Goal: Obtain resource: Obtain resource

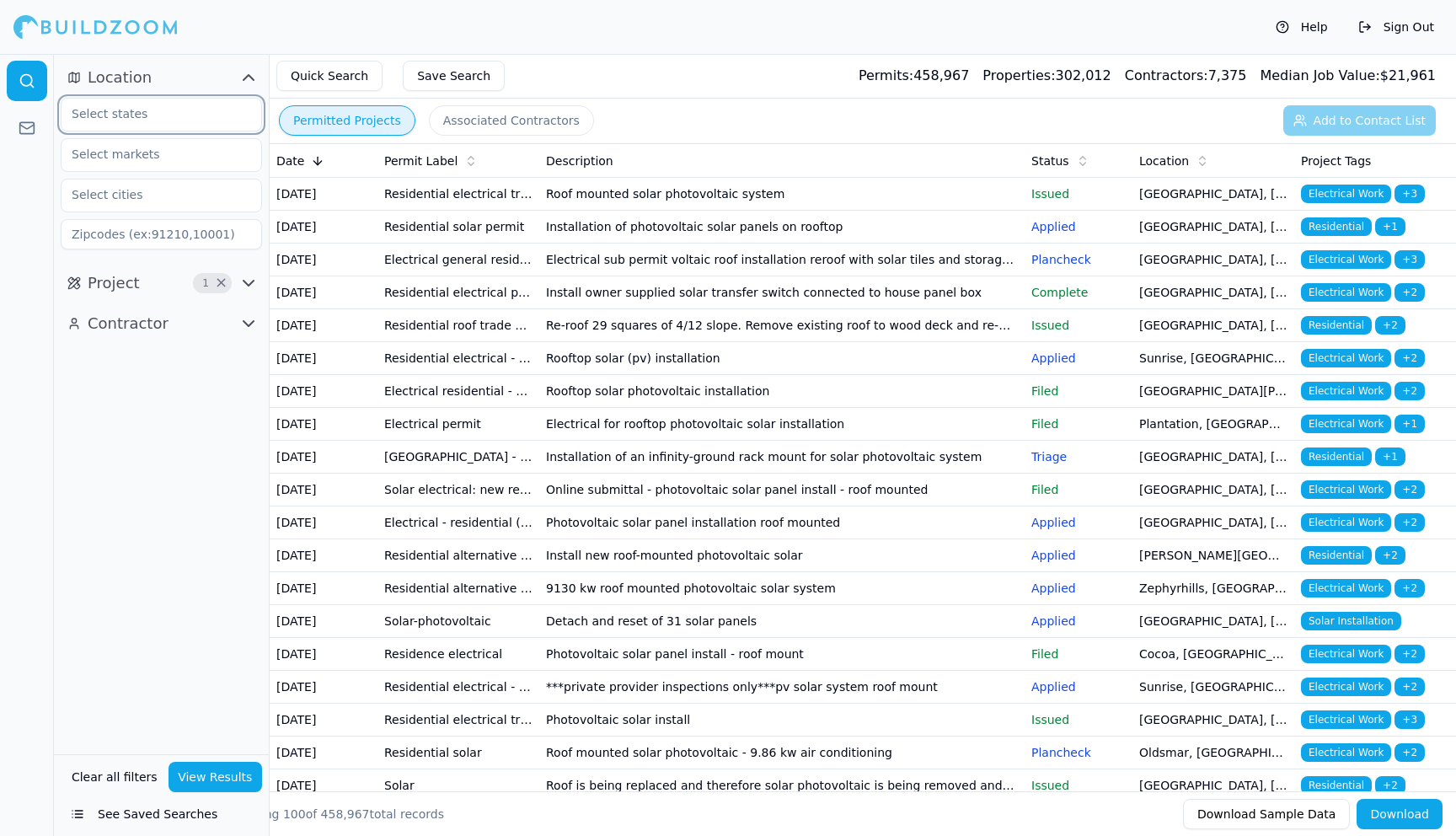
click at [166, 115] on input "text" at bounding box center [151, 114] width 179 height 31
click at [132, 148] on div "[US_STATE]" at bounding box center [161, 153] width 193 height 27
click at [144, 157] on input "text" at bounding box center [151, 155] width 179 height 31
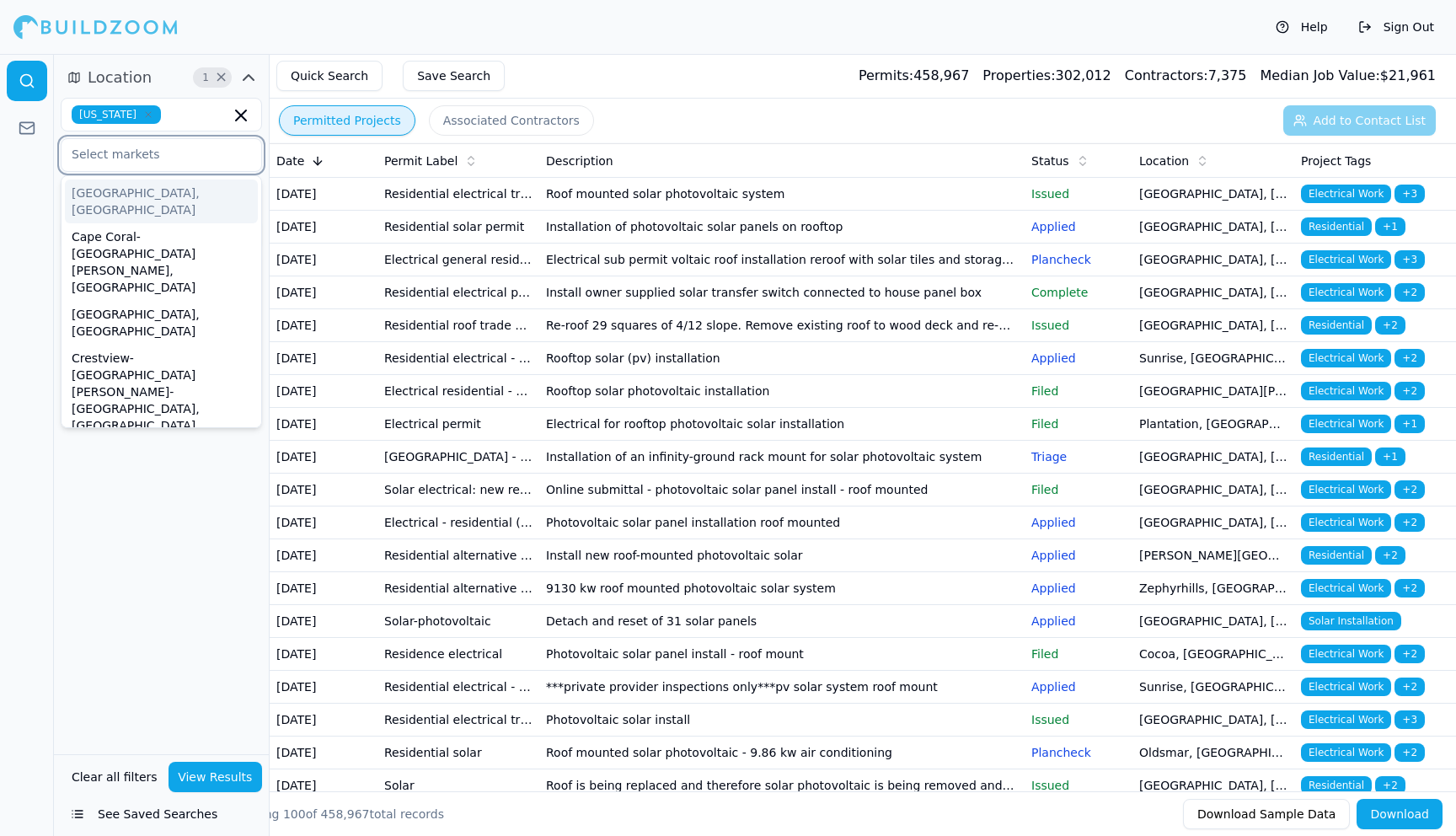
click at [127, 200] on div "[GEOGRAPHIC_DATA], [GEOGRAPHIC_DATA]" at bounding box center [161, 202] width 193 height 44
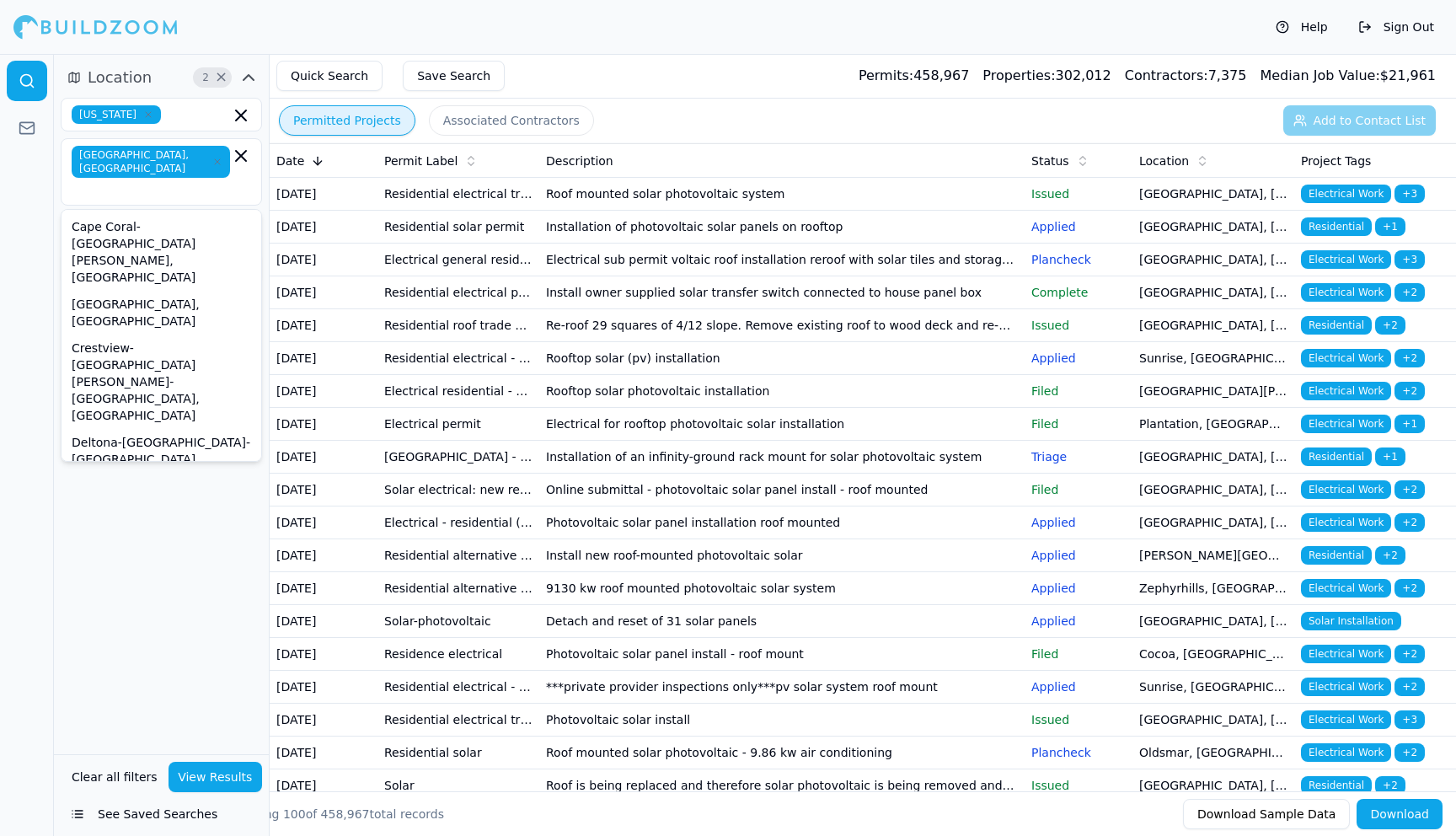
click at [111, 532] on div "Location 2 × [US_STATE] [GEOGRAPHIC_DATA], [GEOGRAPHIC_DATA] [GEOGRAPHIC_DATA]-…" at bounding box center [161, 404] width 215 height 700
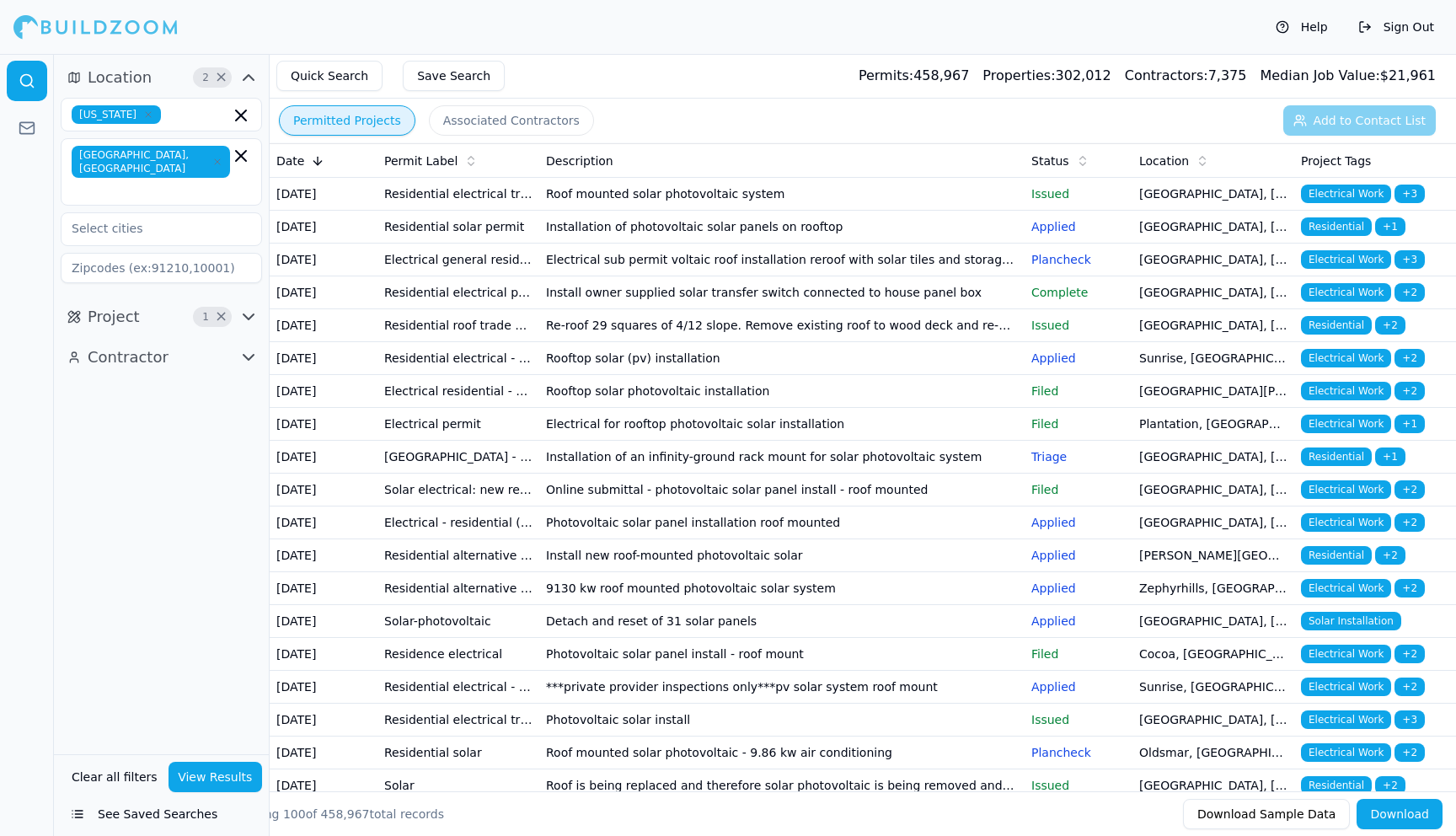
click at [250, 315] on icon "button" at bounding box center [248, 317] width 11 height 5
click at [245, 347] on icon "button" at bounding box center [248, 357] width 20 height 20
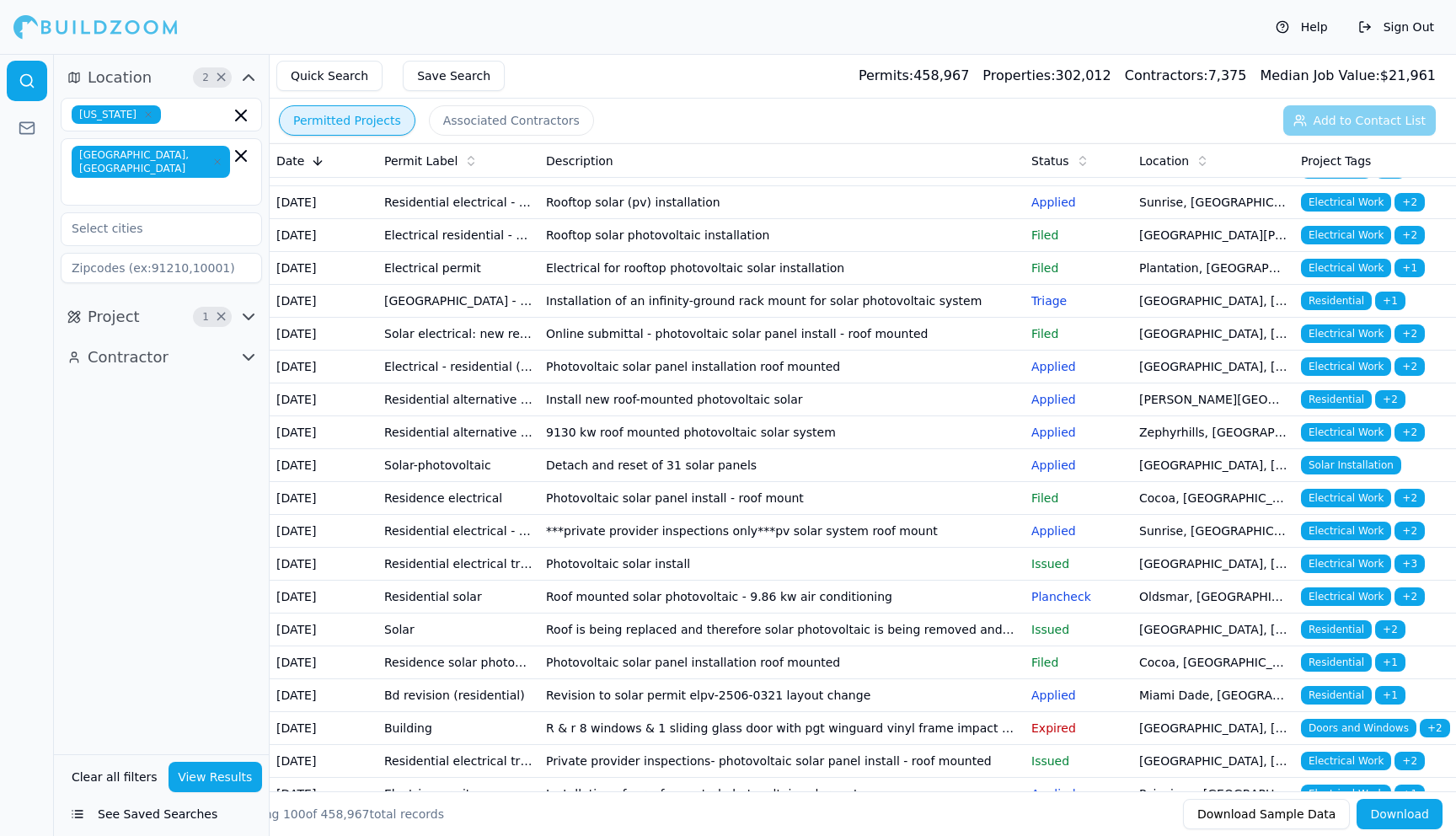
scroll to position [171, 0]
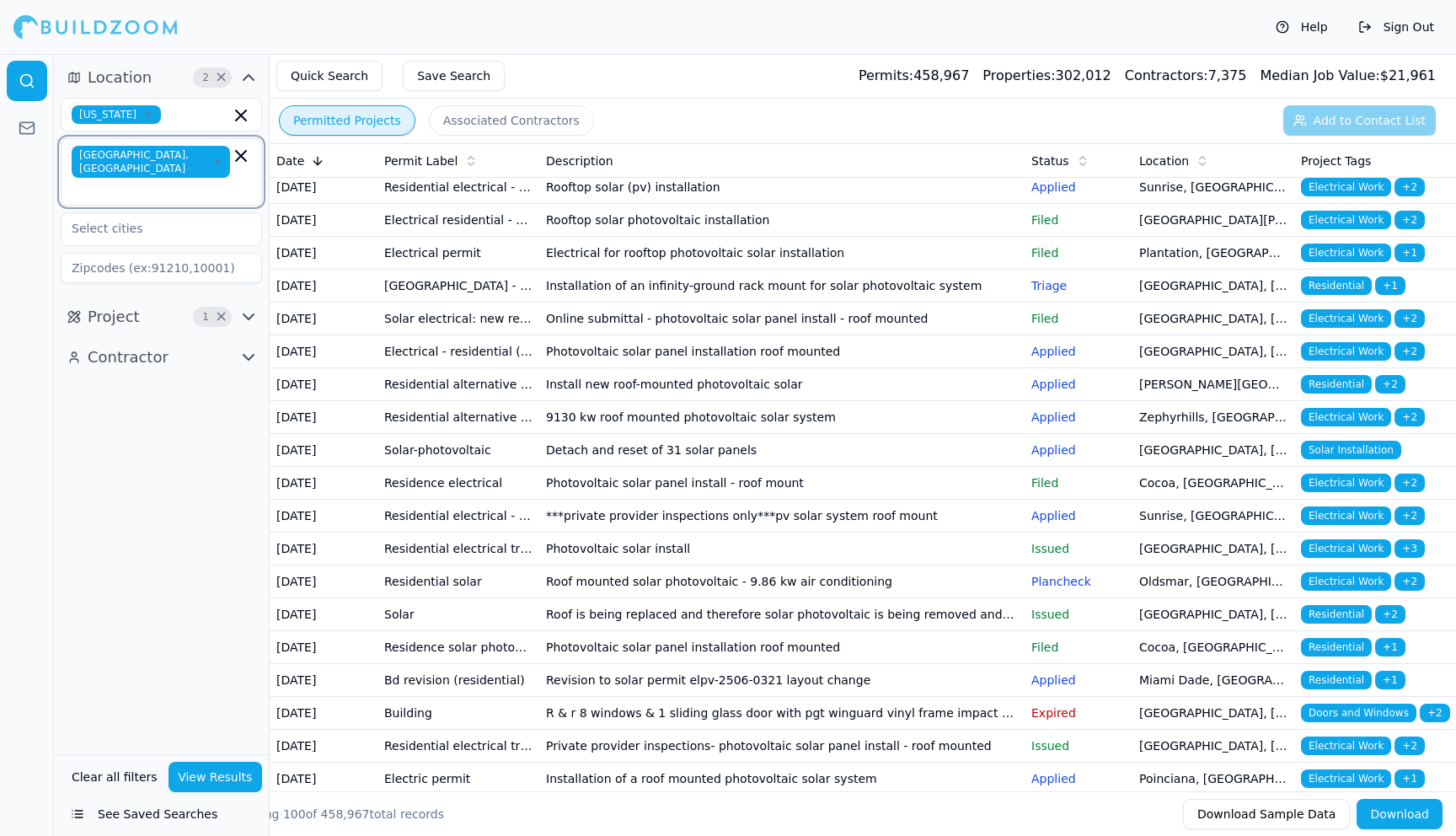
click at [245, 159] on icon "button" at bounding box center [241, 156] width 20 height 20
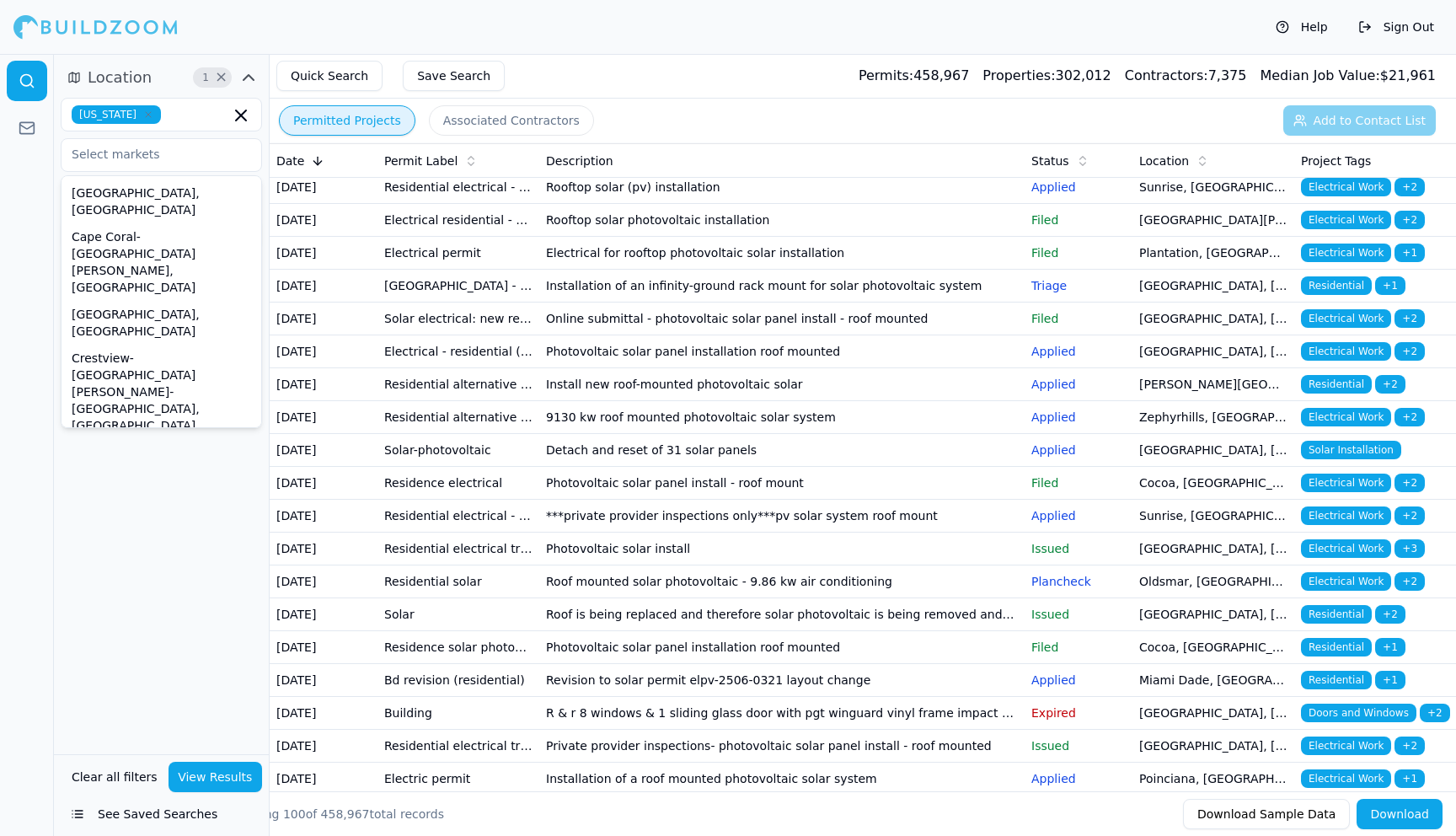
click at [129, 532] on div "Location 1 × [US_STATE] [GEOGRAPHIC_DATA], [GEOGRAPHIC_DATA] [GEOGRAPHIC_DATA]-…" at bounding box center [161, 404] width 215 height 700
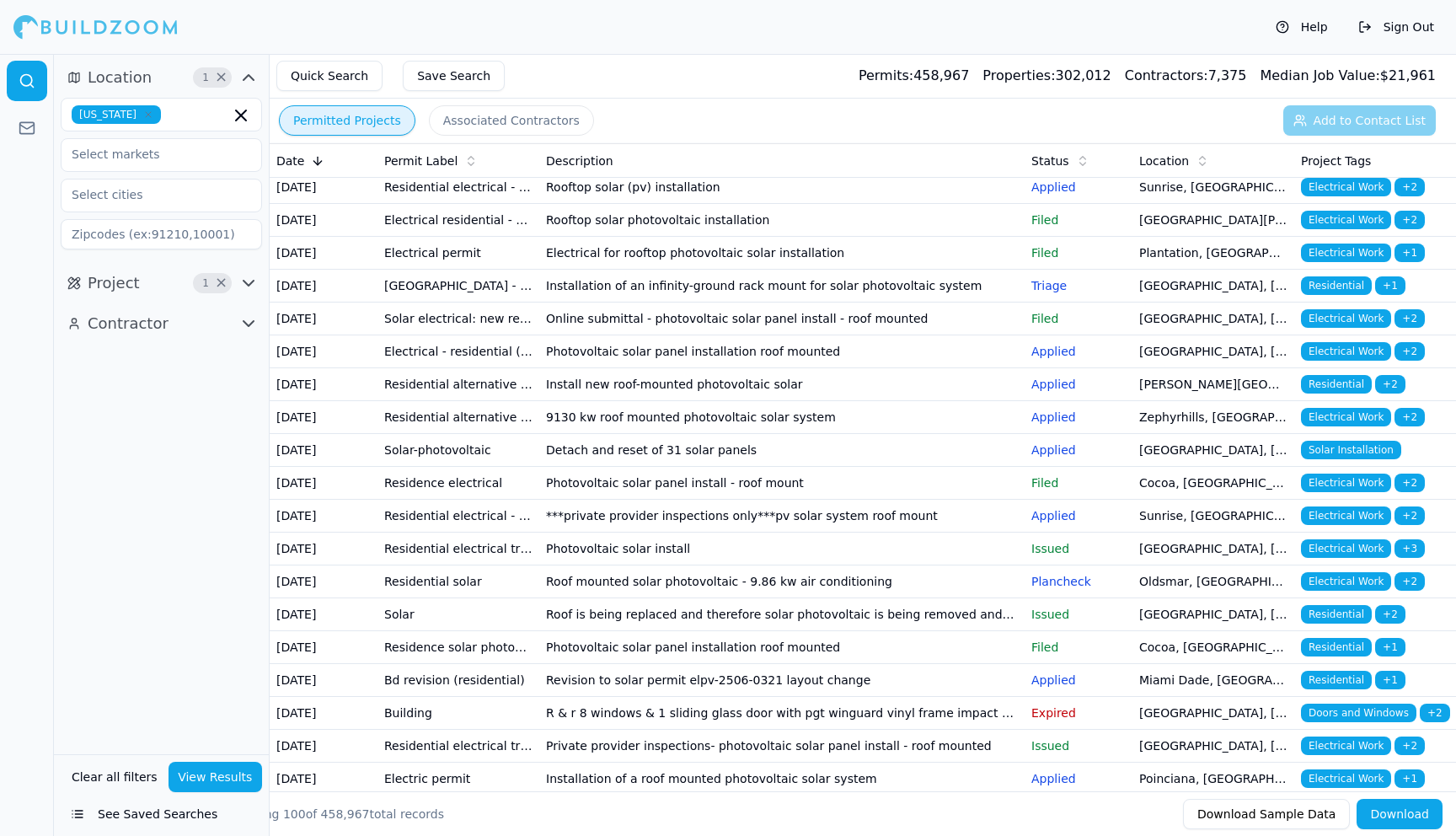
click at [217, 779] on button "View Results" at bounding box center [216, 777] width 94 height 31
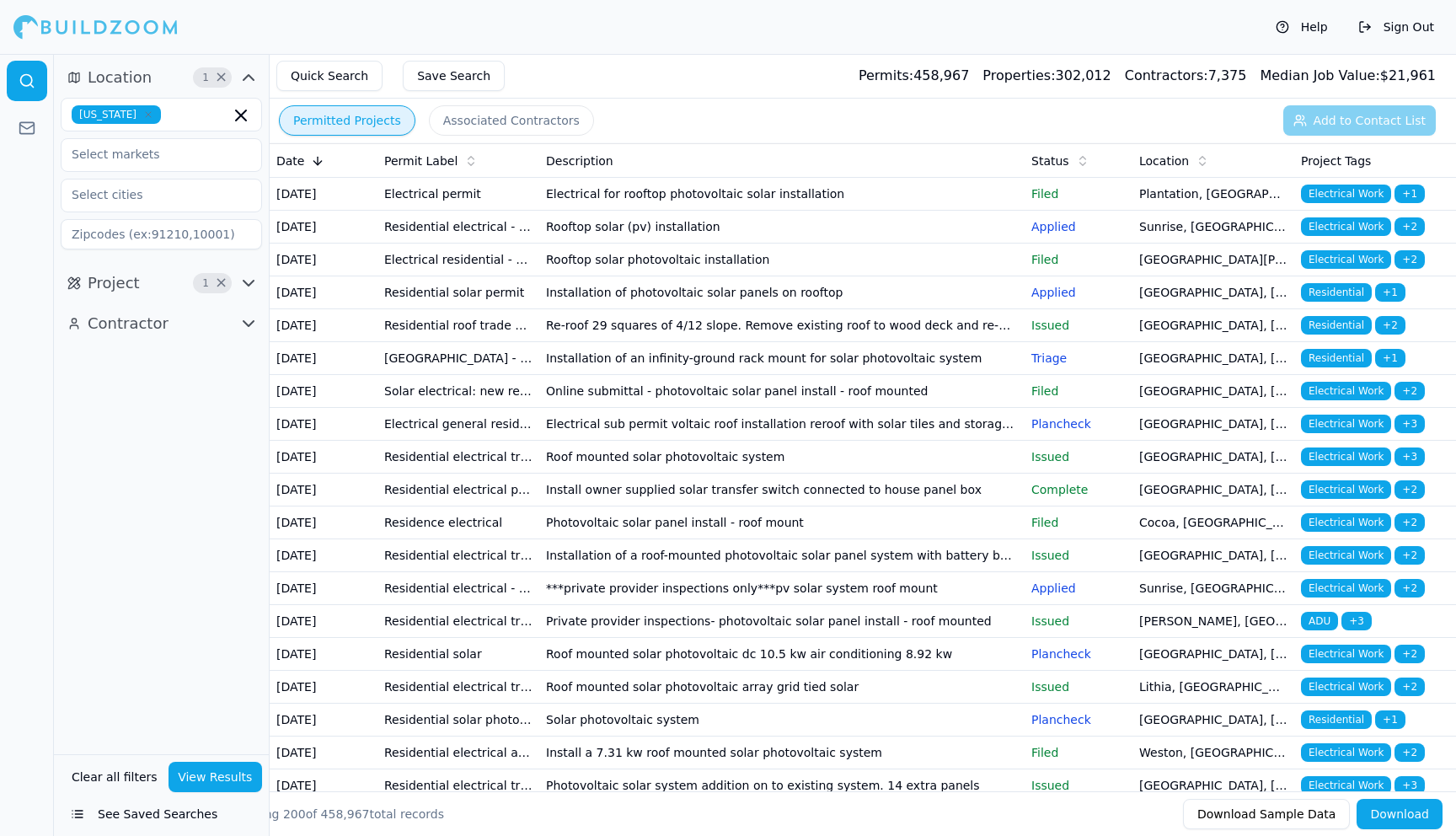
click at [250, 285] on icon "button" at bounding box center [248, 283] width 20 height 20
click at [252, 647] on icon "button" at bounding box center [248, 648] width 11 height 5
click at [1401, 809] on button "Download" at bounding box center [1399, 814] width 86 height 31
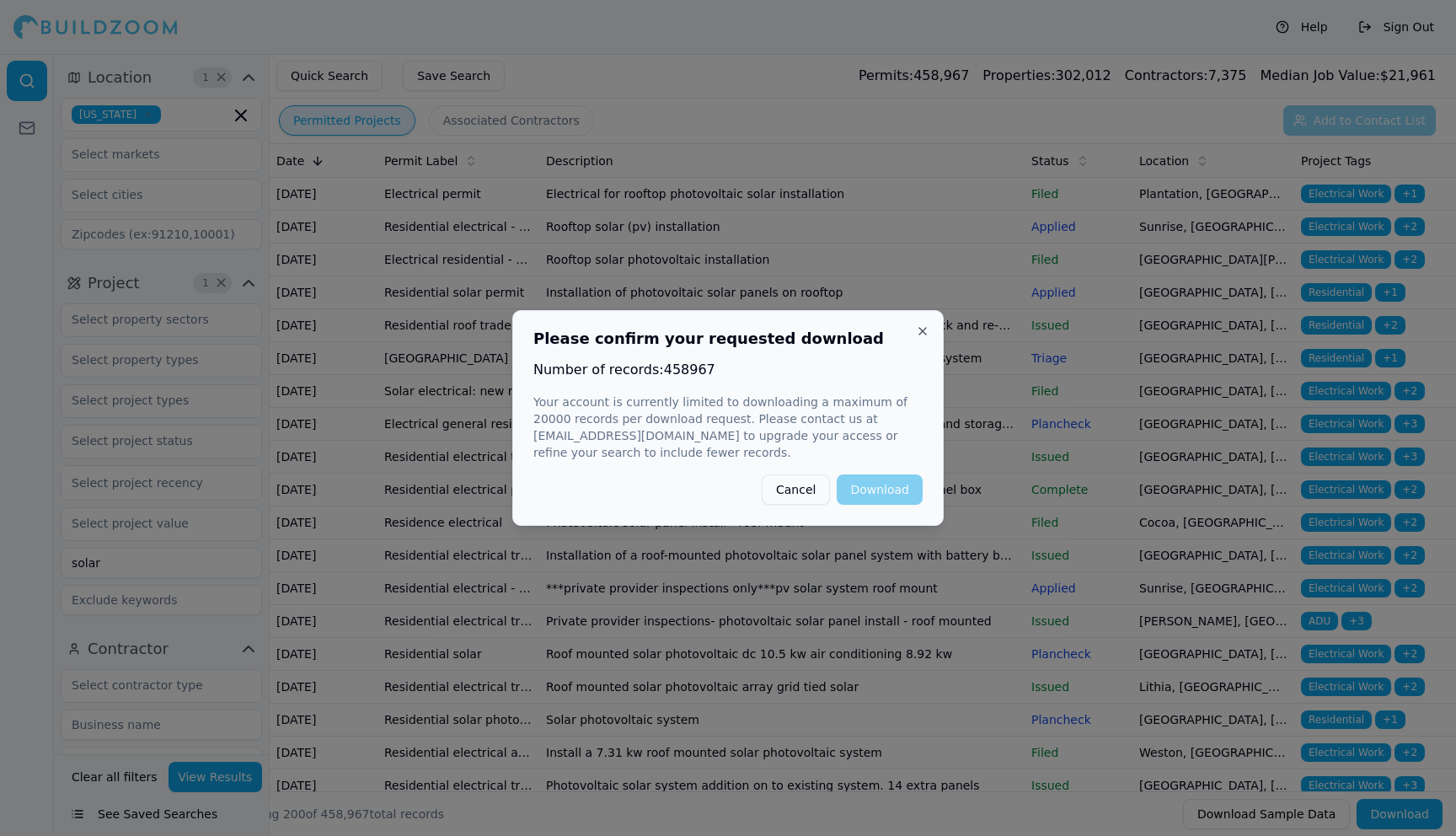
click at [920, 328] on button "Close" at bounding box center [923, 331] width 13 height 13
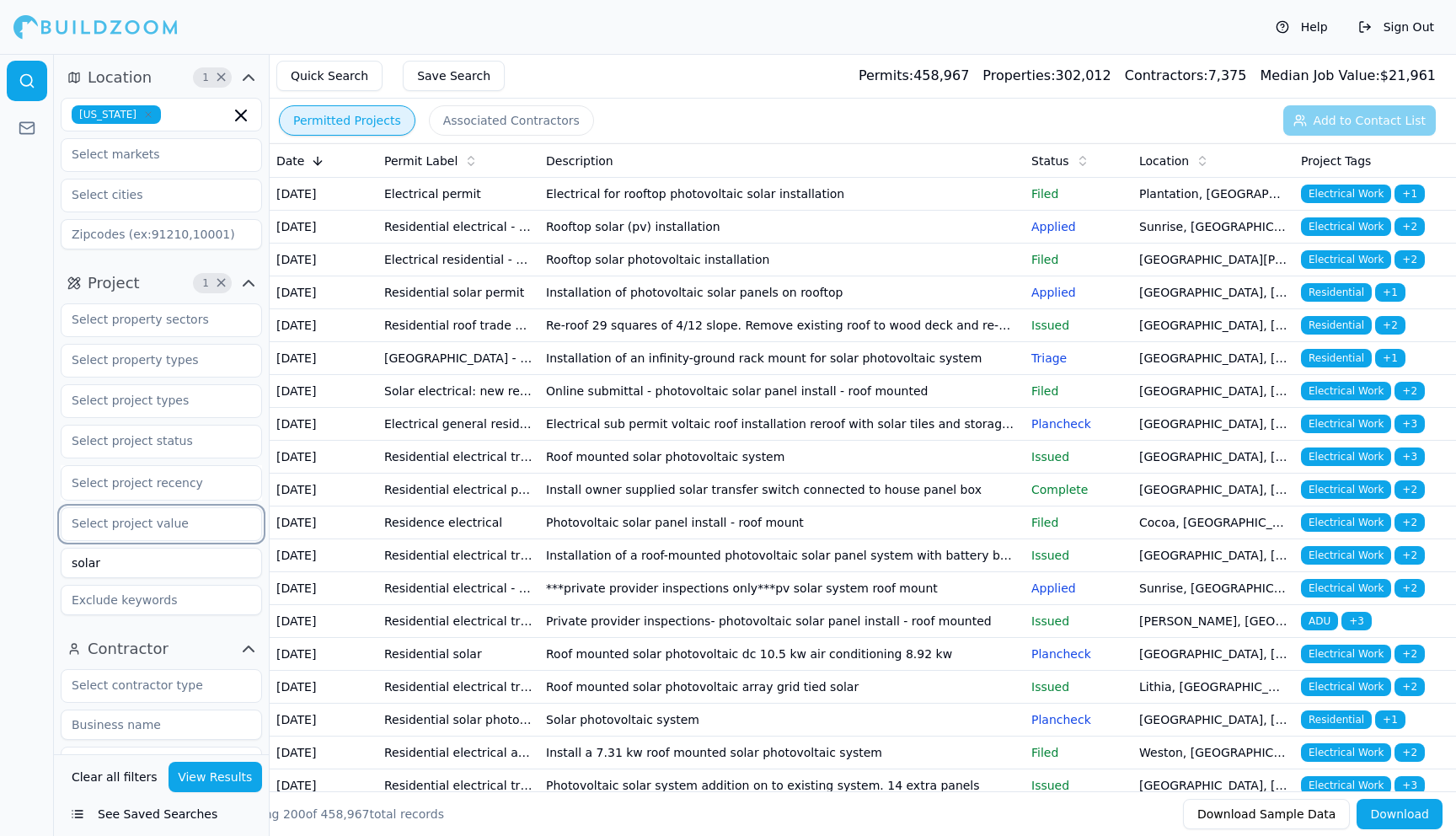
click at [180, 524] on input "text" at bounding box center [151, 523] width 179 height 31
click at [117, 561] on div "under $20k" at bounding box center [161, 562] width 193 height 27
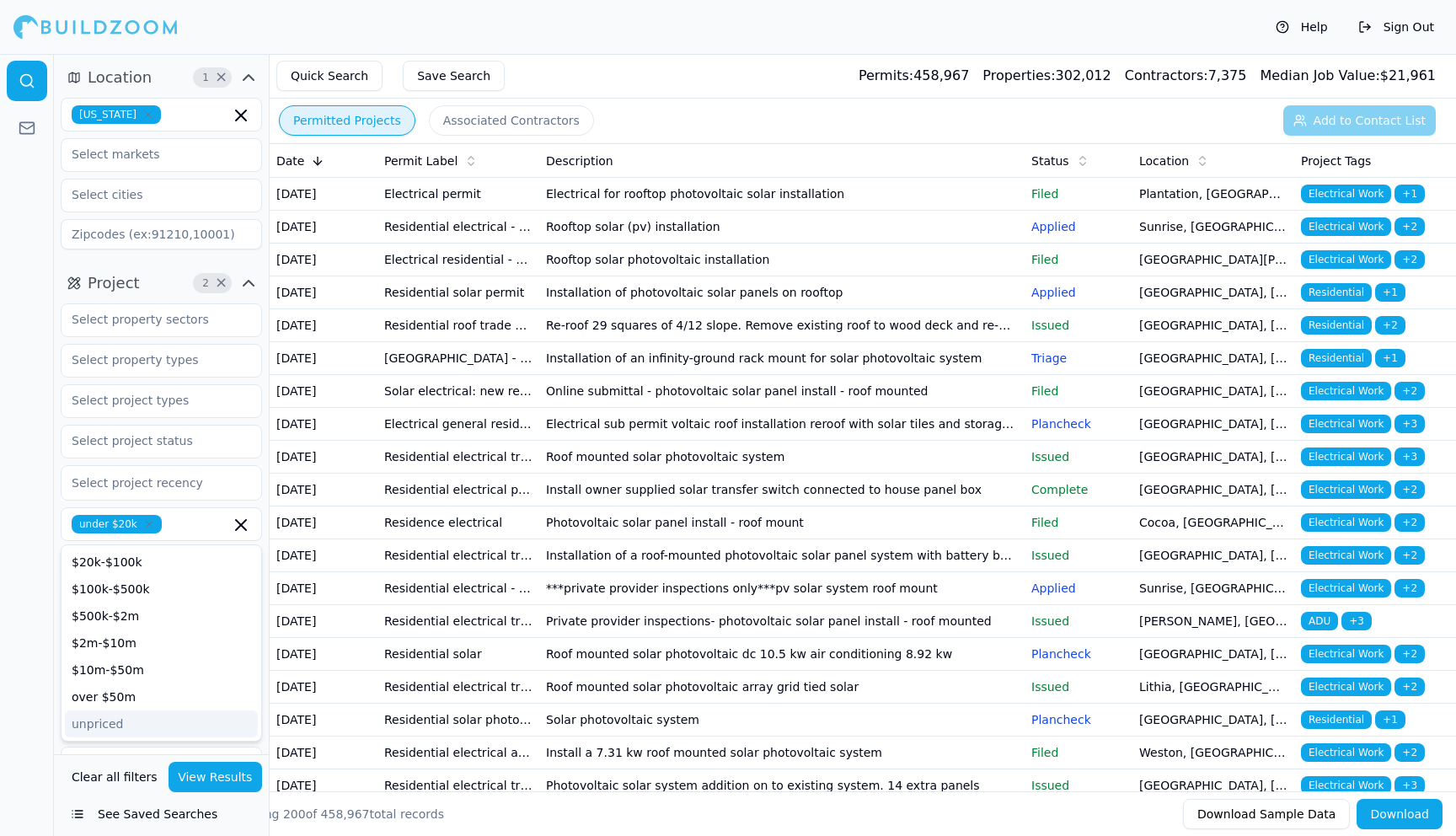
click at [212, 778] on button "View Results" at bounding box center [216, 777] width 94 height 31
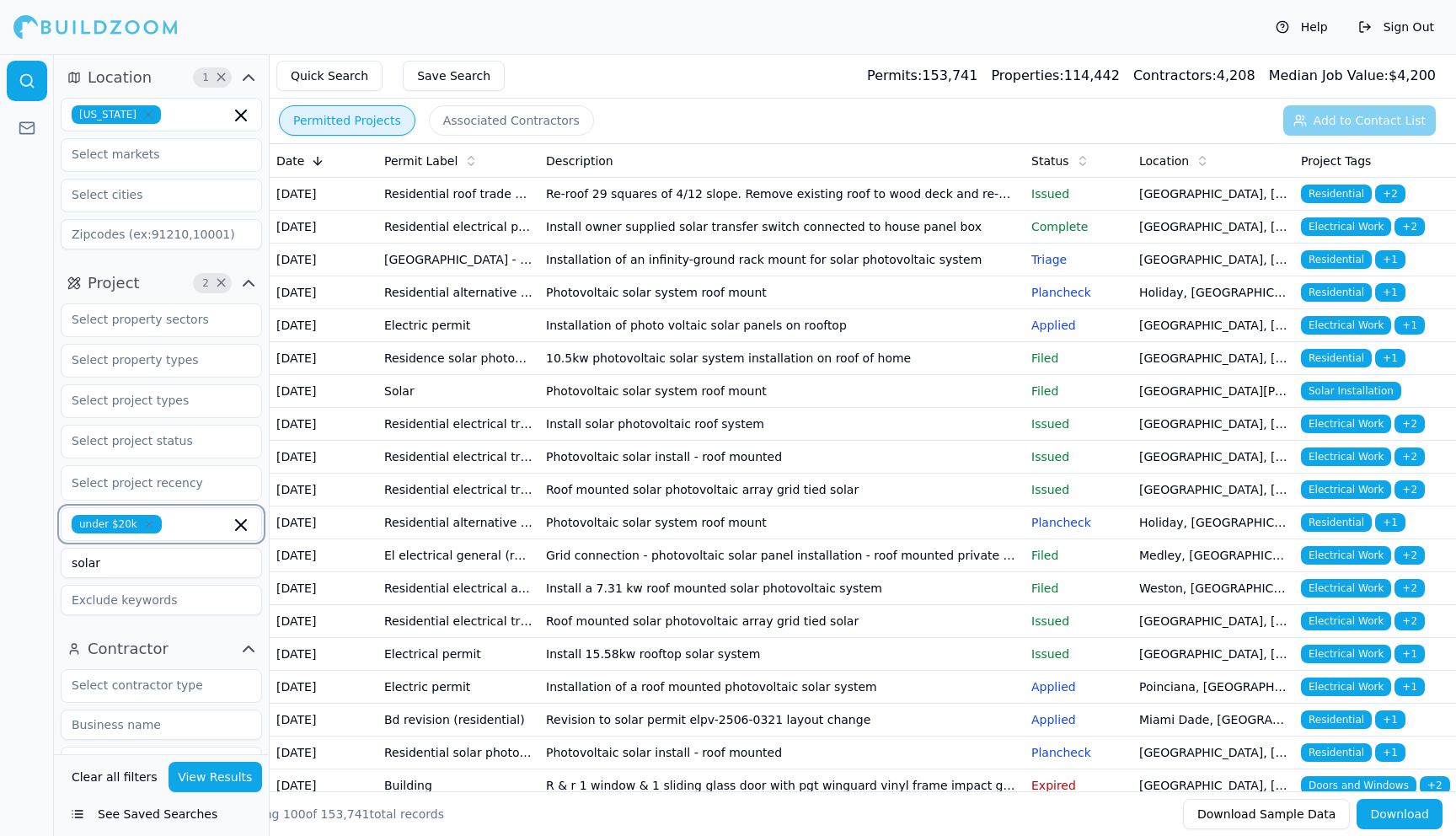
click at [242, 523] on icon "button" at bounding box center [241, 524] width 11 height 11
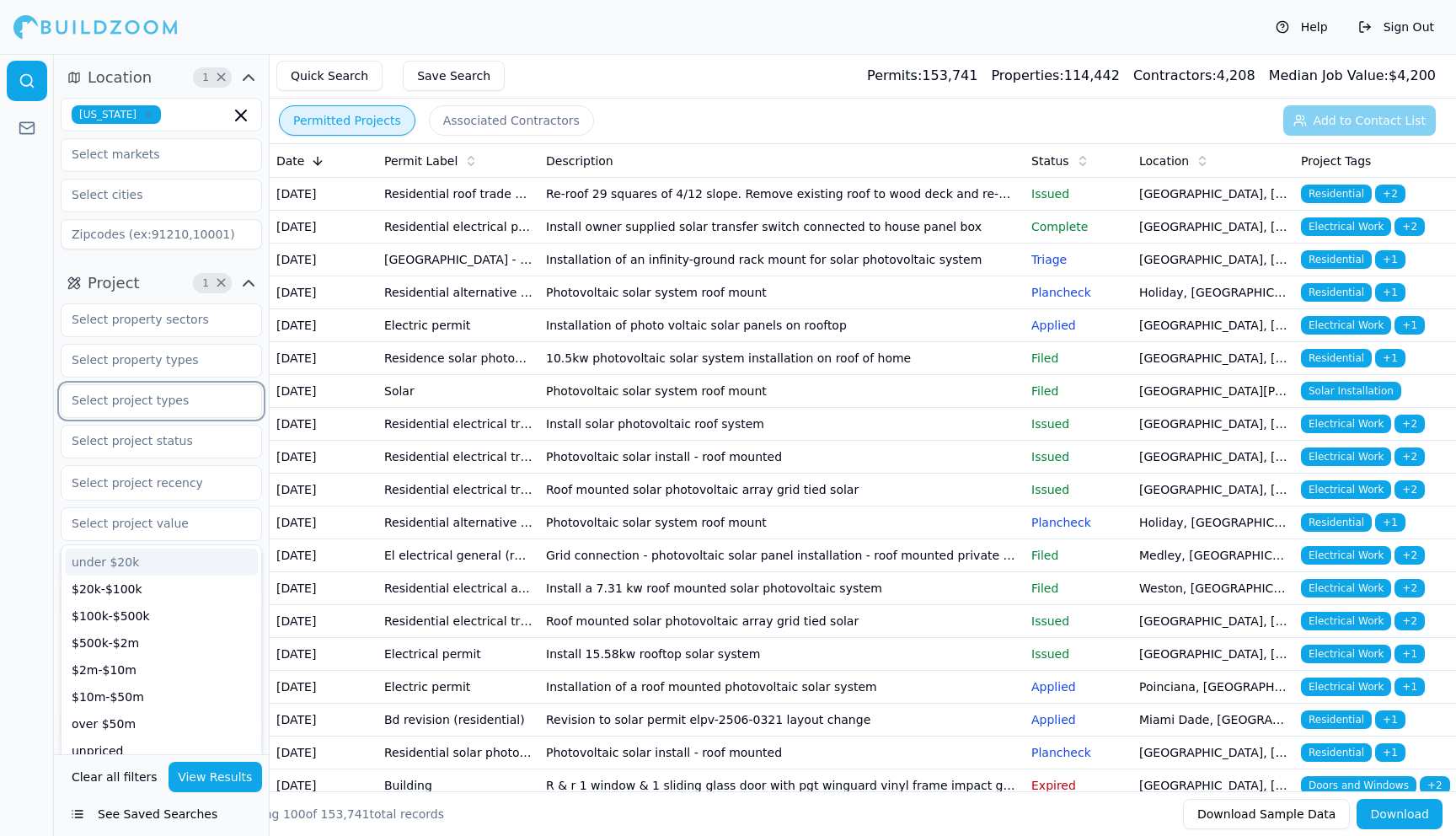
click at [182, 404] on input "text" at bounding box center [151, 400] width 179 height 31
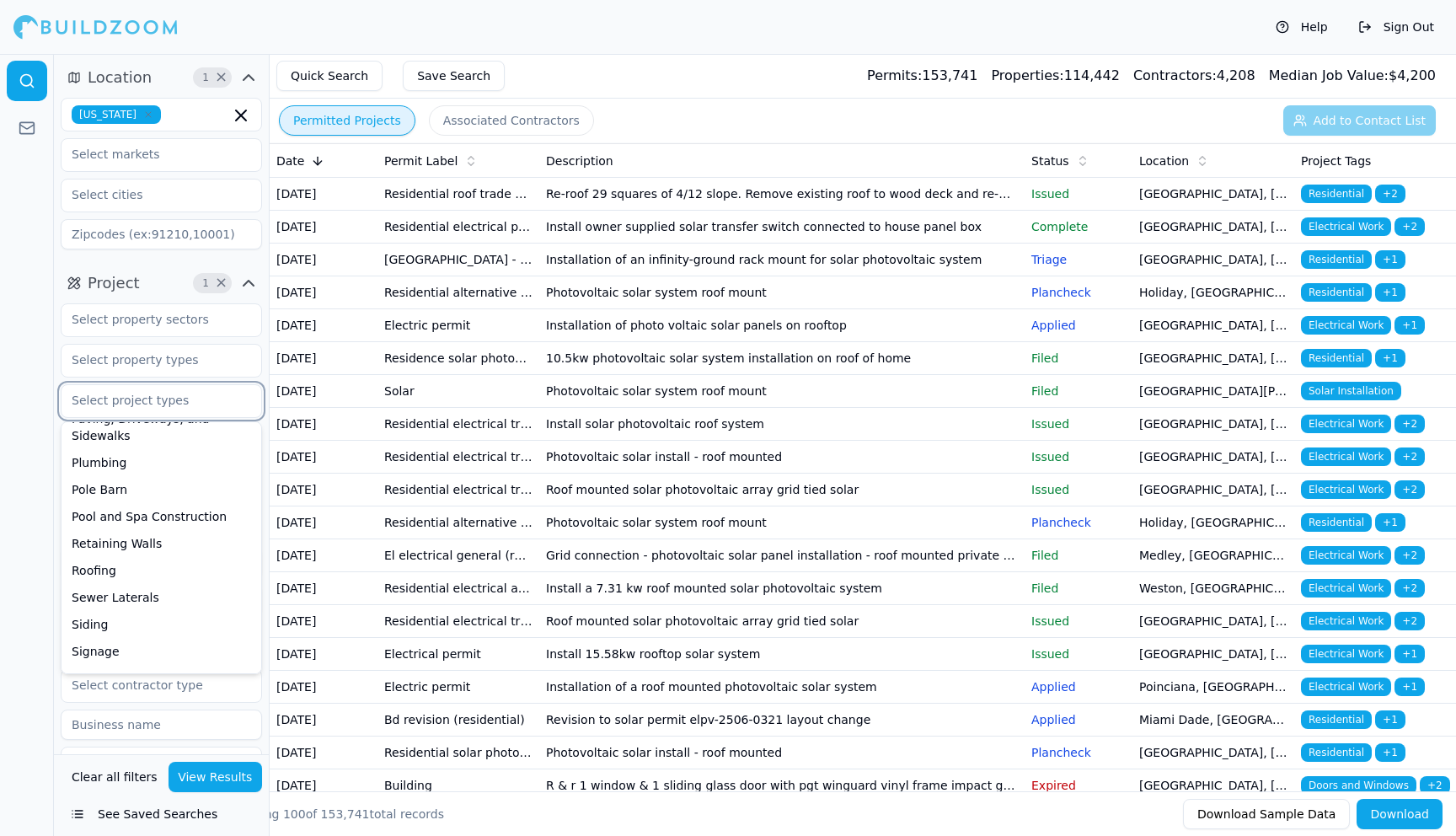
scroll to position [635, 0]
click at [198, 365] on input "text" at bounding box center [151, 360] width 179 height 31
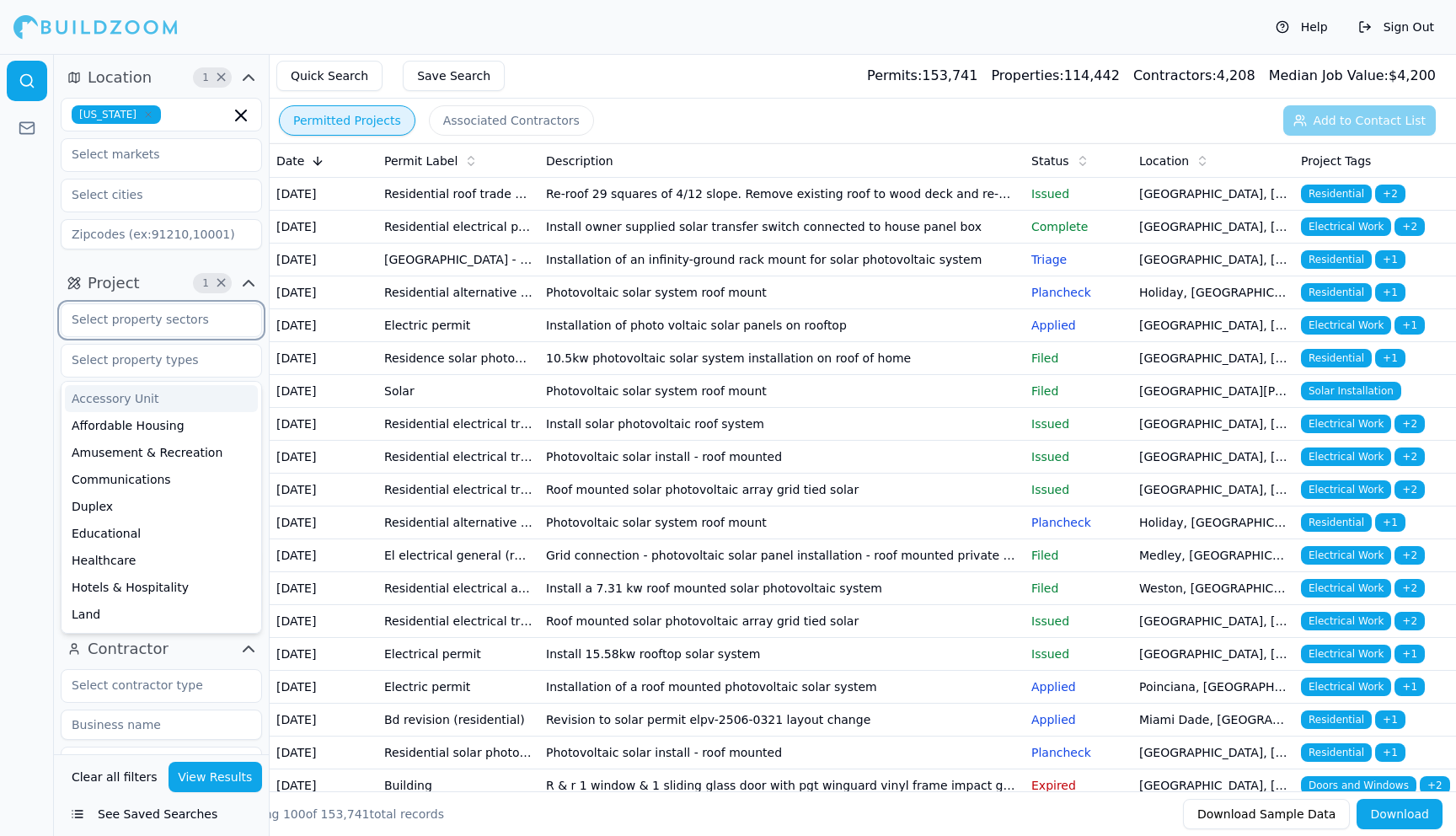
click at [196, 328] on input "text" at bounding box center [151, 319] width 179 height 31
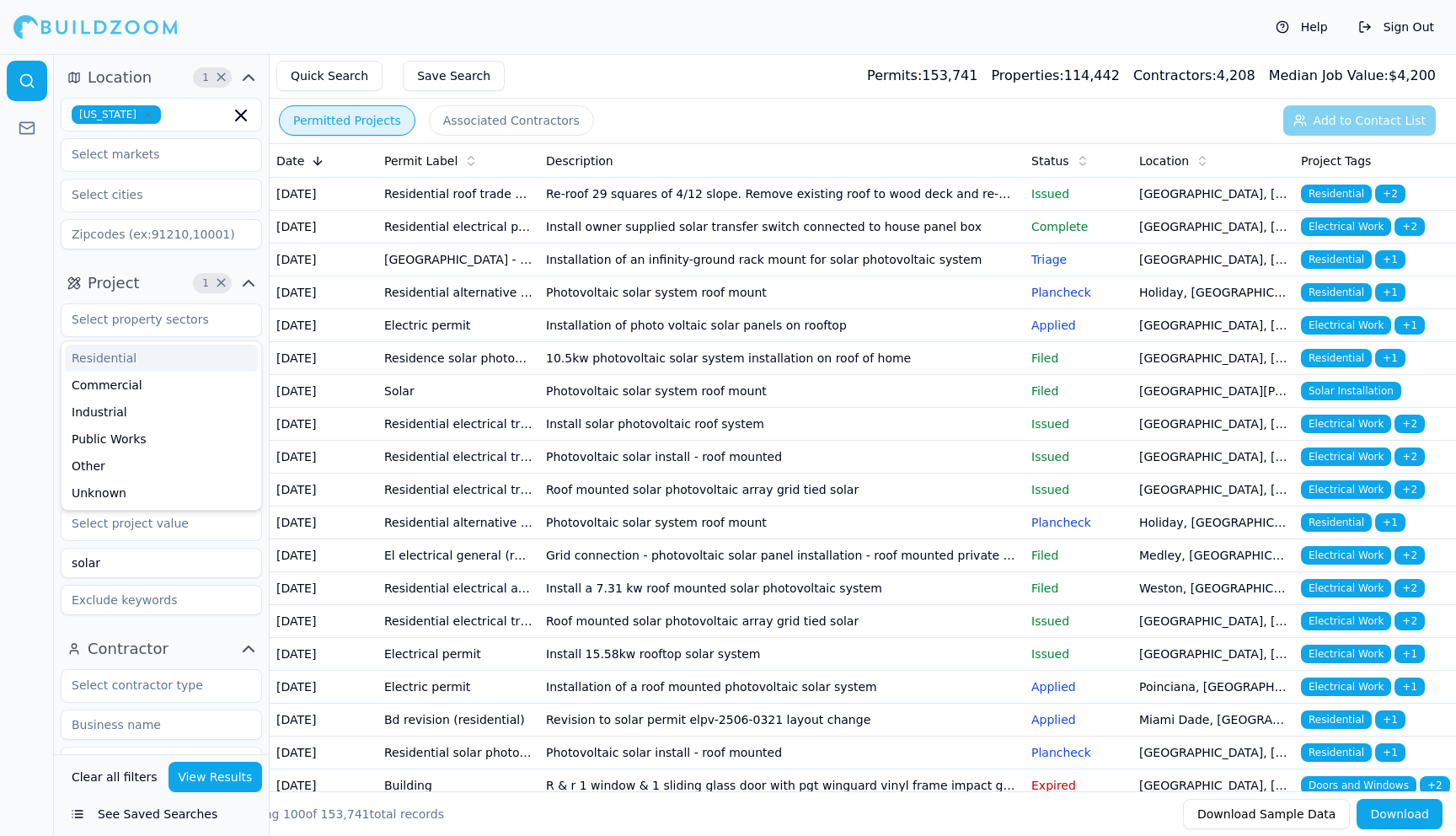
click at [146, 263] on div "Project 1 × Residential Commercial Industrial Public Works Other Unknown Select…" at bounding box center [161, 445] width 215 height 366
click at [186, 161] on input "text" at bounding box center [151, 155] width 179 height 31
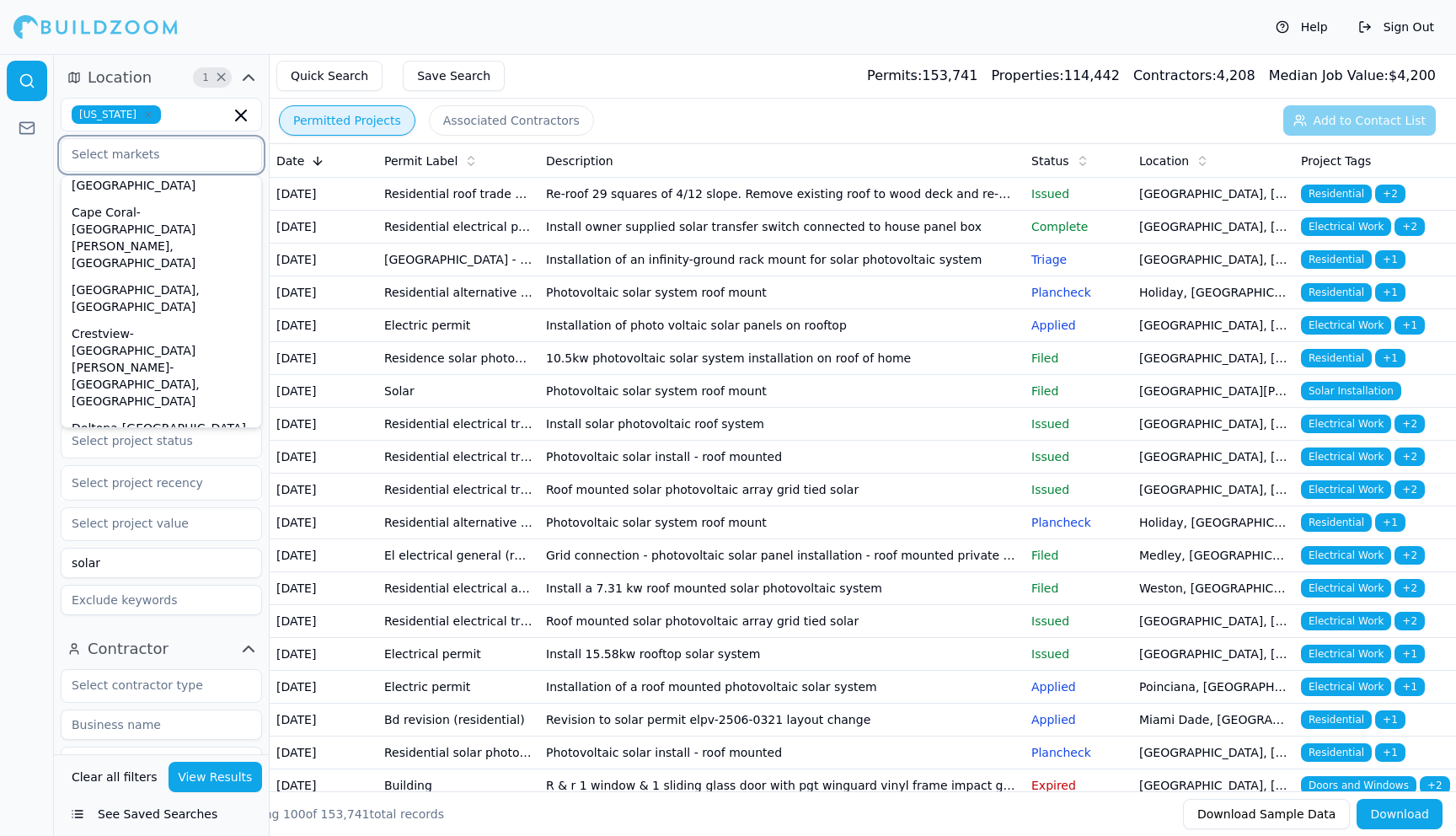
scroll to position [0, 0]
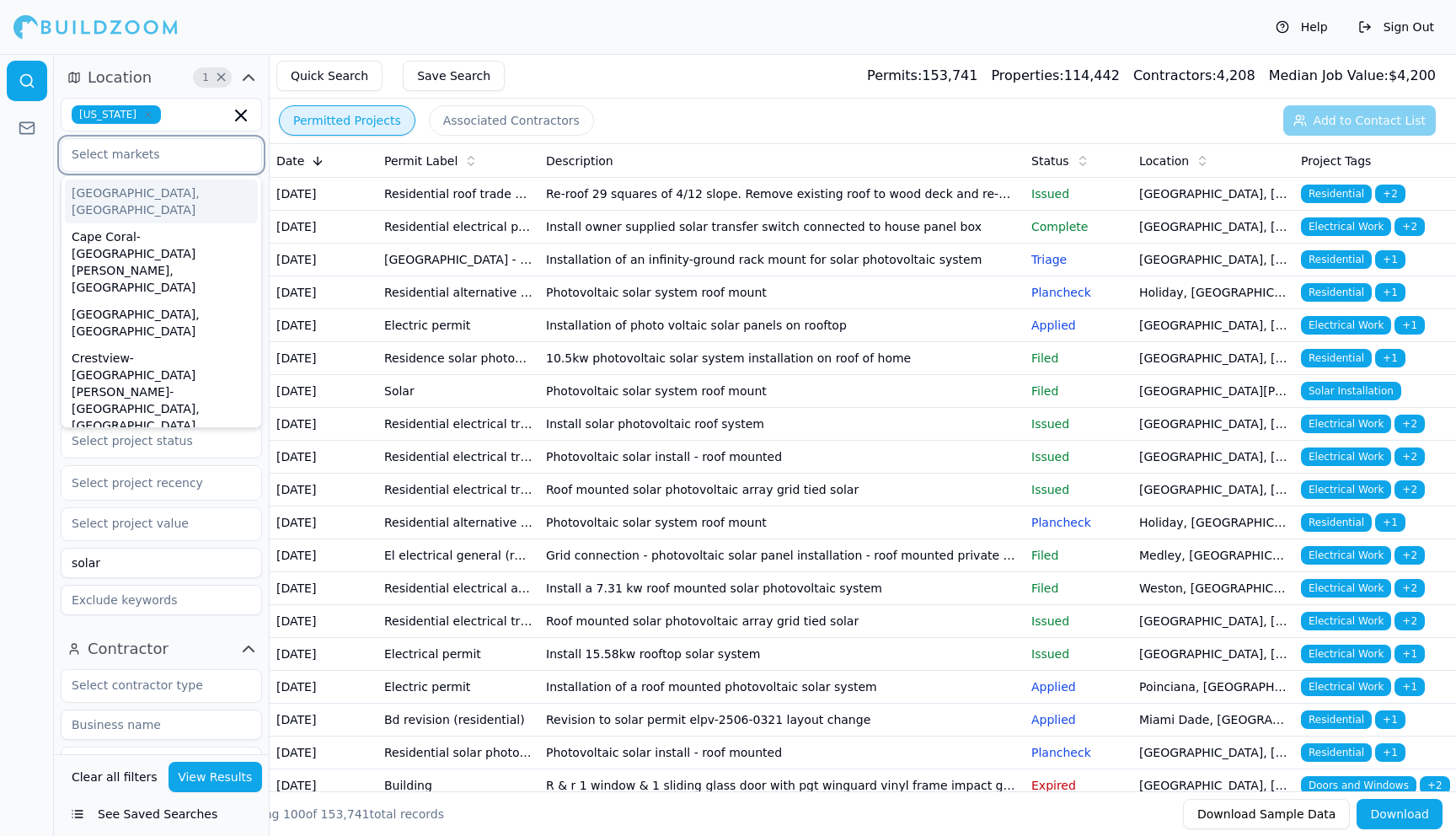
click at [112, 197] on div "[GEOGRAPHIC_DATA], [GEOGRAPHIC_DATA]" at bounding box center [161, 202] width 193 height 44
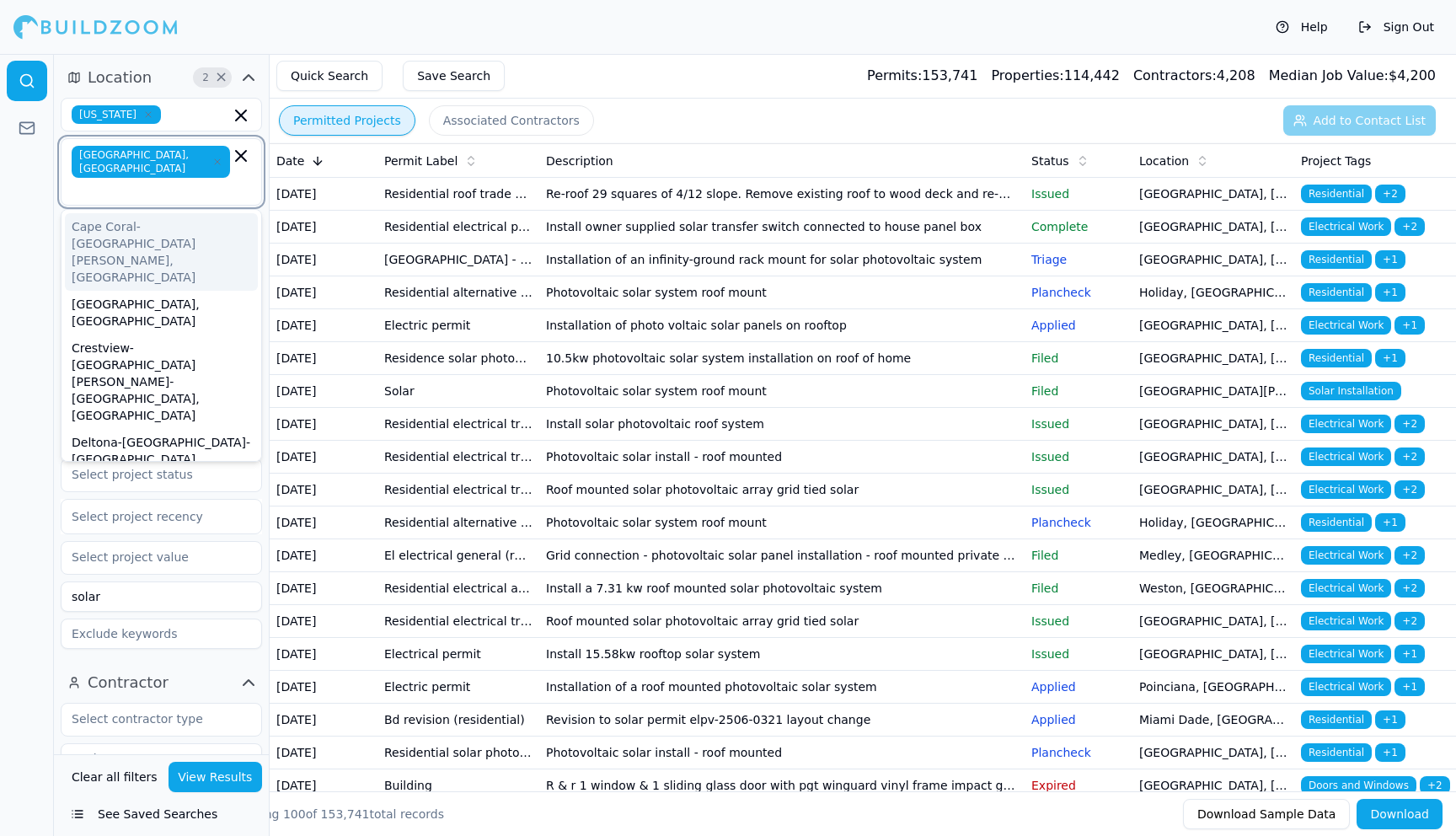
click at [241, 155] on icon "button" at bounding box center [241, 156] width 11 height 11
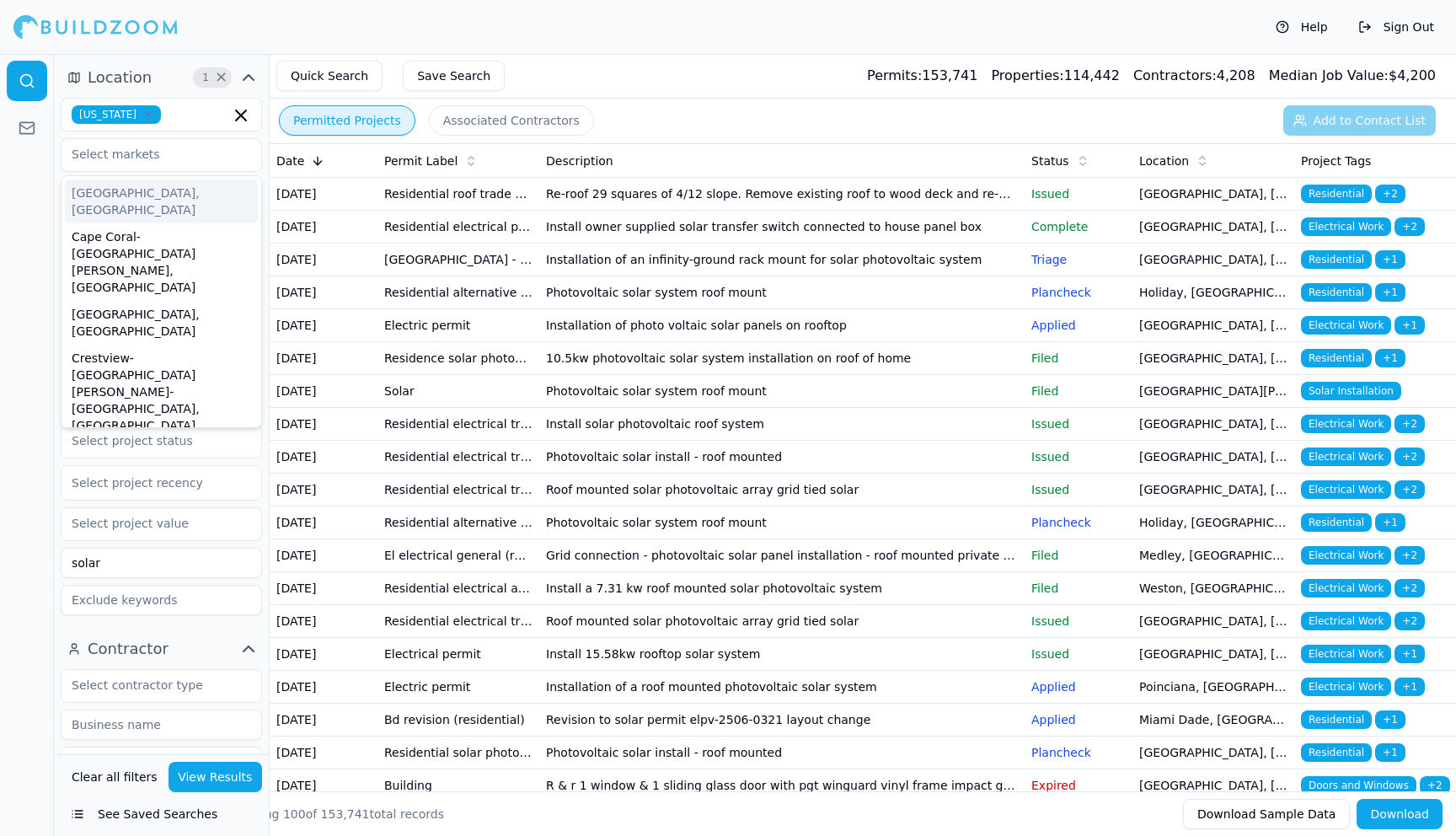
click at [36, 187] on div at bounding box center [27, 444] width 54 height 782
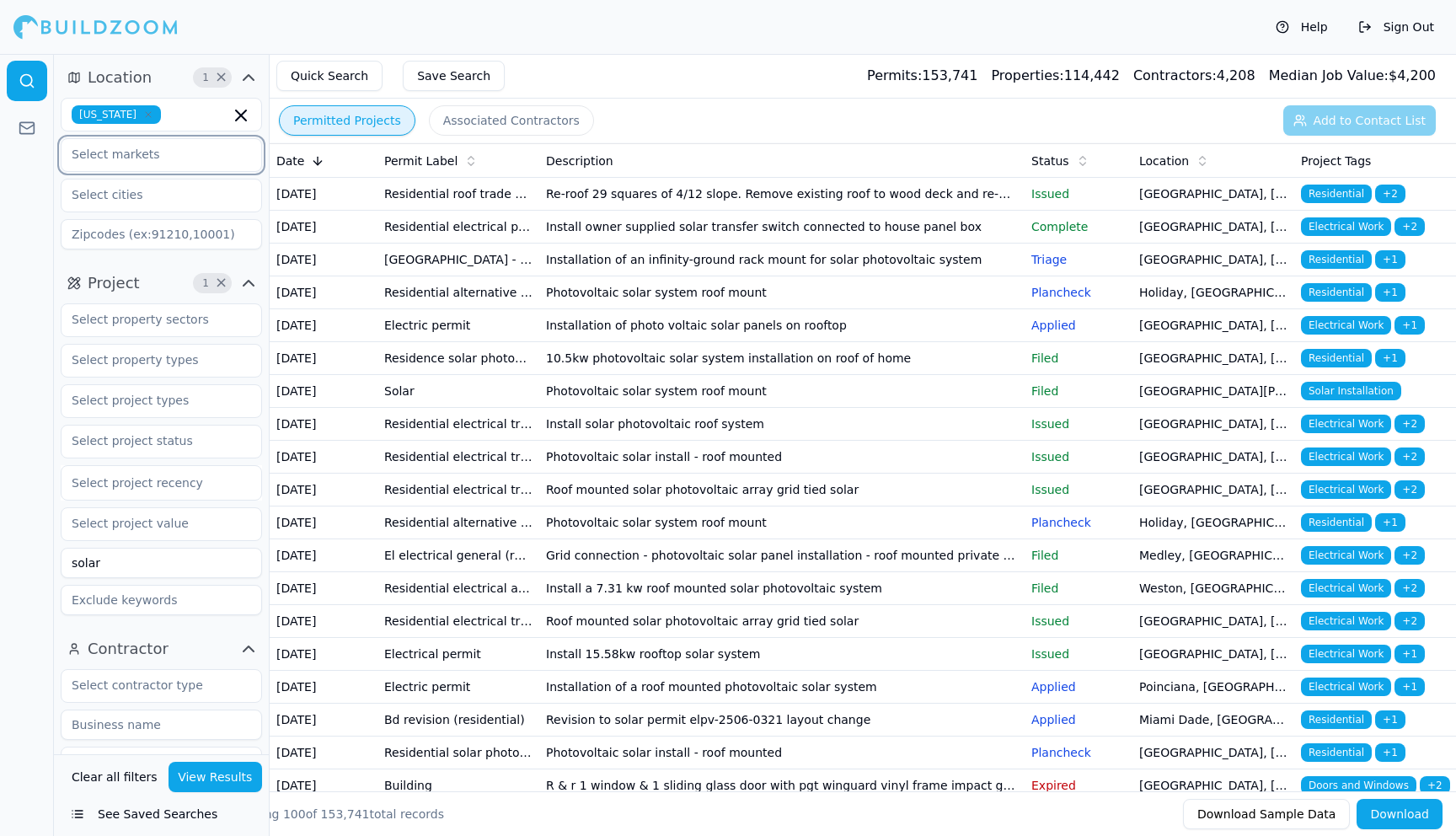
click at [180, 162] on input "text" at bounding box center [151, 155] width 179 height 31
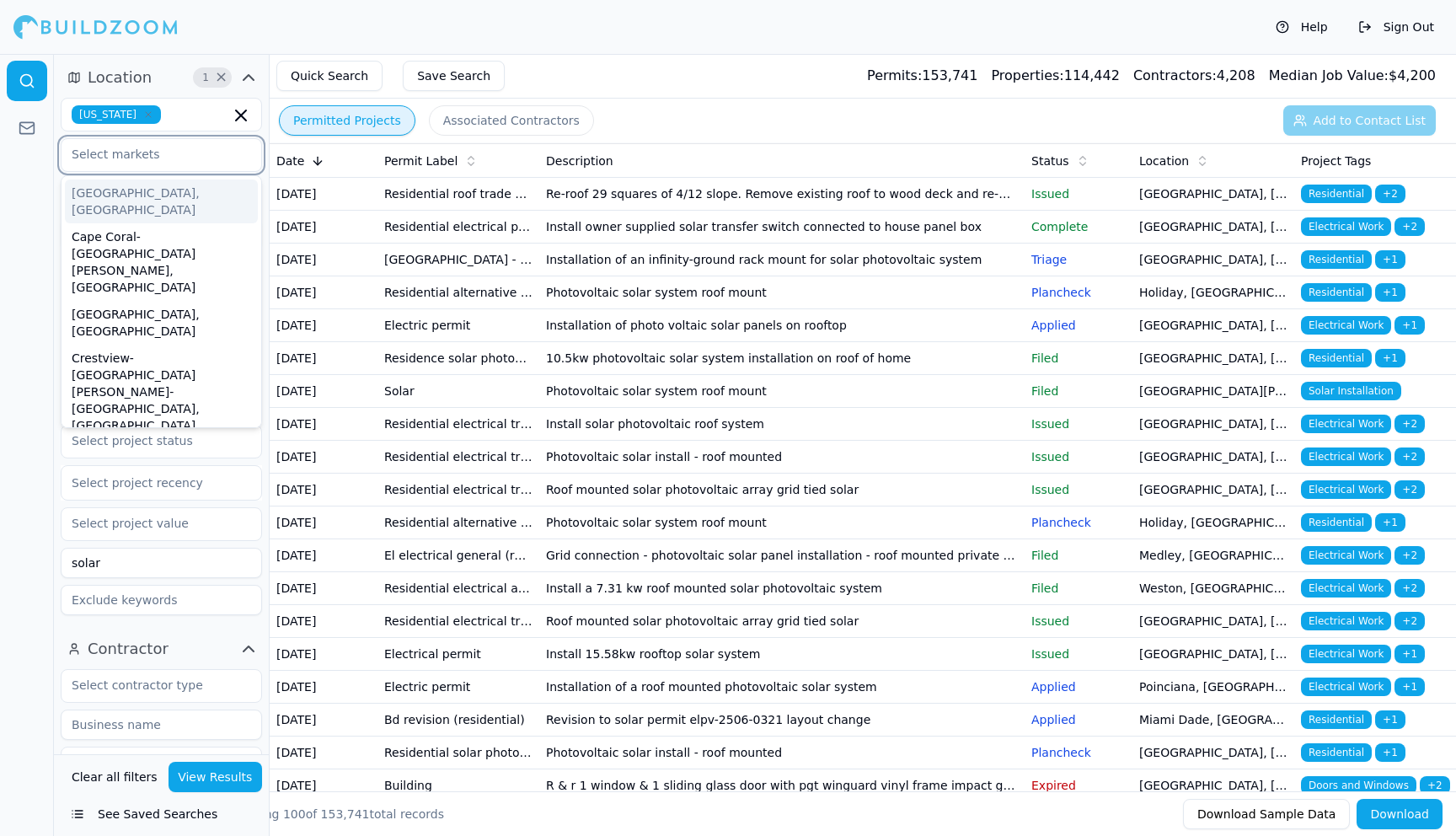
click at [113, 189] on div "[GEOGRAPHIC_DATA], [GEOGRAPHIC_DATA]" at bounding box center [161, 202] width 193 height 44
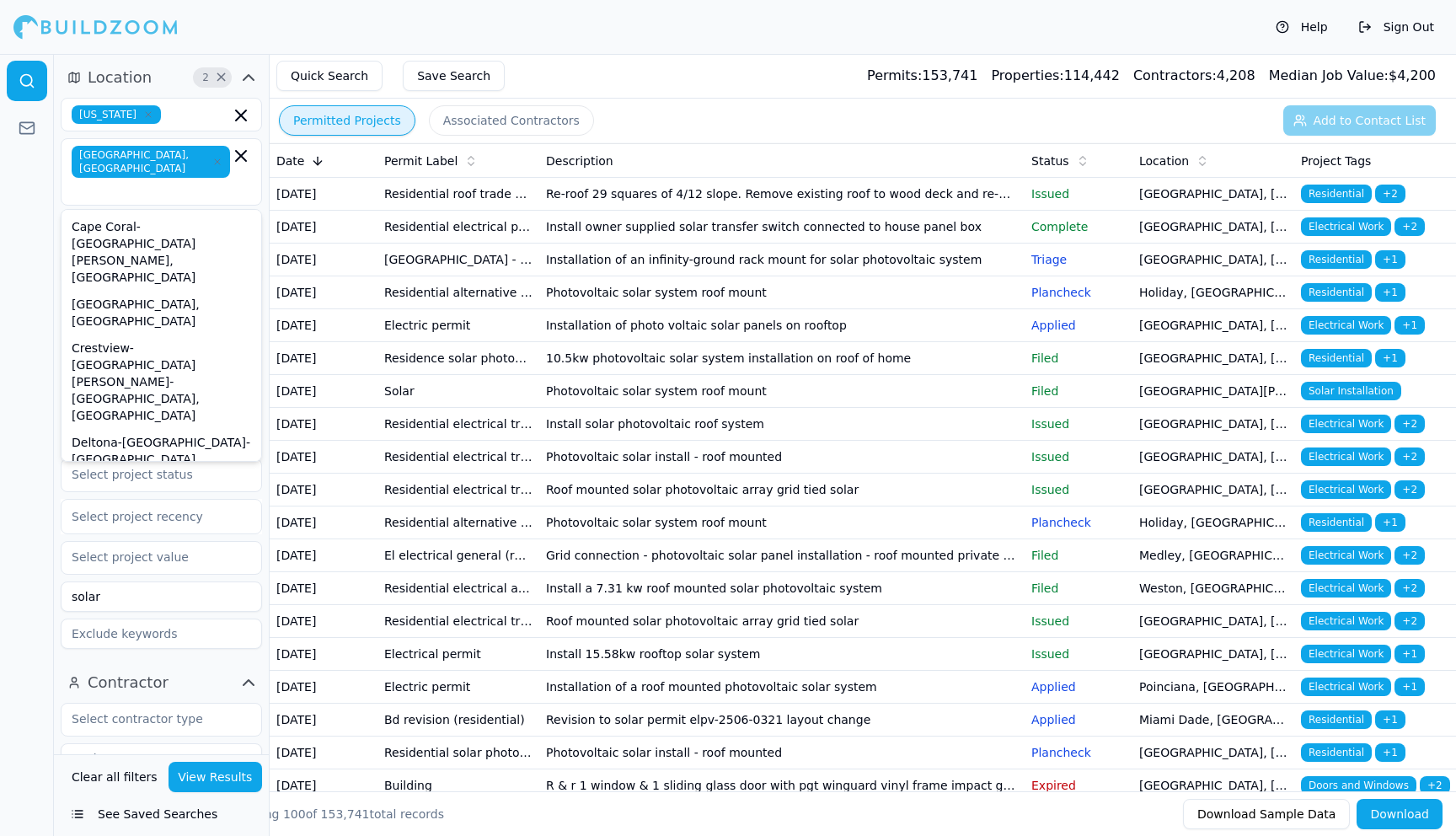
click at [209, 778] on button "View Results" at bounding box center [216, 777] width 94 height 31
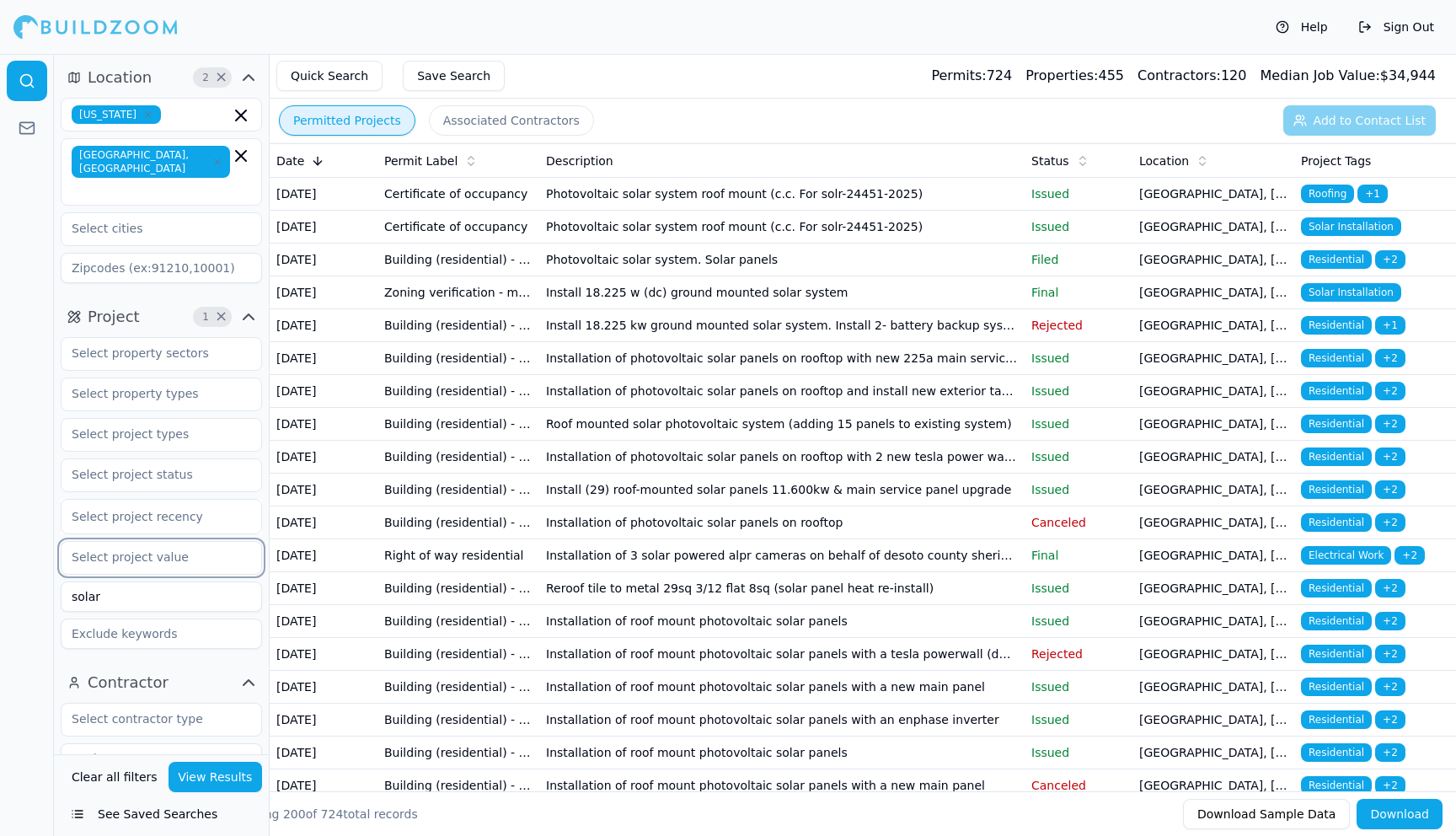
click at [166, 542] on input "text" at bounding box center [151, 557] width 179 height 31
click at [160, 508] on div at bounding box center [161, 517] width 180 height 17
click at [123, 572] on div "Last 30 Days" at bounding box center [162, 586] width 200 height 27
click at [224, 782] on button "View Results" at bounding box center [216, 777] width 94 height 31
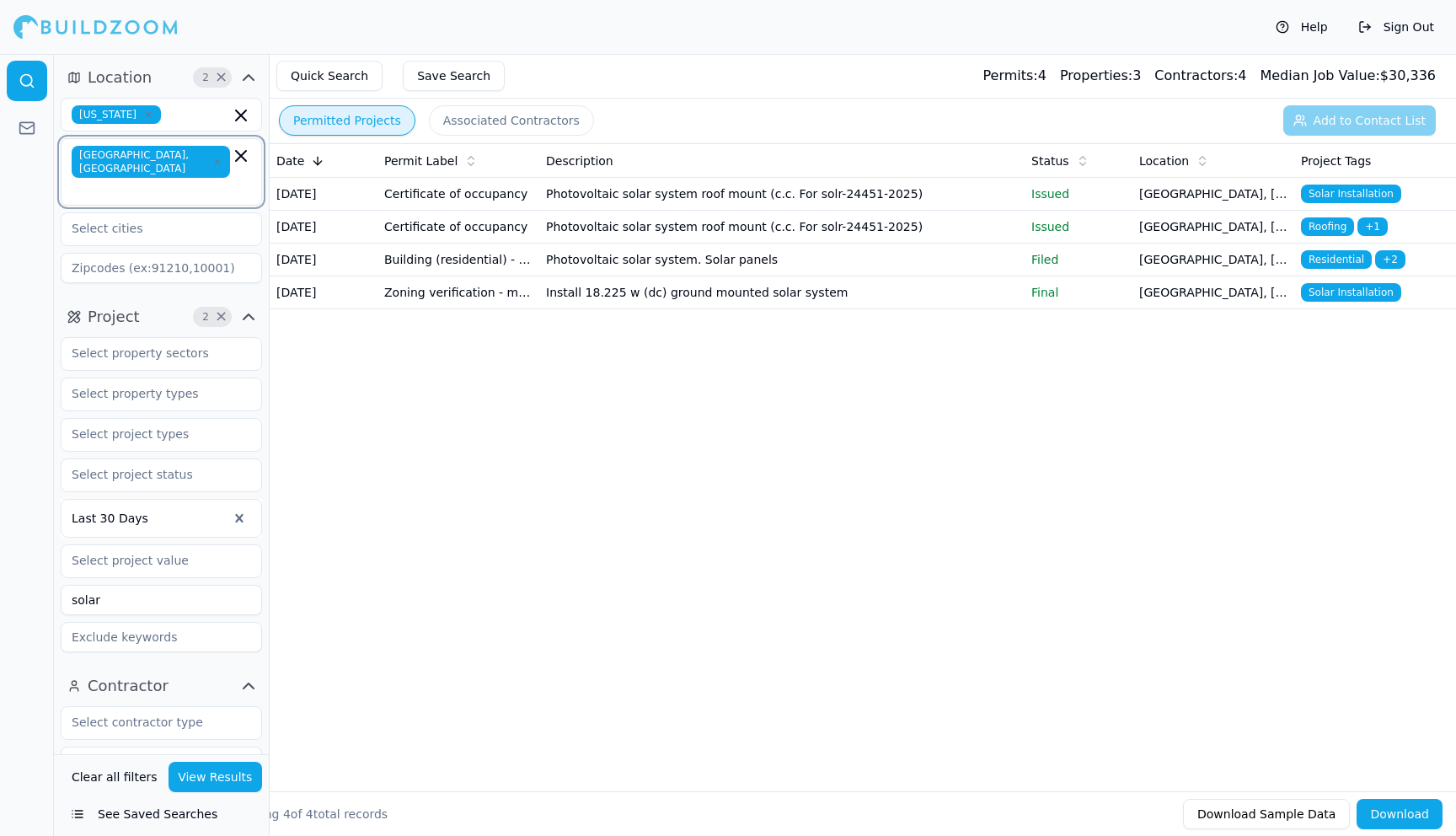
click at [241, 159] on icon "button" at bounding box center [241, 156] width 20 height 20
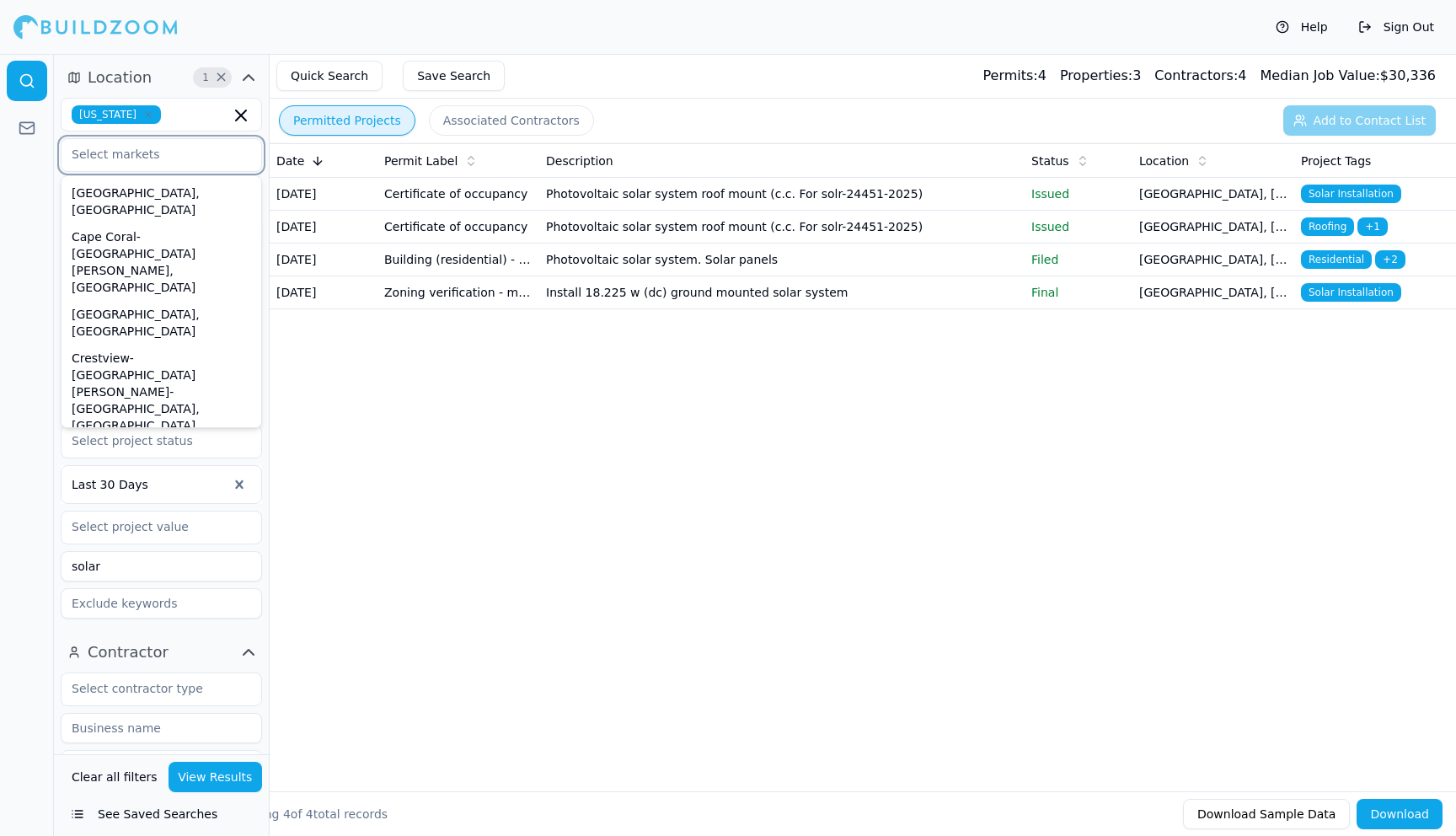
click at [166, 157] on input "text" at bounding box center [151, 155] width 179 height 31
click at [43, 147] on div at bounding box center [26, 104] width 53 height 101
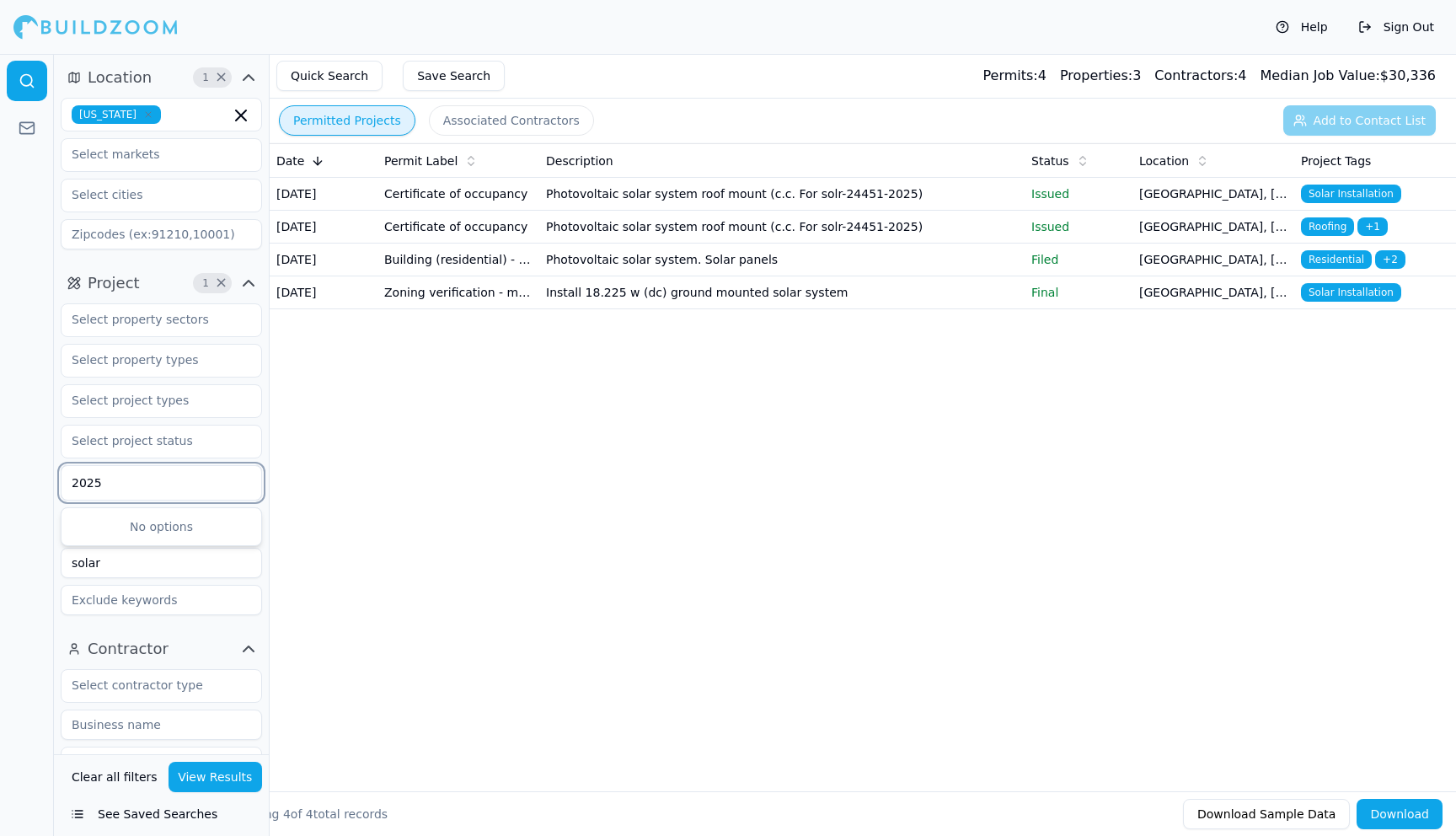
type input "2025"
click at [11, 492] on div at bounding box center [27, 444] width 54 height 782
click at [155, 446] on input "text" at bounding box center [151, 441] width 179 height 31
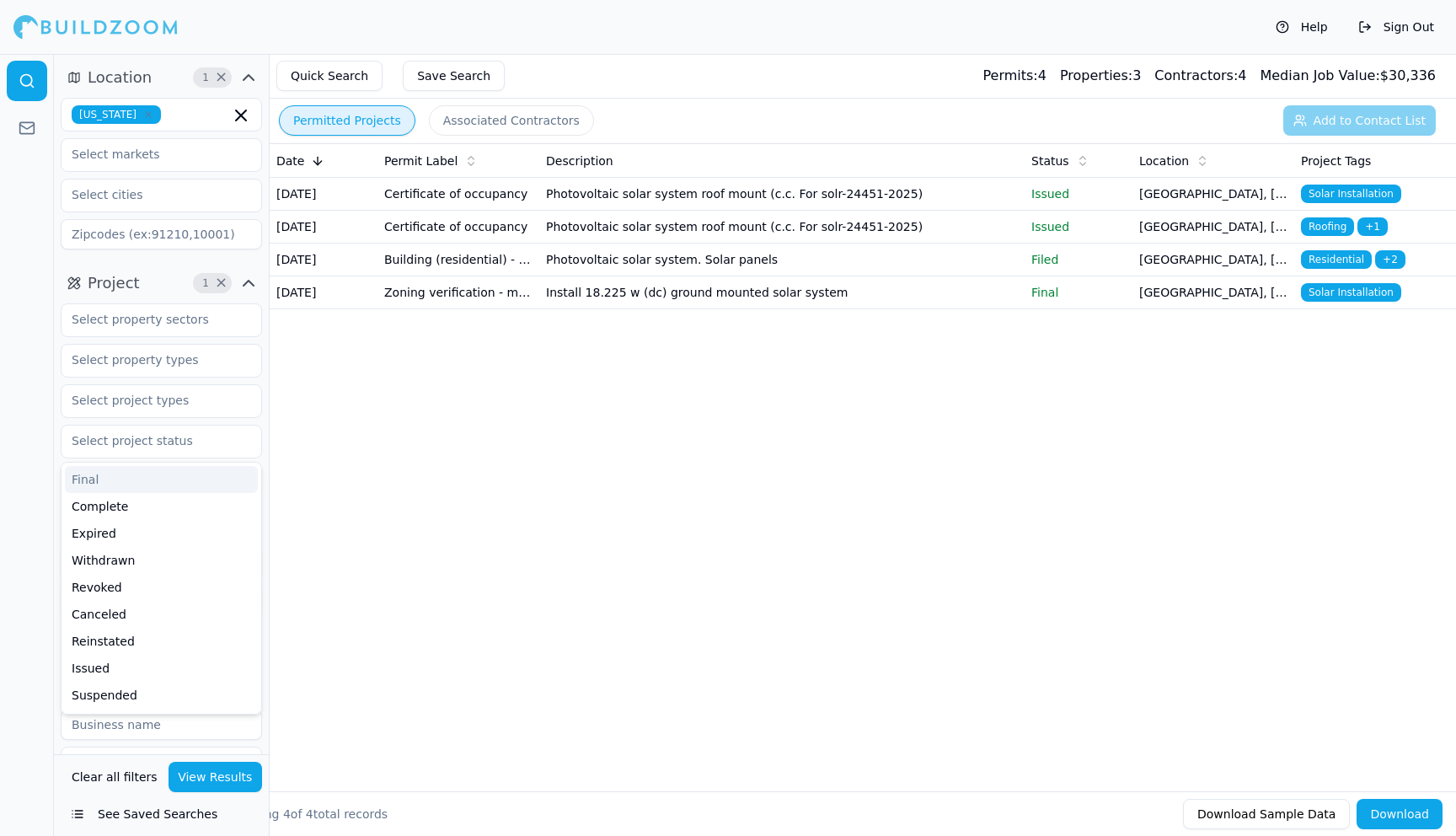
click at [25, 412] on div at bounding box center [27, 444] width 54 height 782
click at [112, 600] on input at bounding box center [161, 600] width 201 height 31
click at [118, 573] on input "solar" at bounding box center [161, 563] width 201 height 31
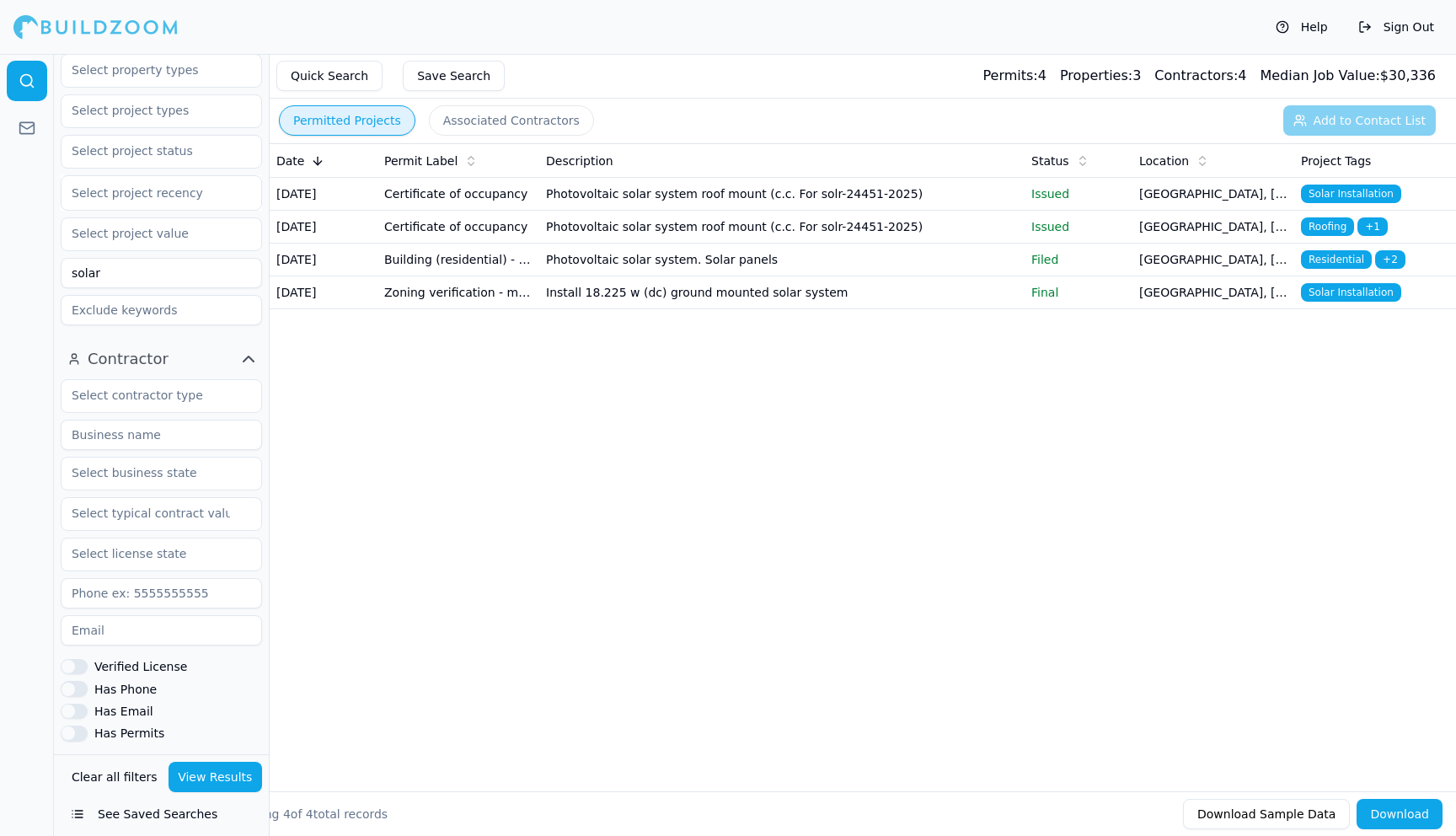
scroll to position [299, 0]
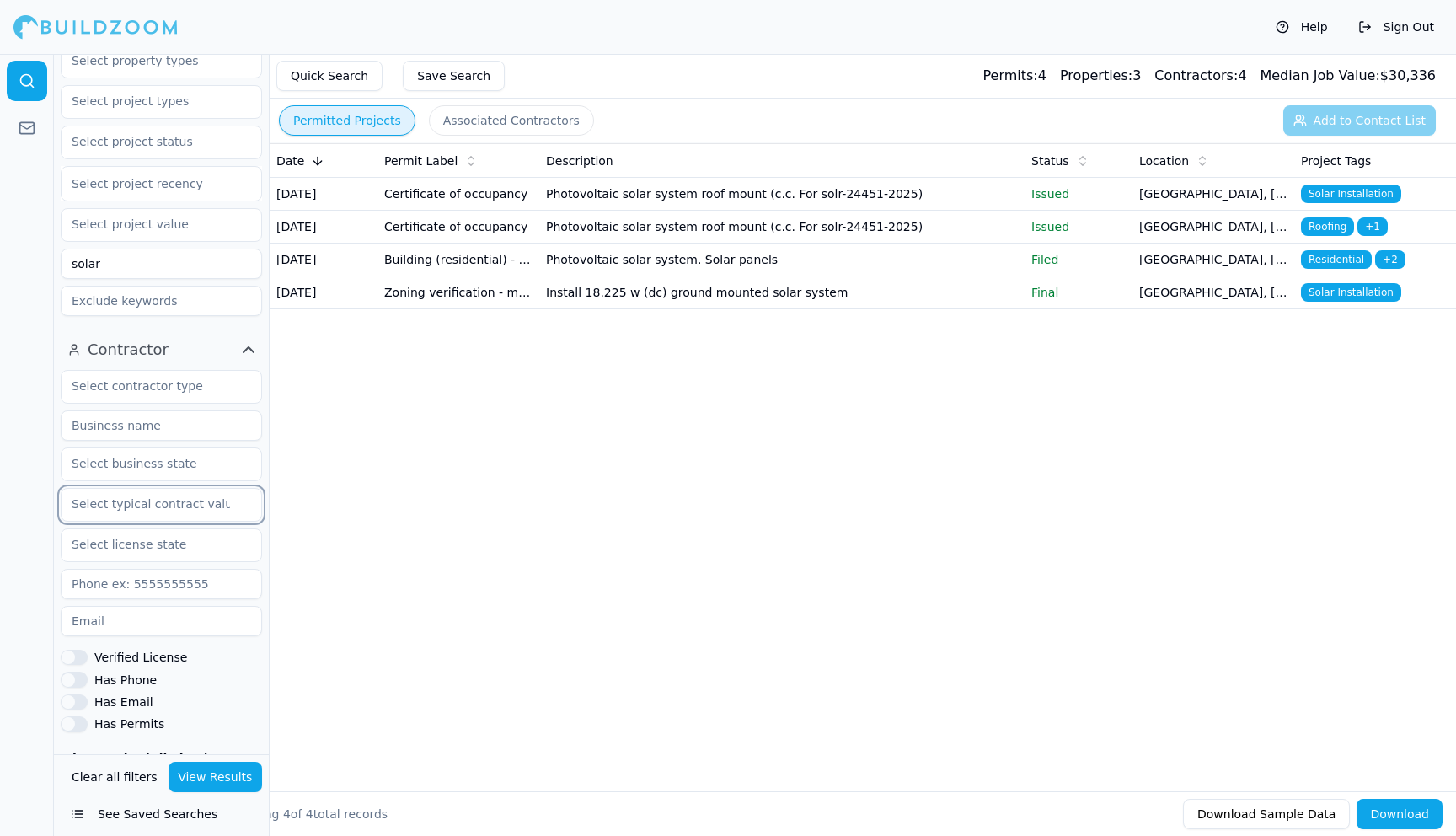
click at [183, 512] on input "text" at bounding box center [151, 504] width 179 height 31
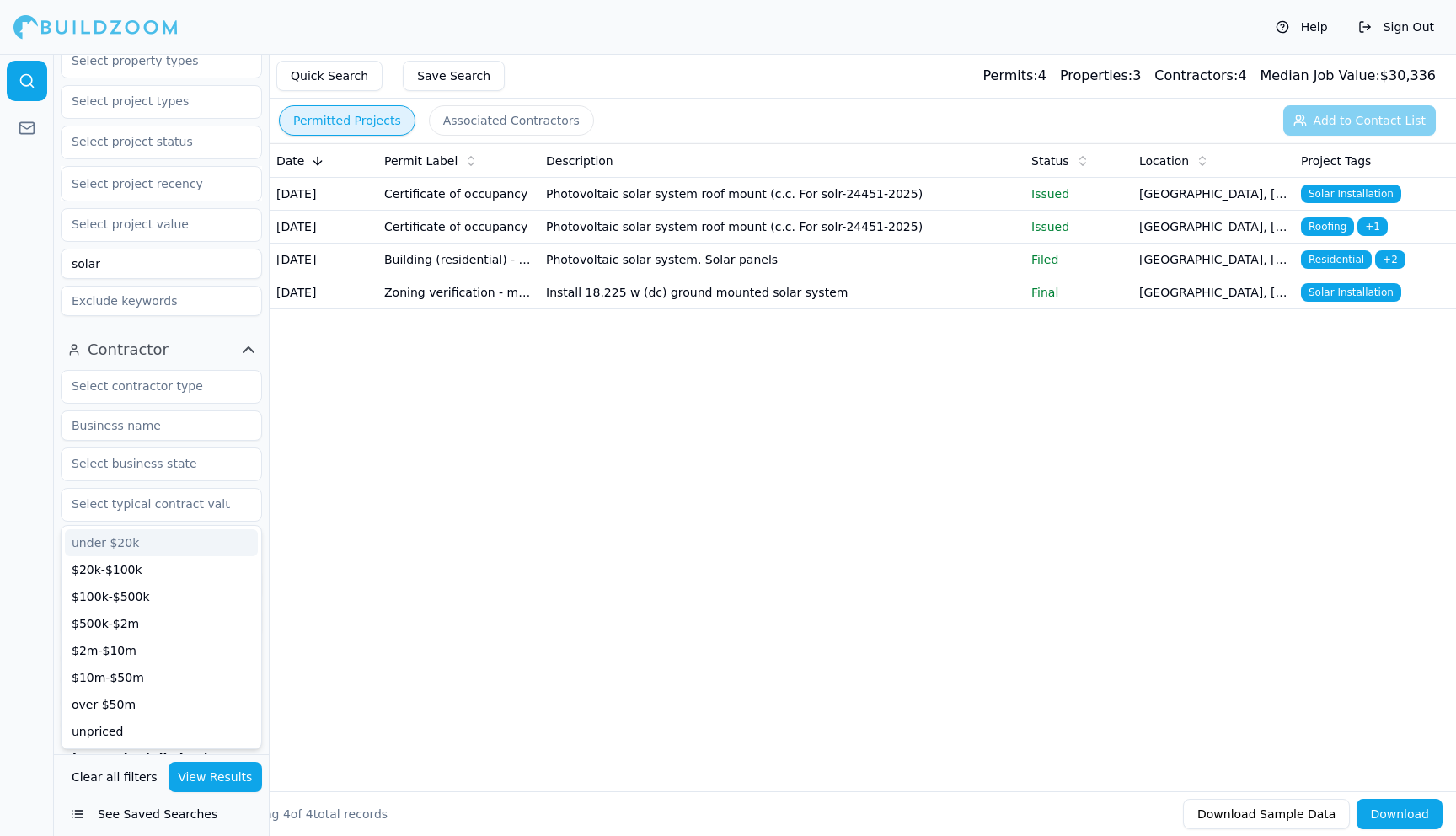
click at [34, 475] on div at bounding box center [27, 444] width 54 height 782
click at [160, 544] on input "text" at bounding box center [151, 545] width 179 height 31
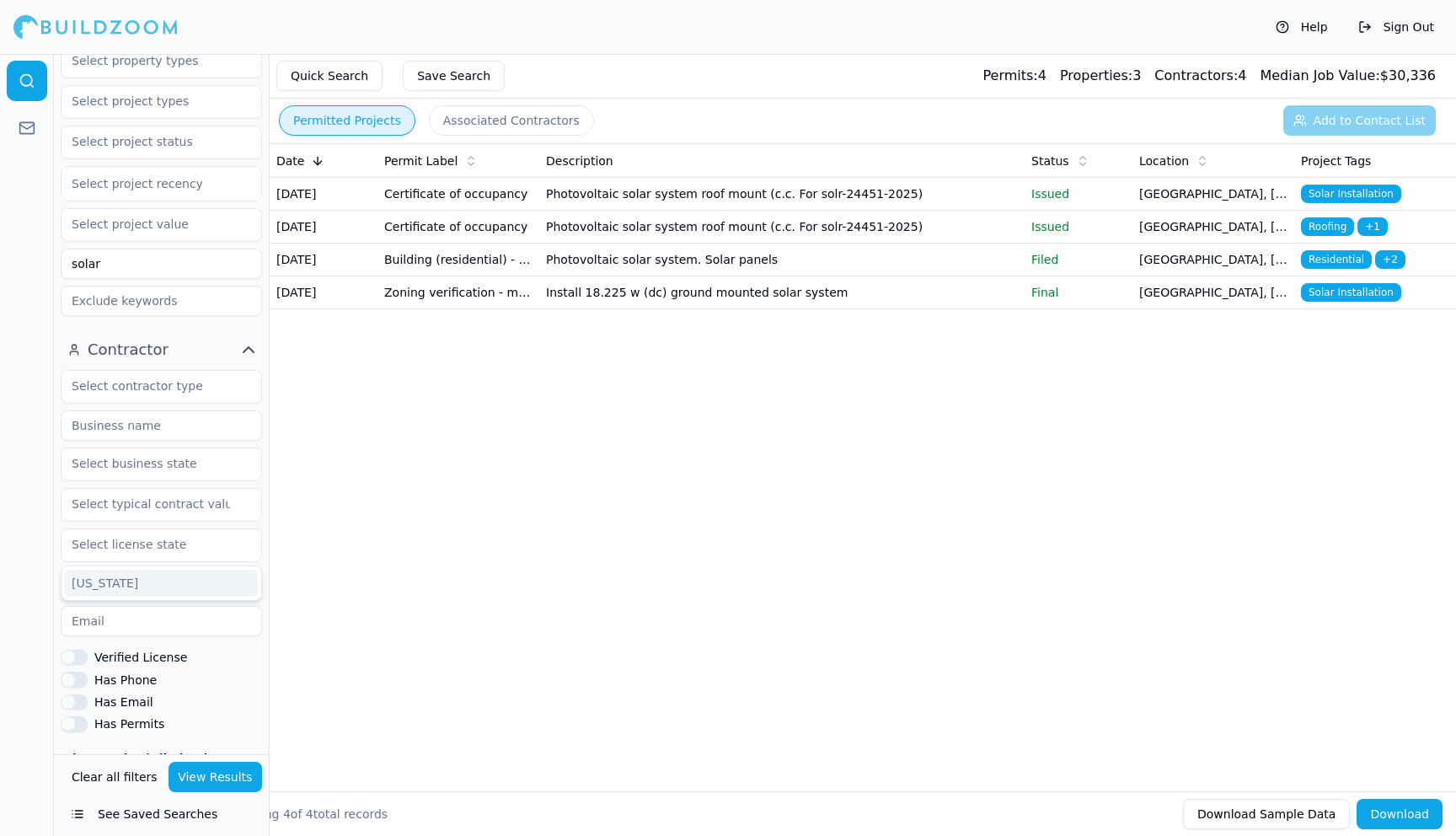
click at [8, 478] on div at bounding box center [27, 444] width 54 height 782
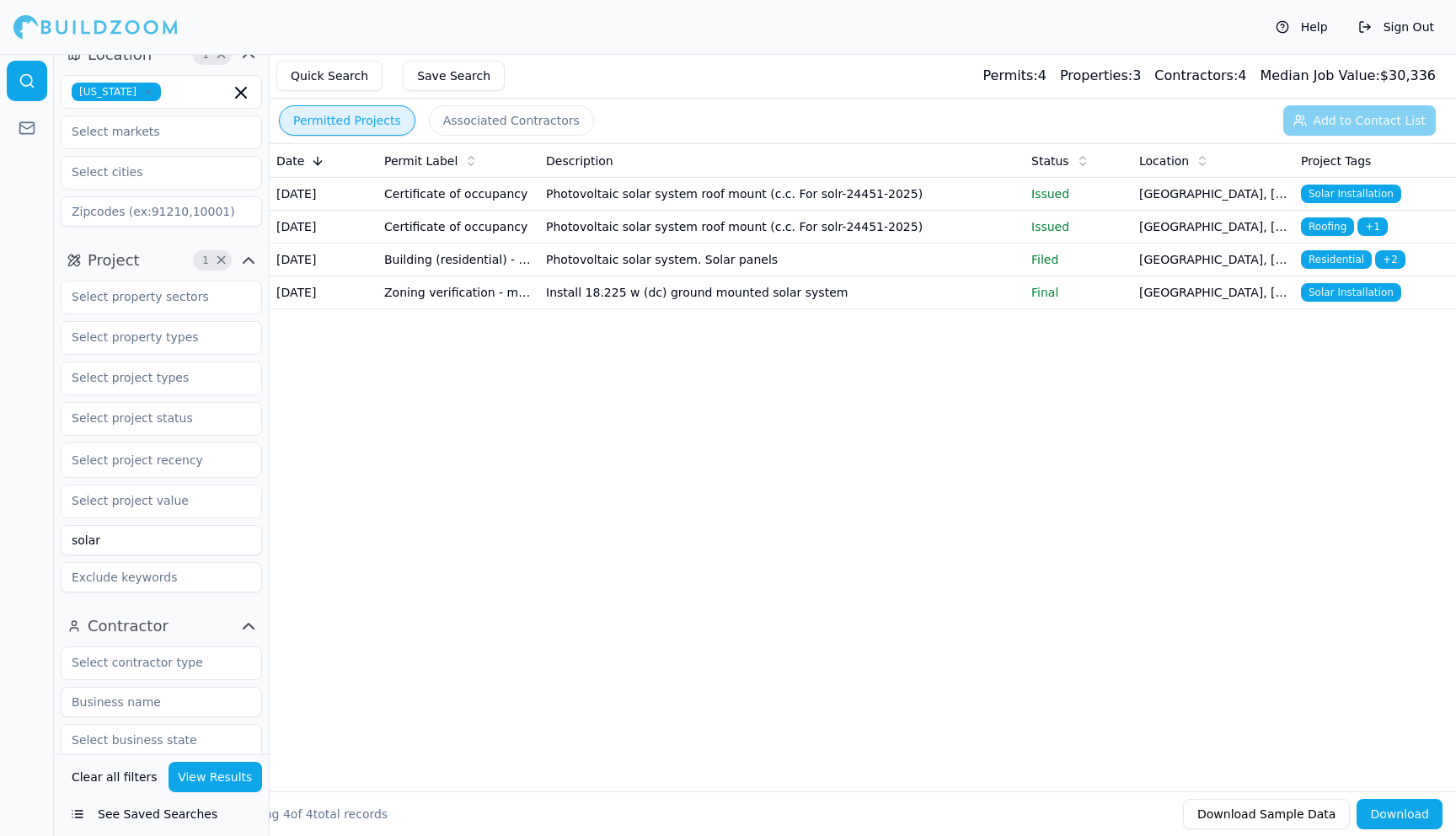
scroll to position [0, 0]
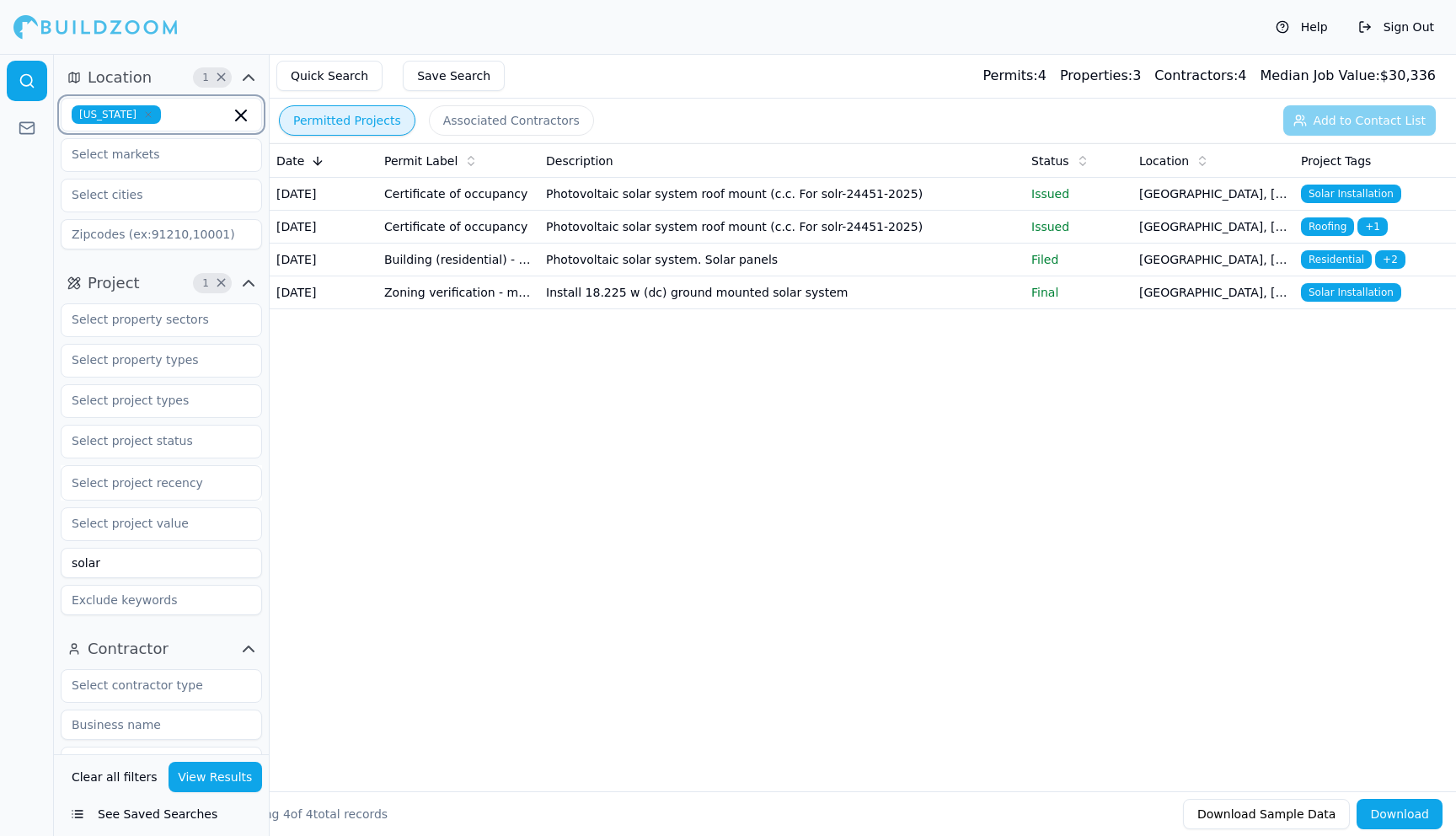
click at [241, 116] on icon "button" at bounding box center [241, 115] width 11 height 11
click at [24, 210] on div at bounding box center [27, 444] width 54 height 782
click at [134, 116] on input "text" at bounding box center [151, 114] width 179 height 31
click at [93, 155] on div "[US_STATE]" at bounding box center [161, 153] width 193 height 27
click at [102, 164] on input "text" at bounding box center [151, 155] width 179 height 31
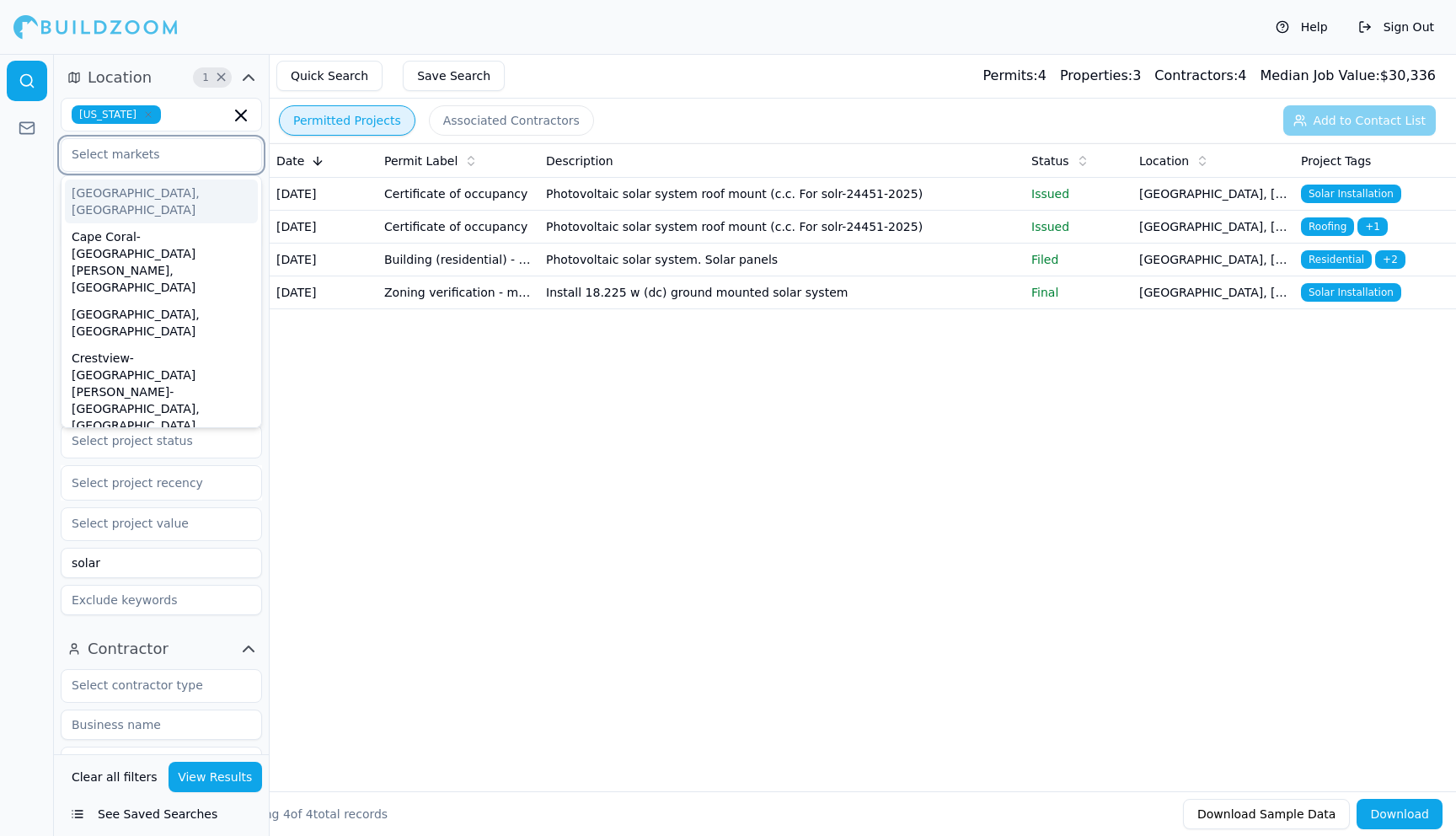
click at [105, 193] on div "[GEOGRAPHIC_DATA], [GEOGRAPHIC_DATA]" at bounding box center [161, 202] width 193 height 44
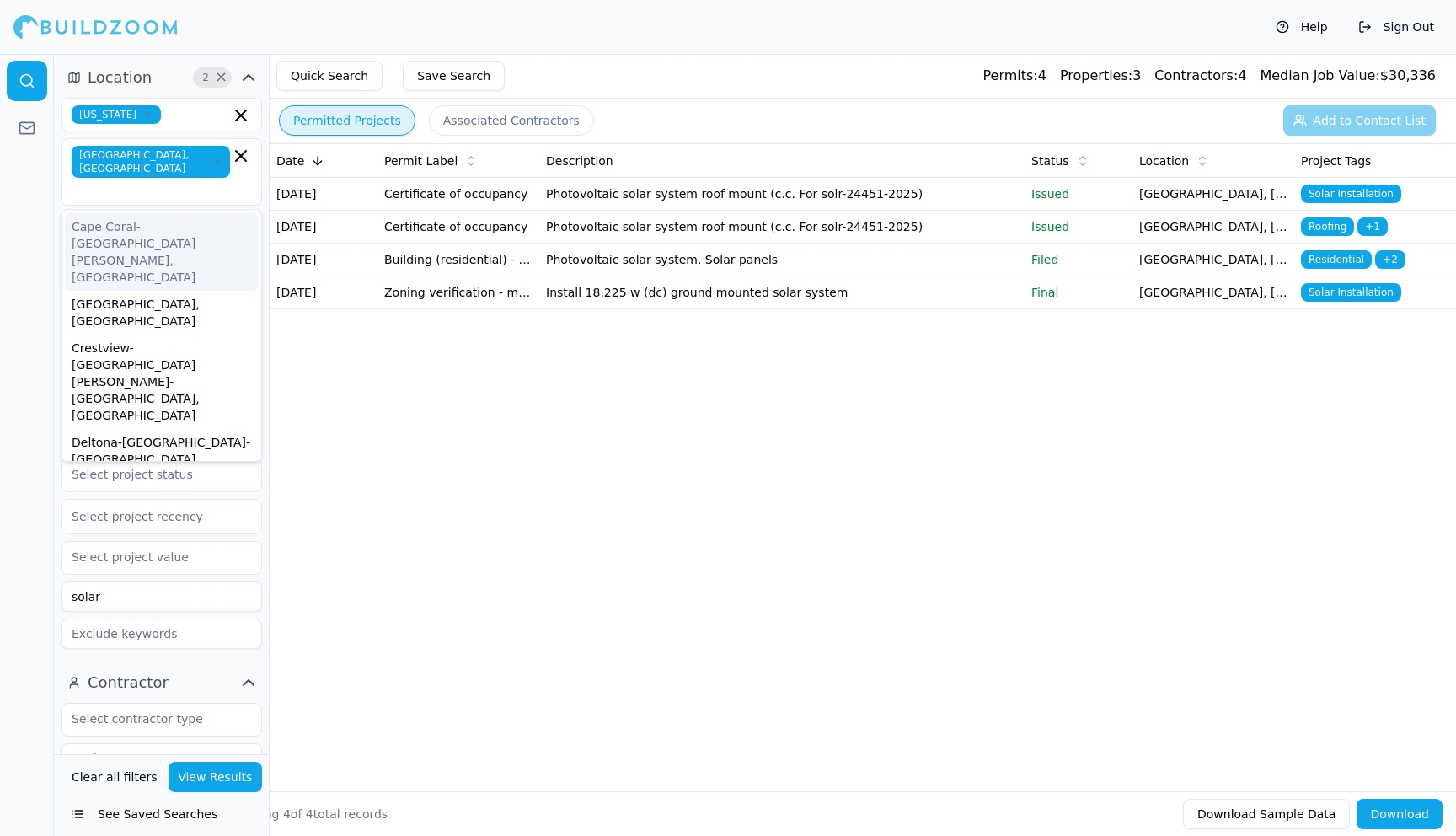
click at [214, 779] on button "View Results" at bounding box center [216, 777] width 94 height 31
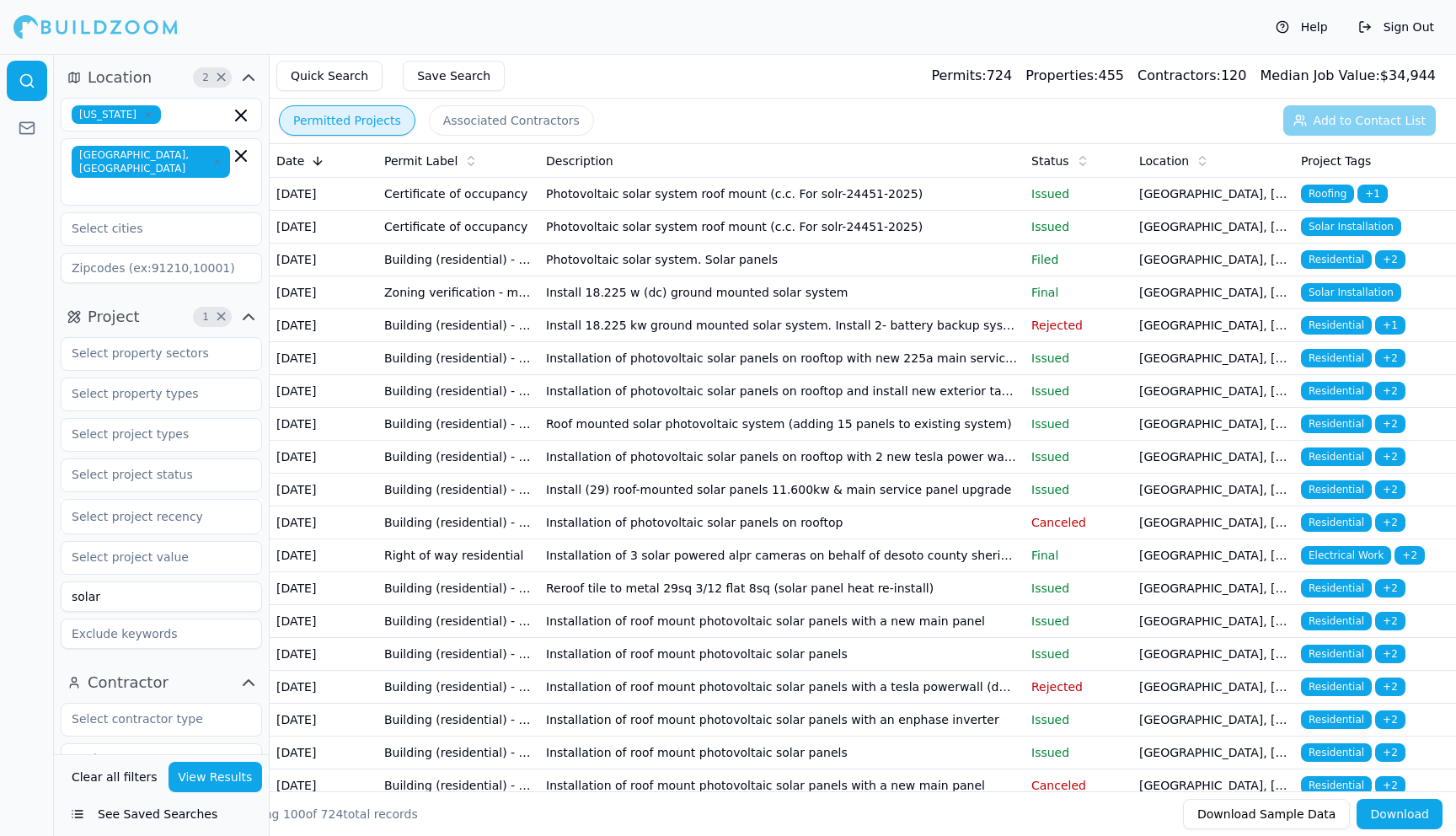
click at [1394, 808] on button "Download" at bounding box center [1399, 814] width 86 height 31
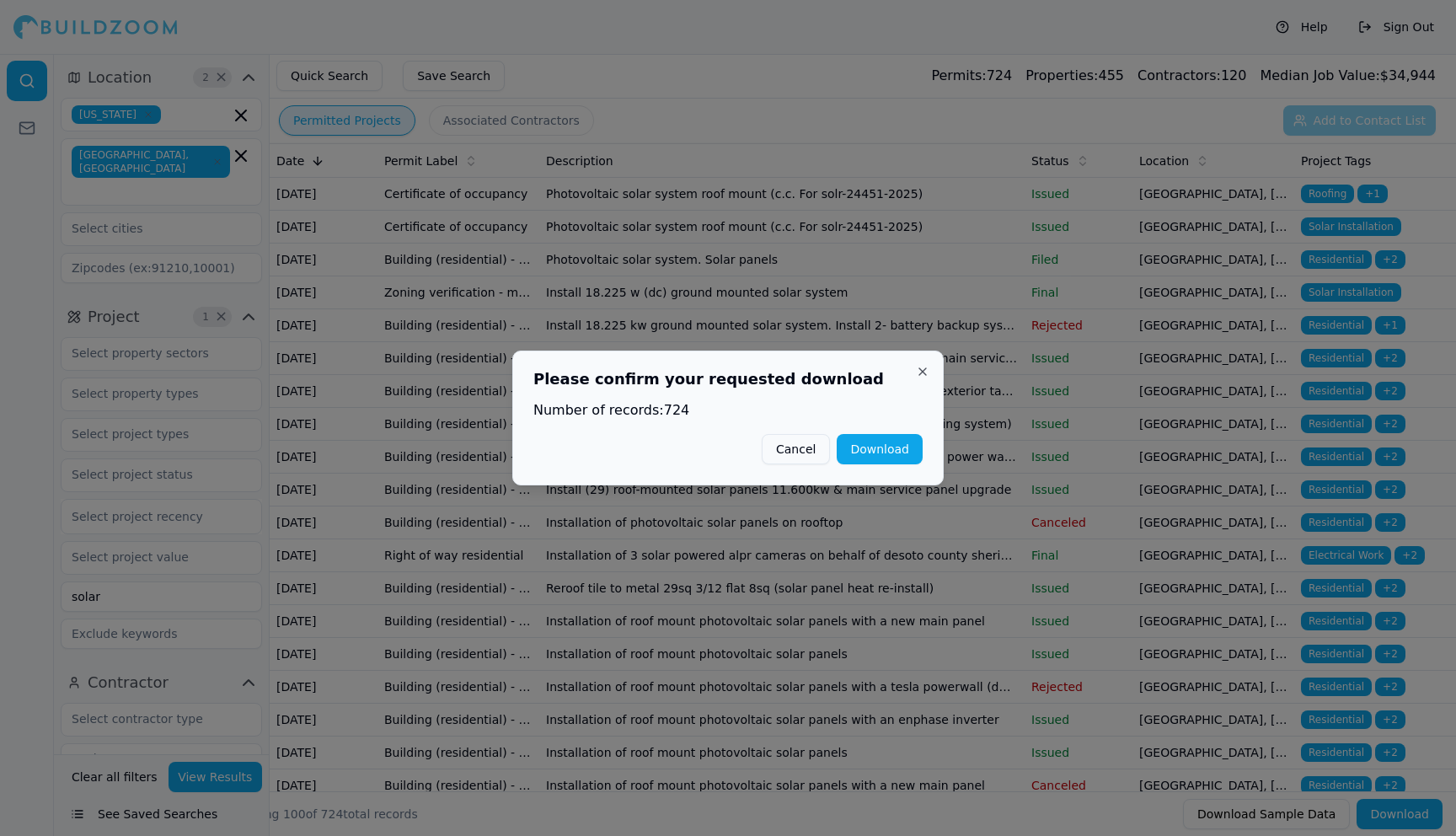
click at [870, 448] on button "Download" at bounding box center [880, 449] width 86 height 31
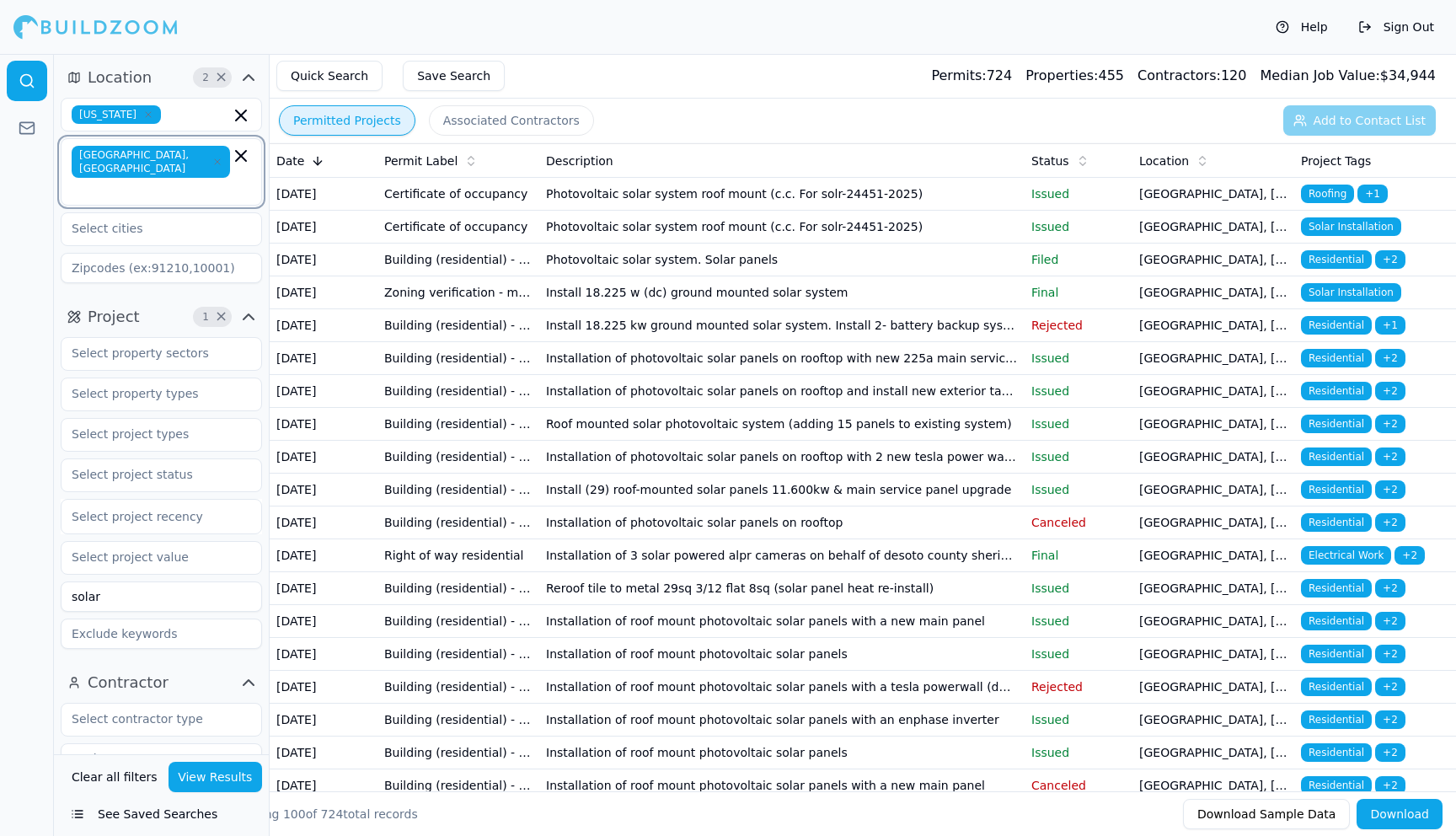
click at [243, 157] on icon "button" at bounding box center [241, 156] width 11 height 11
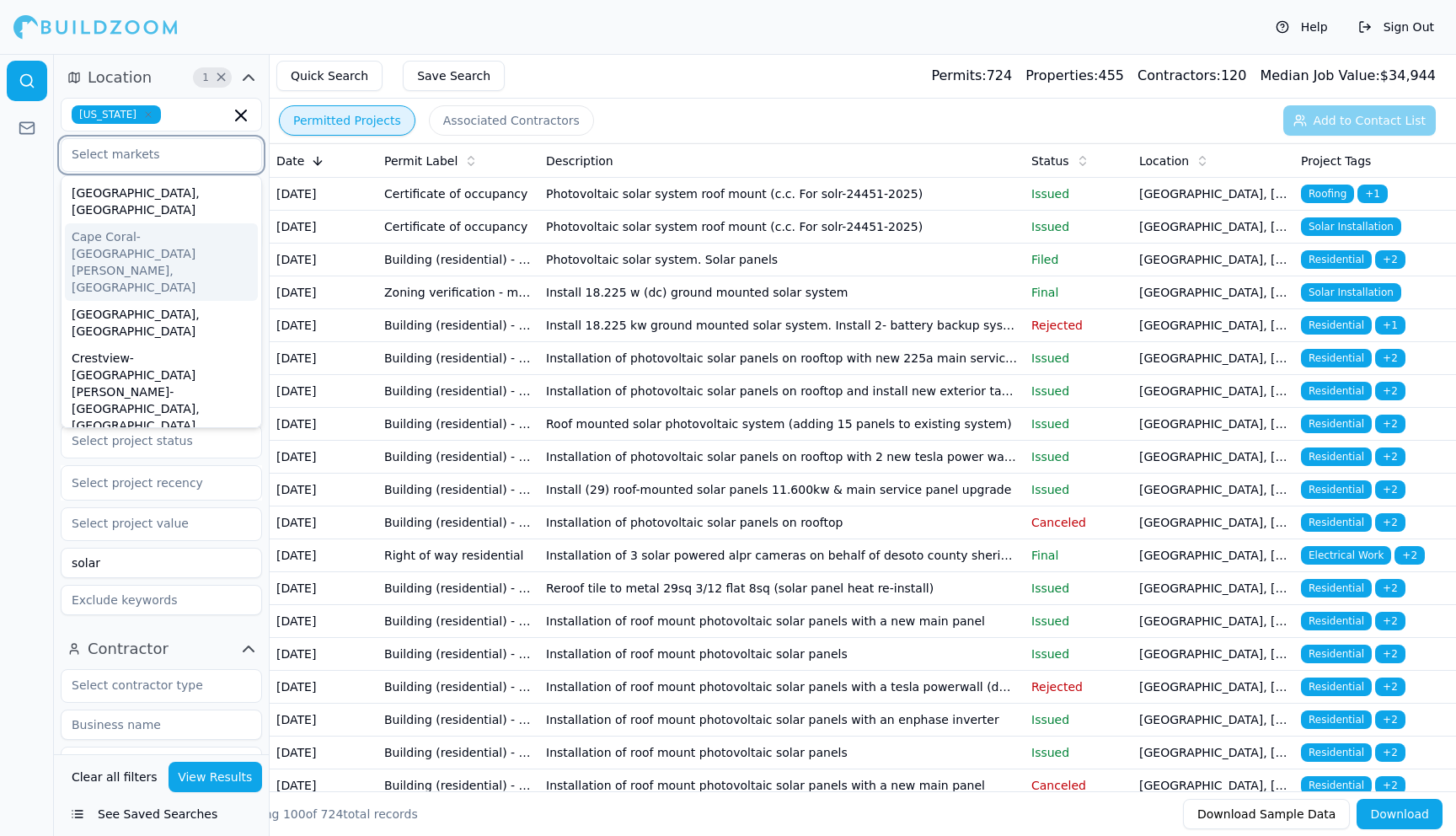
click at [133, 223] on div "Cape Coral-[GEOGRAPHIC_DATA][PERSON_NAME], [GEOGRAPHIC_DATA]" at bounding box center [161, 262] width 193 height 78
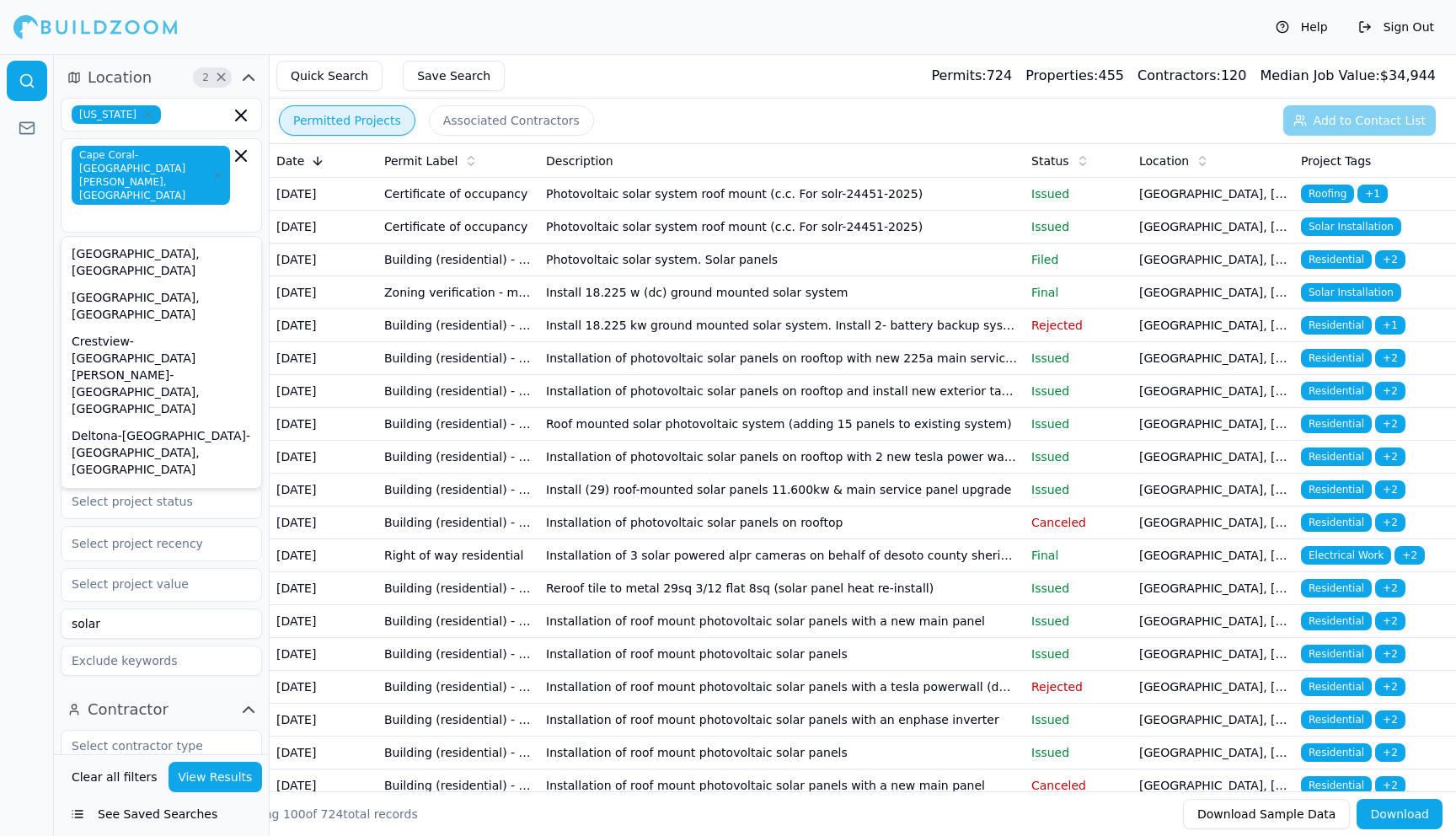
click at [226, 776] on button "View Results" at bounding box center [216, 777] width 94 height 31
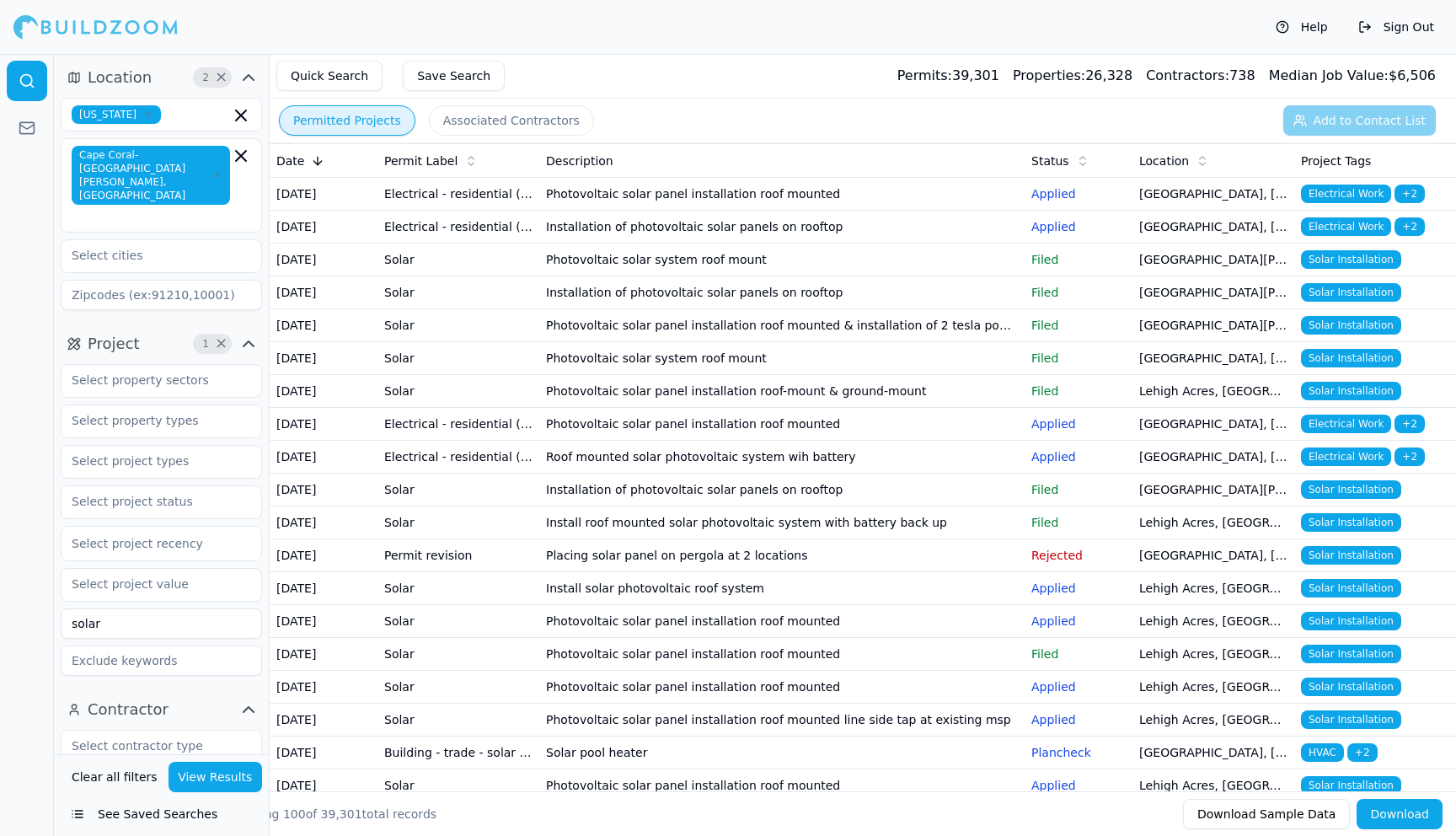
click at [1415, 815] on button "Download" at bounding box center [1399, 814] width 86 height 31
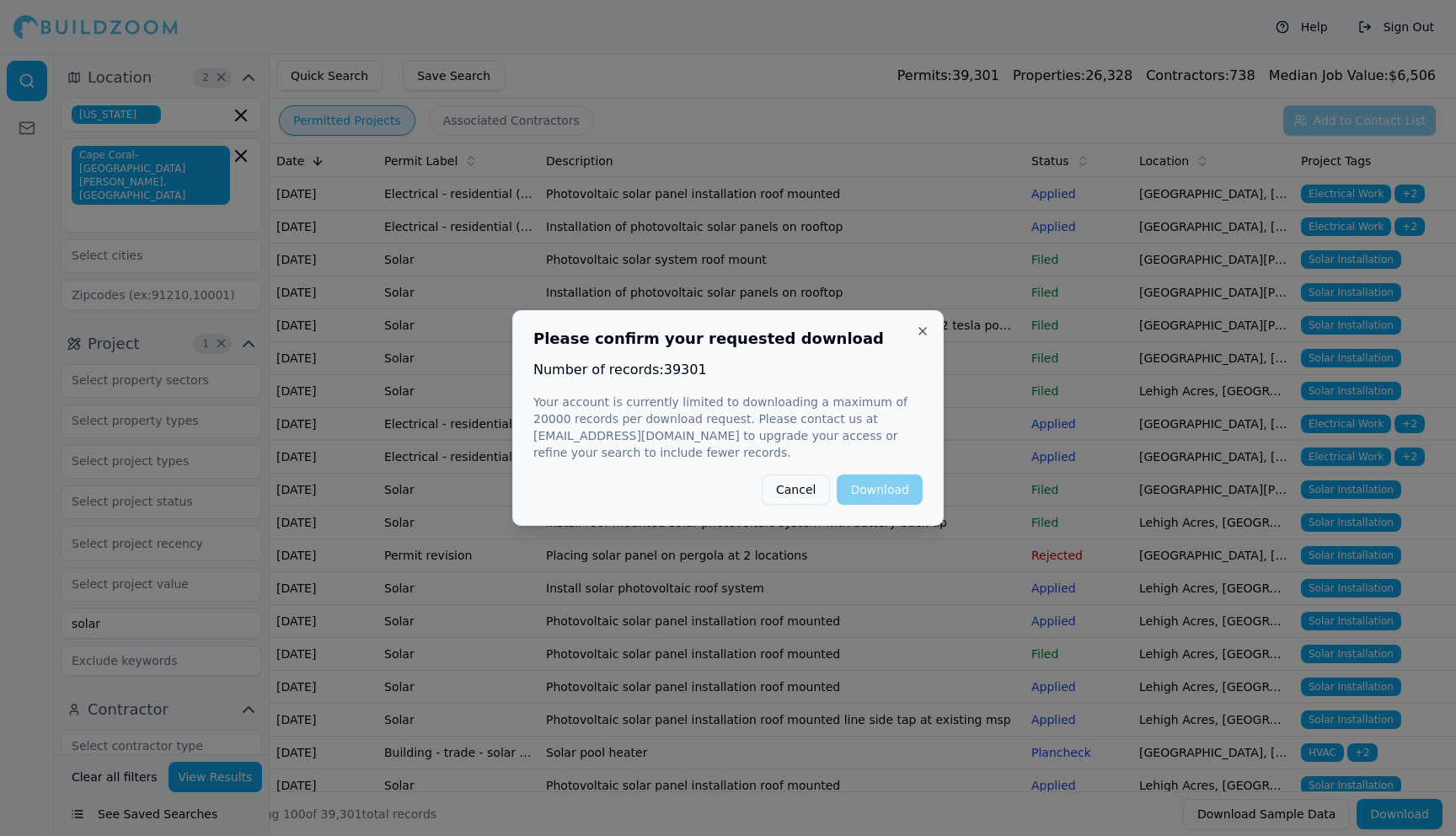
click at [811, 485] on button "Cancel" at bounding box center [796, 490] width 68 height 31
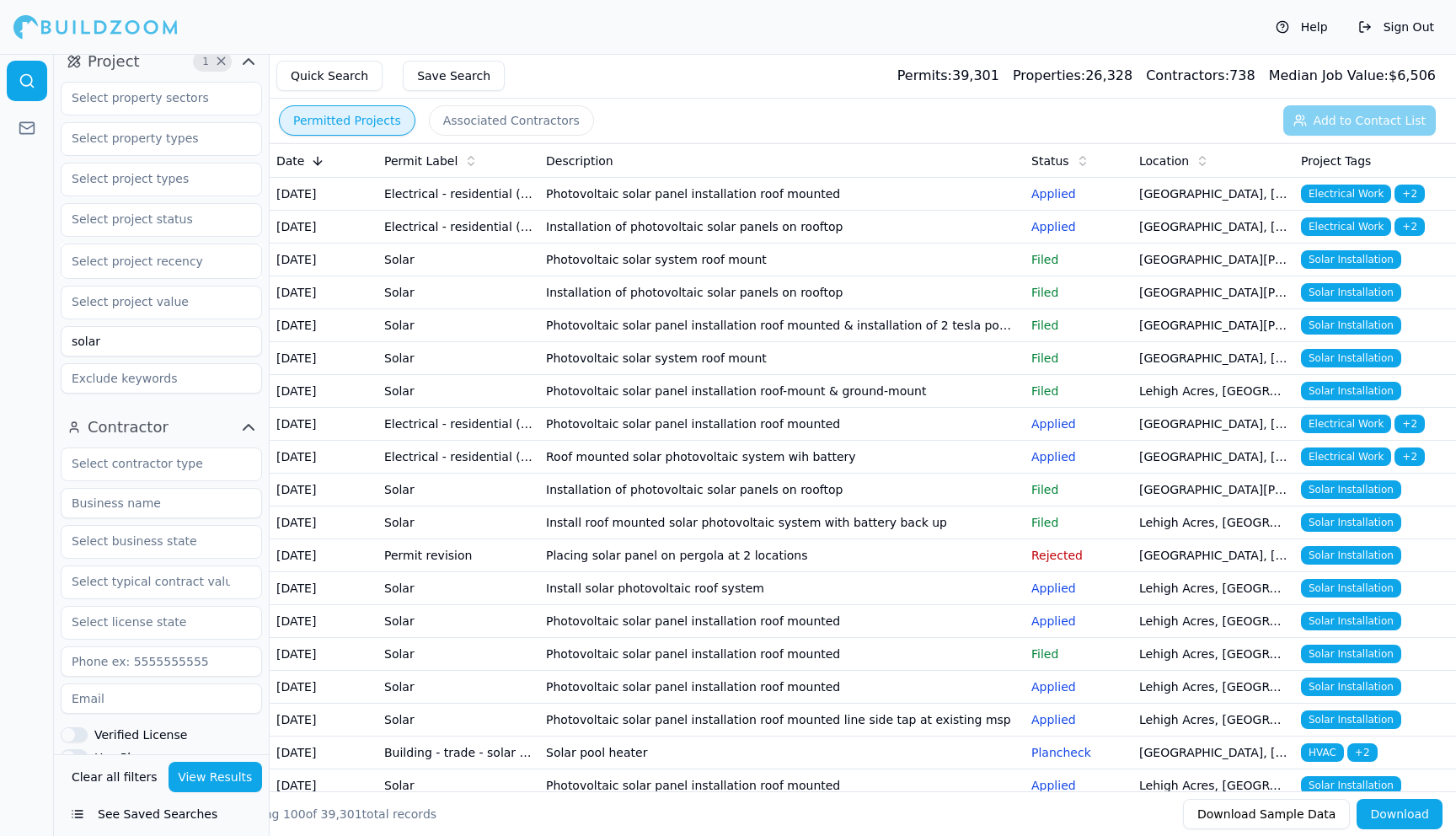
scroll to position [267, 0]
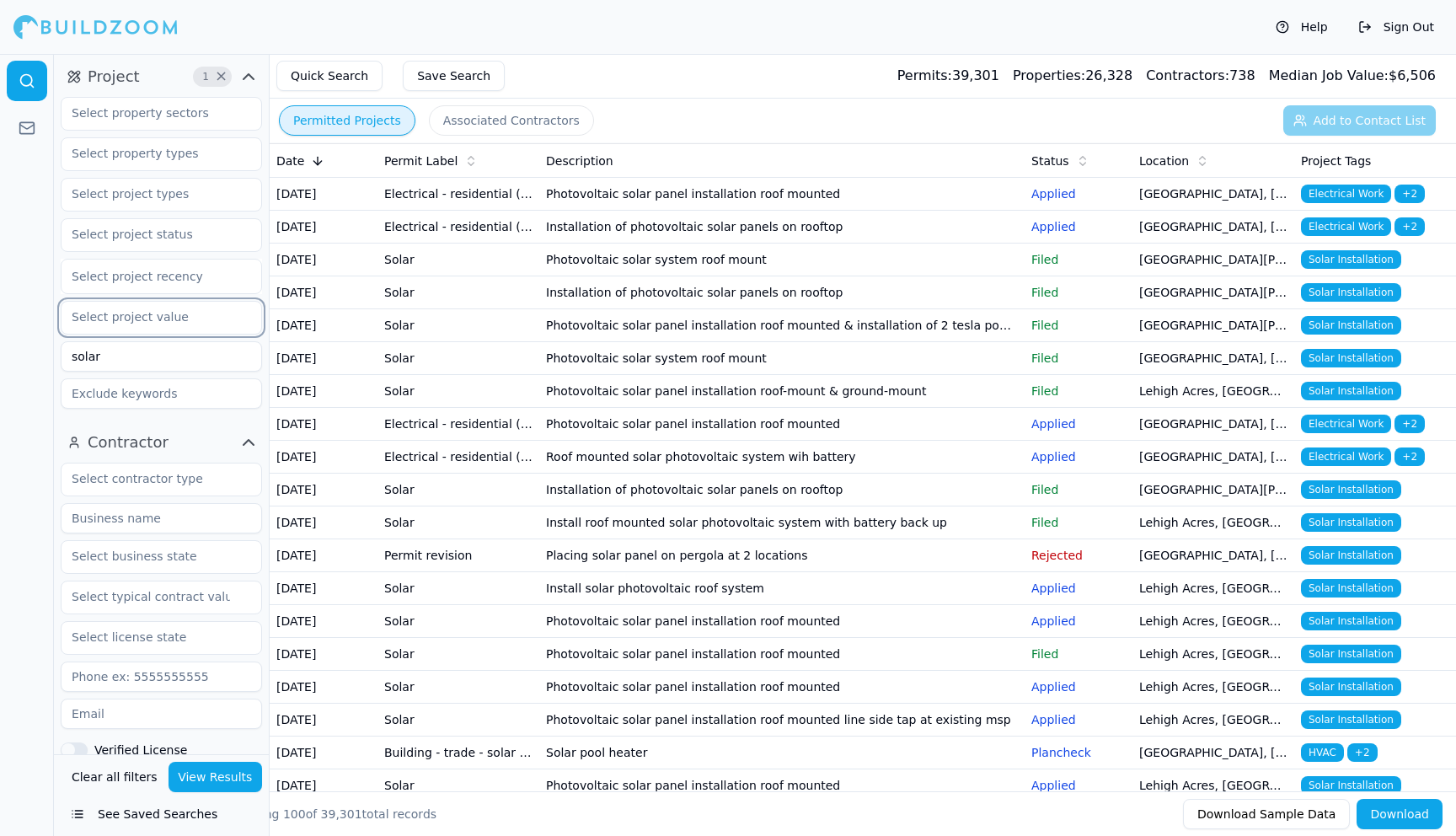
click at [181, 302] on input "text" at bounding box center [151, 317] width 179 height 31
click at [135, 342] on div "under $20k" at bounding box center [161, 356] width 193 height 27
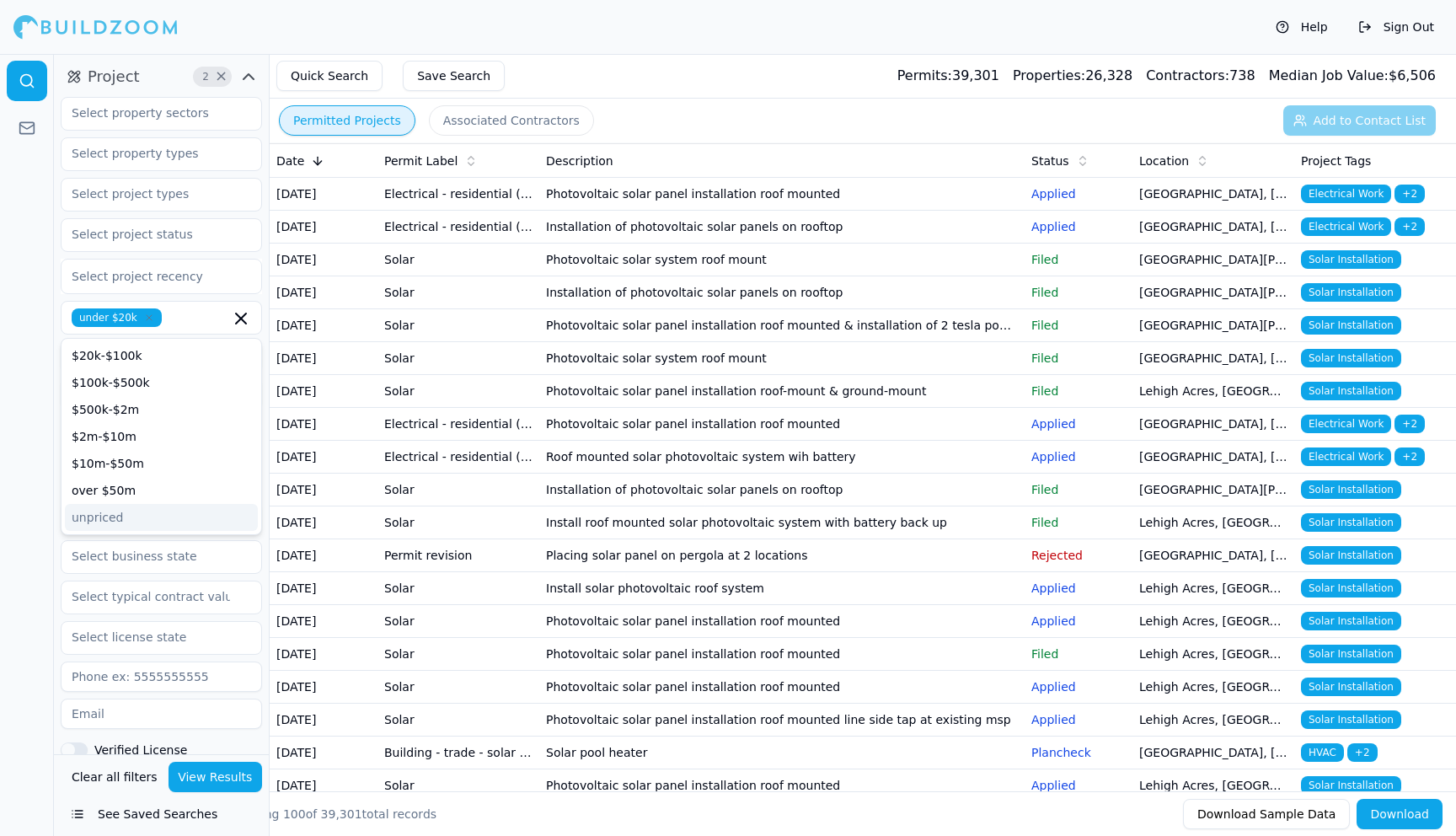
click at [207, 774] on button "View Results" at bounding box center [216, 777] width 94 height 31
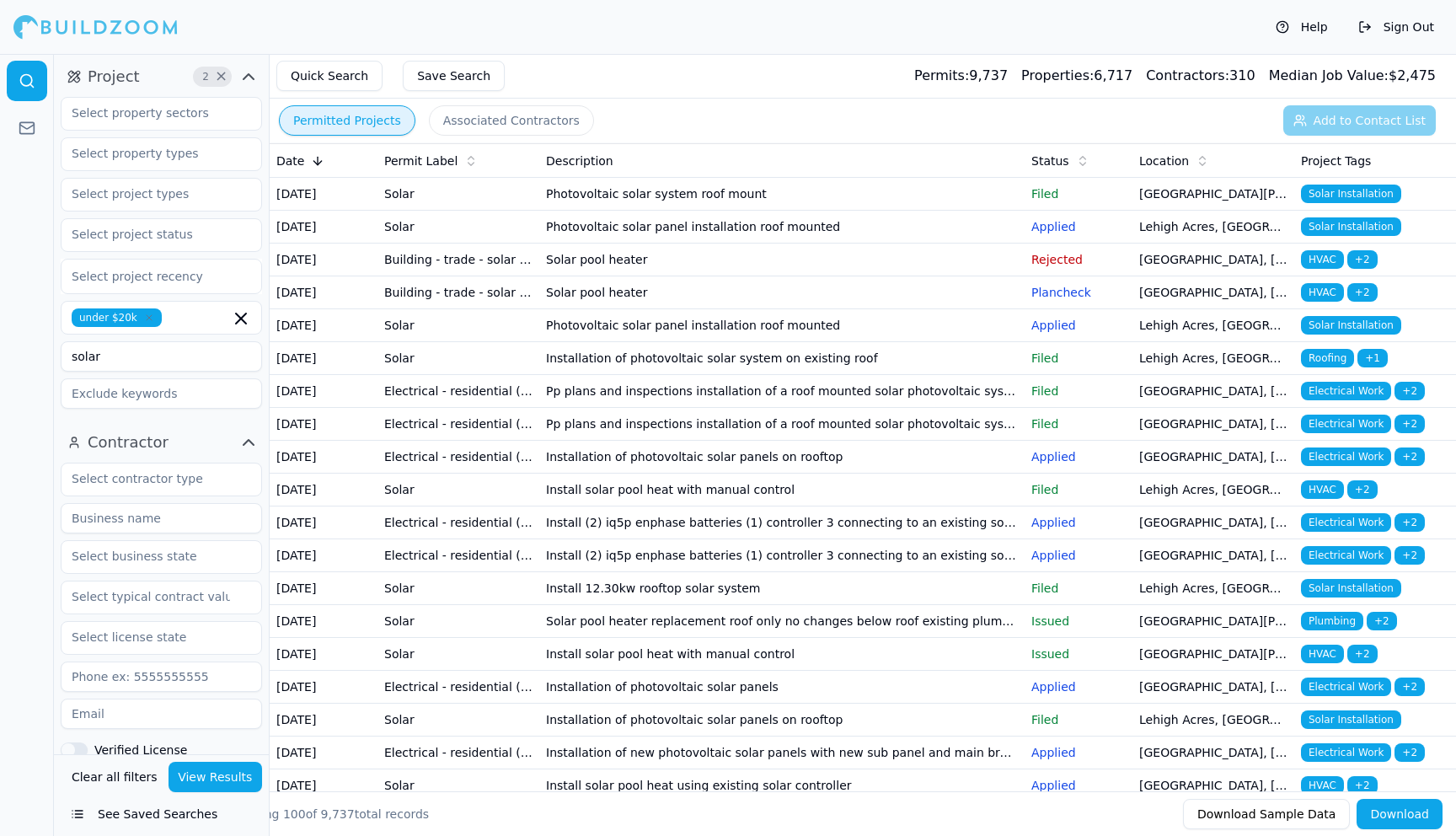
click at [1403, 813] on button "Download" at bounding box center [1399, 814] width 86 height 31
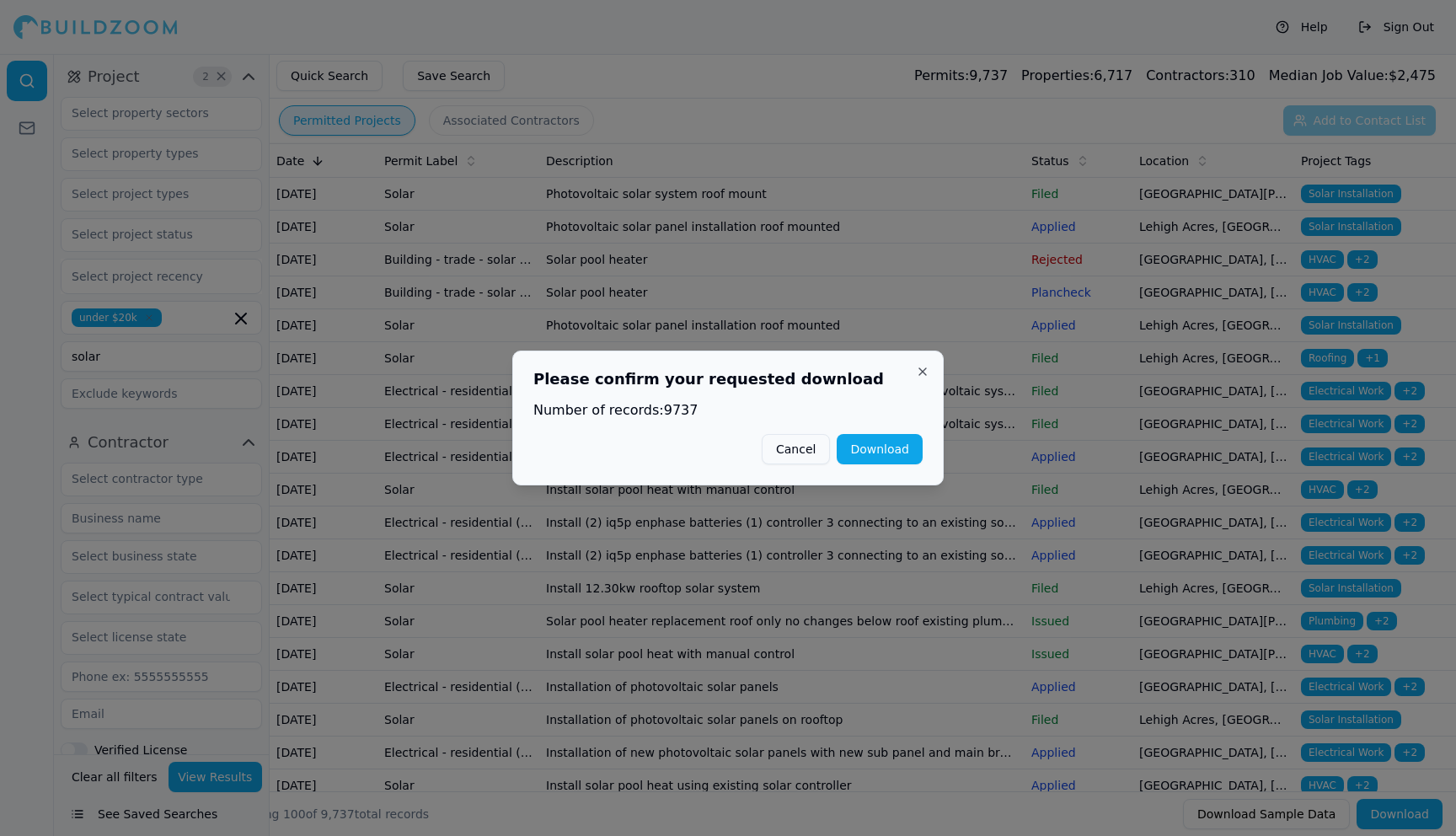
click at [886, 451] on button "Download" at bounding box center [880, 449] width 86 height 31
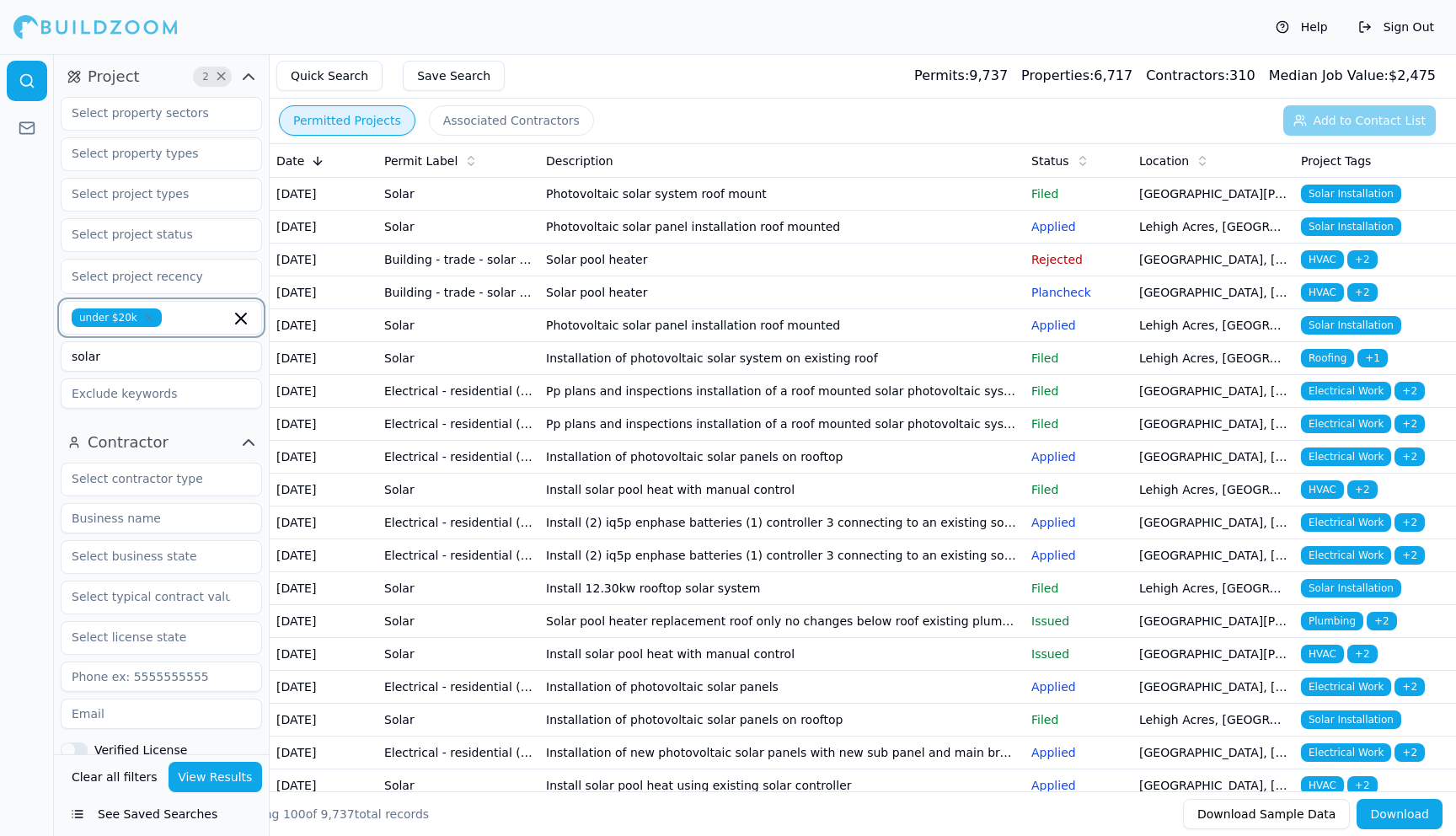
click at [238, 309] on icon "button" at bounding box center [241, 318] width 20 height 20
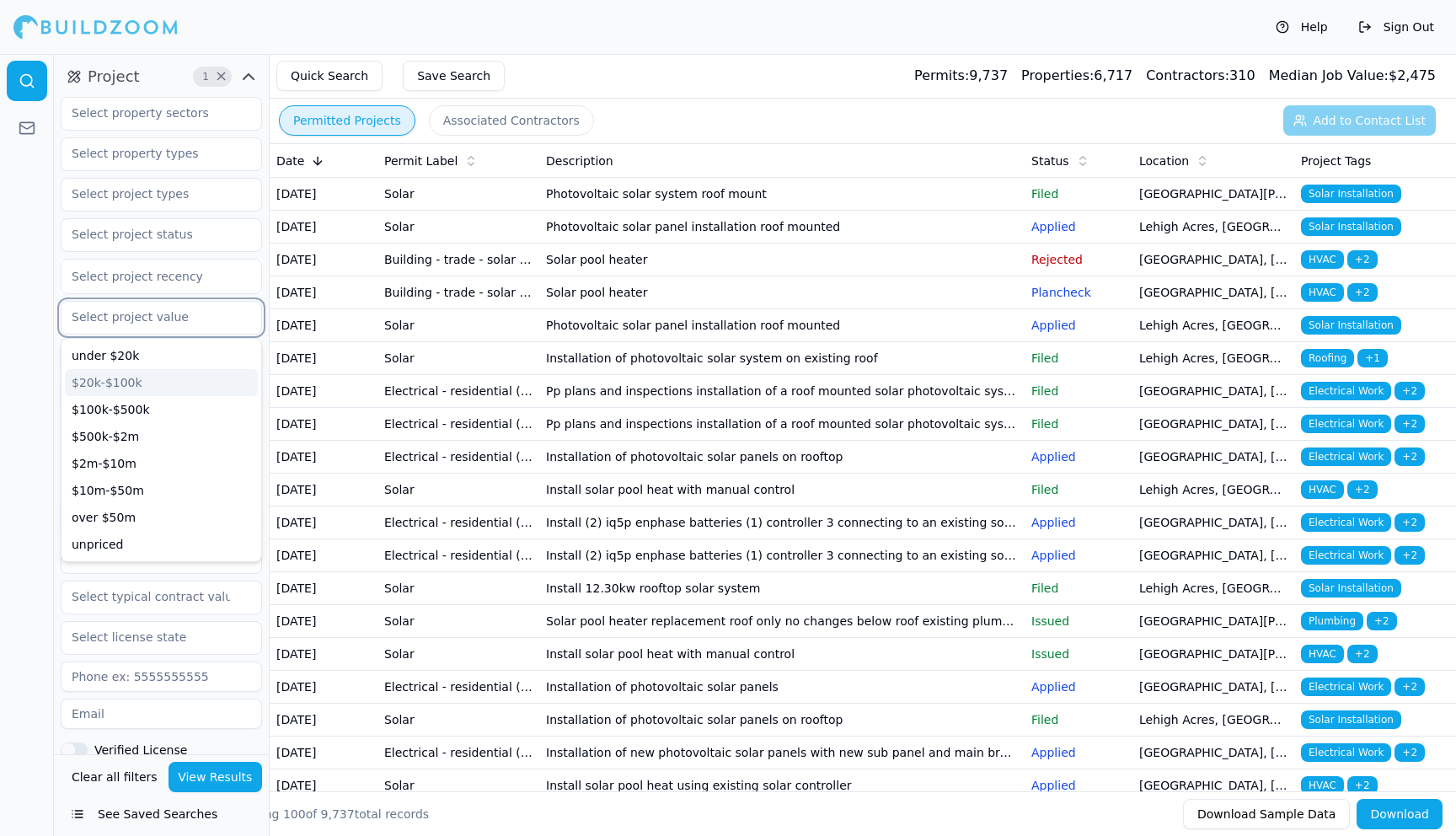
click at [136, 369] on div "$20k-$100k" at bounding box center [161, 383] width 193 height 27
click at [12, 329] on div at bounding box center [27, 444] width 54 height 782
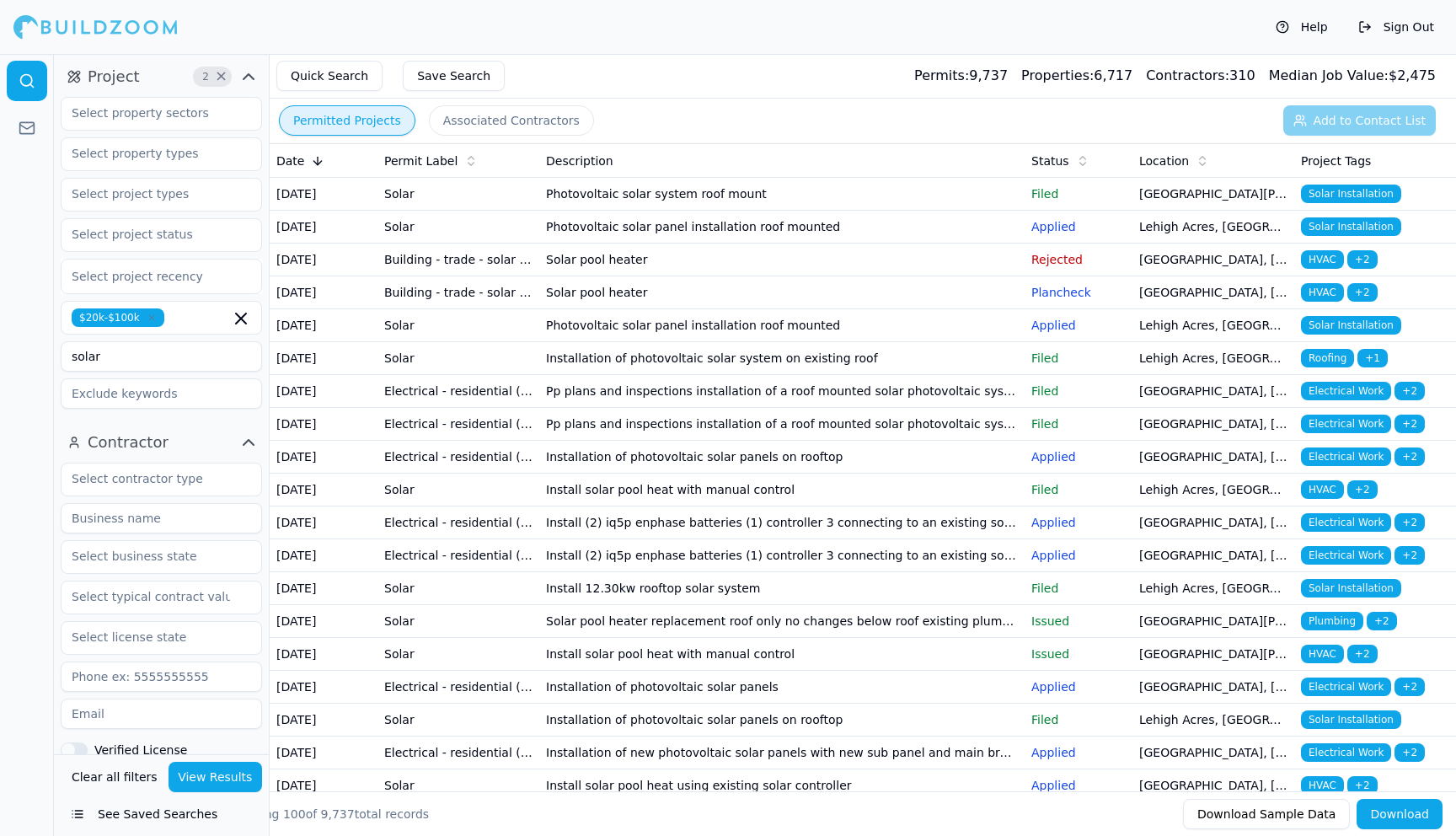
click at [222, 779] on button "View Results" at bounding box center [216, 777] width 94 height 31
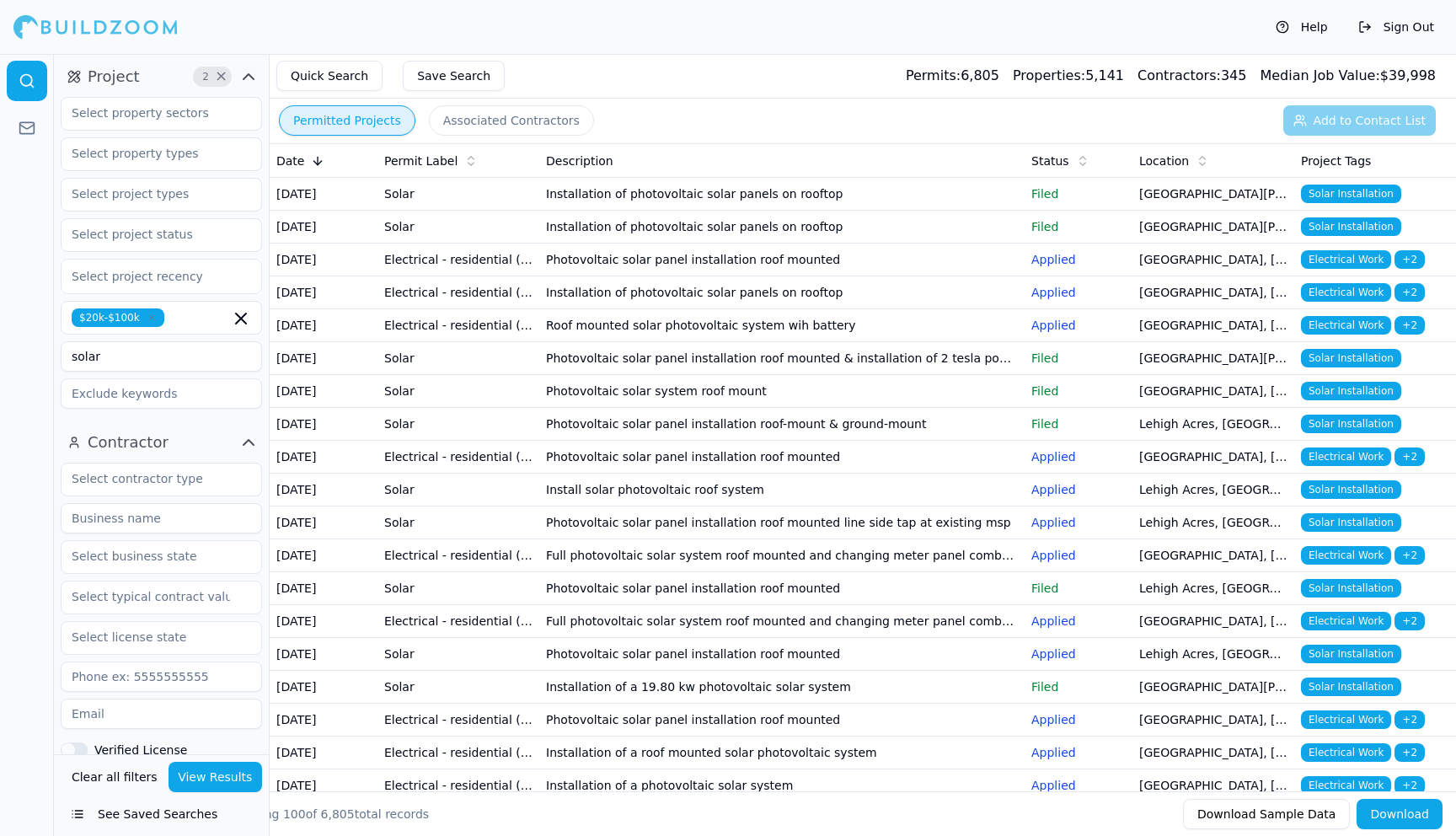
click at [1397, 814] on button "Download" at bounding box center [1399, 814] width 86 height 31
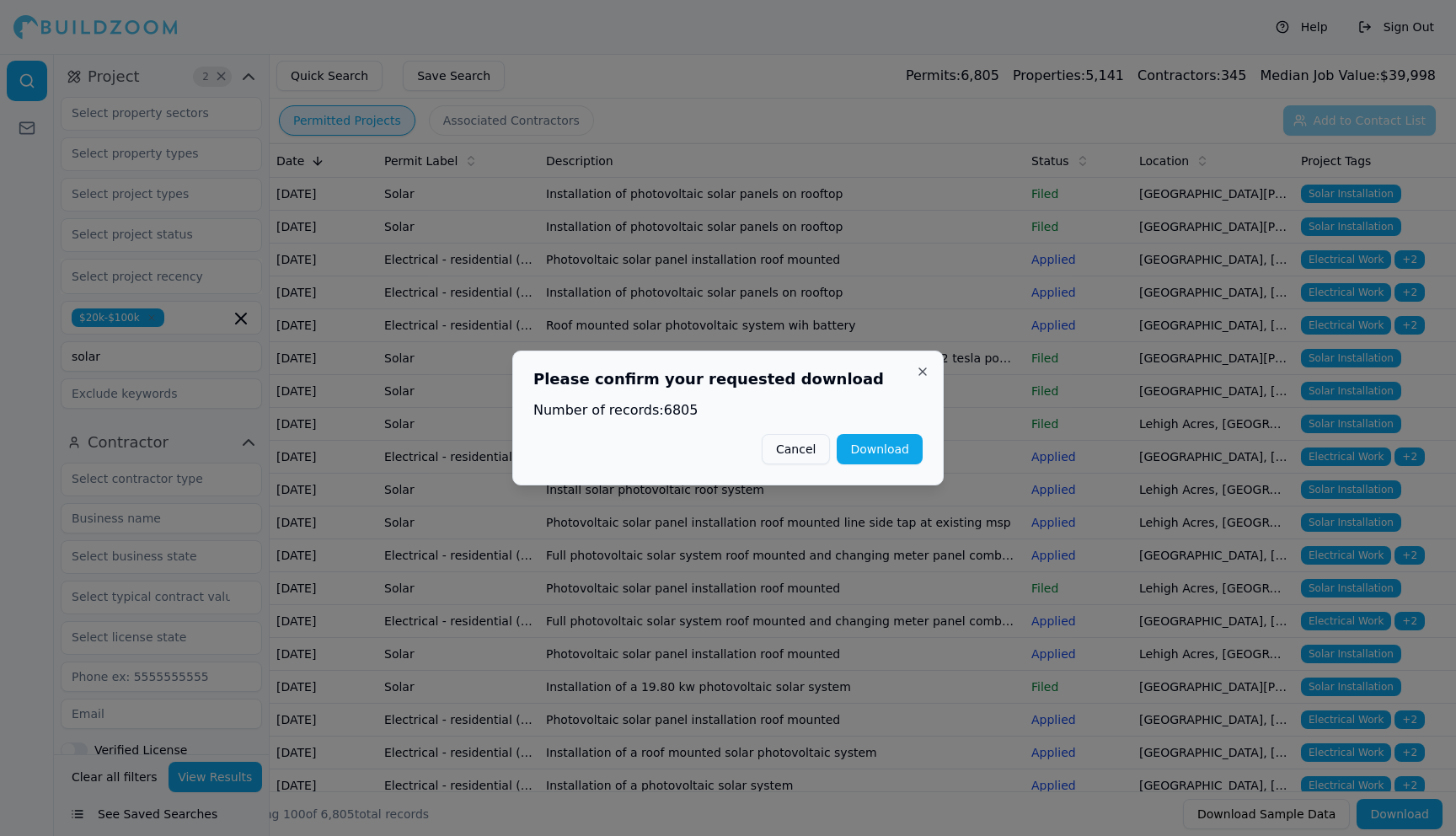
click at [885, 452] on button "Download" at bounding box center [880, 449] width 86 height 31
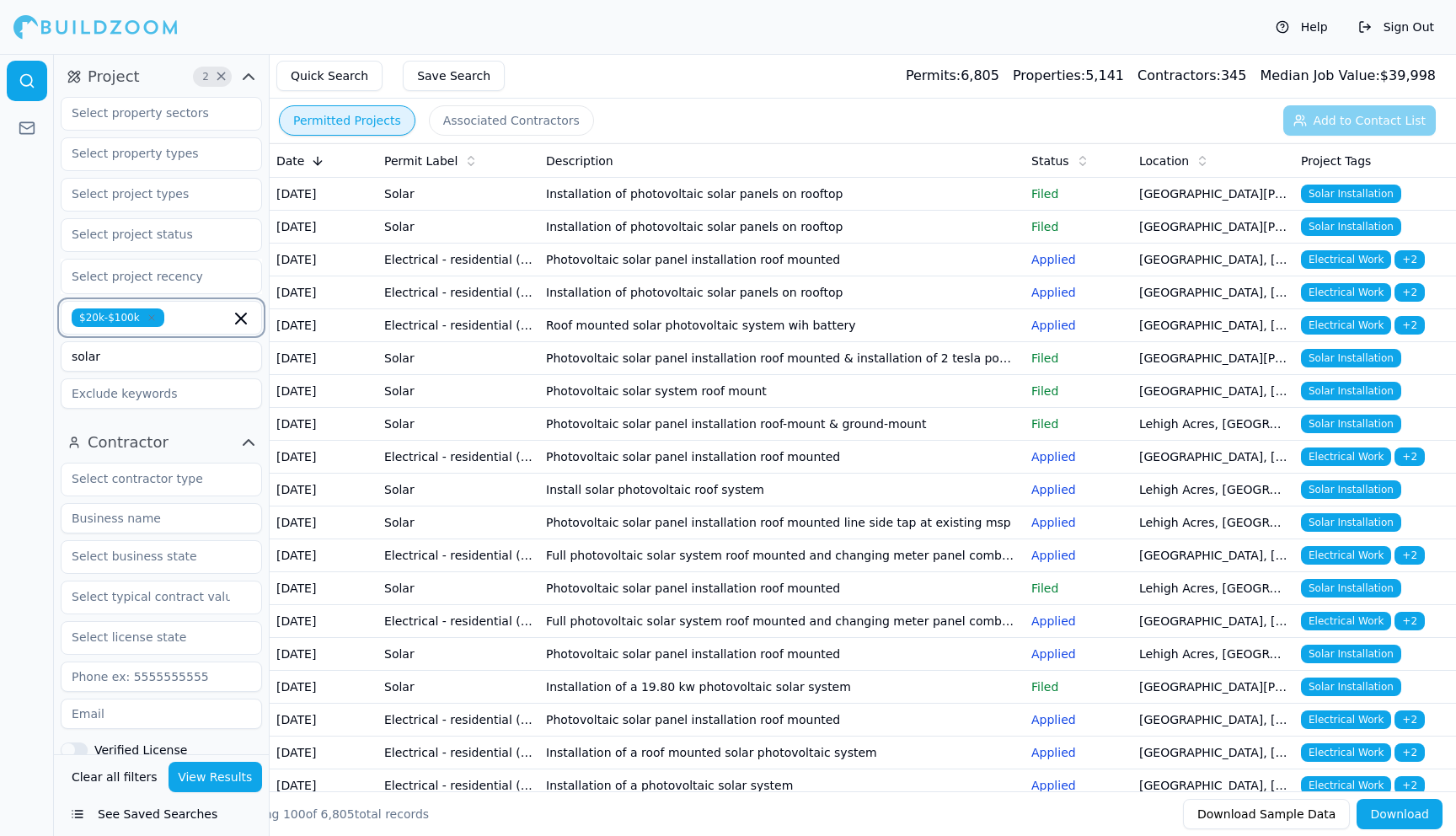
click at [242, 314] on icon "button" at bounding box center [241, 318] width 11 height 11
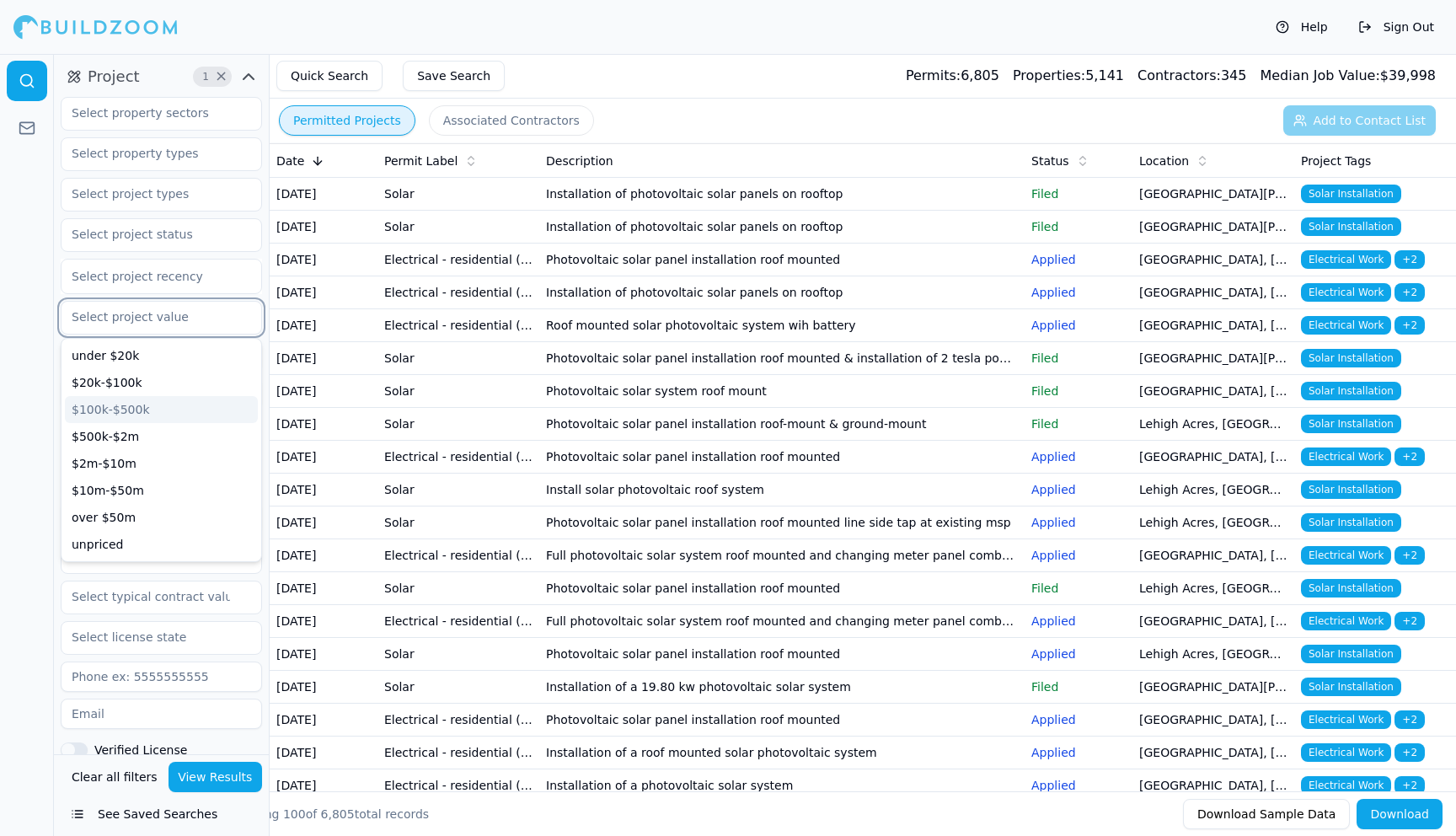
click at [166, 396] on div "$100k-$500k" at bounding box center [161, 410] width 193 height 27
click at [36, 353] on div at bounding box center [27, 444] width 54 height 782
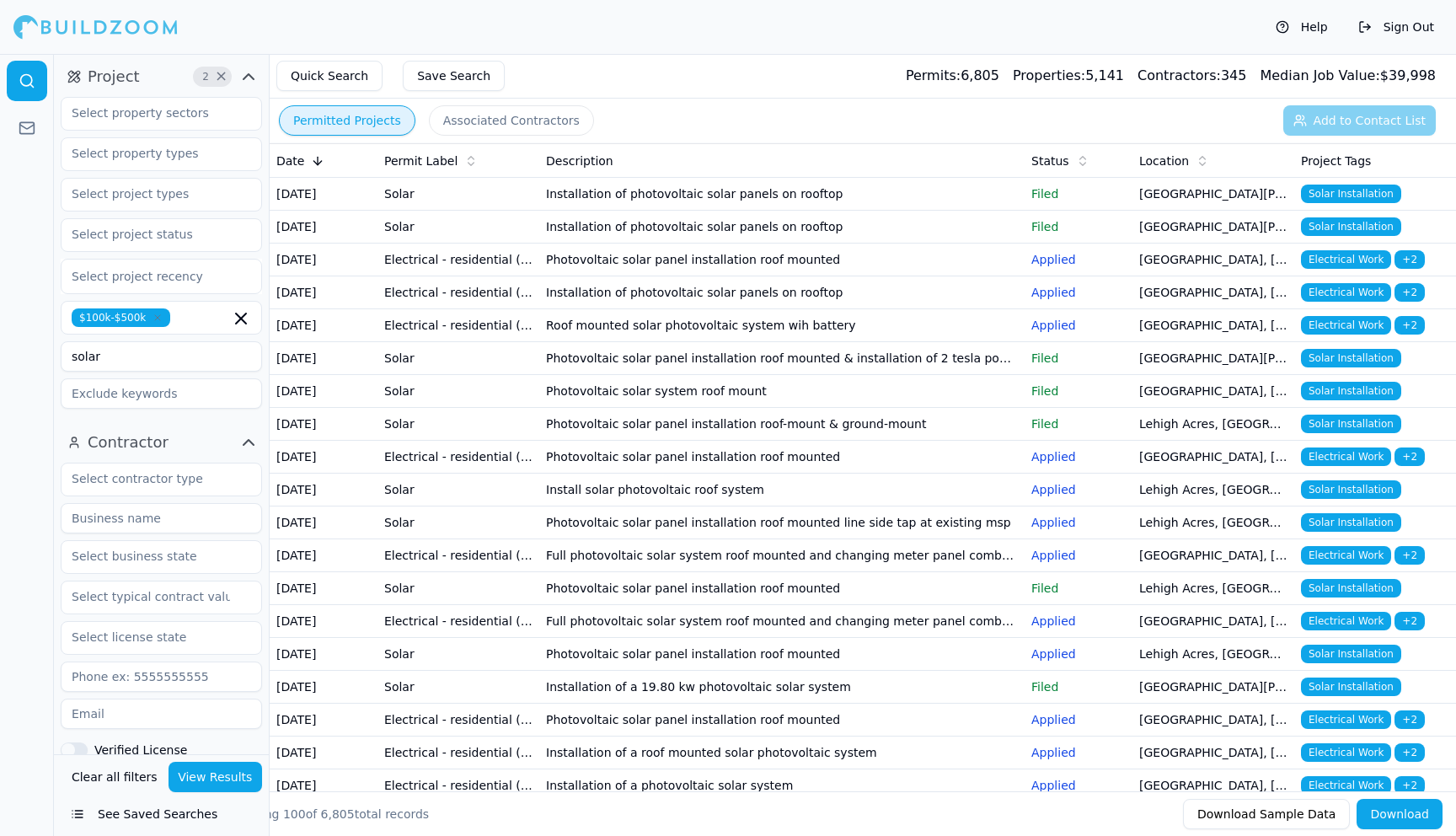
click at [218, 778] on button "View Results" at bounding box center [216, 777] width 94 height 31
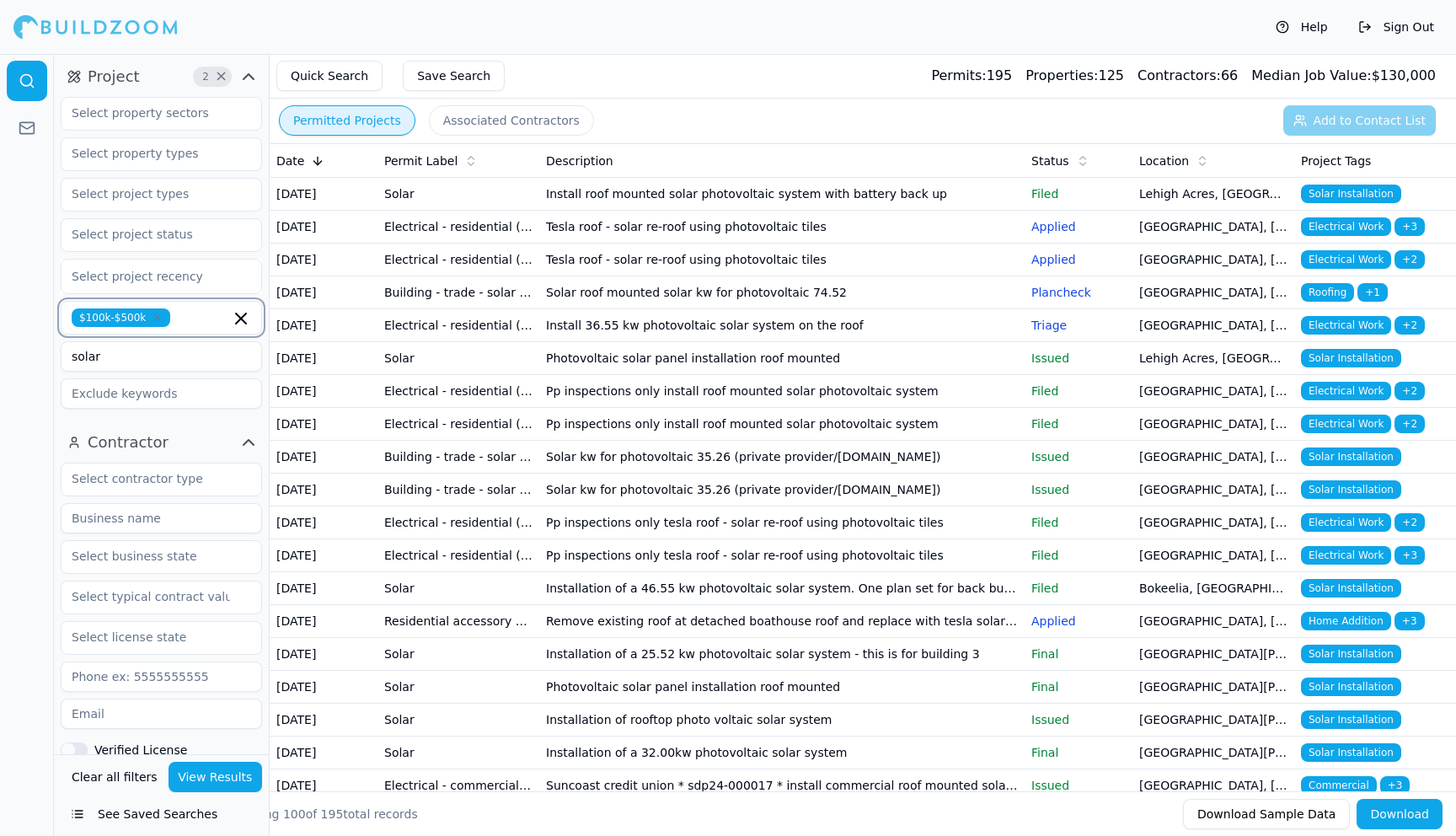
click at [245, 309] on icon "button" at bounding box center [241, 318] width 20 height 20
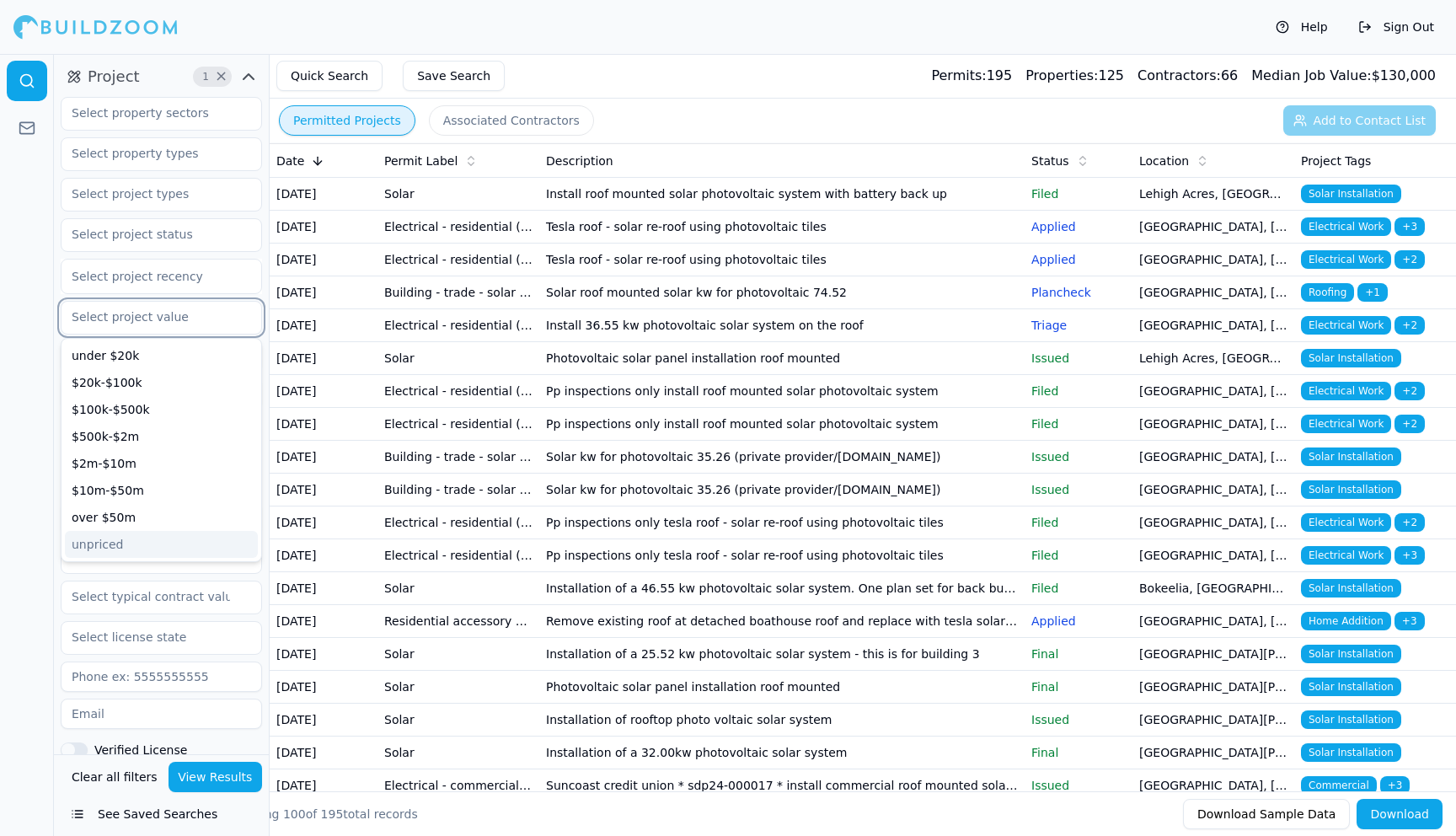
click at [128, 531] on div "unpriced" at bounding box center [161, 545] width 193 height 27
click at [229, 780] on button "View Results" at bounding box center [216, 777] width 94 height 31
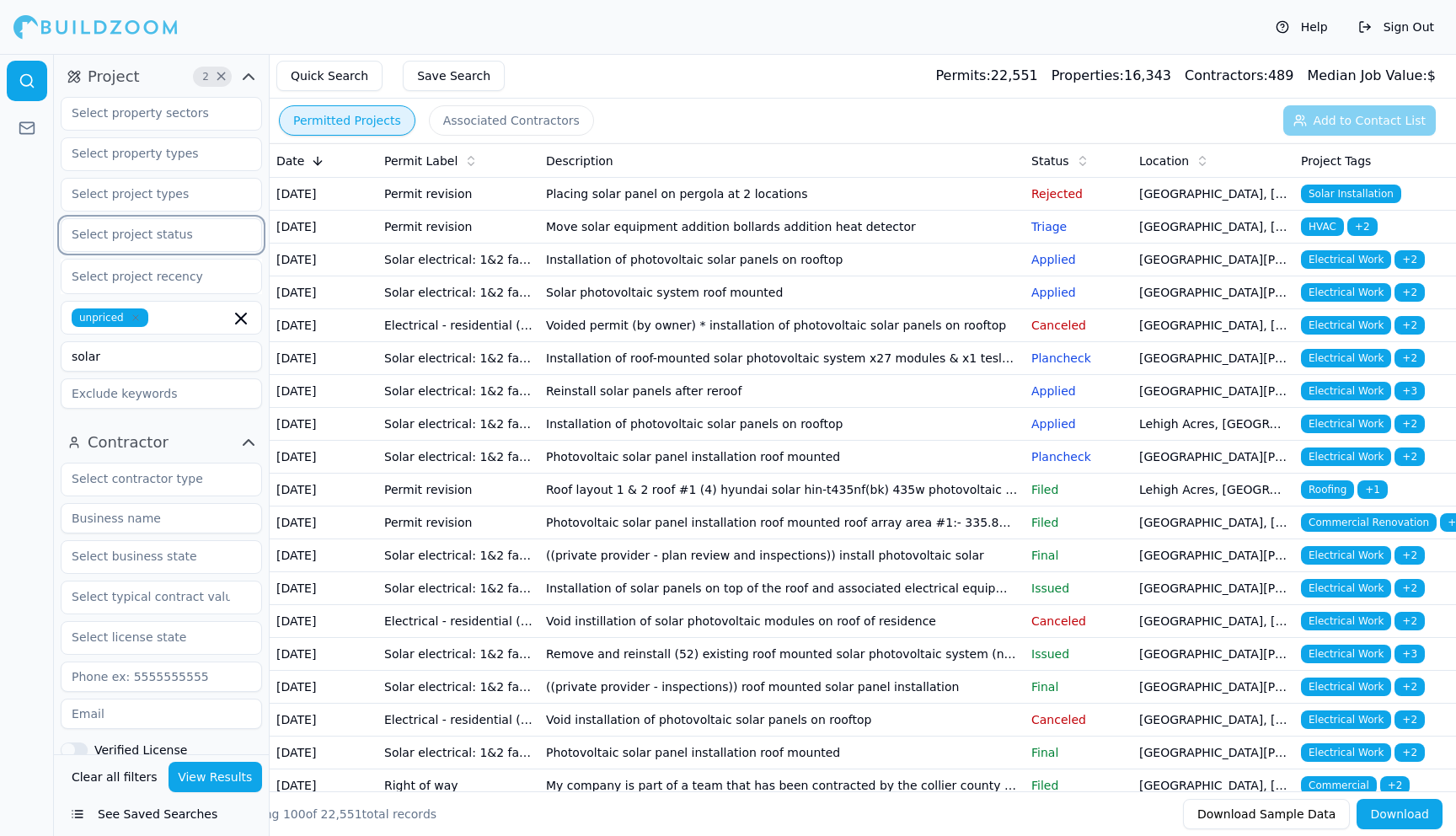
click at [168, 219] on input "text" at bounding box center [151, 235] width 179 height 31
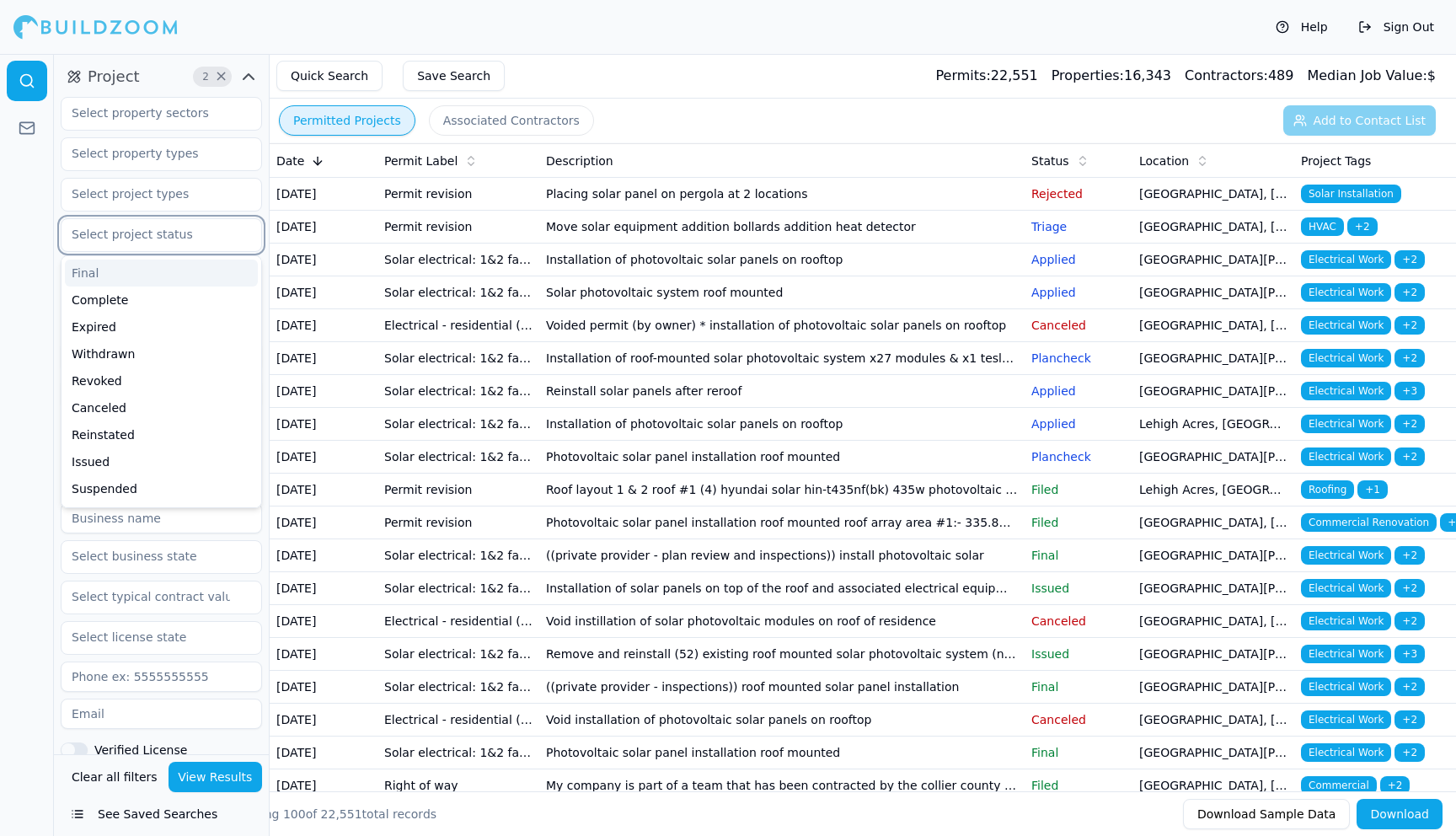
click at [171, 219] on input "text" at bounding box center [151, 235] width 179 height 31
click at [812, 18] on div "Help Sign Out" at bounding box center [728, 27] width 1456 height 54
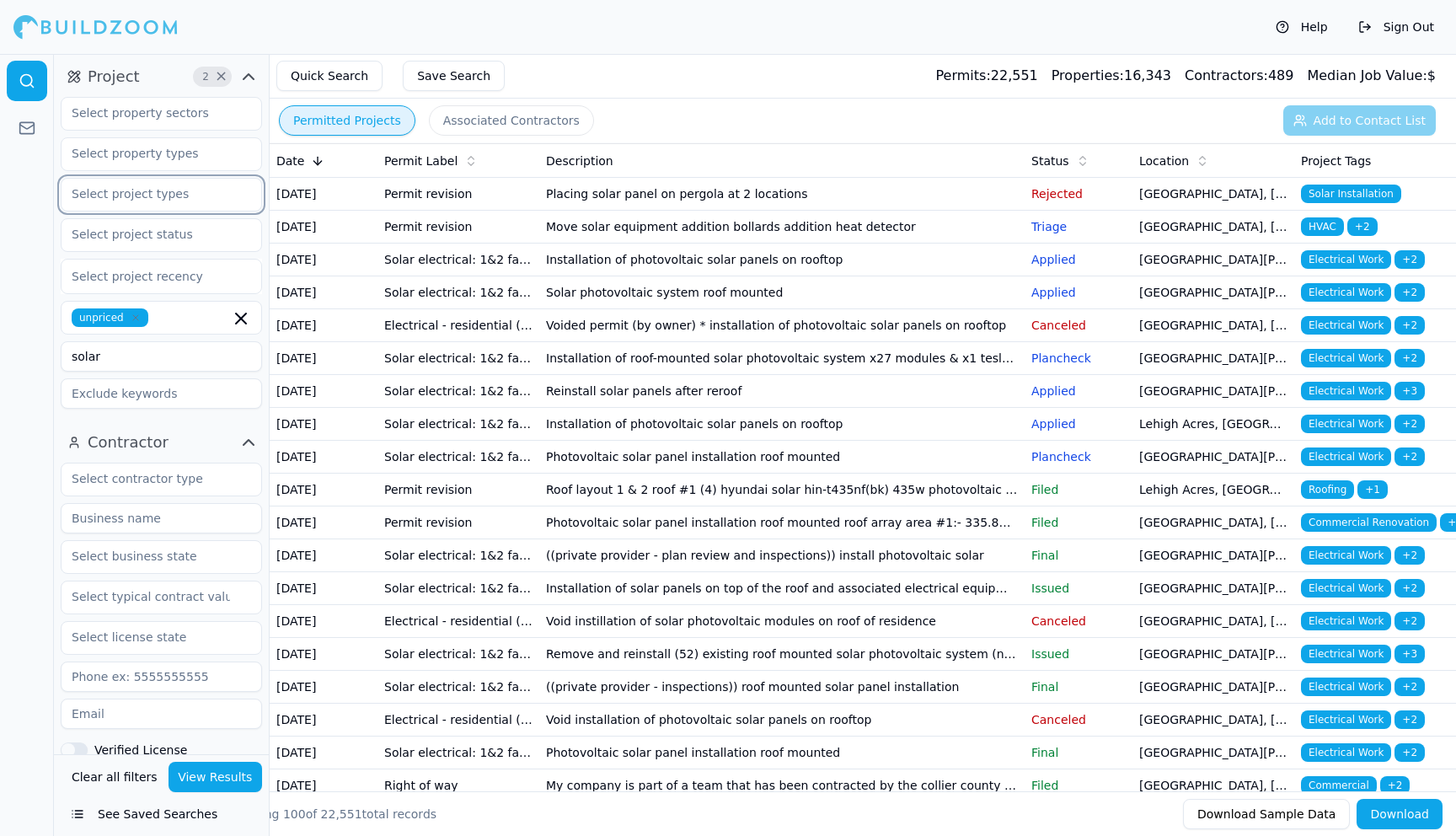
click at [172, 179] on input "text" at bounding box center [151, 194] width 179 height 31
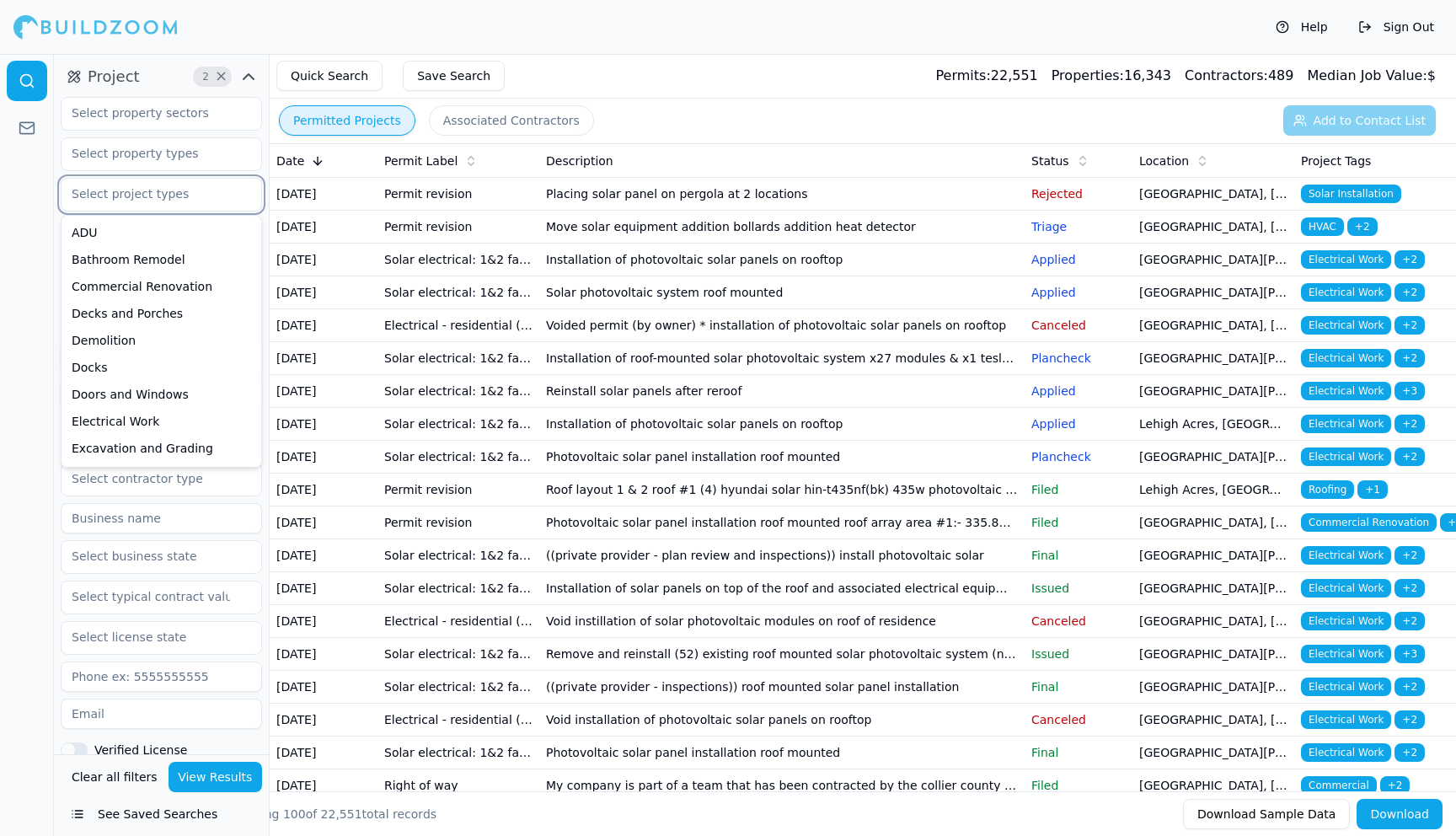
click at [172, 179] on input "text" at bounding box center [151, 194] width 179 height 31
click at [174, 139] on input "text" at bounding box center [151, 154] width 179 height 31
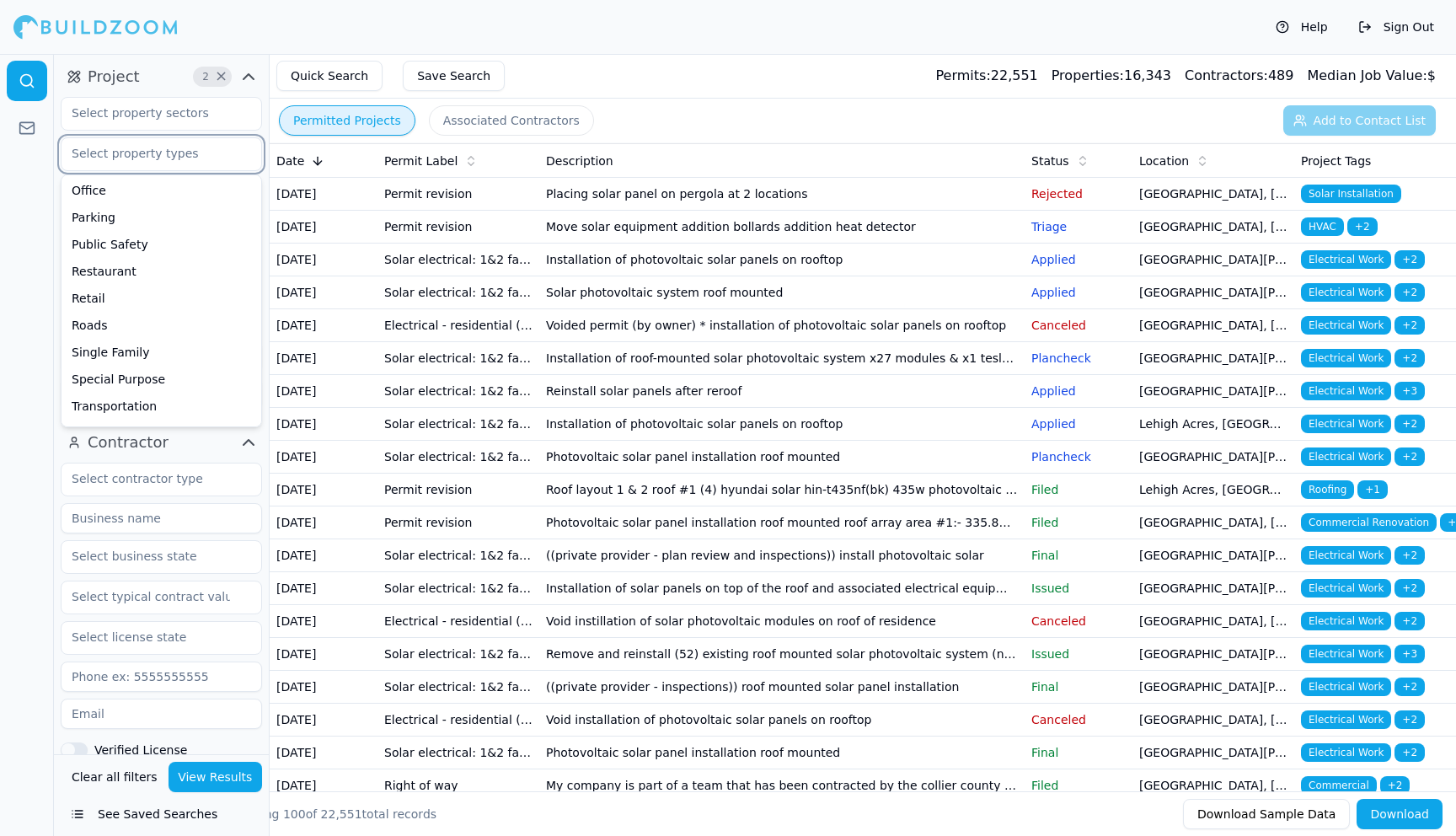
scroll to position [457, 0]
click at [119, 289] on div "Single Family" at bounding box center [161, 302] width 193 height 27
click at [209, 788] on button "View Results" at bounding box center [216, 777] width 94 height 31
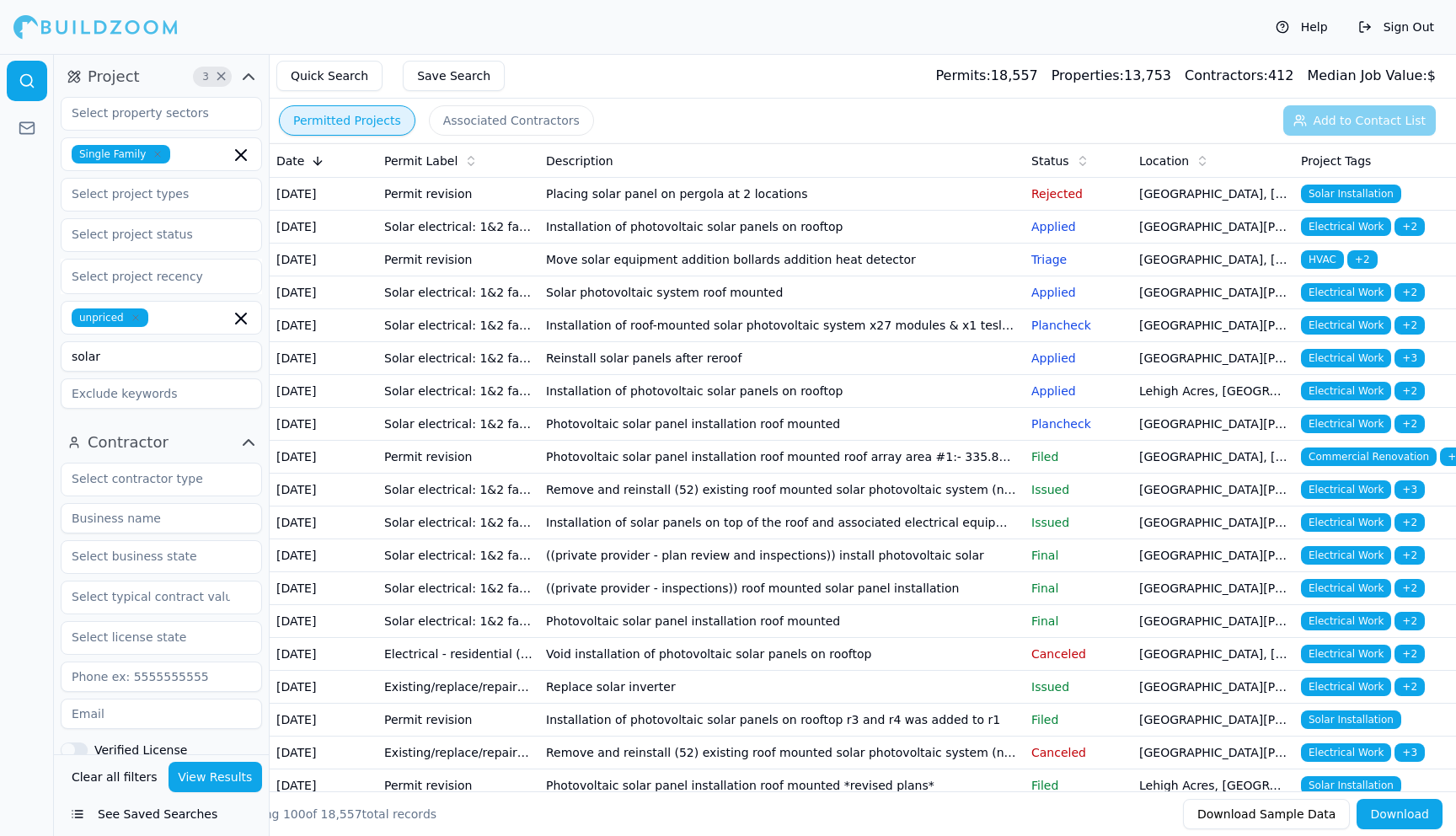
click at [1421, 815] on button "Download" at bounding box center [1399, 814] width 86 height 31
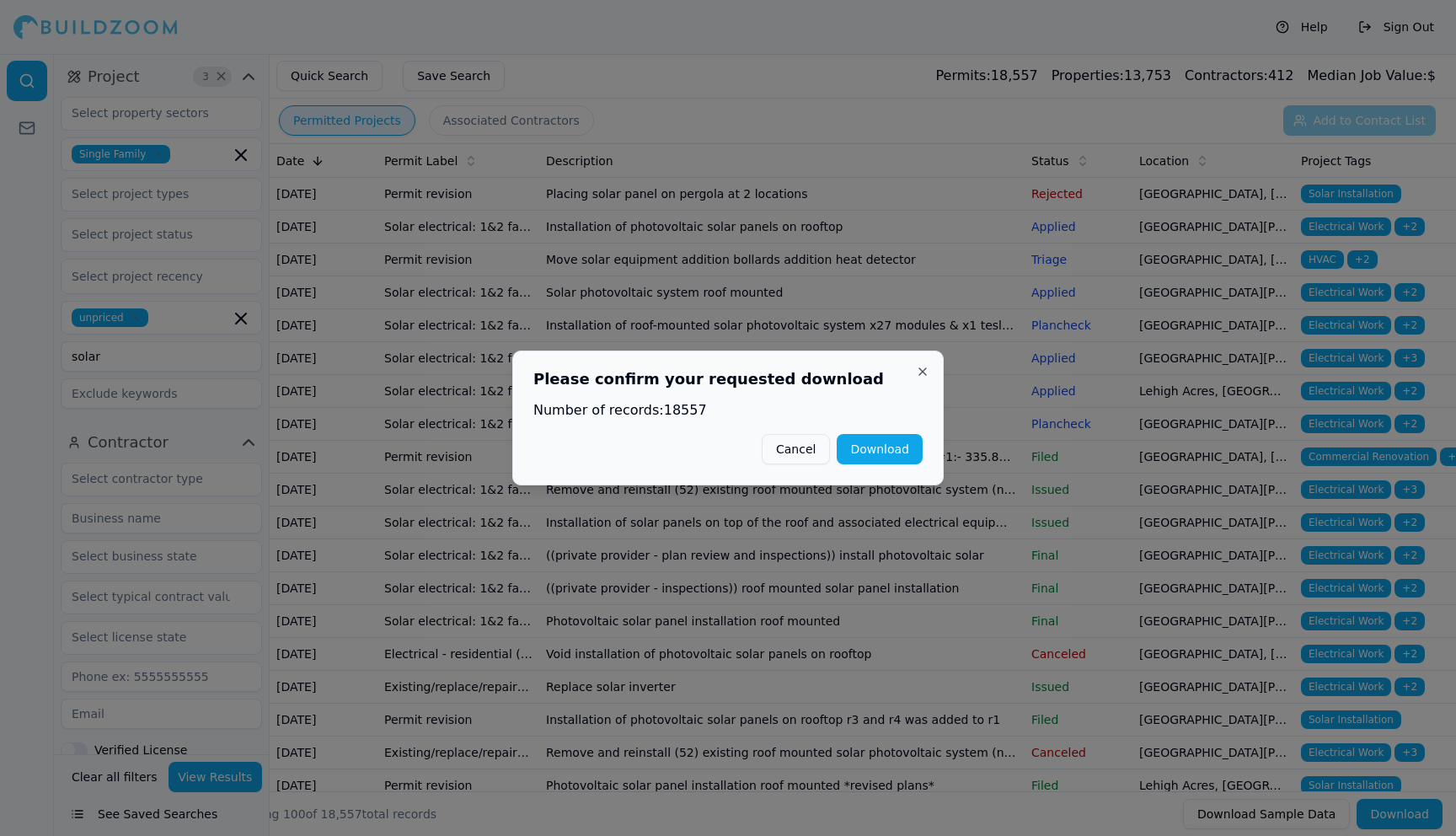
click at [881, 451] on button "Download" at bounding box center [880, 449] width 86 height 31
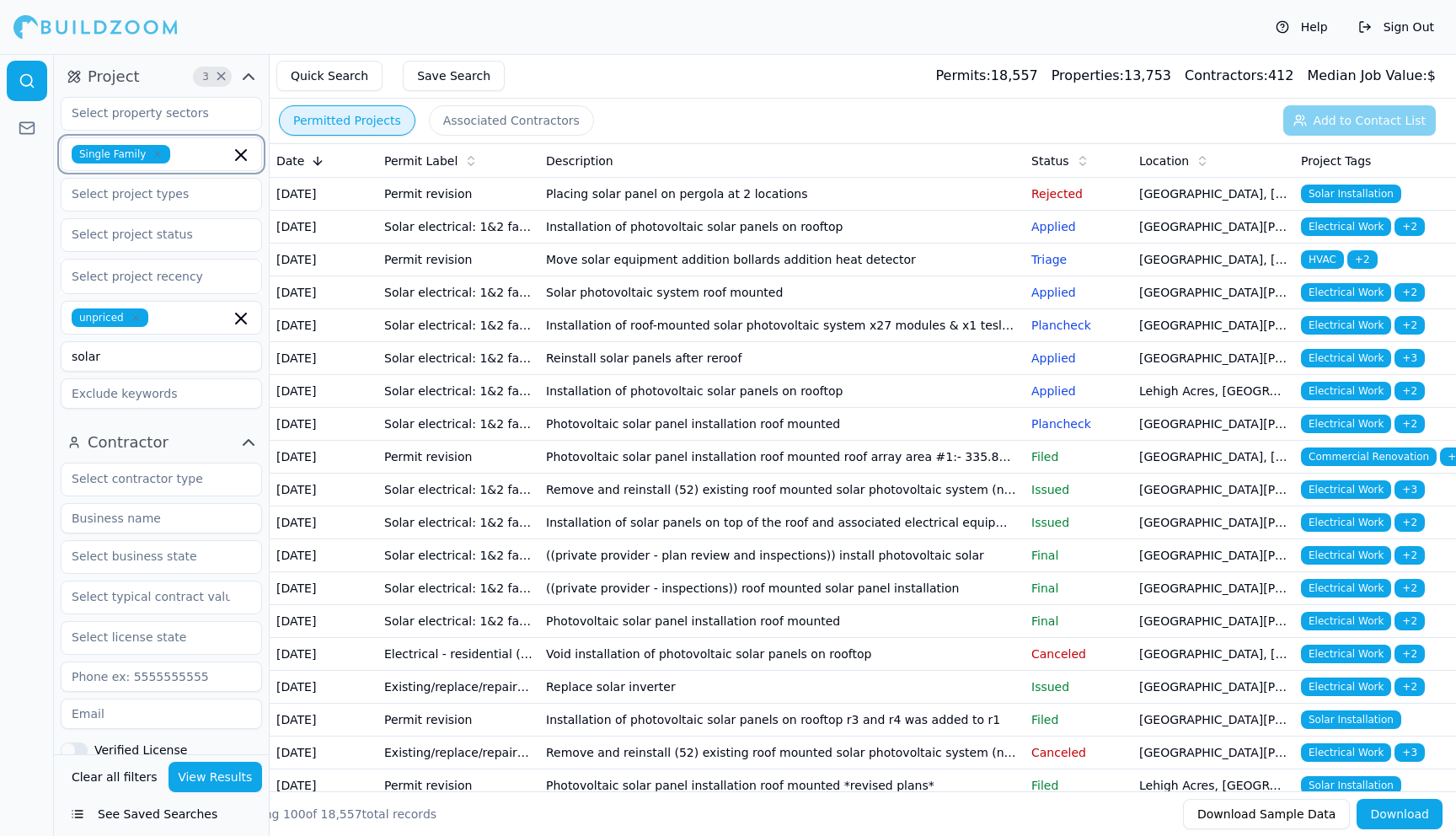
click at [236, 150] on icon "button" at bounding box center [241, 155] width 11 height 11
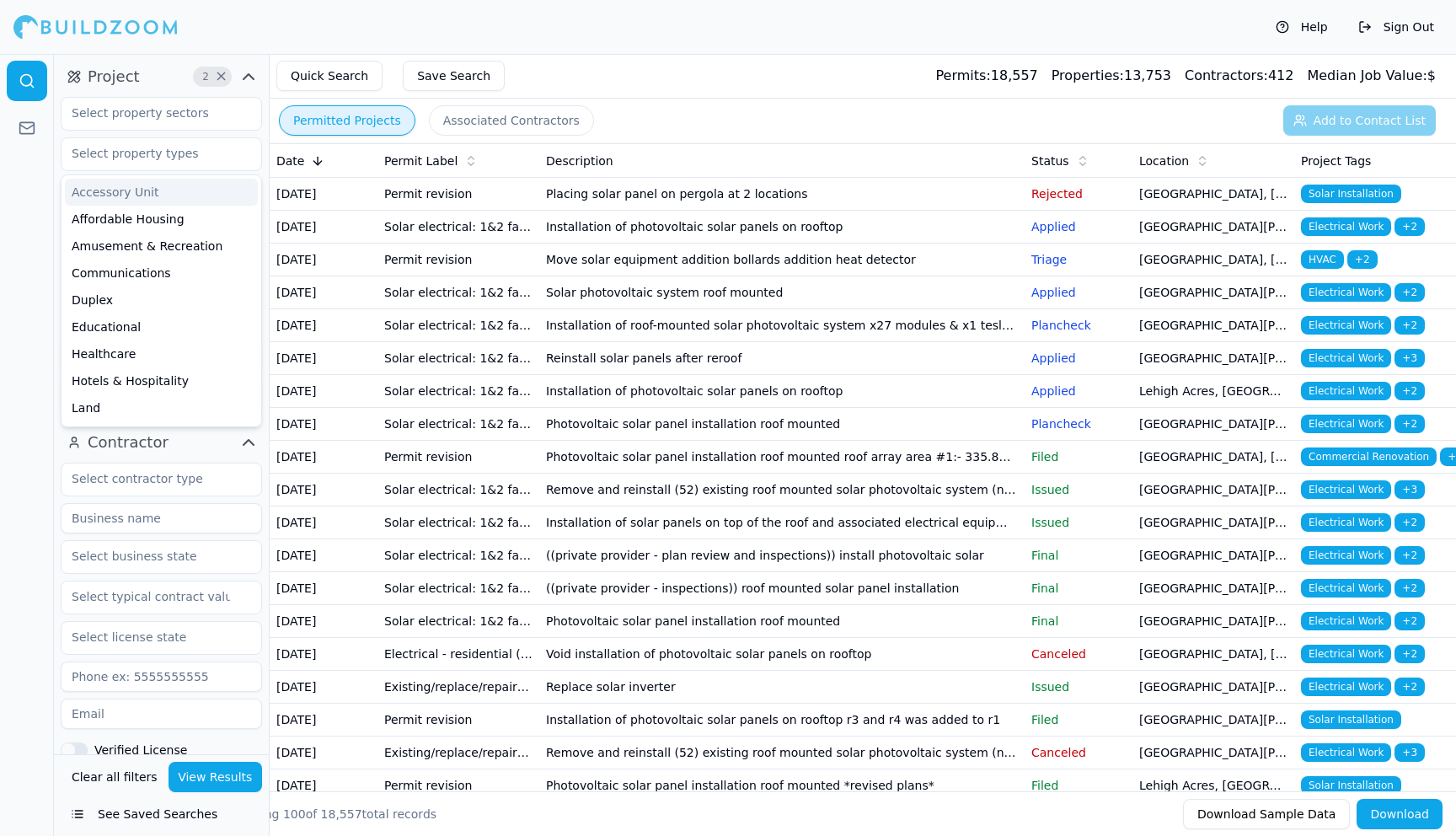
click at [51, 184] on div at bounding box center [27, 444] width 54 height 782
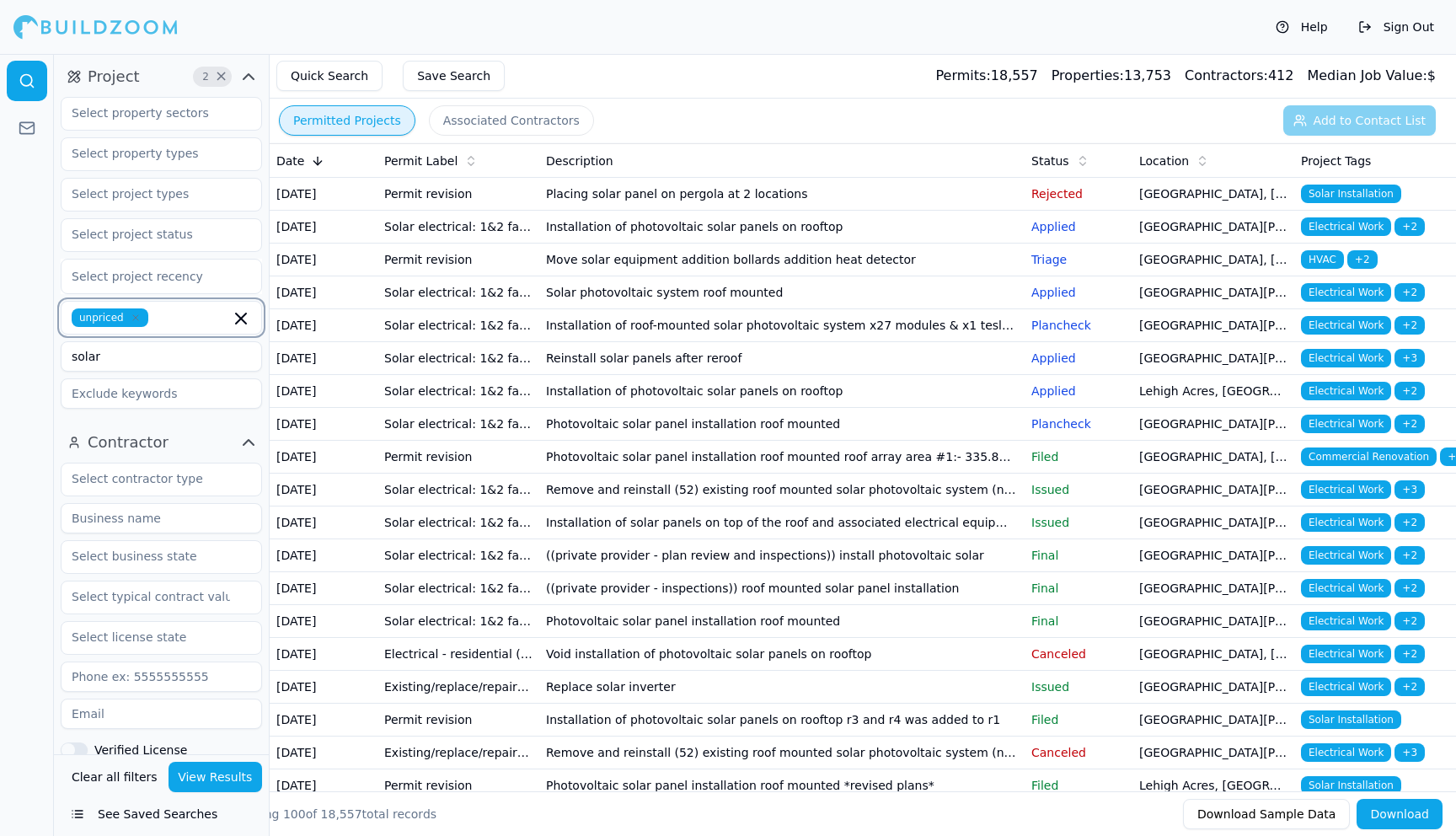
click at [244, 314] on icon "button" at bounding box center [241, 318] width 11 height 11
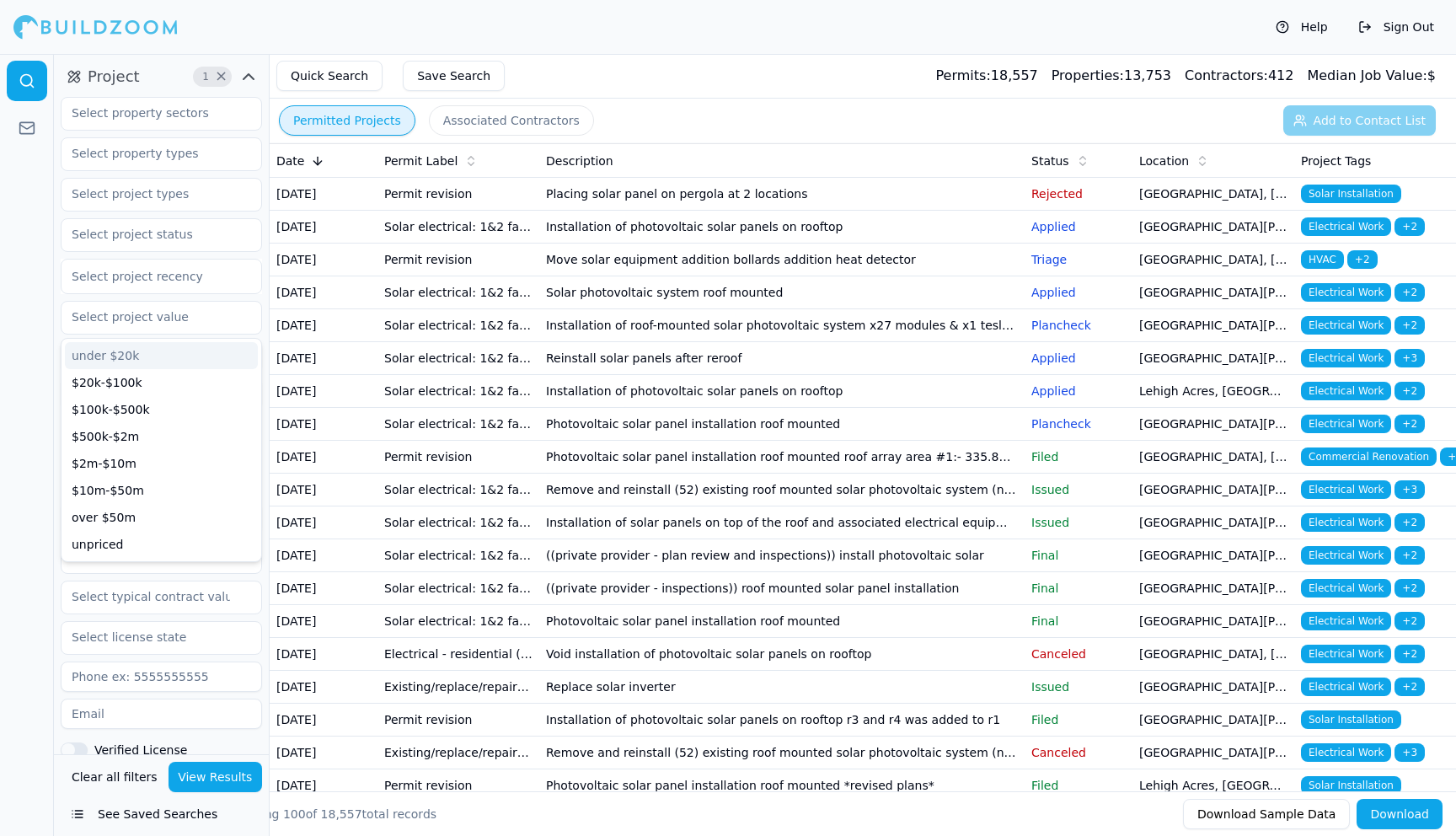
click at [38, 250] on div at bounding box center [27, 444] width 54 height 782
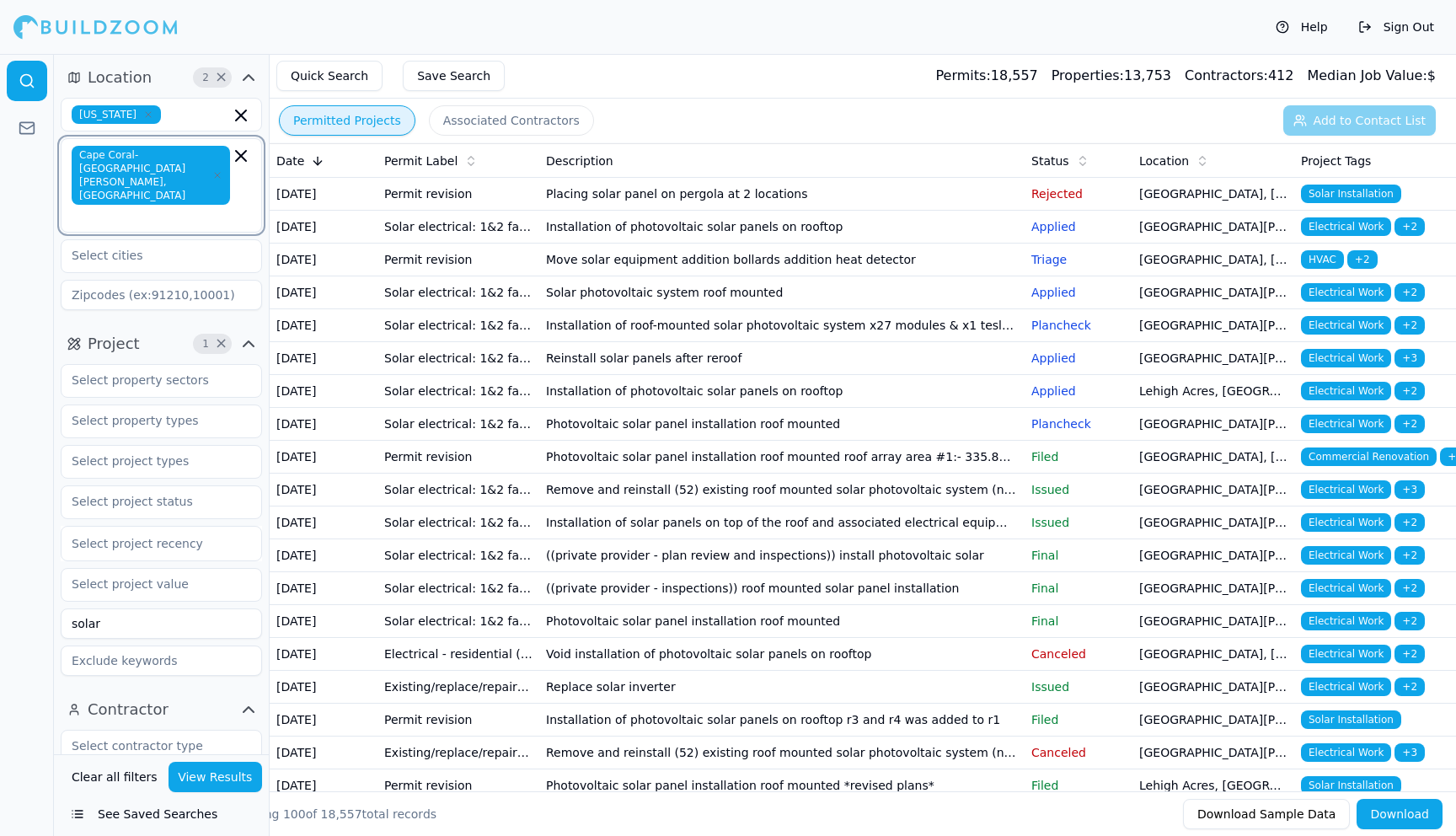
click at [241, 162] on icon "button" at bounding box center [241, 156] width 20 height 20
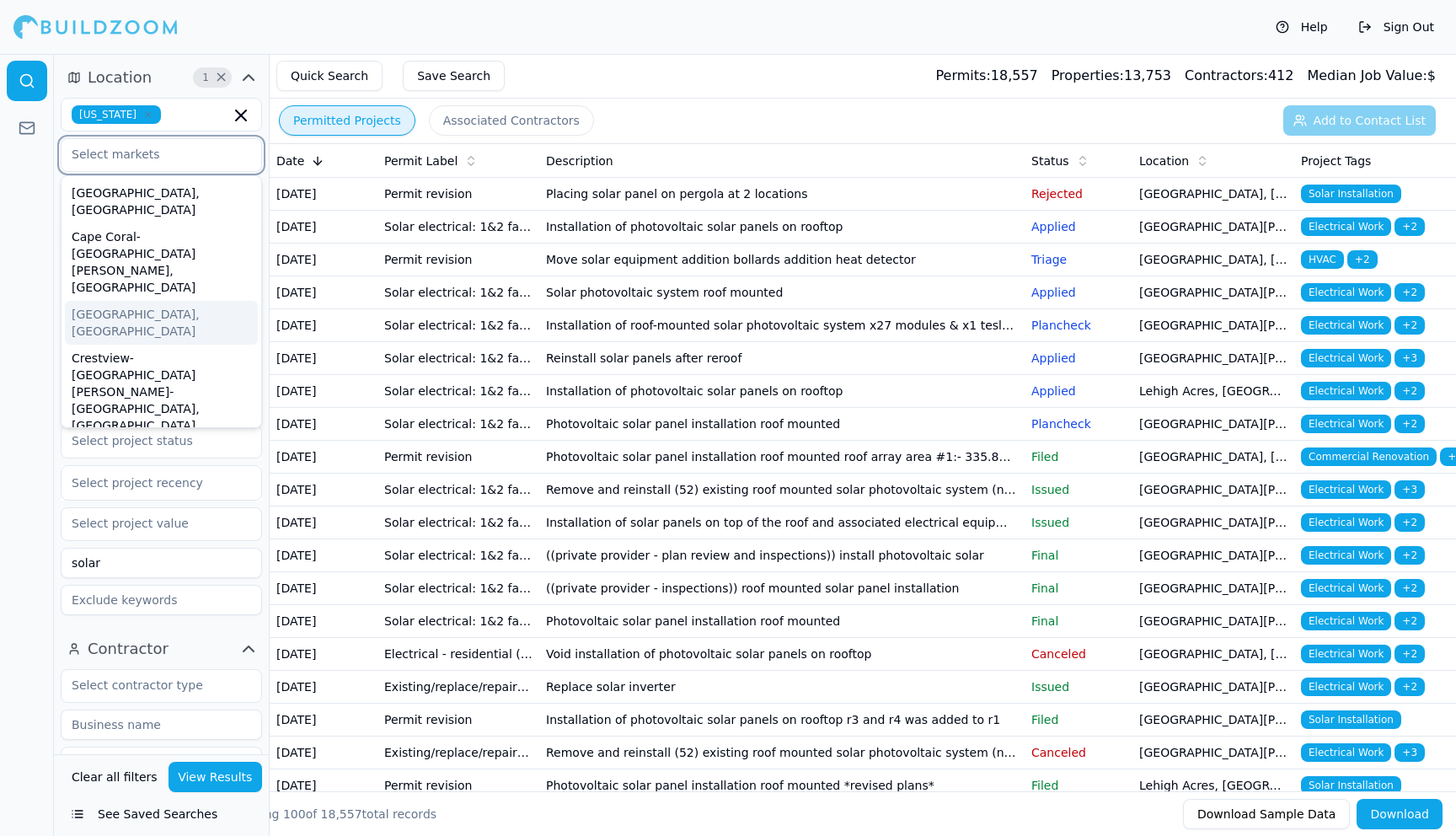
click at [121, 301] on div "[GEOGRAPHIC_DATA], [GEOGRAPHIC_DATA]" at bounding box center [161, 323] width 193 height 44
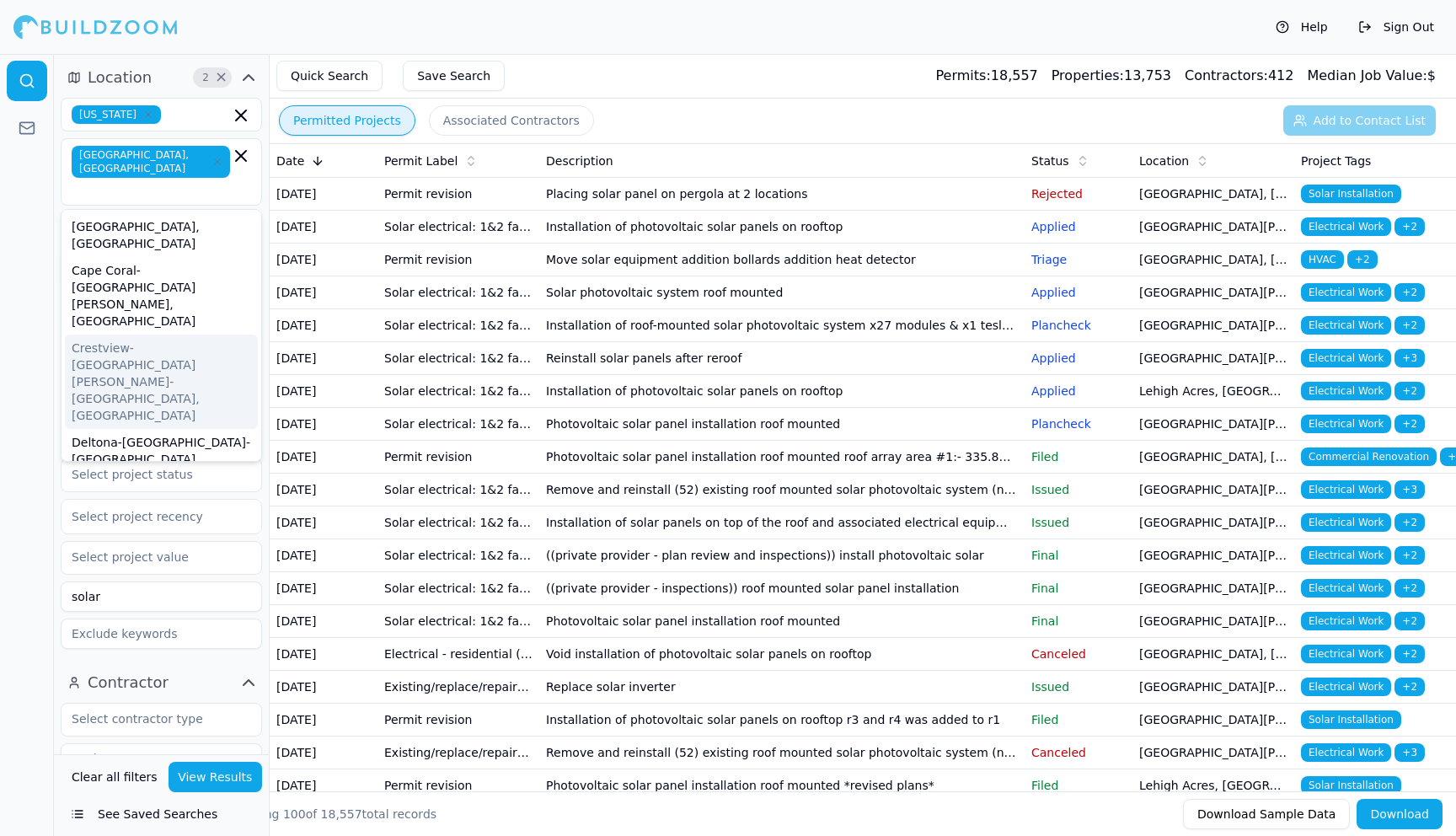
click at [32, 274] on div at bounding box center [27, 444] width 54 height 782
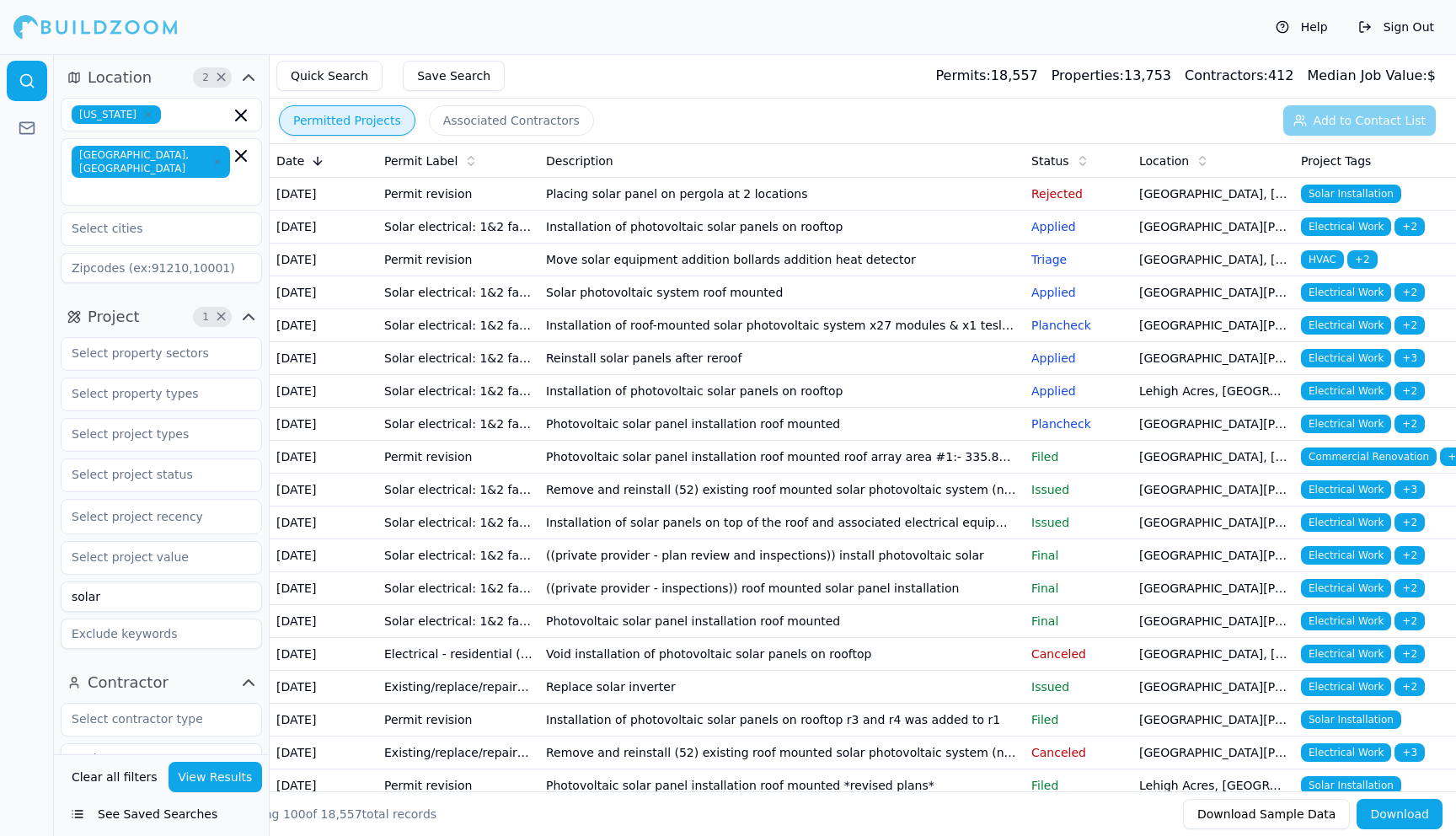
click at [215, 786] on button "View Results" at bounding box center [216, 777] width 94 height 31
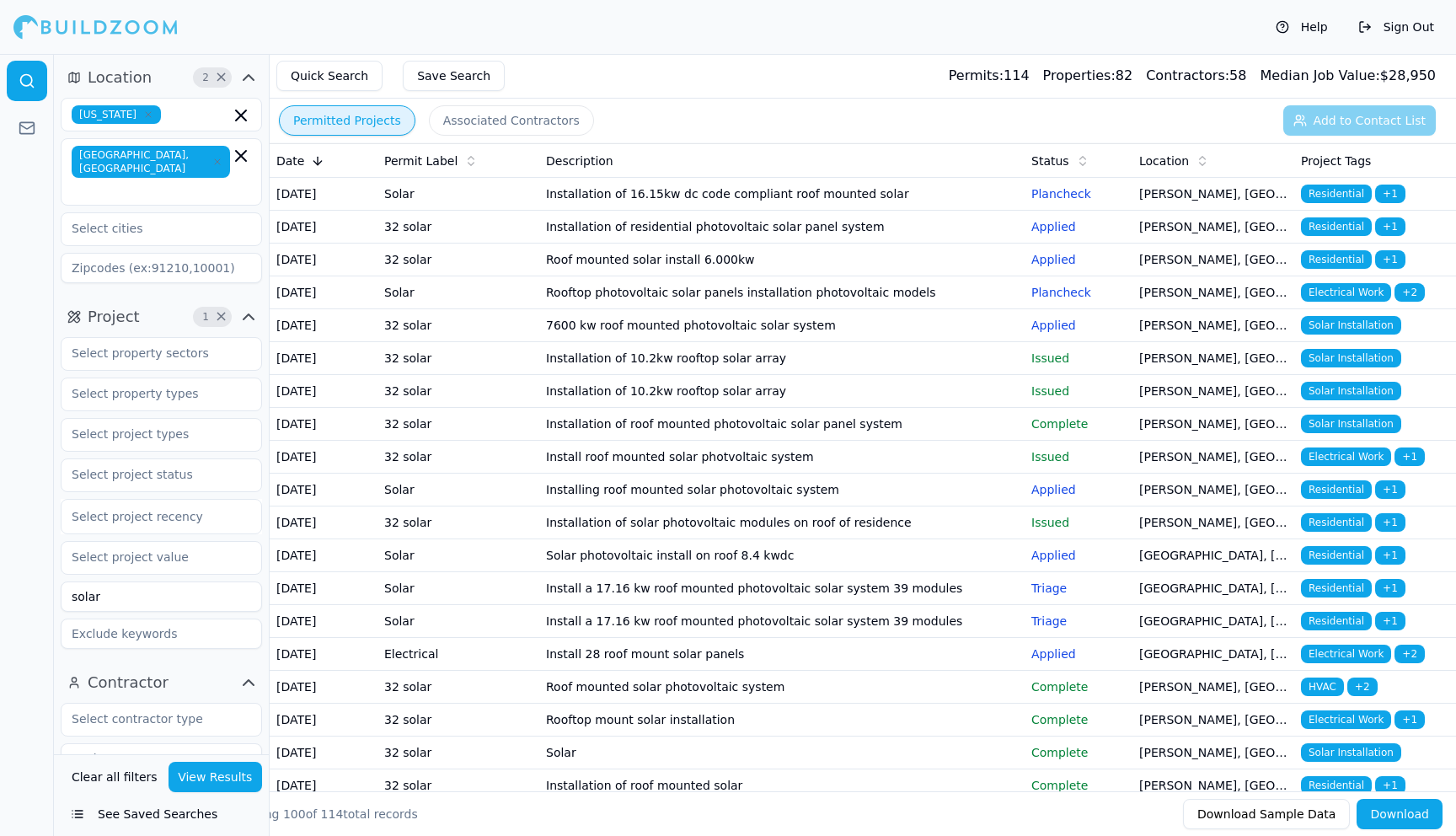
click at [1420, 821] on button "Download" at bounding box center [1399, 814] width 86 height 31
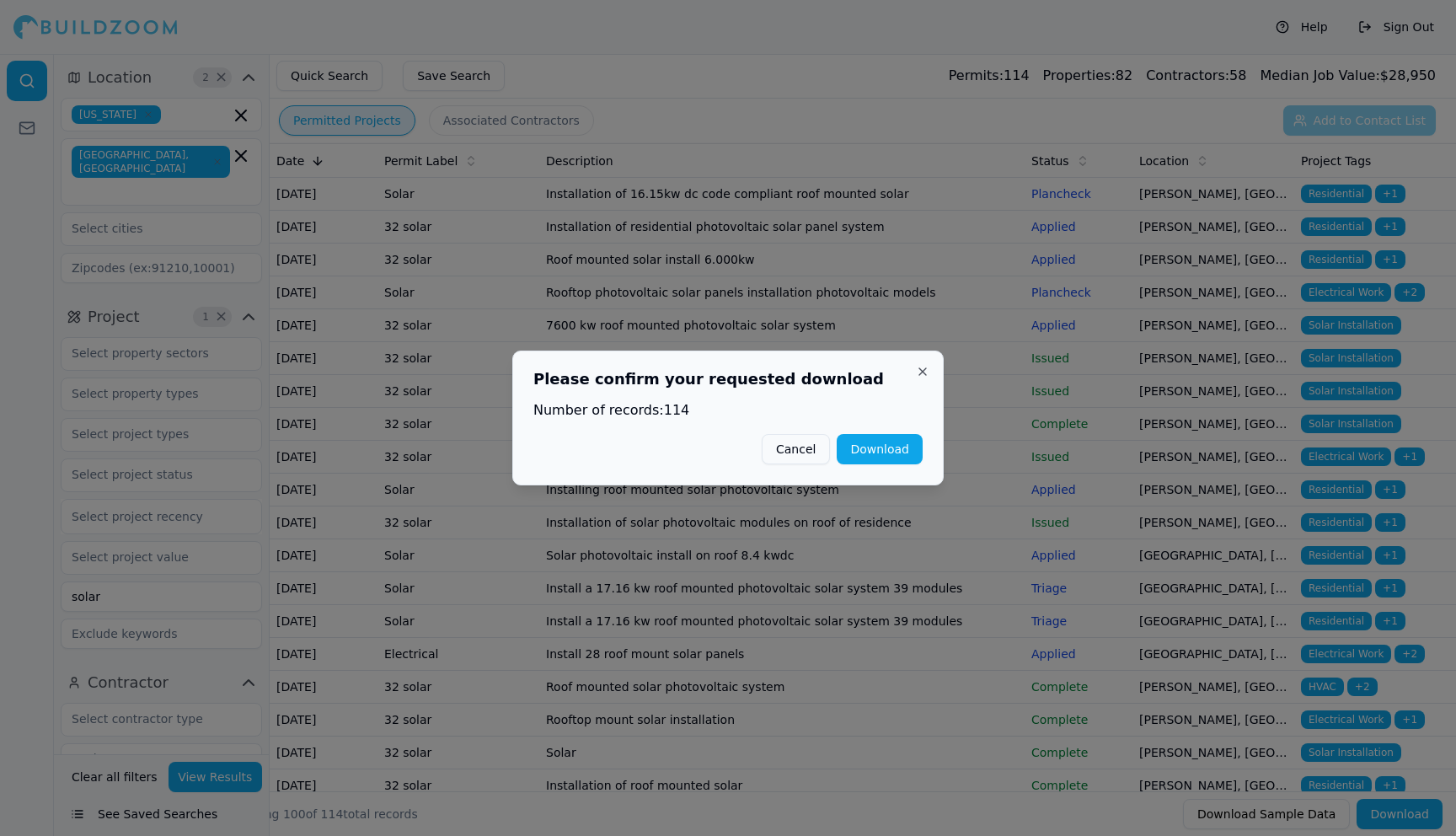
click at [878, 452] on button "Download" at bounding box center [880, 449] width 86 height 31
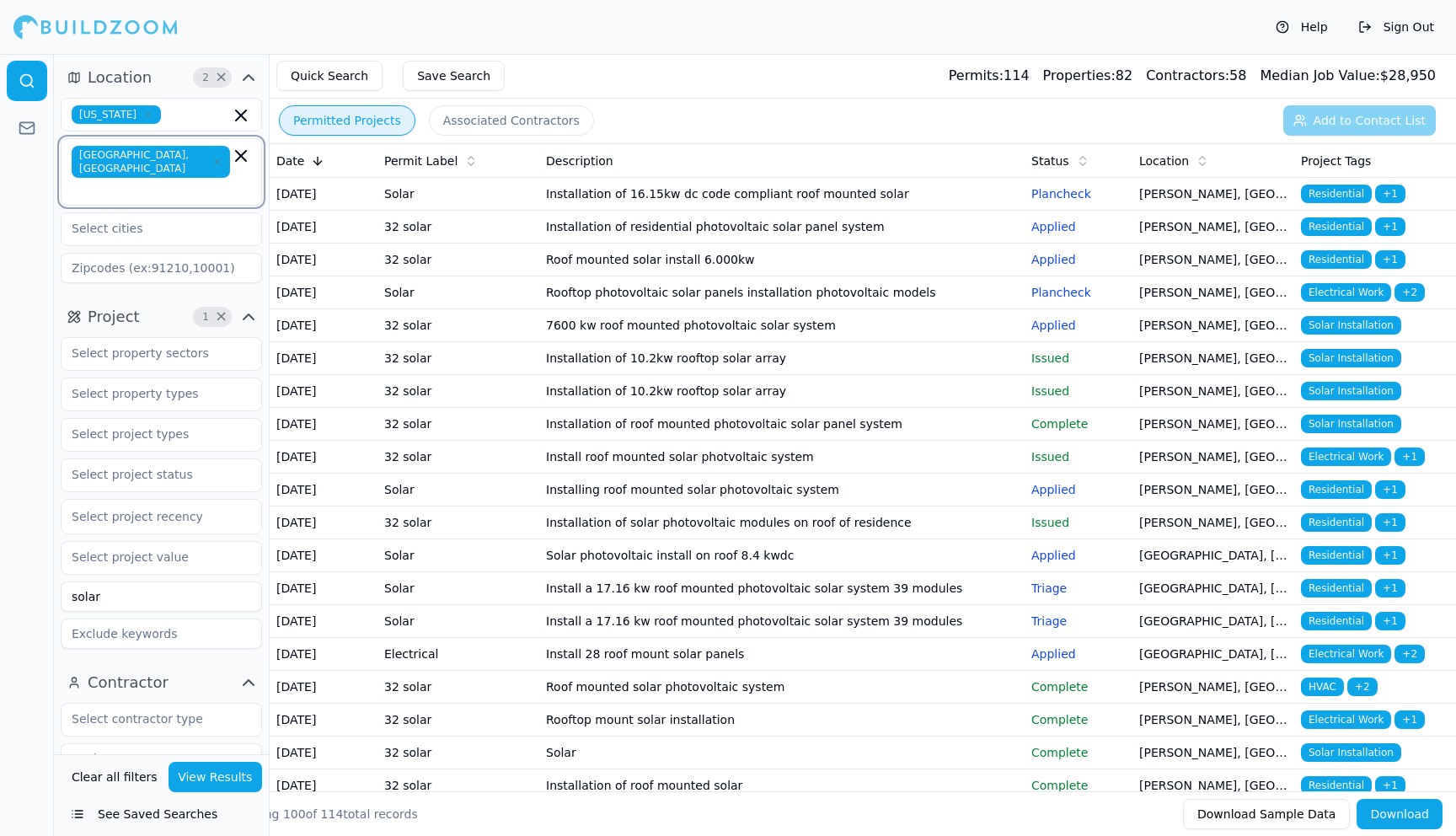
click at [239, 153] on icon "button" at bounding box center [241, 156] width 11 height 11
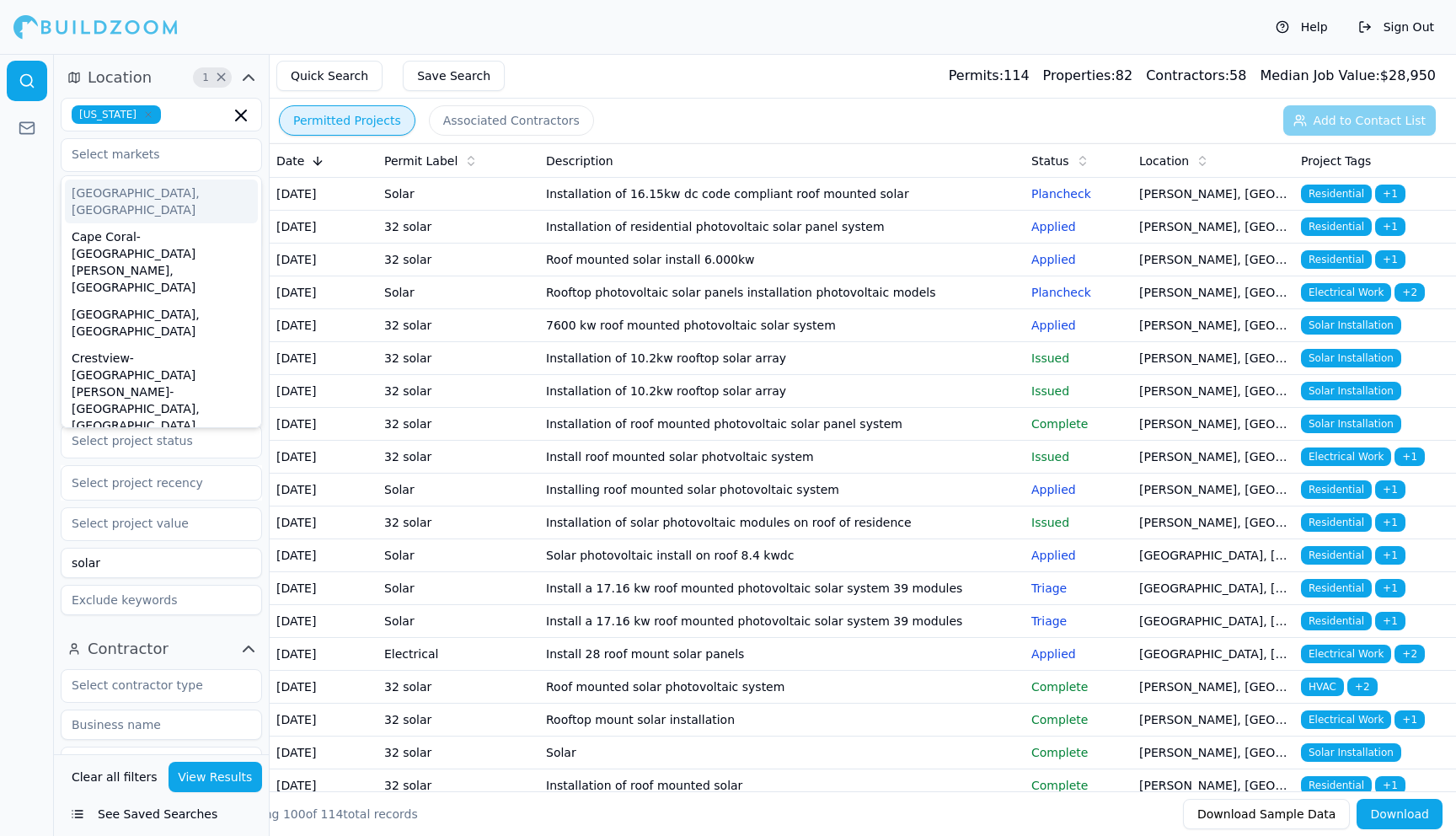
click at [43, 178] on div at bounding box center [27, 444] width 54 height 782
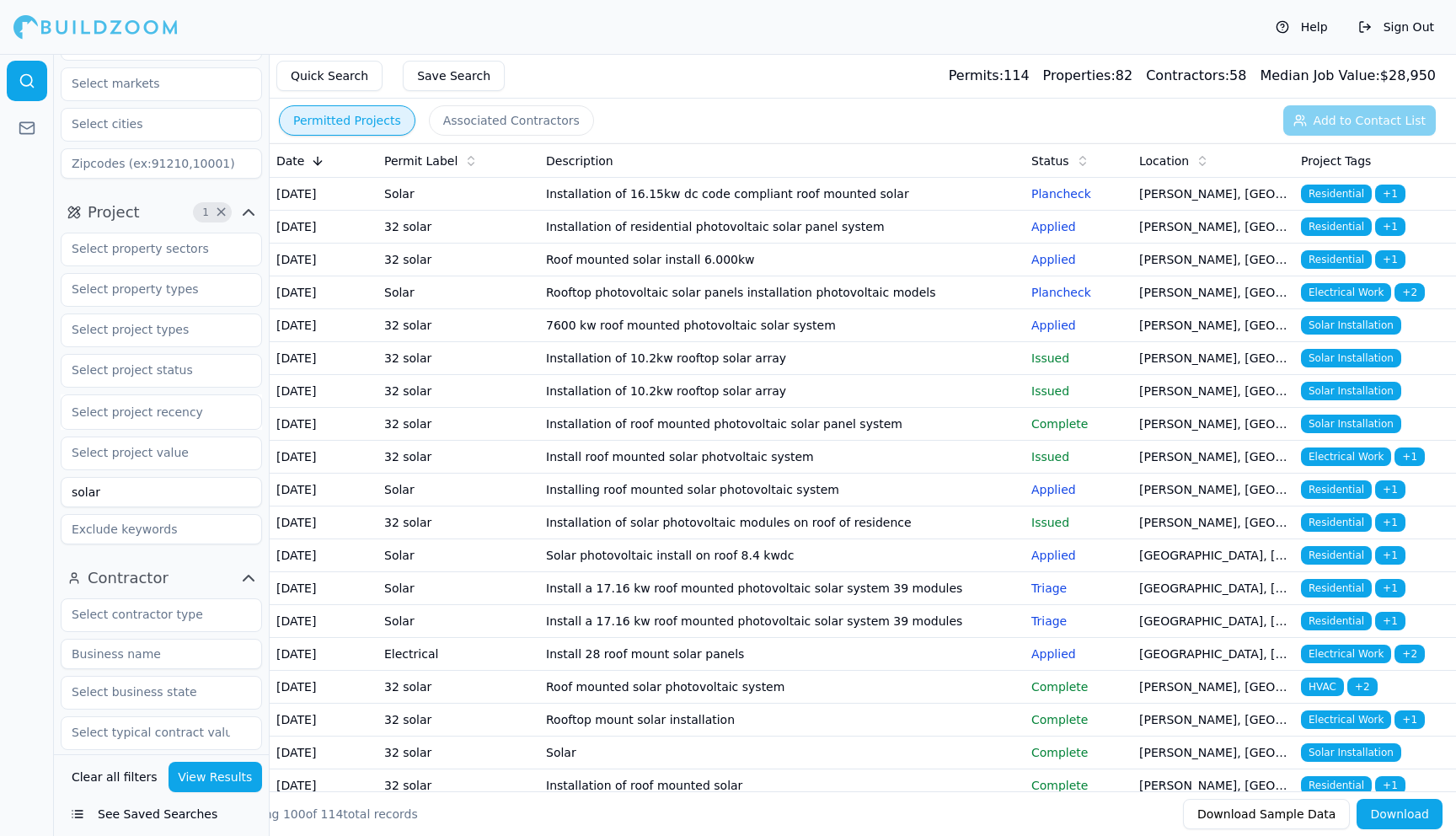
scroll to position [103, 0]
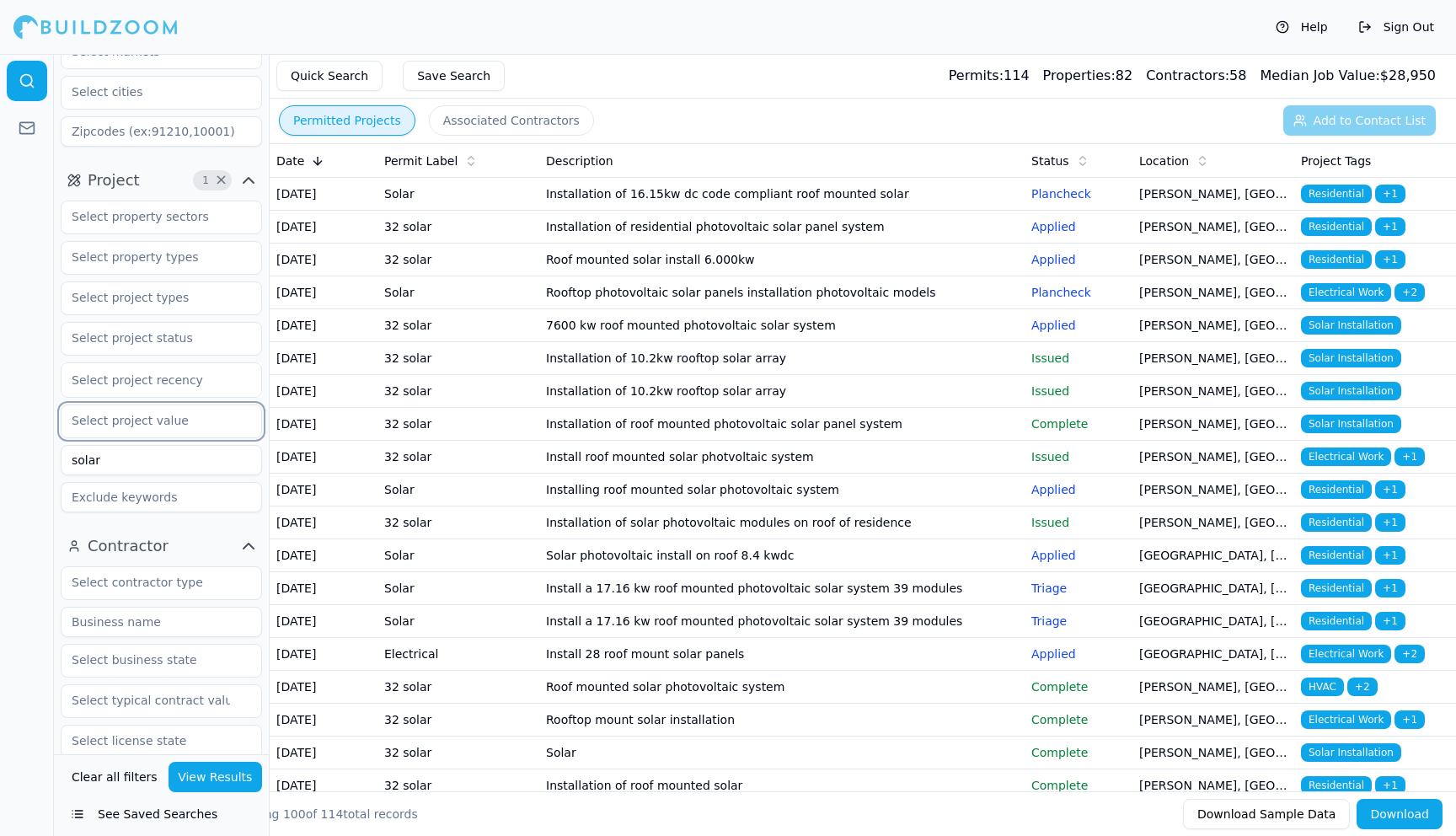
click at [157, 420] on input "text" at bounding box center [151, 420] width 179 height 31
click at [114, 458] on div "under $20k" at bounding box center [161, 459] width 193 height 27
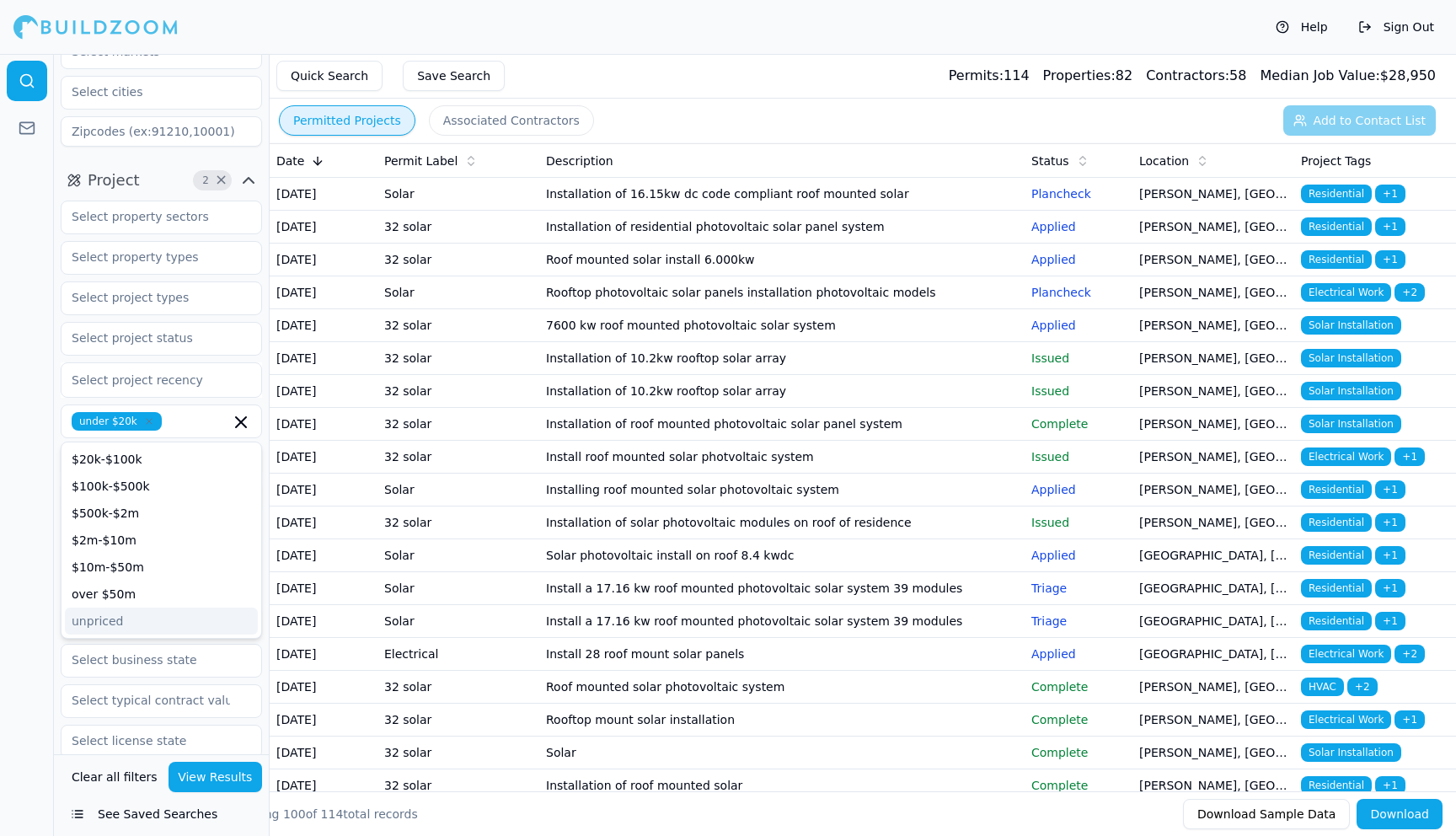
click at [217, 774] on button "View Results" at bounding box center [216, 777] width 94 height 31
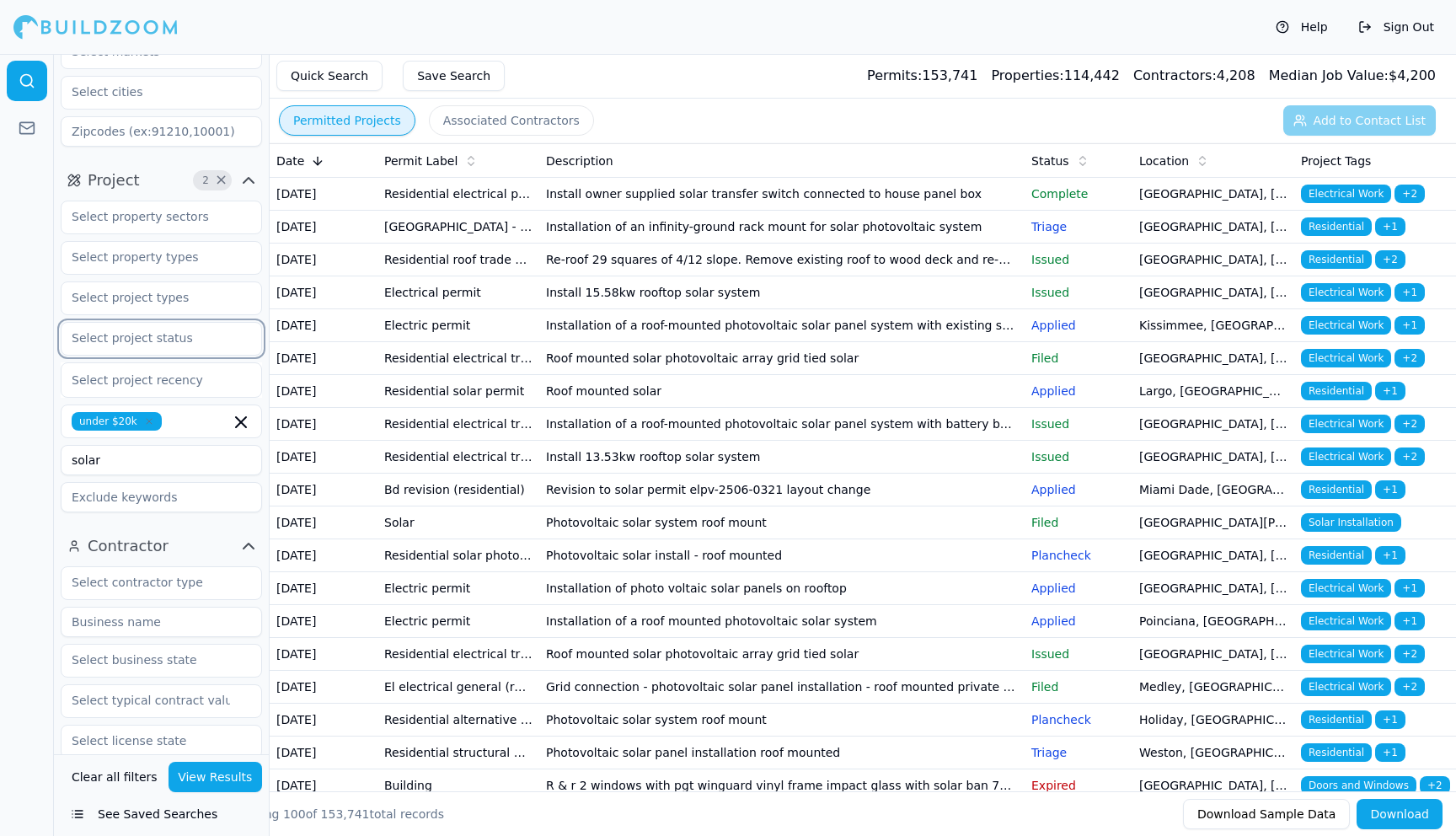
click at [160, 339] on input "text" at bounding box center [151, 338] width 179 height 31
click at [98, 376] on div "Final" at bounding box center [161, 376] width 193 height 27
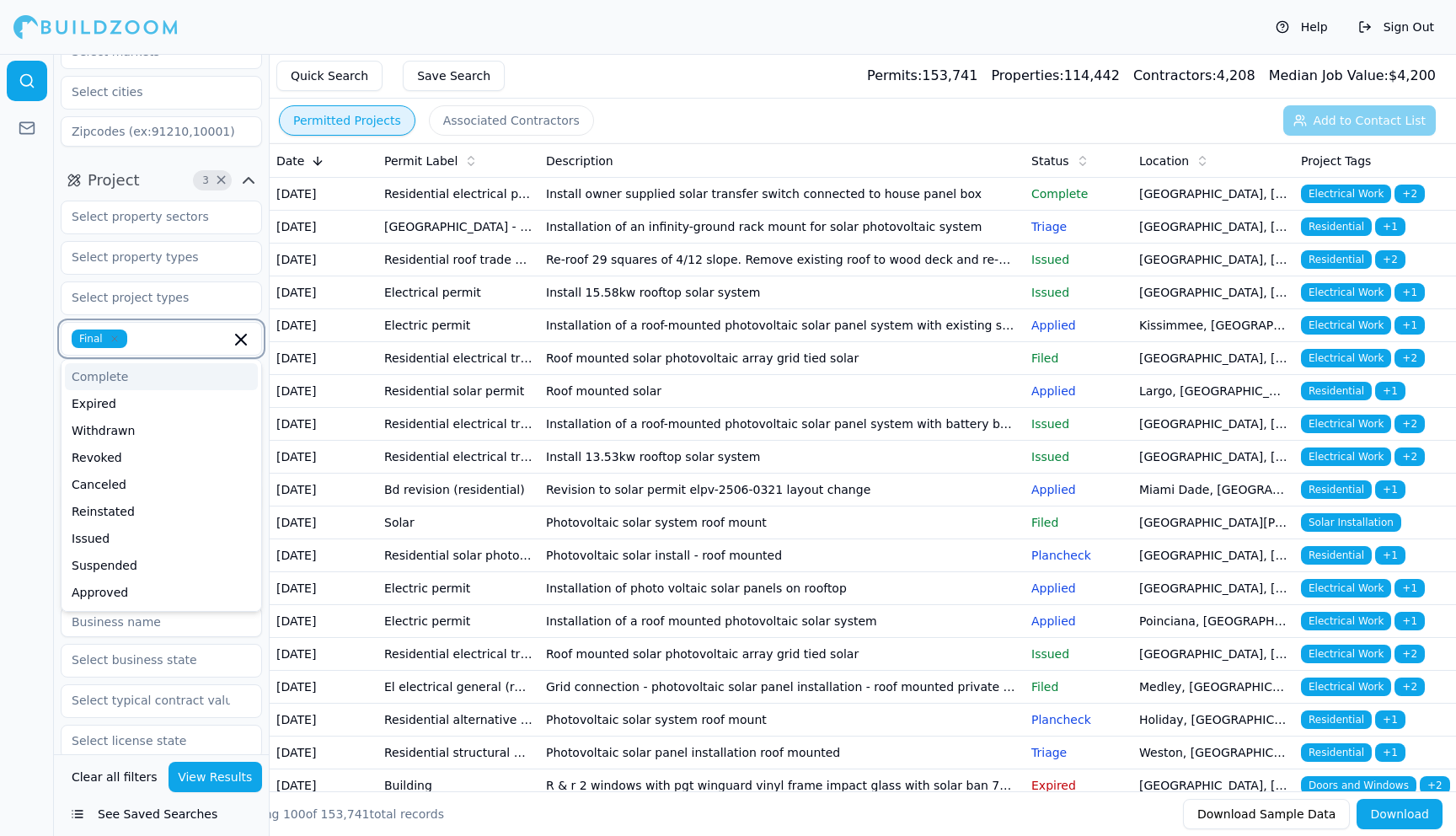
click at [125, 369] on div "Complete" at bounding box center [161, 376] width 193 height 27
click at [221, 775] on button "View Results" at bounding box center [216, 777] width 94 height 31
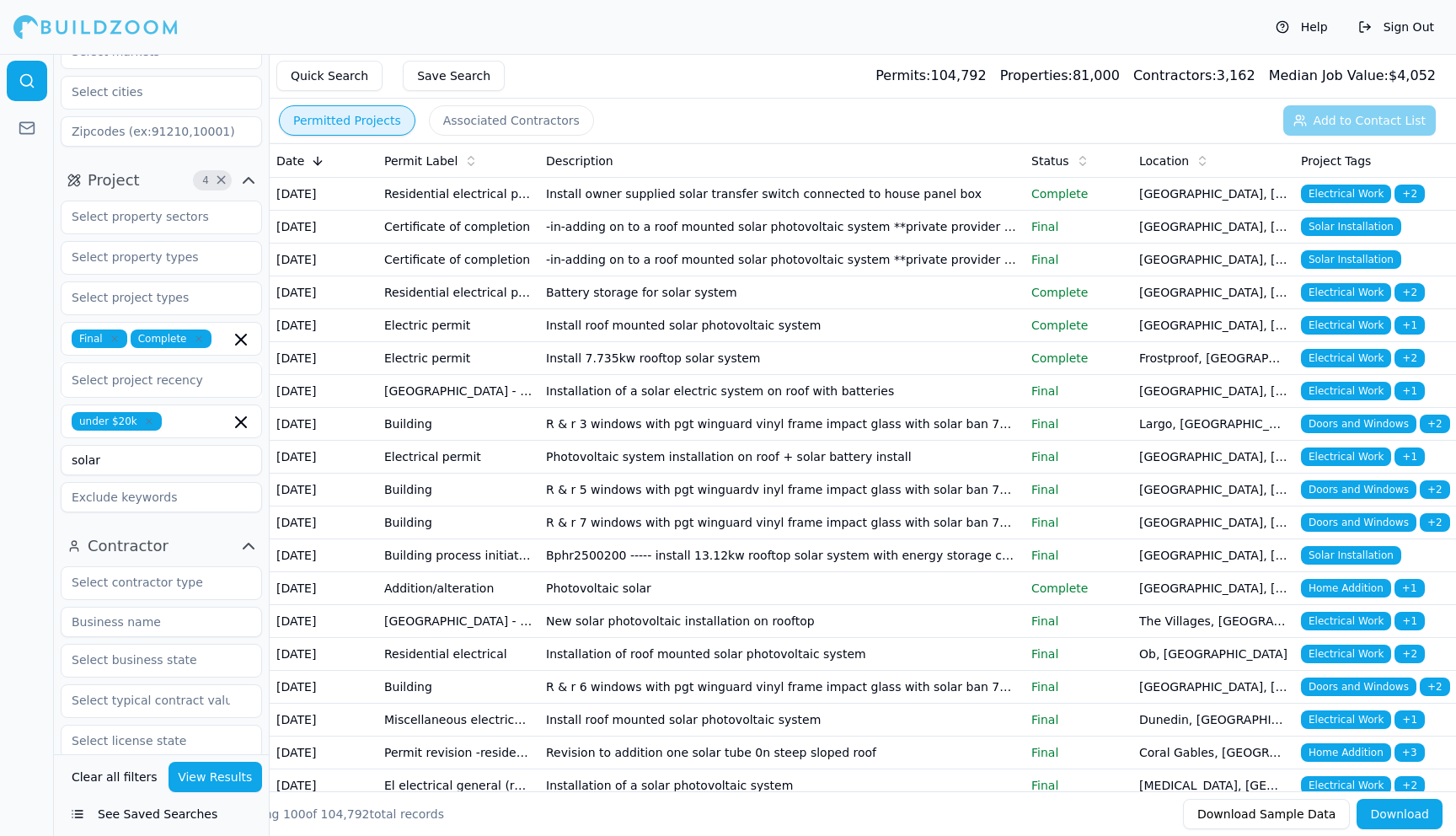
click at [196, 339] on icon "button" at bounding box center [198, 339] width 11 height 11
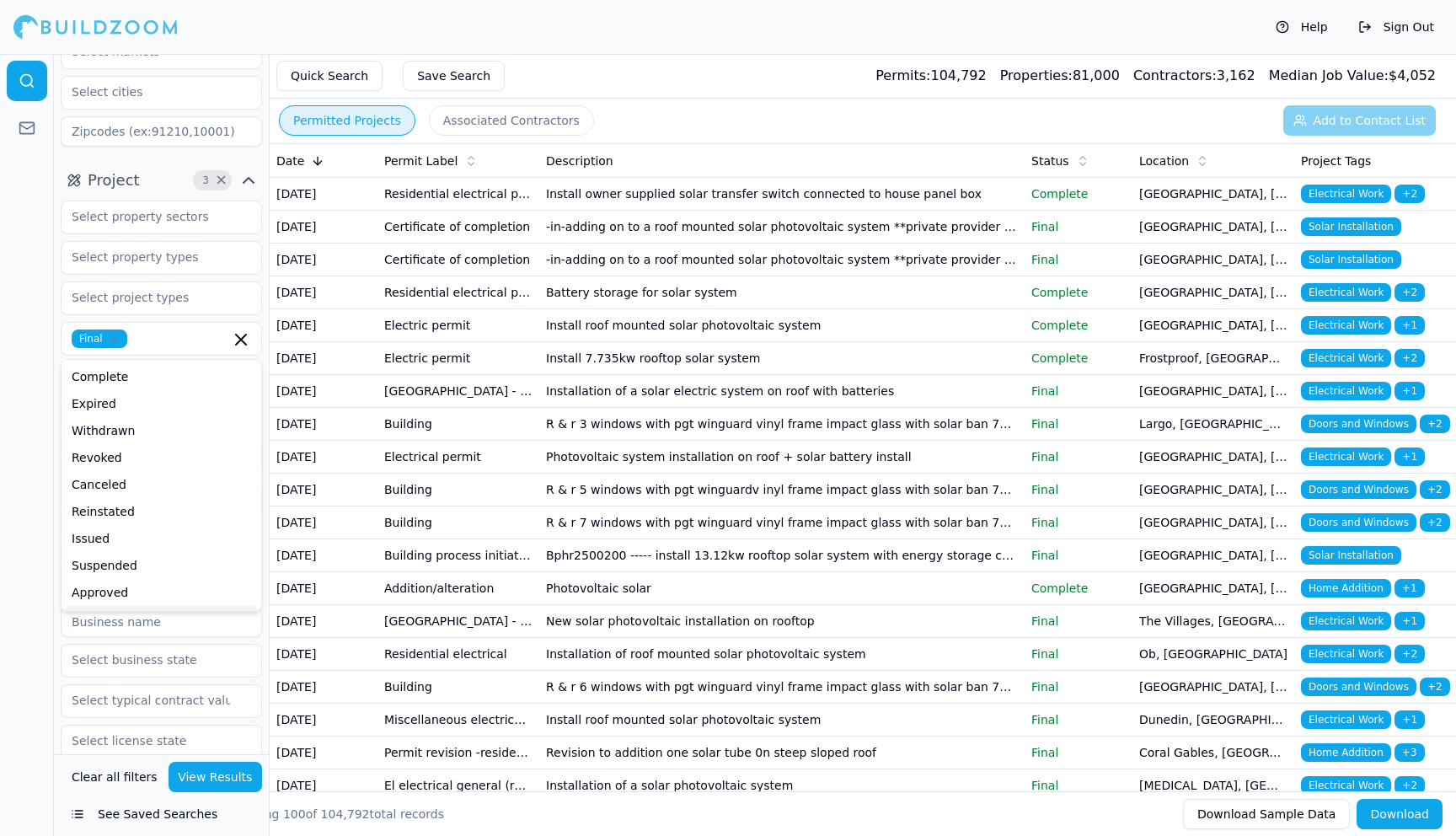
click at [217, 773] on button "View Results" at bounding box center [216, 777] width 94 height 31
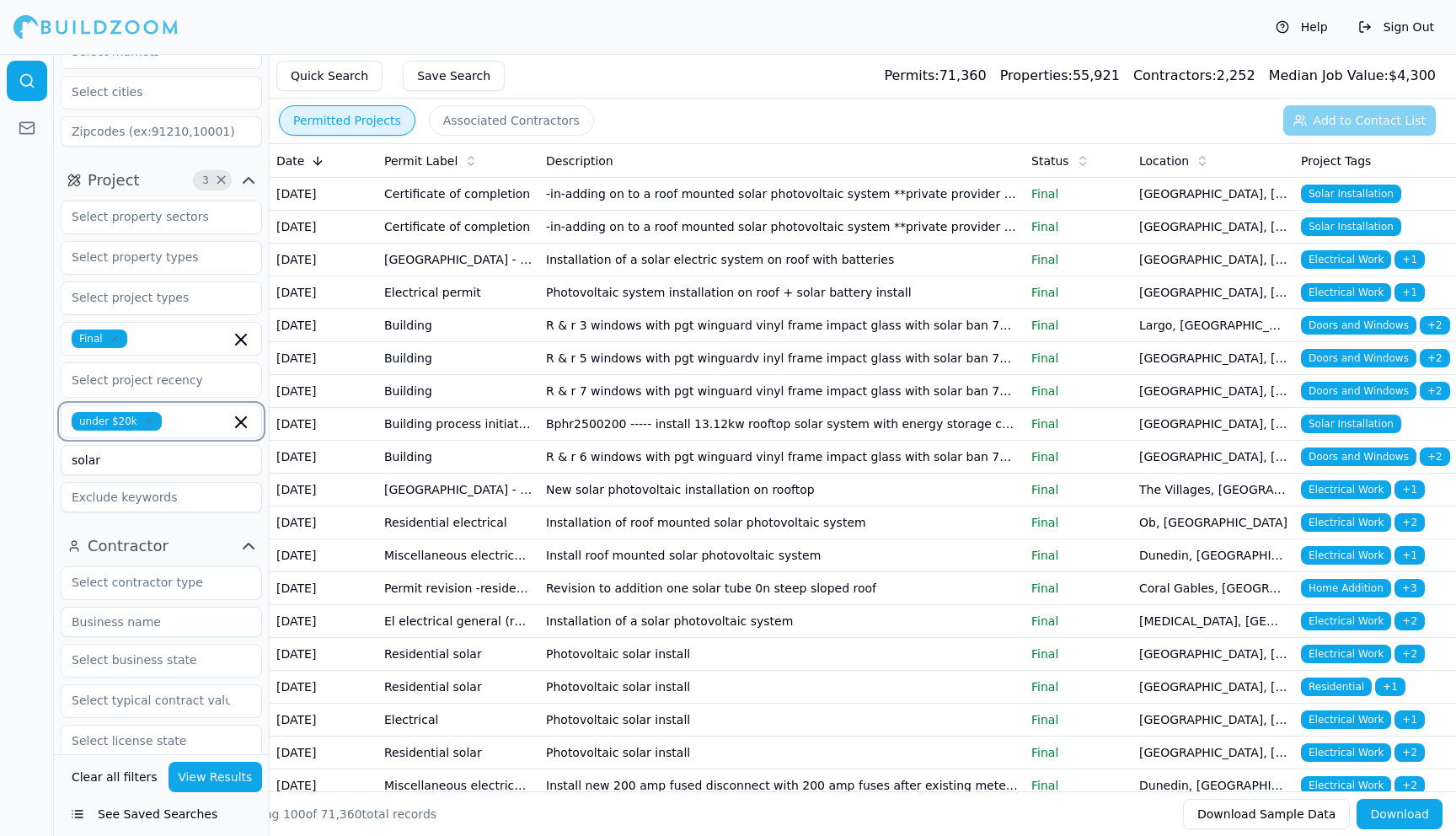
click at [241, 422] on icon "button" at bounding box center [241, 422] width 11 height 11
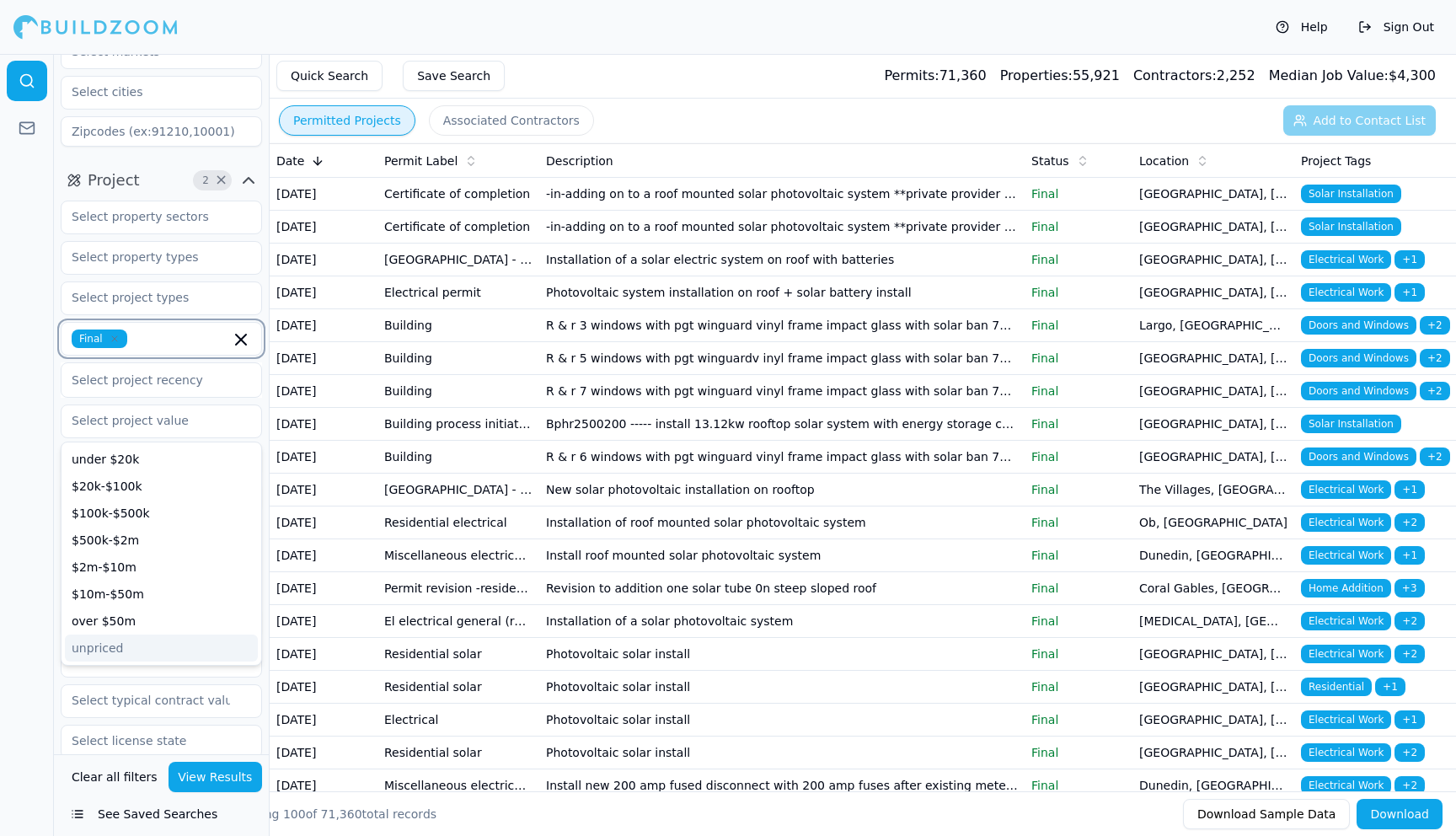
click at [245, 339] on icon "button" at bounding box center [241, 339] width 20 height 20
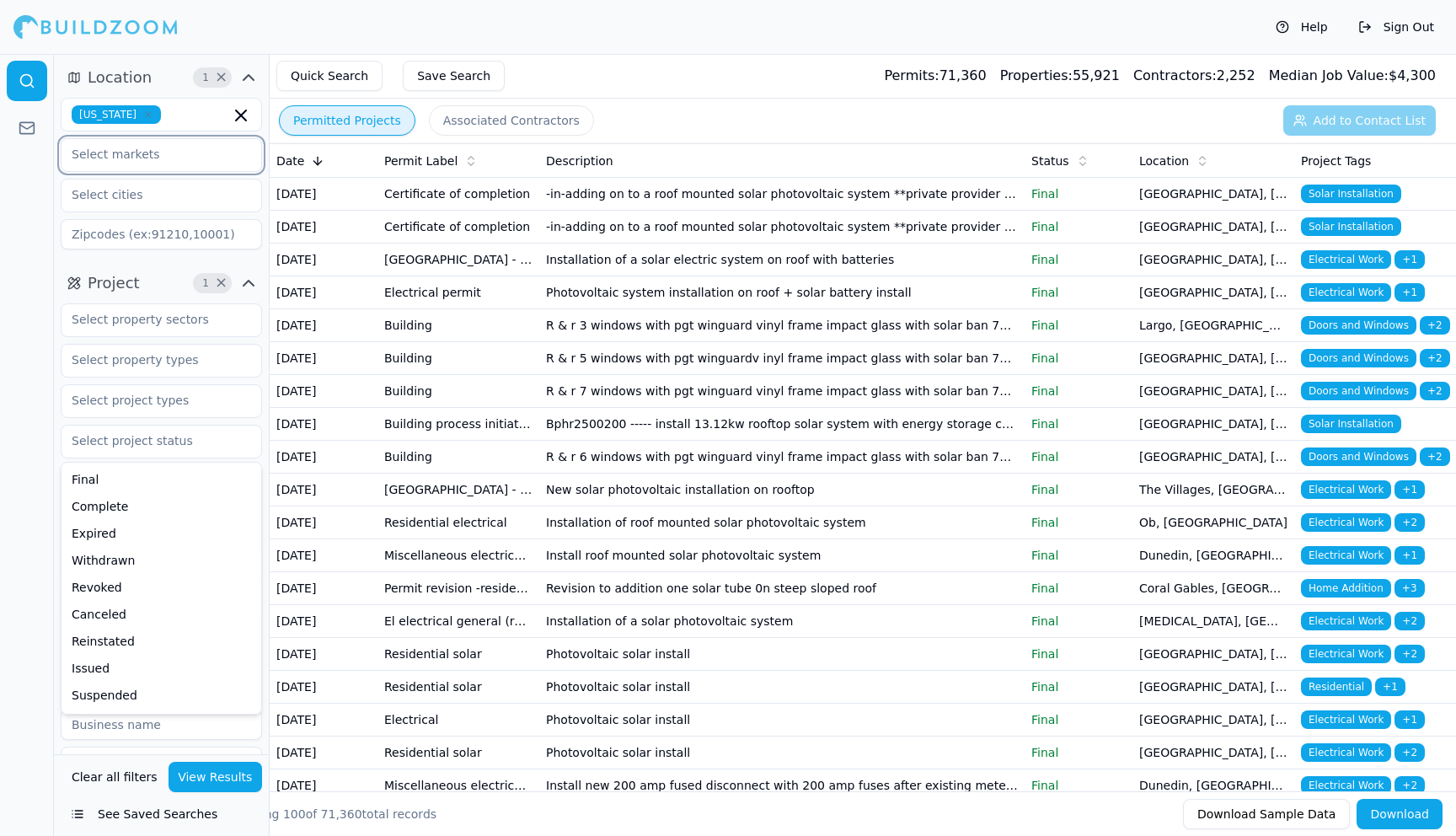
click at [155, 147] on input "text" at bounding box center [151, 155] width 179 height 31
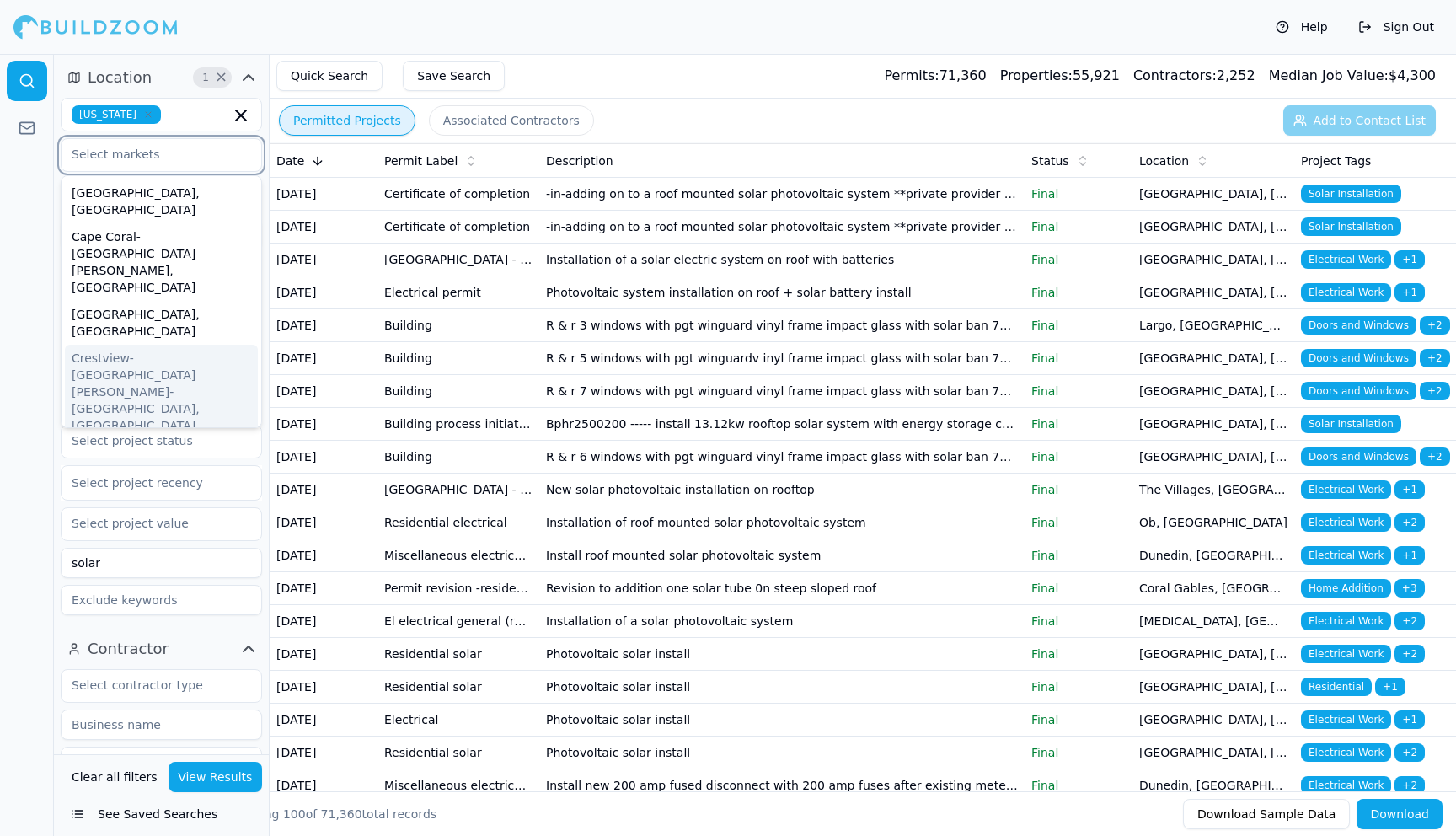
click at [126, 344] on div "Crestview-[GEOGRAPHIC_DATA][PERSON_NAME]-[GEOGRAPHIC_DATA], [GEOGRAPHIC_DATA]" at bounding box center [161, 392] width 193 height 94
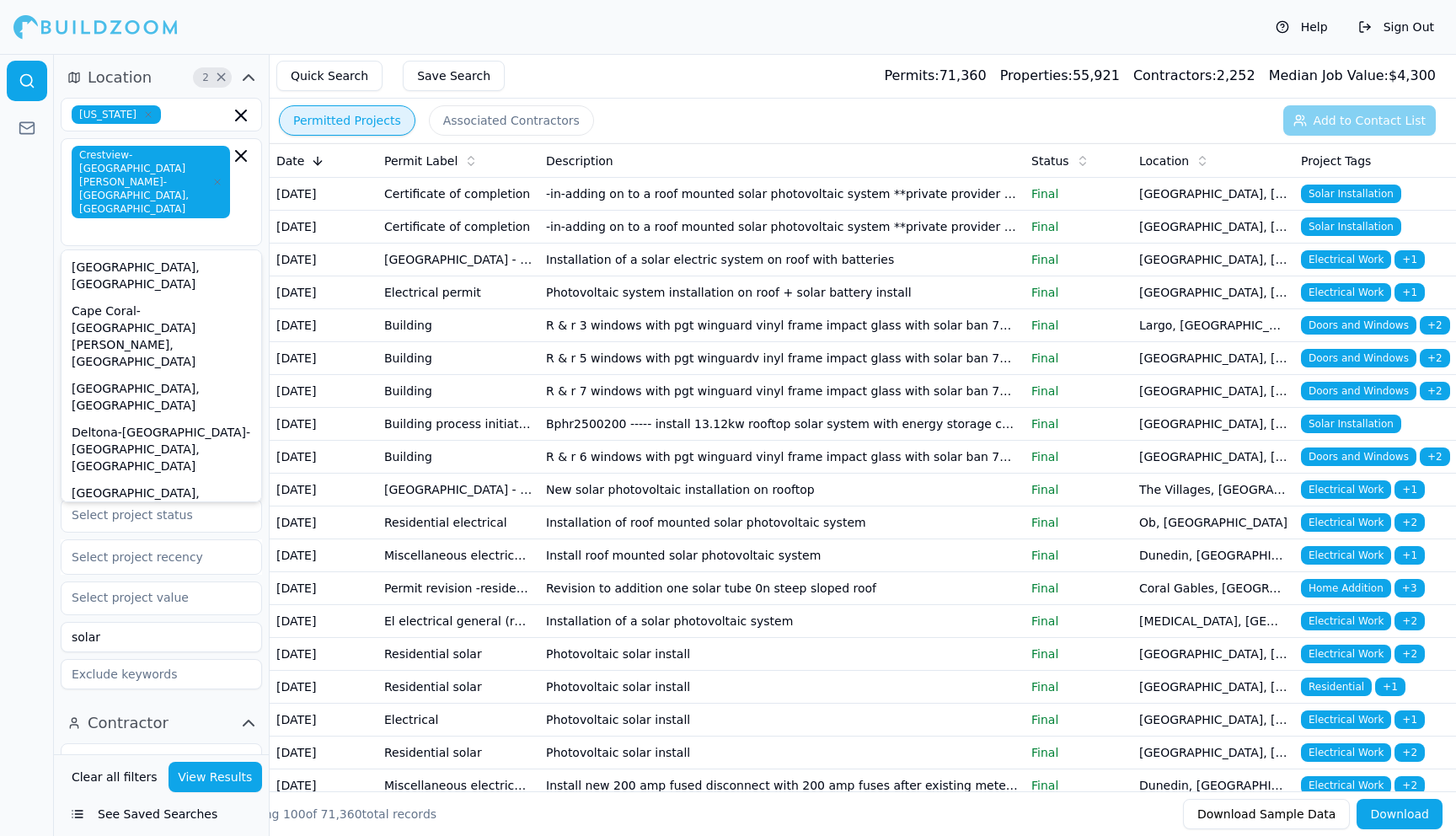
click at [214, 771] on button "View Results" at bounding box center [216, 777] width 94 height 31
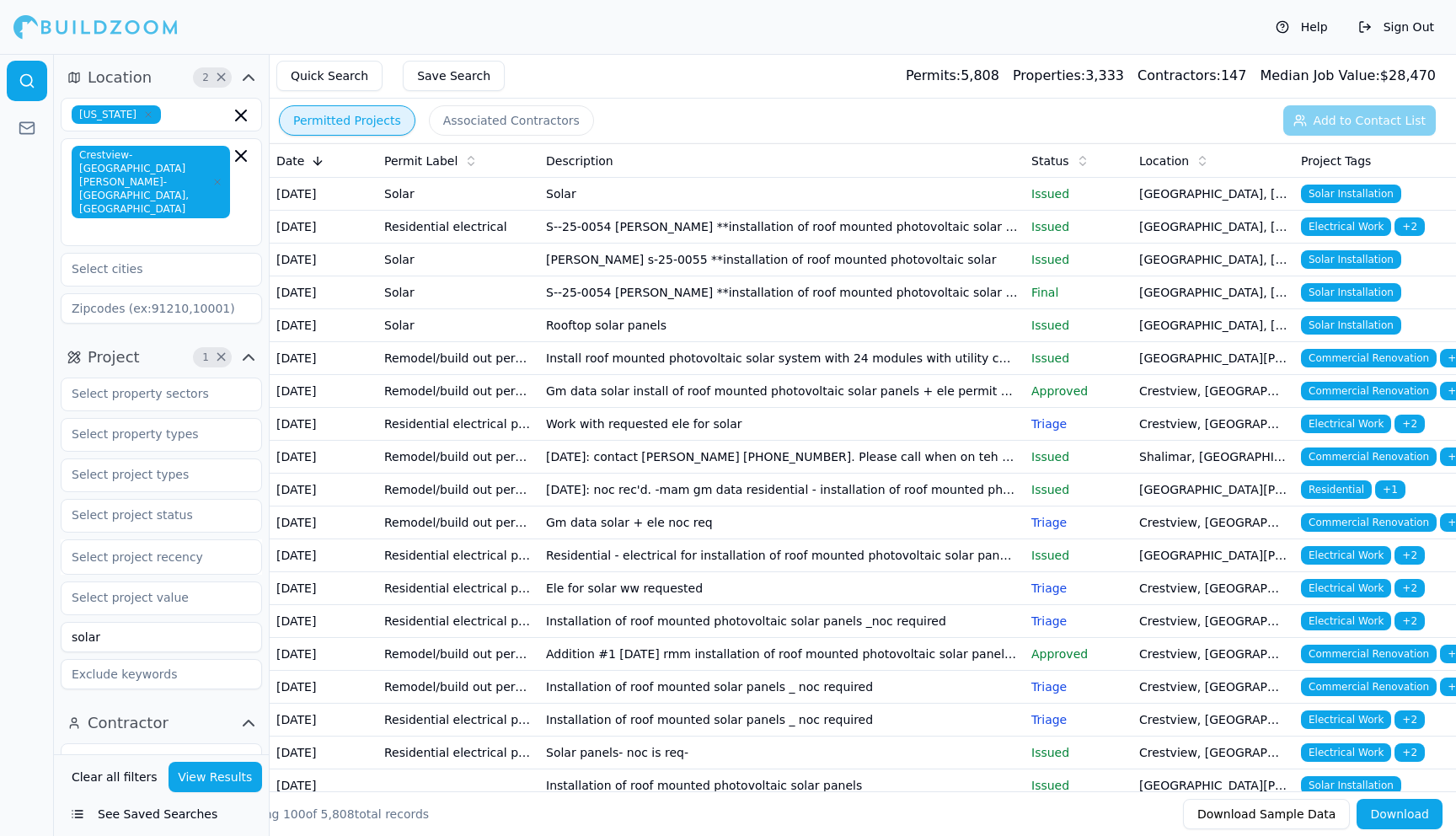
click at [1412, 815] on button "Download" at bounding box center [1399, 814] width 86 height 31
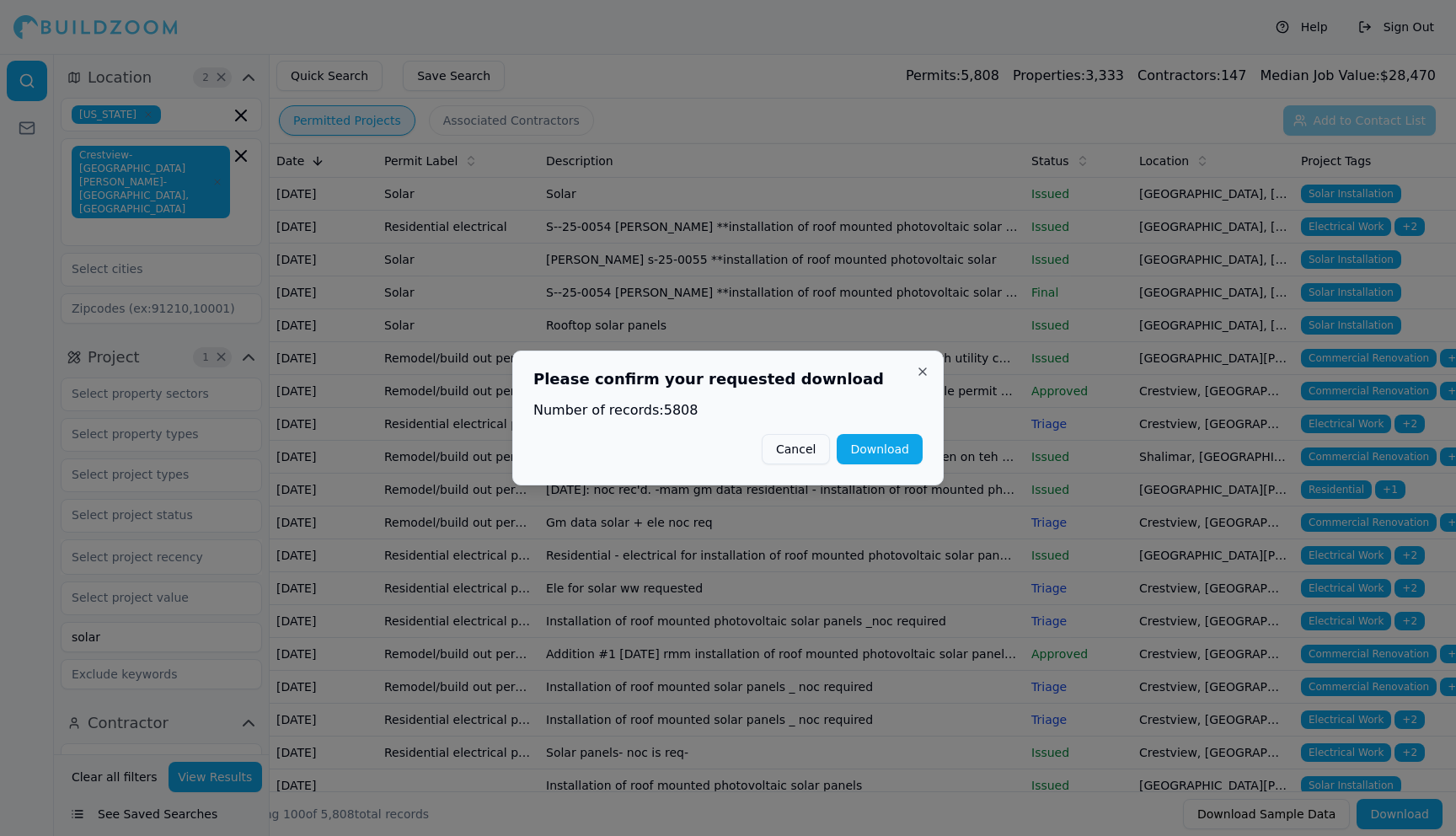
click at [899, 444] on button "Download" at bounding box center [880, 449] width 86 height 31
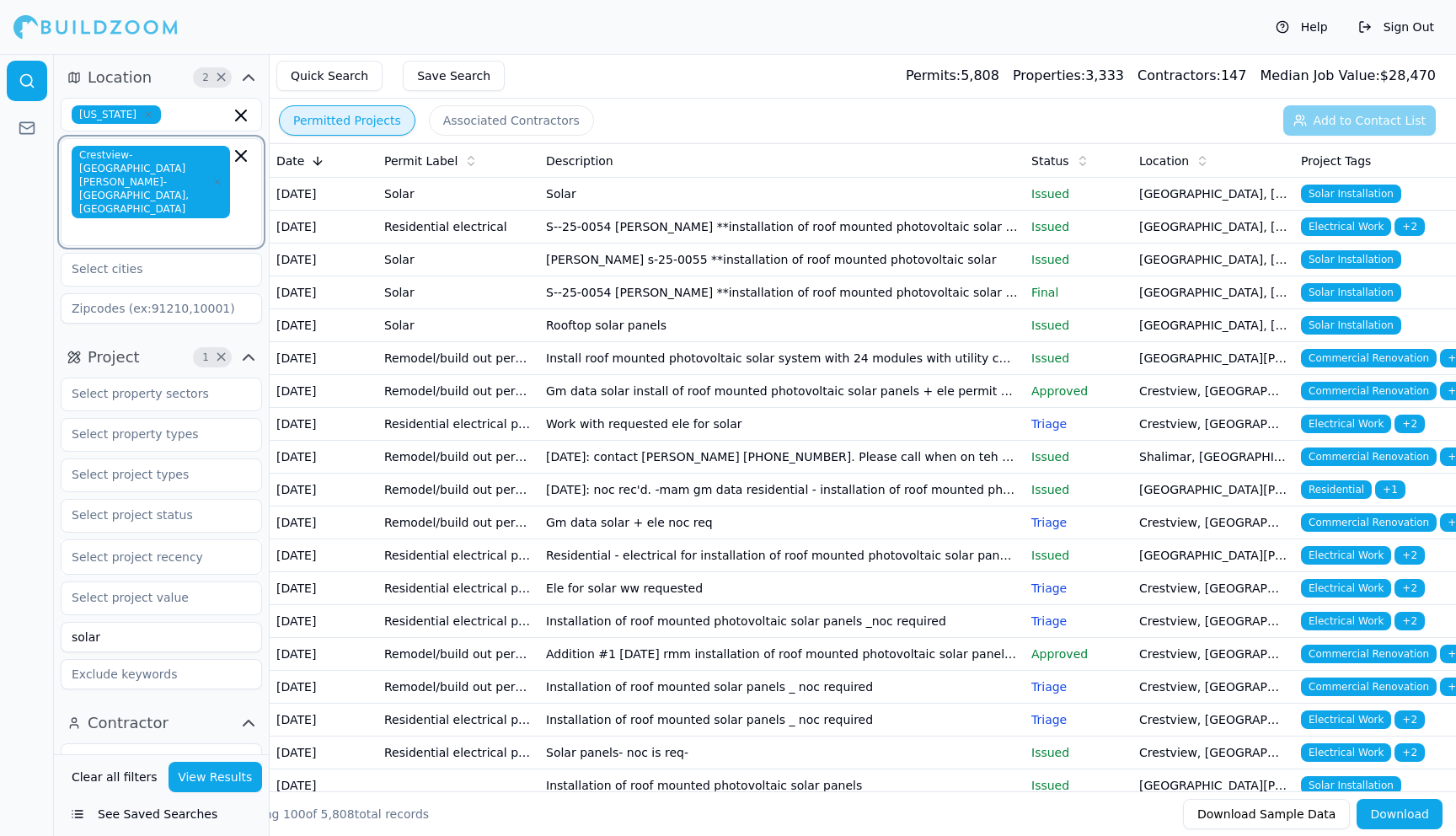
click at [240, 153] on icon "button" at bounding box center [241, 156] width 11 height 11
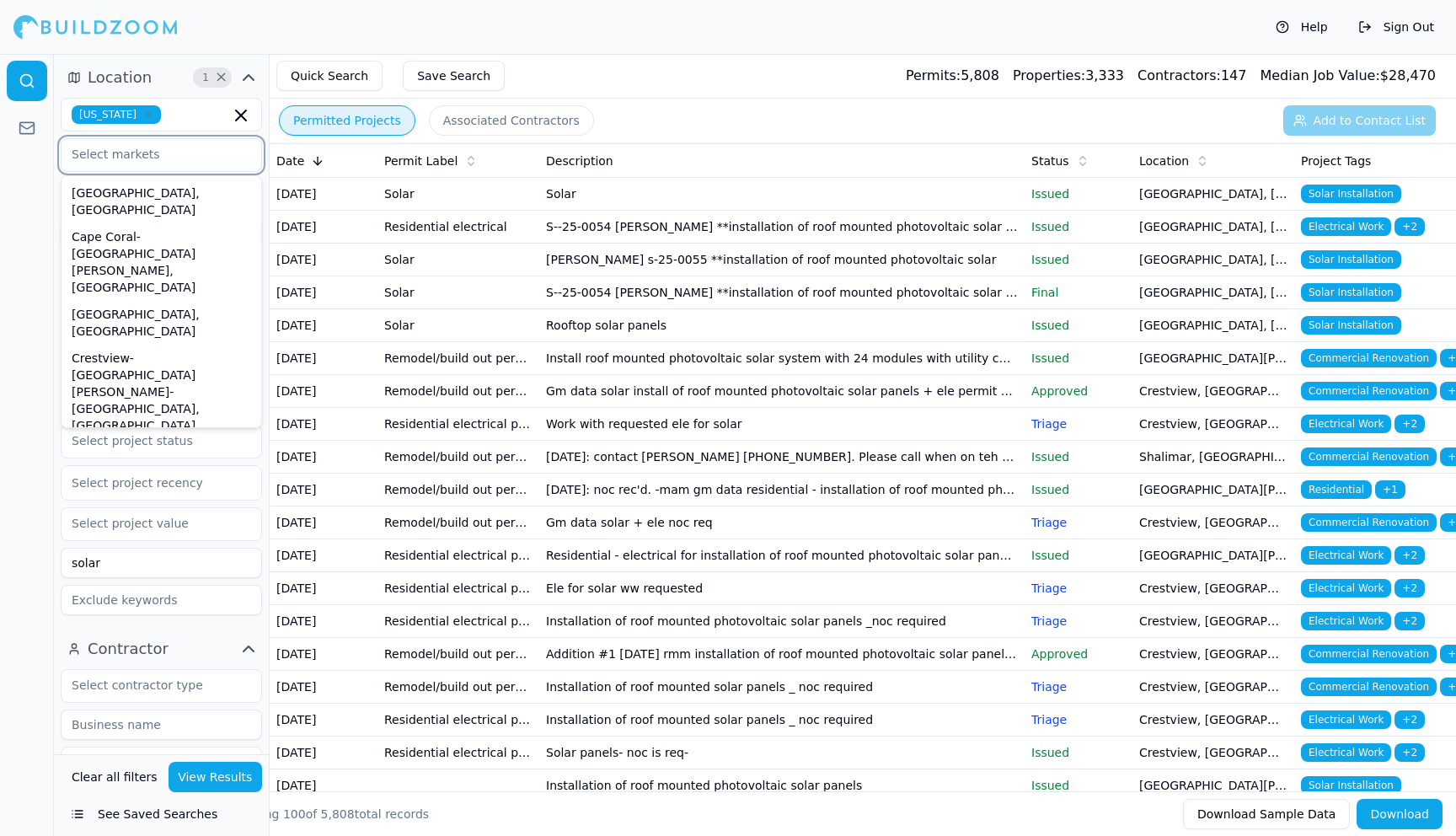
click at [138, 439] on div "Deltona-[GEOGRAPHIC_DATA]-[GEOGRAPHIC_DATA], [GEOGRAPHIC_DATA]" at bounding box center [161, 469] width 193 height 61
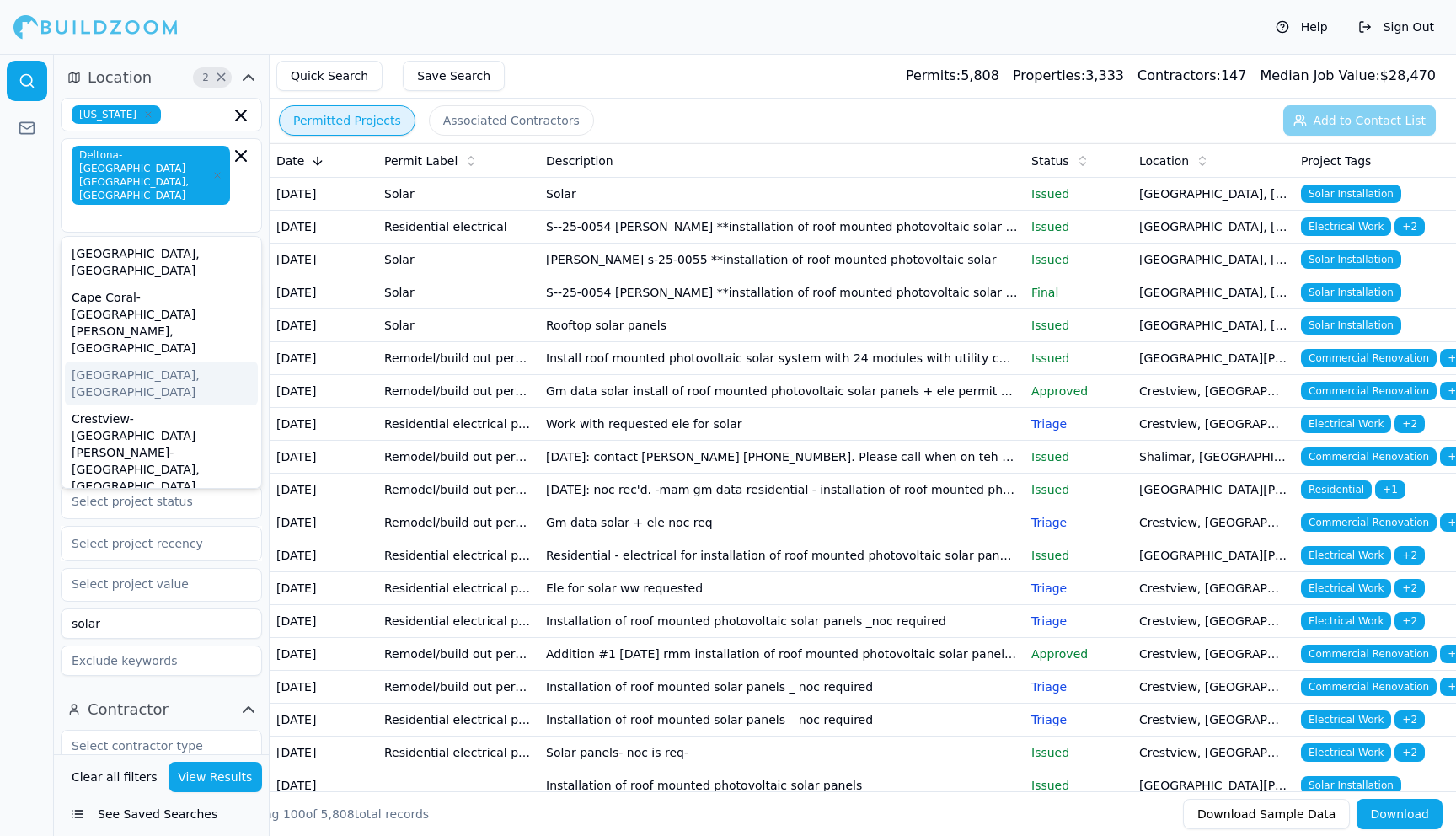
click at [27, 244] on div at bounding box center [27, 444] width 54 height 782
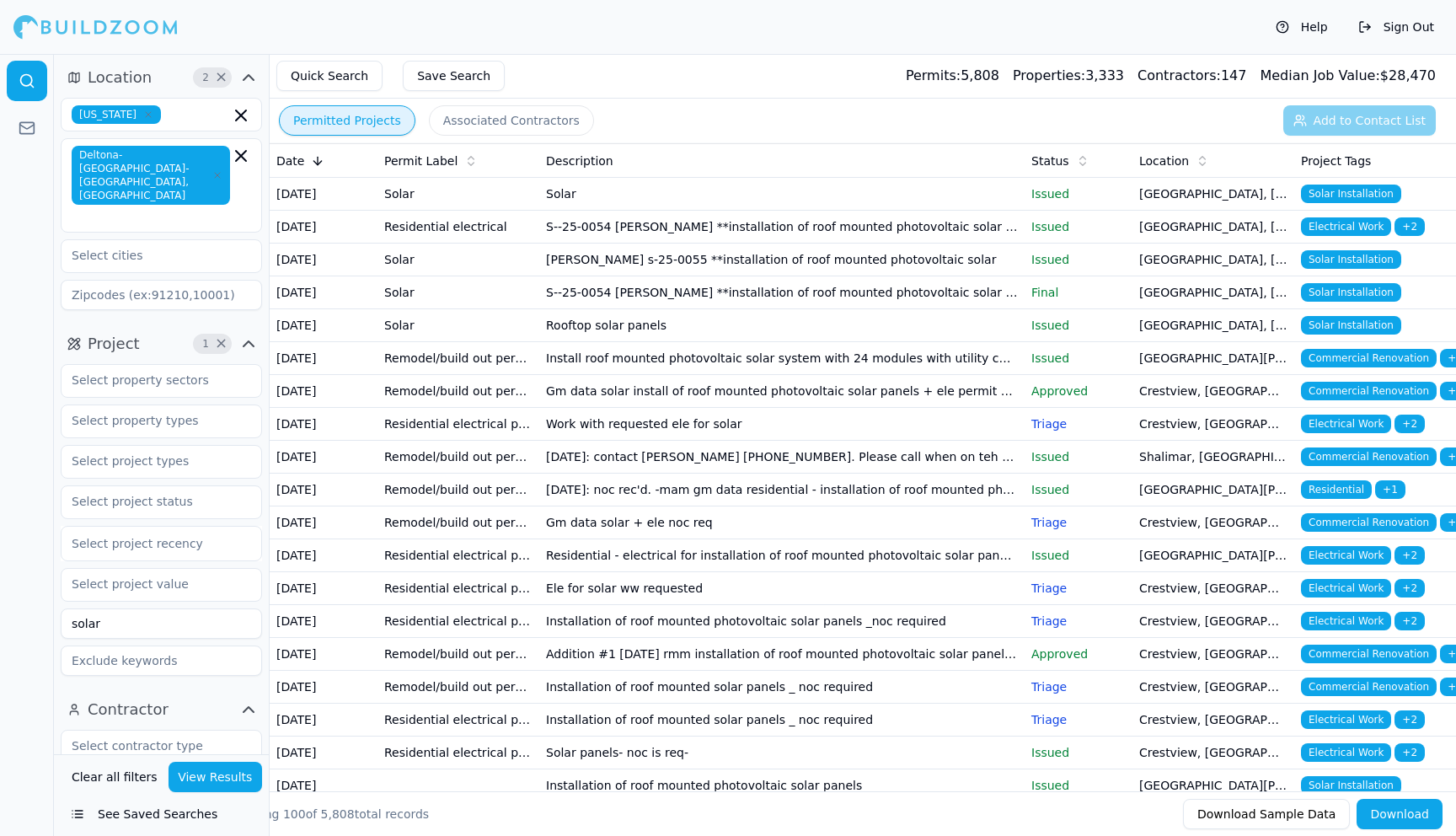
click at [218, 782] on button "View Results" at bounding box center [216, 777] width 94 height 31
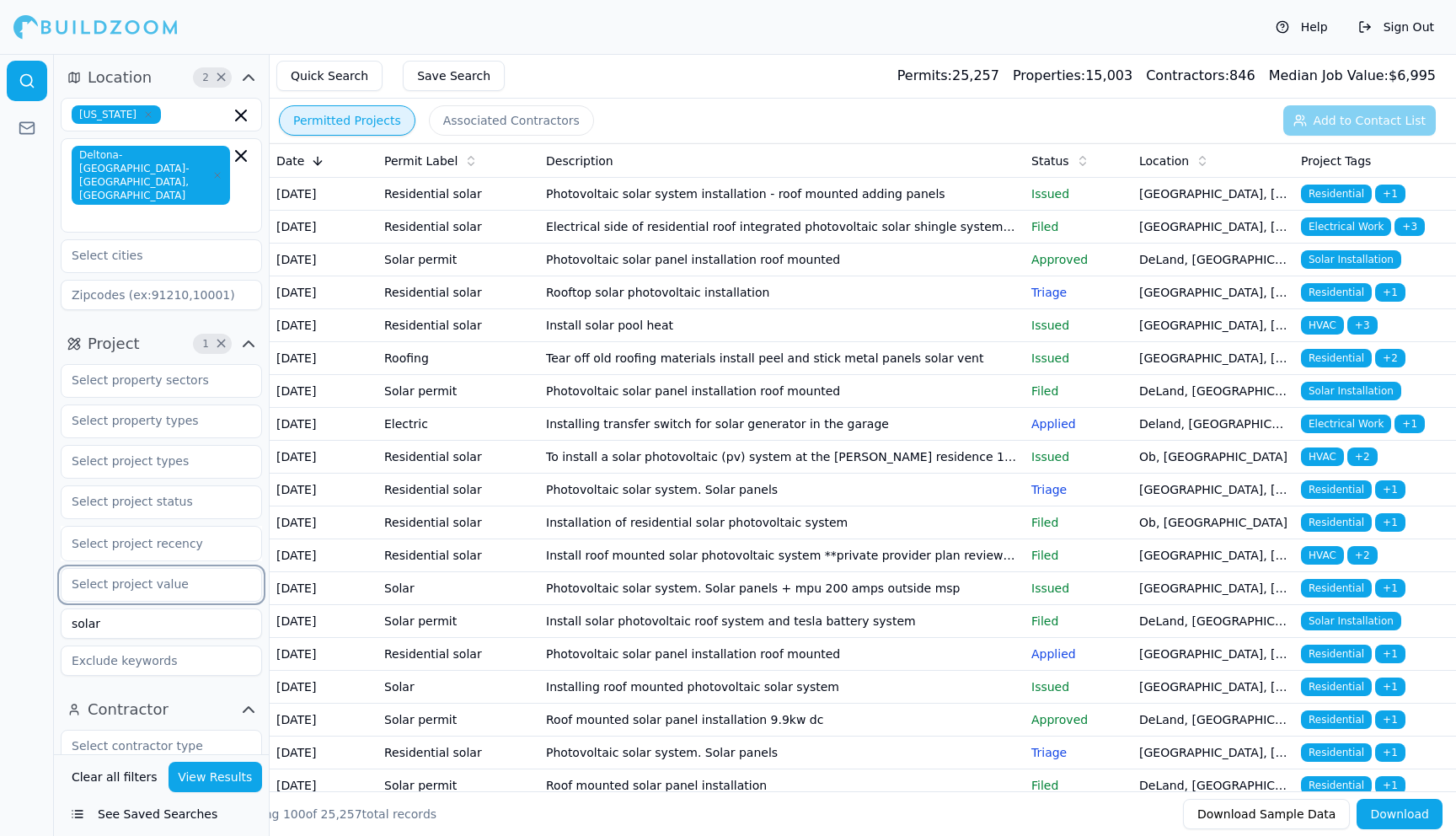
click at [182, 569] on input "text" at bounding box center [151, 584] width 179 height 31
click at [148, 609] on div "under $20k" at bounding box center [161, 622] width 193 height 27
click at [214, 778] on button "View Results" at bounding box center [216, 777] width 94 height 31
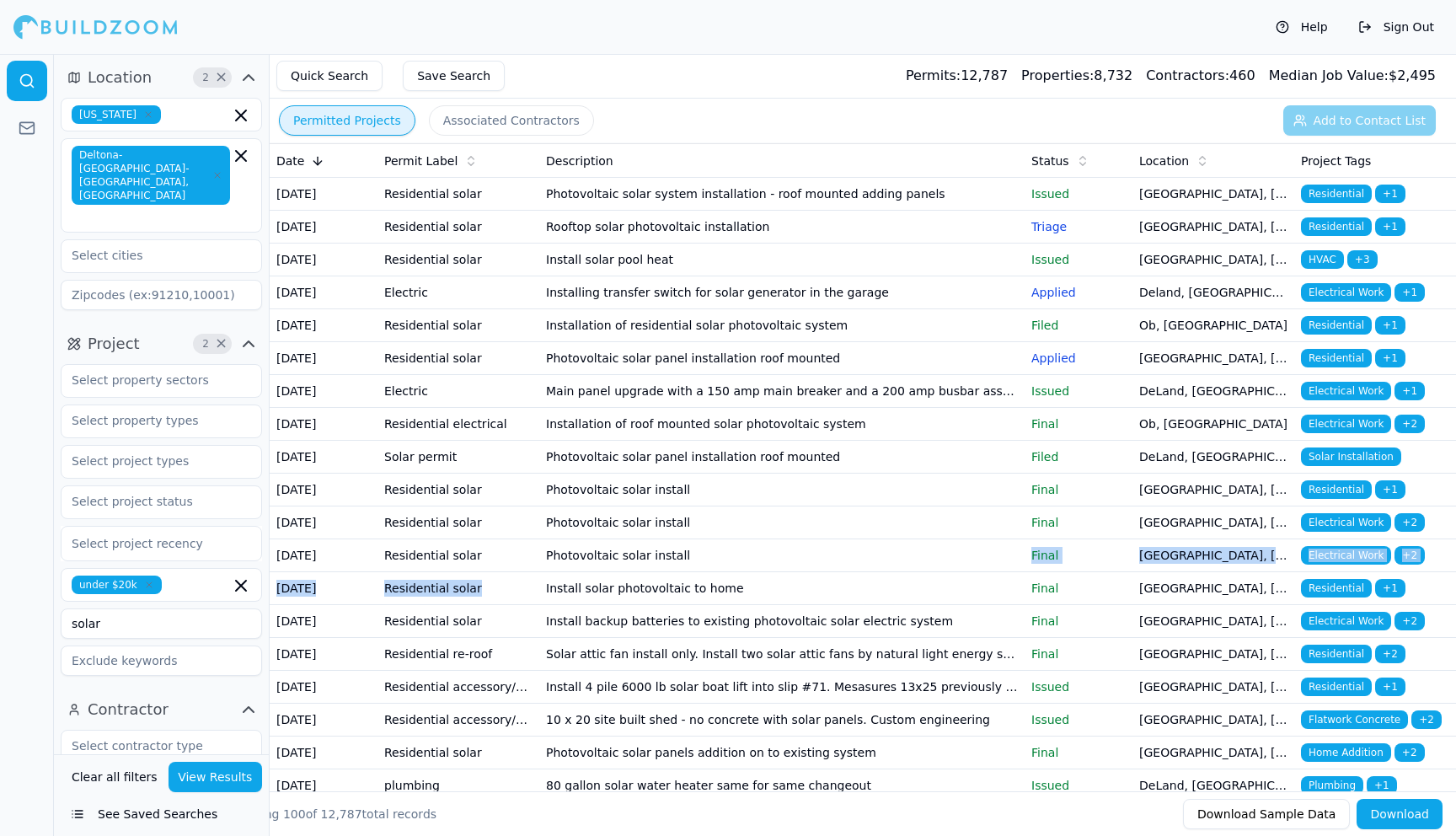
drag, startPoint x: 549, startPoint y: 743, endPoint x: 743, endPoint y: 718, distance: 195.6
click at [1405, 823] on button "Download" at bounding box center [1399, 814] width 86 height 31
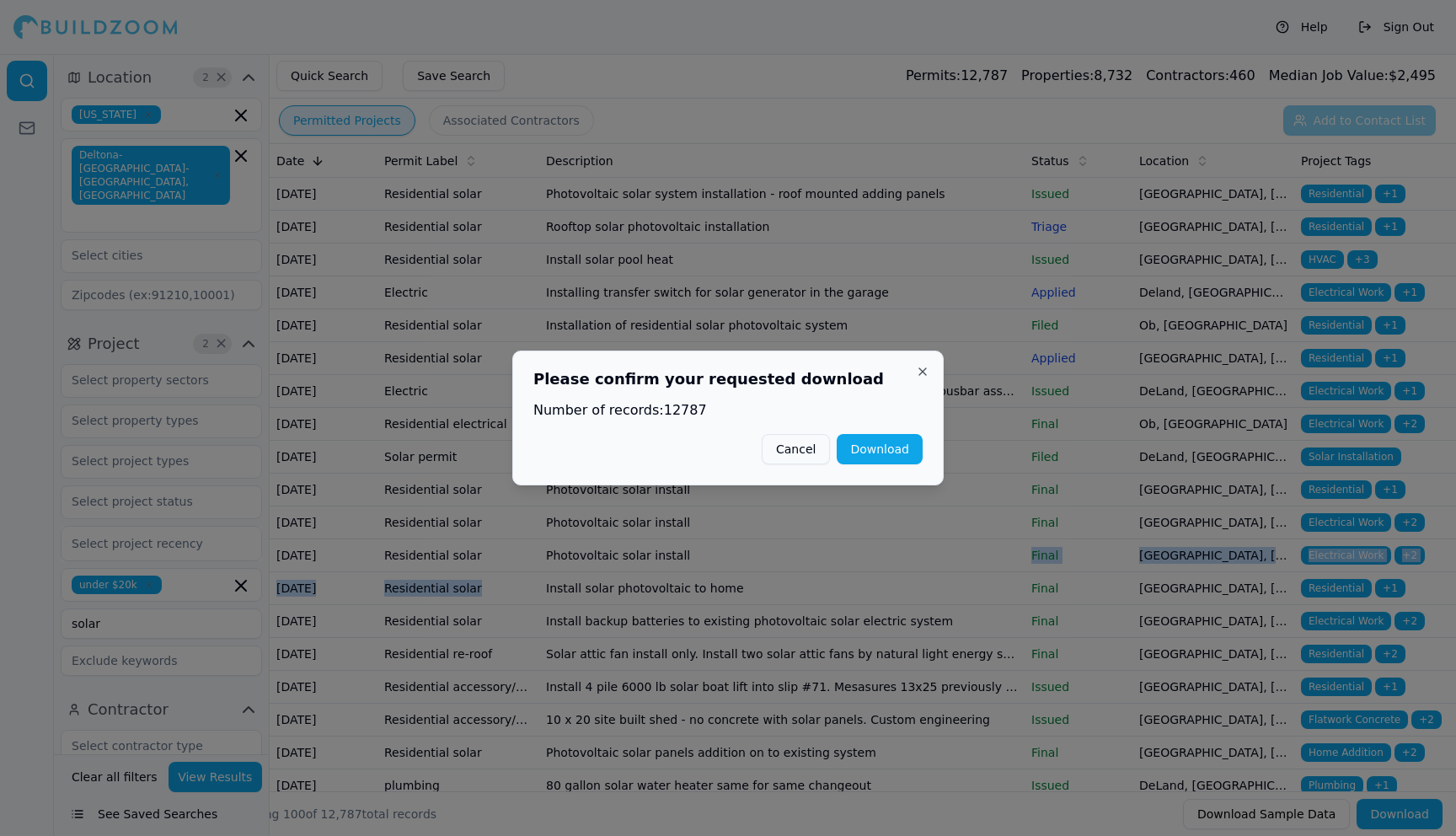
click at [892, 441] on button "Download" at bounding box center [880, 449] width 86 height 31
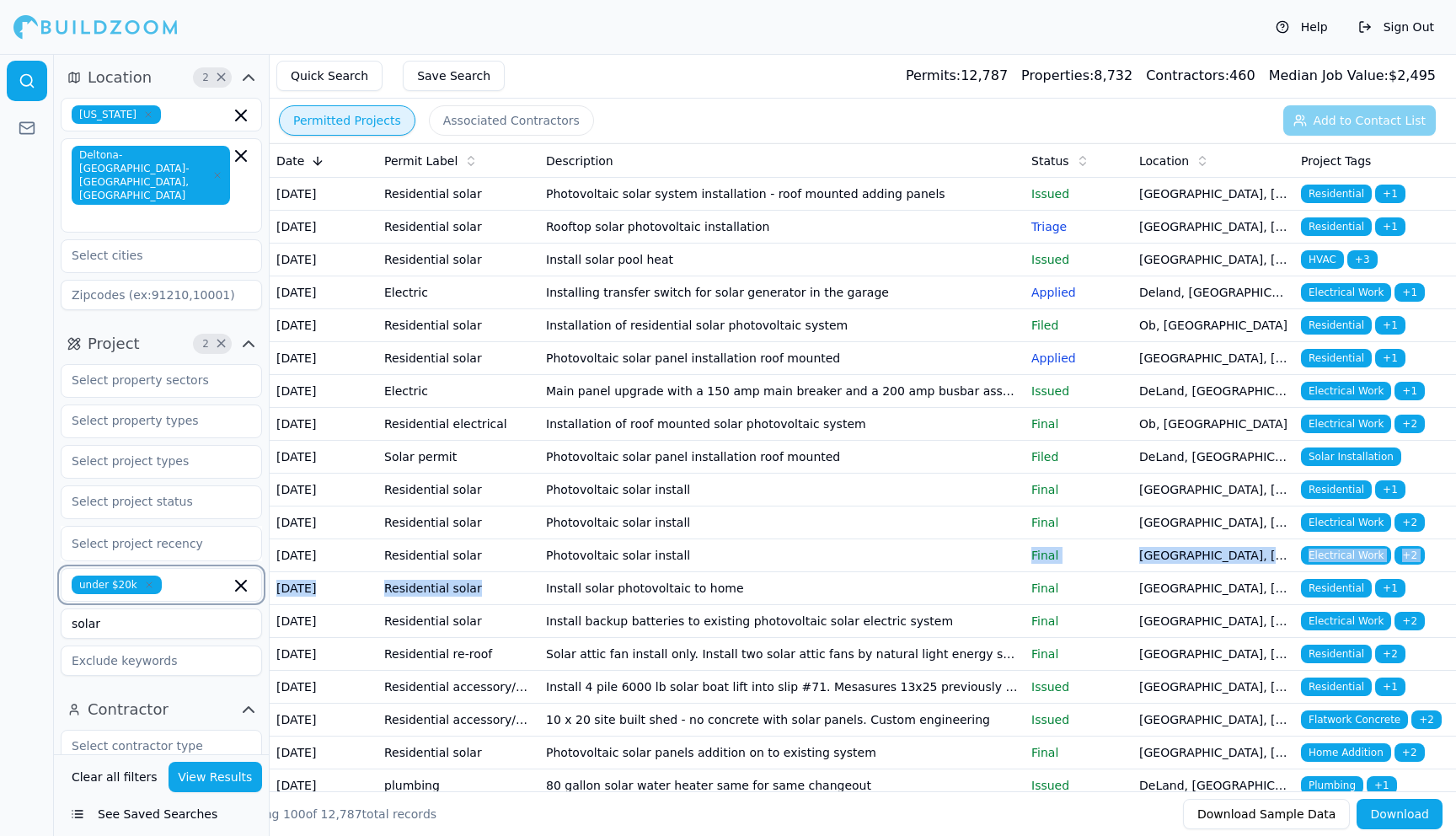
click at [243, 580] on icon "button" at bounding box center [241, 585] width 11 height 11
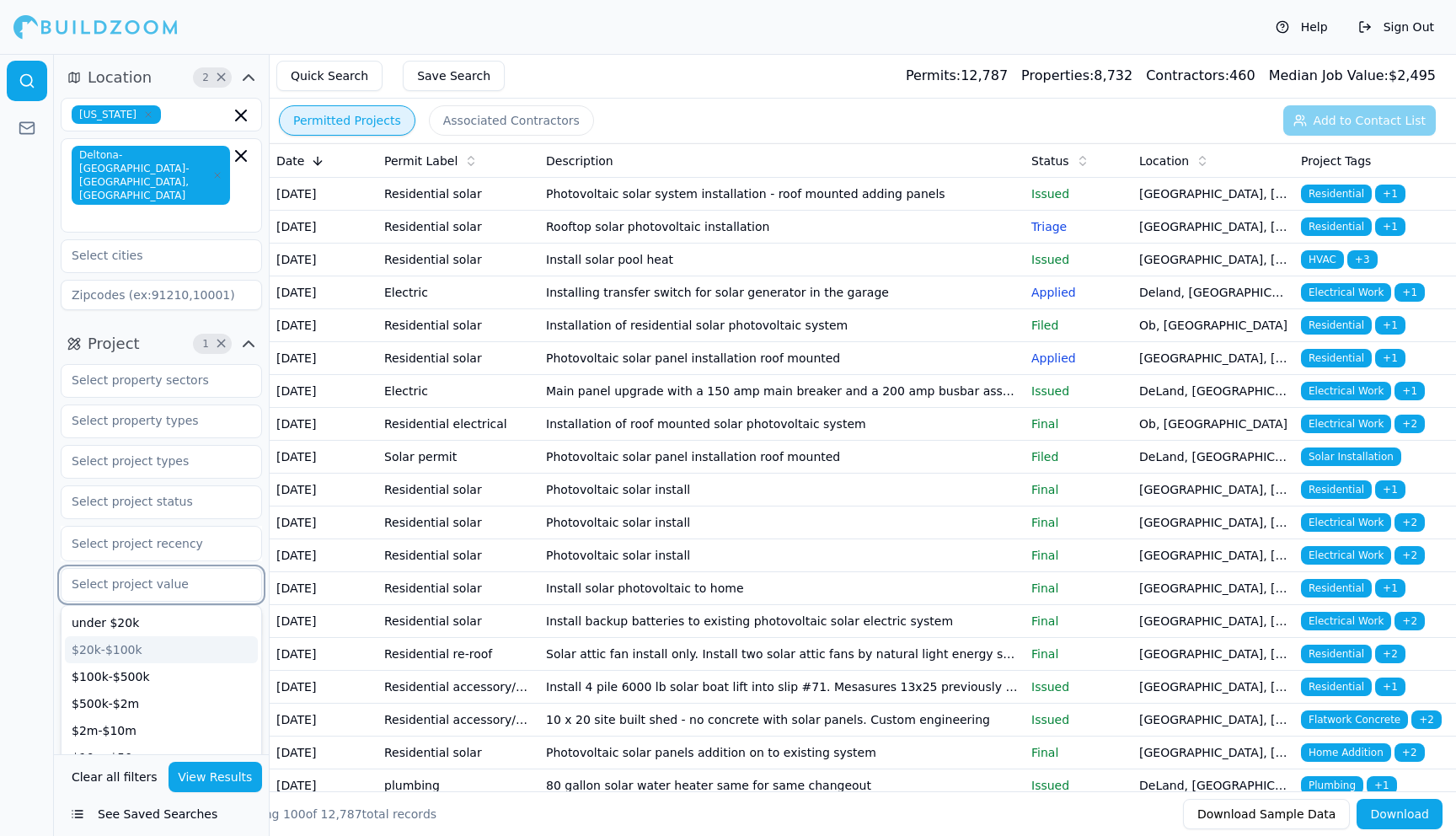
click at [169, 636] on div "$20k-$100k" at bounding box center [161, 649] width 193 height 27
click at [225, 776] on button "View Results" at bounding box center [216, 777] width 94 height 31
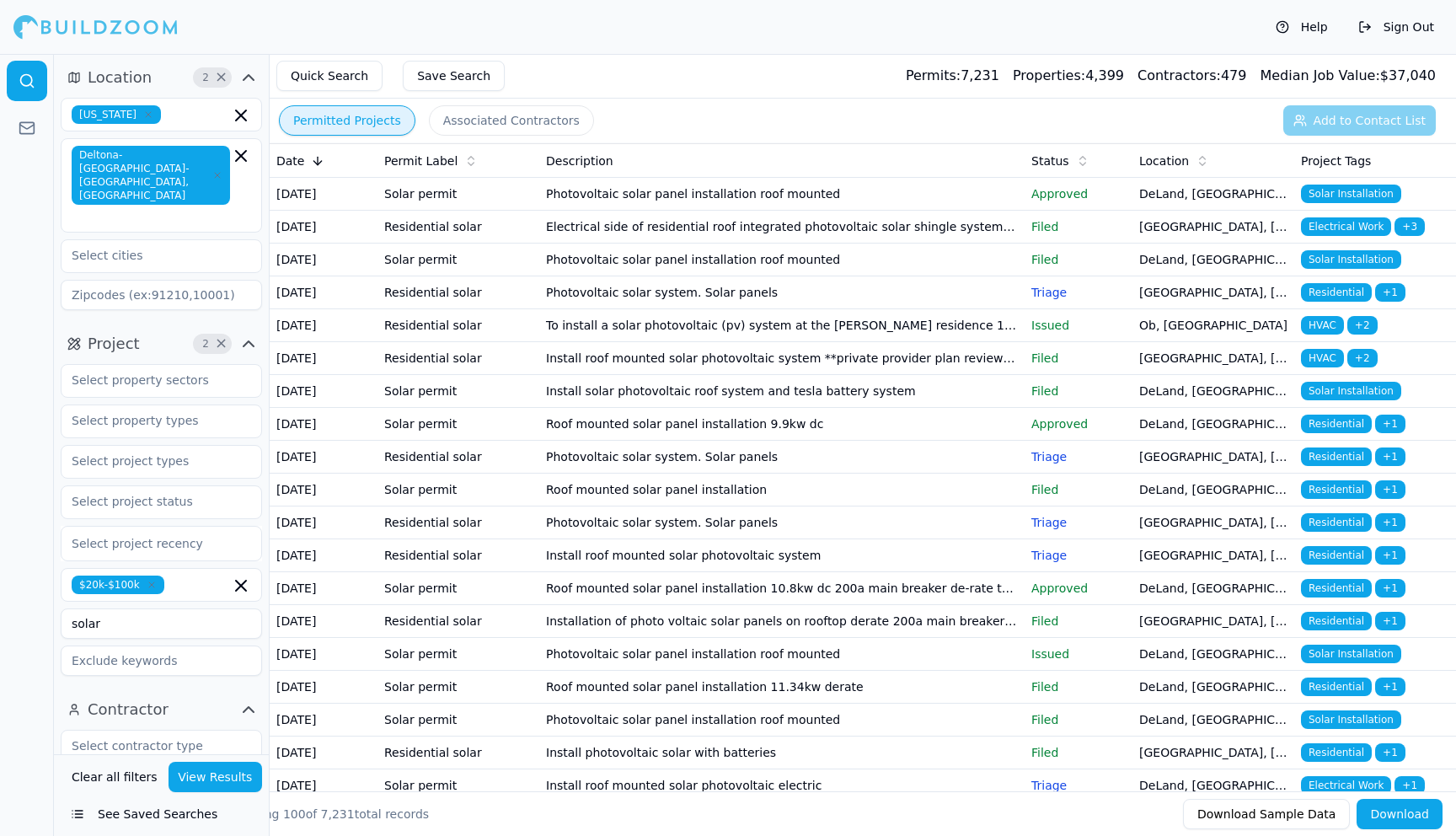
click at [1404, 813] on button "Download" at bounding box center [1399, 814] width 86 height 31
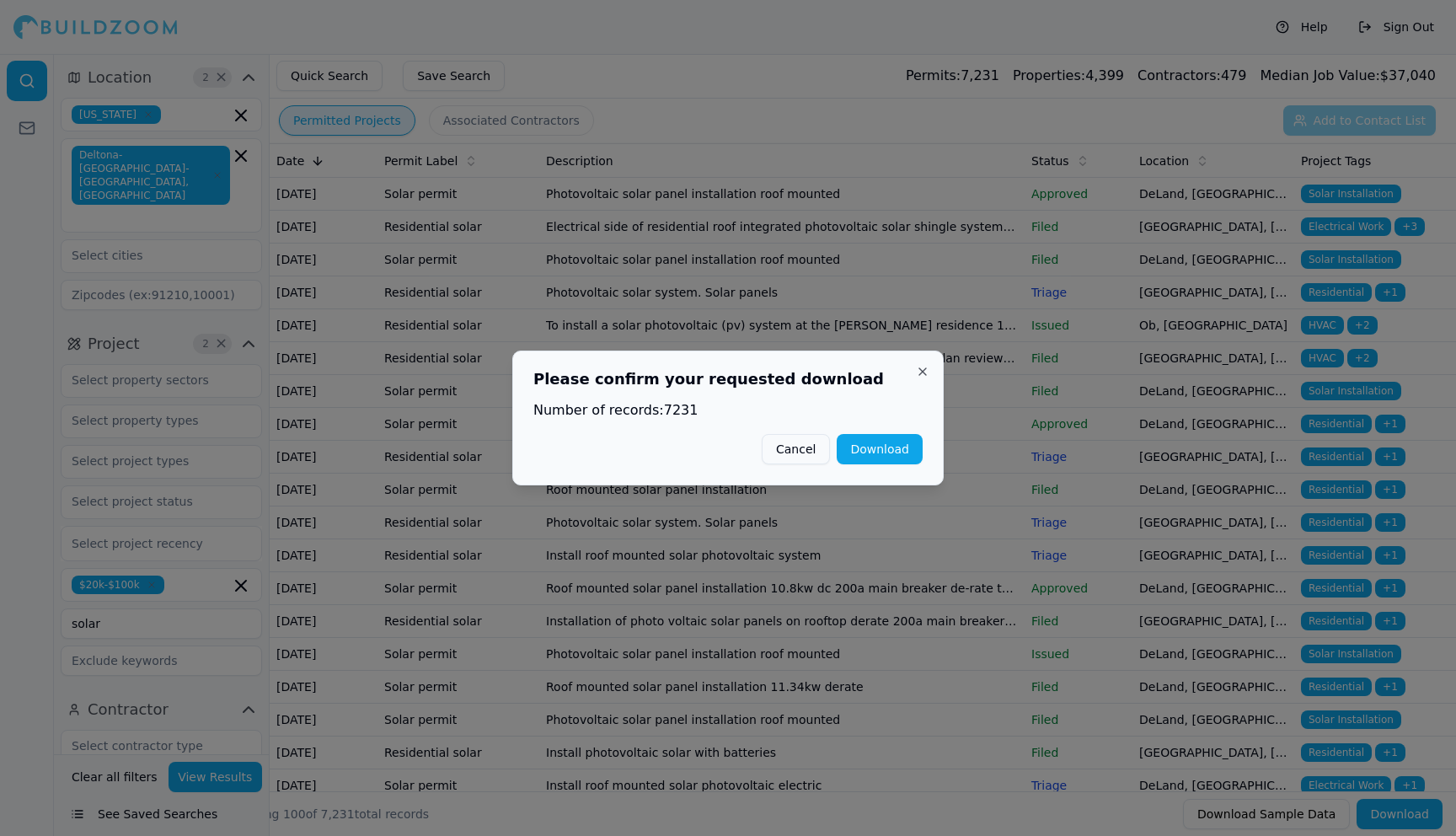
click at [906, 446] on button "Download" at bounding box center [880, 449] width 86 height 31
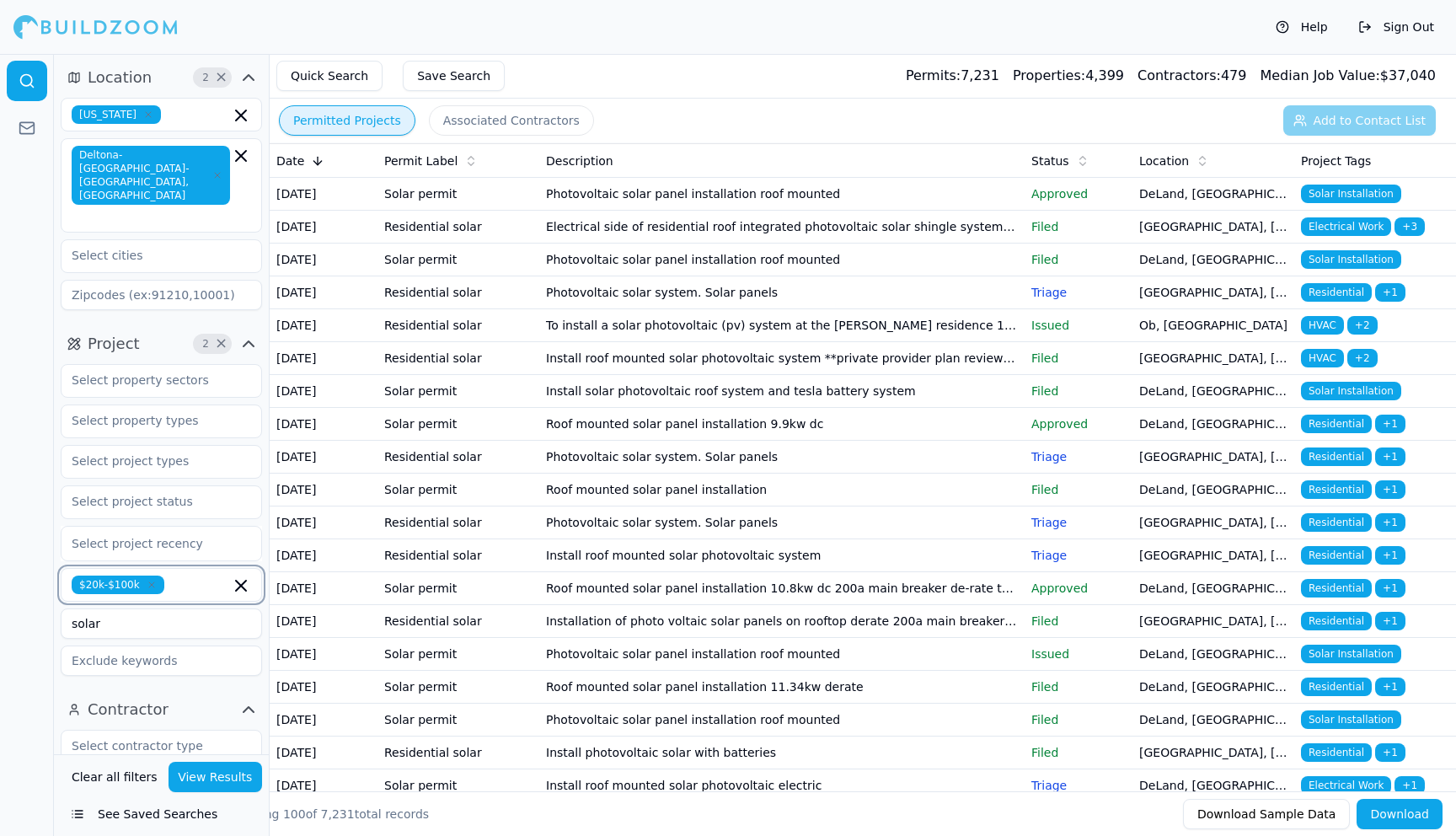
click at [241, 580] on icon "button" at bounding box center [241, 585] width 11 height 11
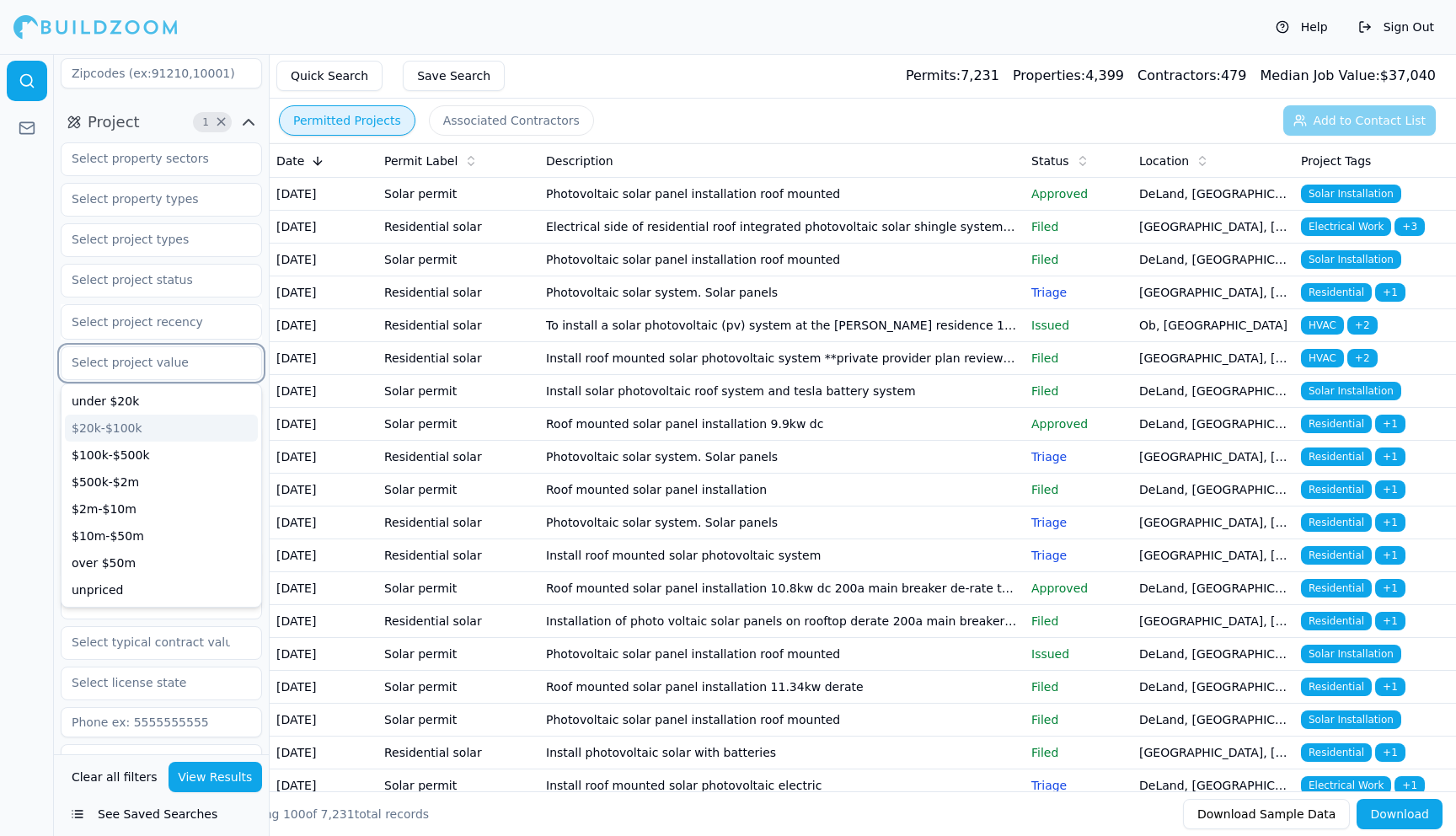
scroll to position [484, 0]
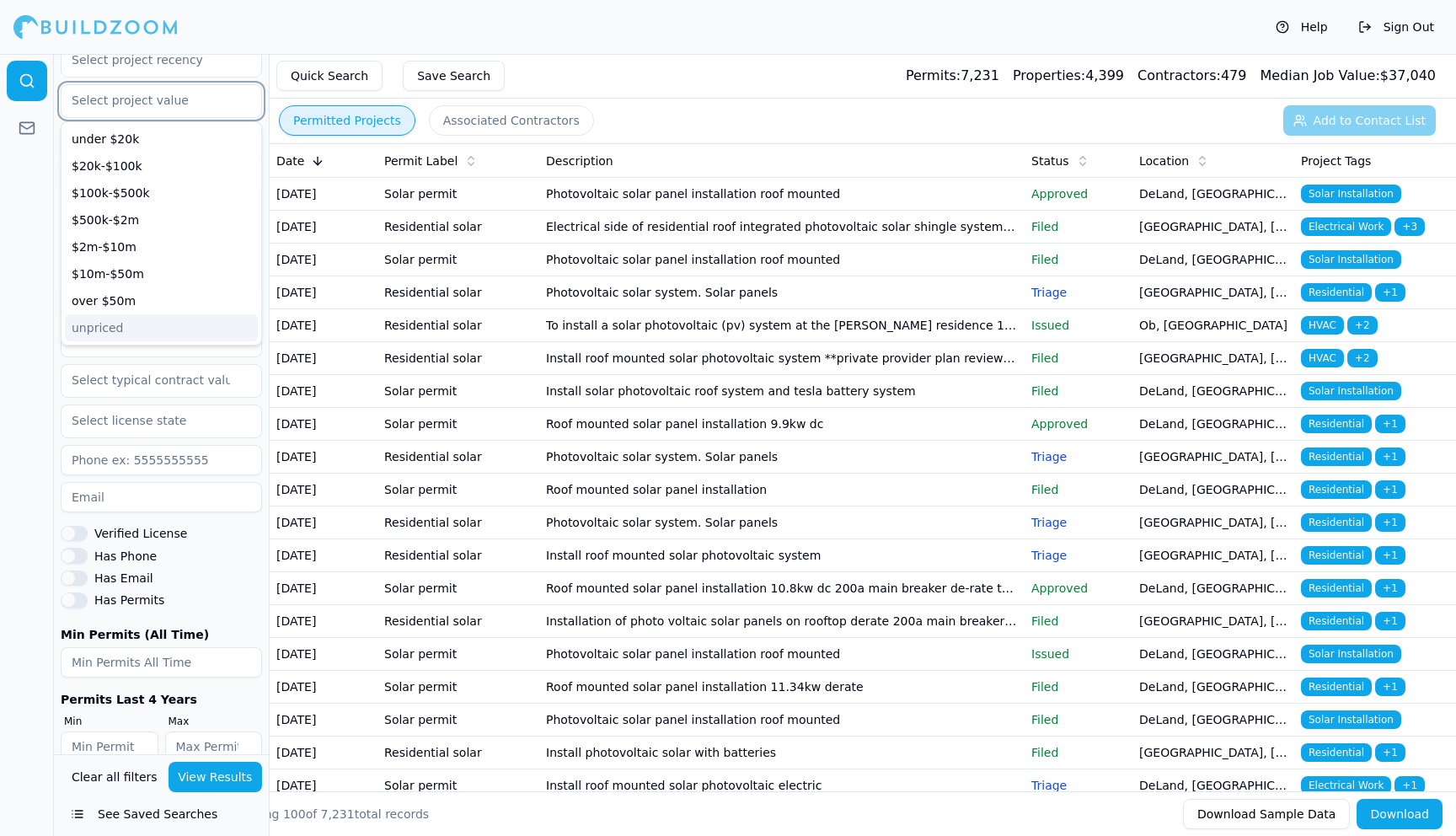
click at [109, 315] on div "unpriced" at bounding box center [161, 328] width 193 height 27
click at [31, 305] on div at bounding box center [27, 444] width 54 height 782
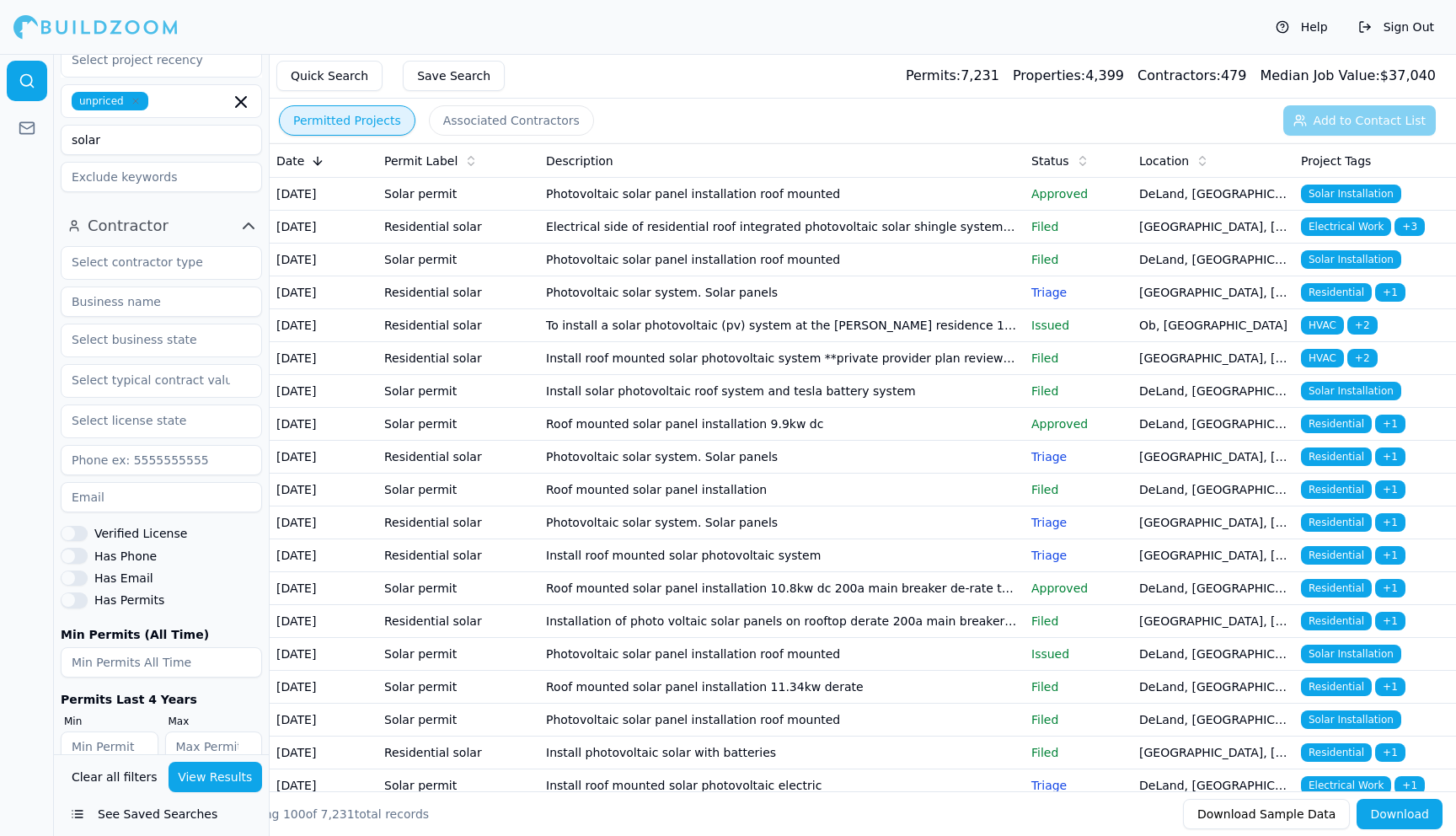
click at [214, 785] on button "View Results" at bounding box center [216, 777] width 94 height 31
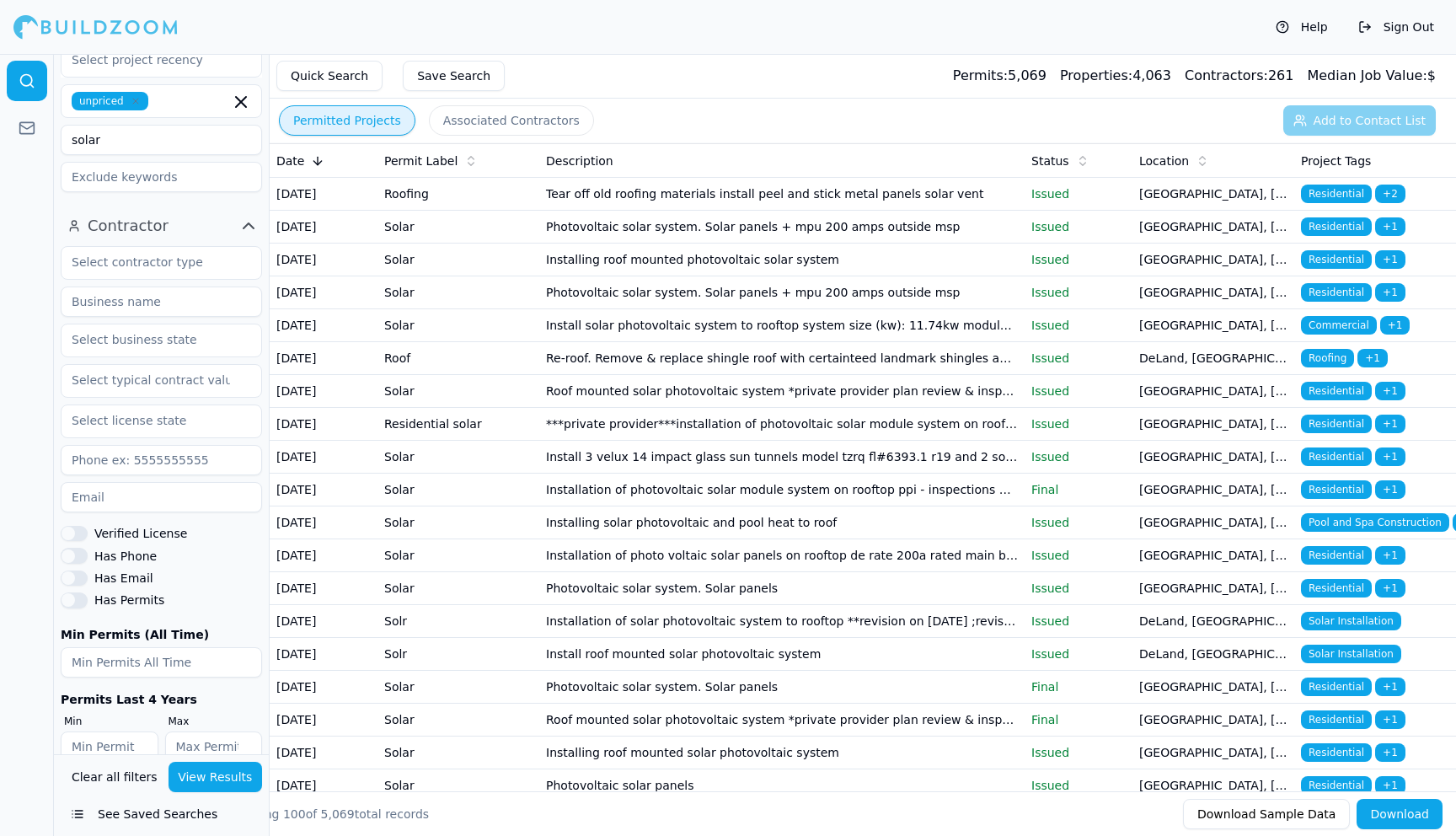
click at [1387, 813] on button "Download" at bounding box center [1399, 814] width 86 height 31
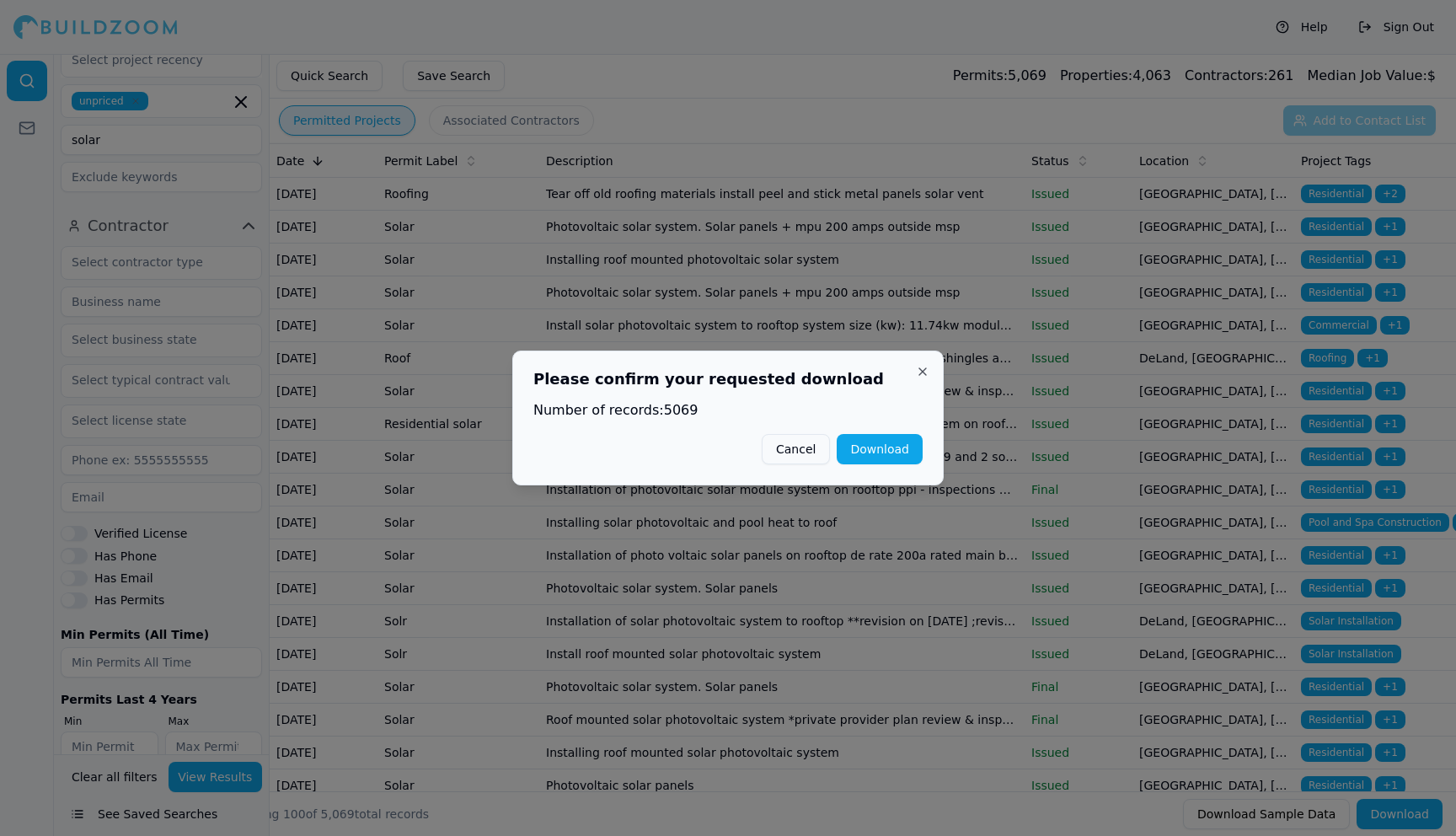
click at [896, 442] on button "Download" at bounding box center [880, 449] width 86 height 31
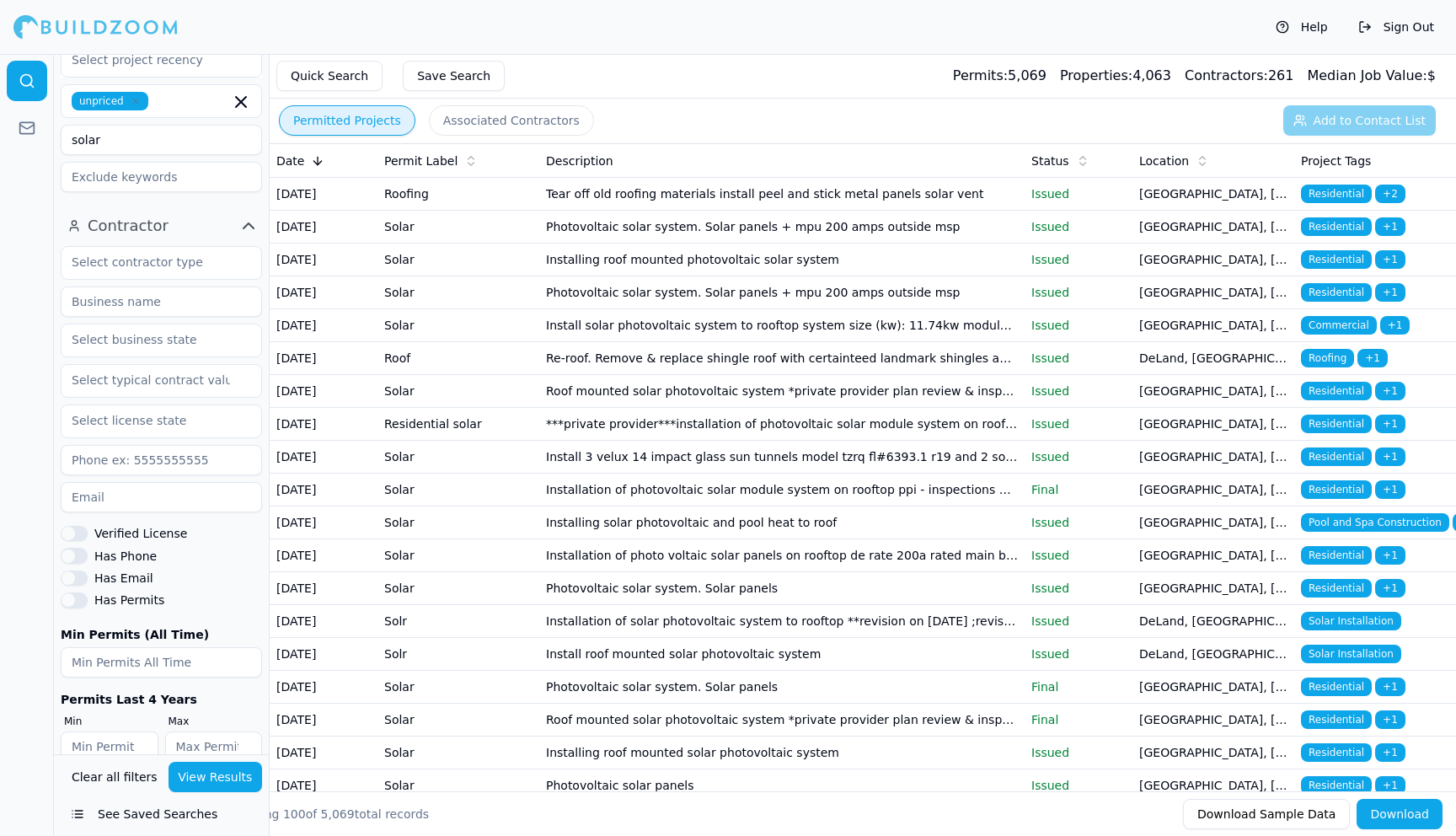
click at [178, 213] on button "Contractor" at bounding box center [161, 226] width 201 height 27
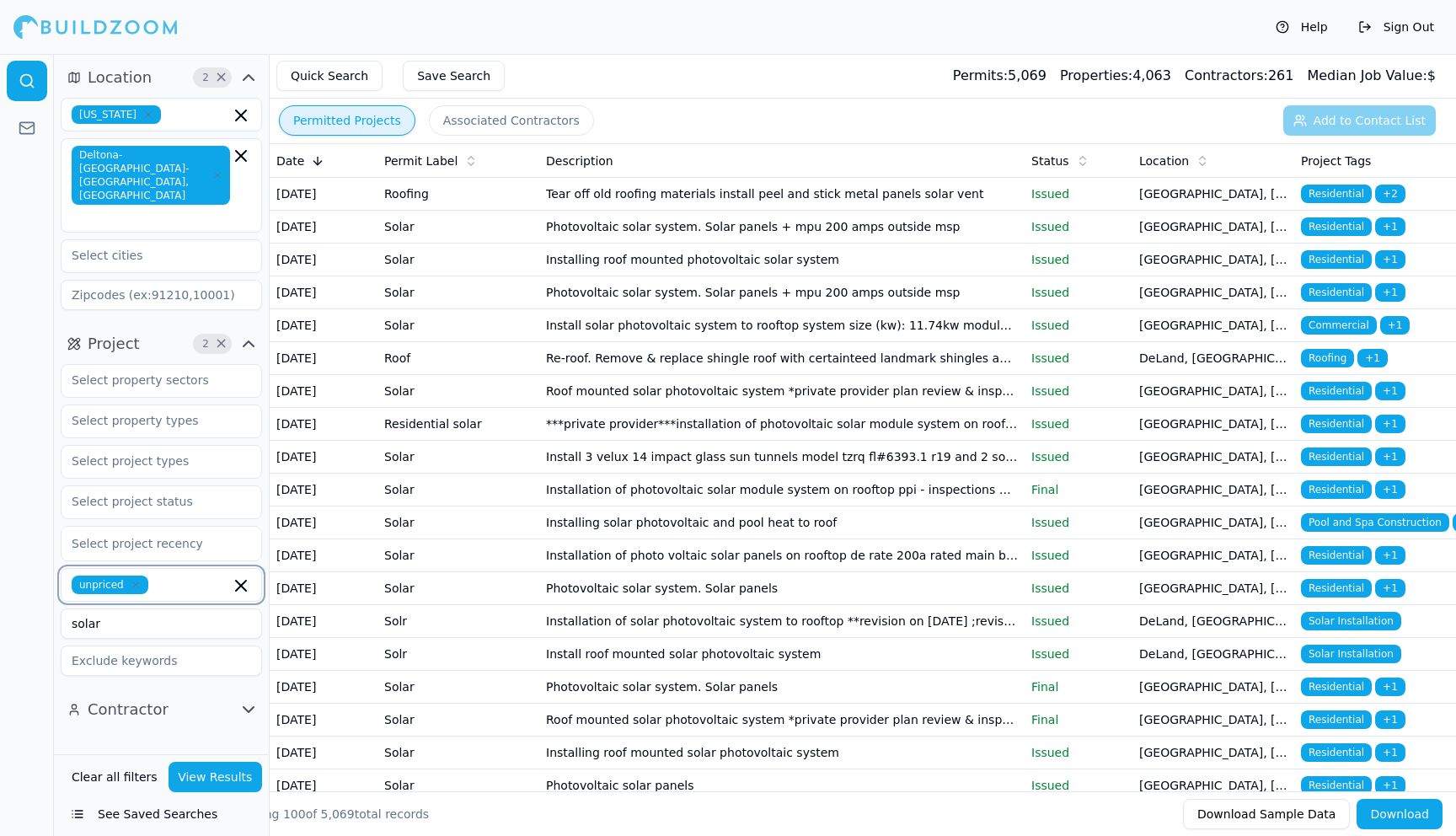
click at [241, 575] on icon "button" at bounding box center [241, 585] width 20 height 20
click at [213, 775] on button "View Results" at bounding box center [216, 777] width 94 height 31
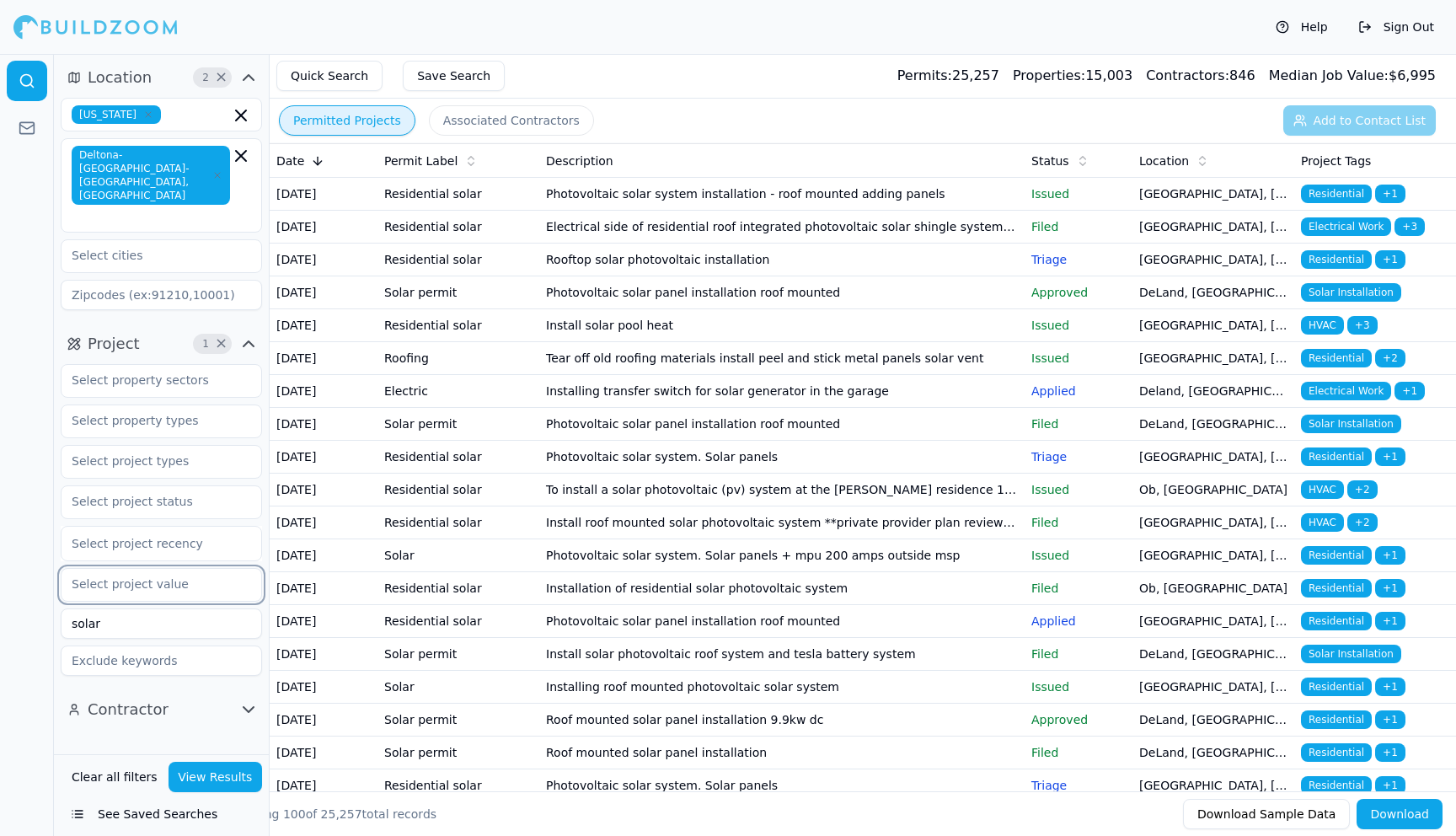
click at [167, 569] on input "text" at bounding box center [151, 584] width 179 height 31
click at [138, 663] on div "$100k-$500k" at bounding box center [161, 676] width 193 height 27
click at [233, 777] on button "View Results" at bounding box center [216, 777] width 94 height 31
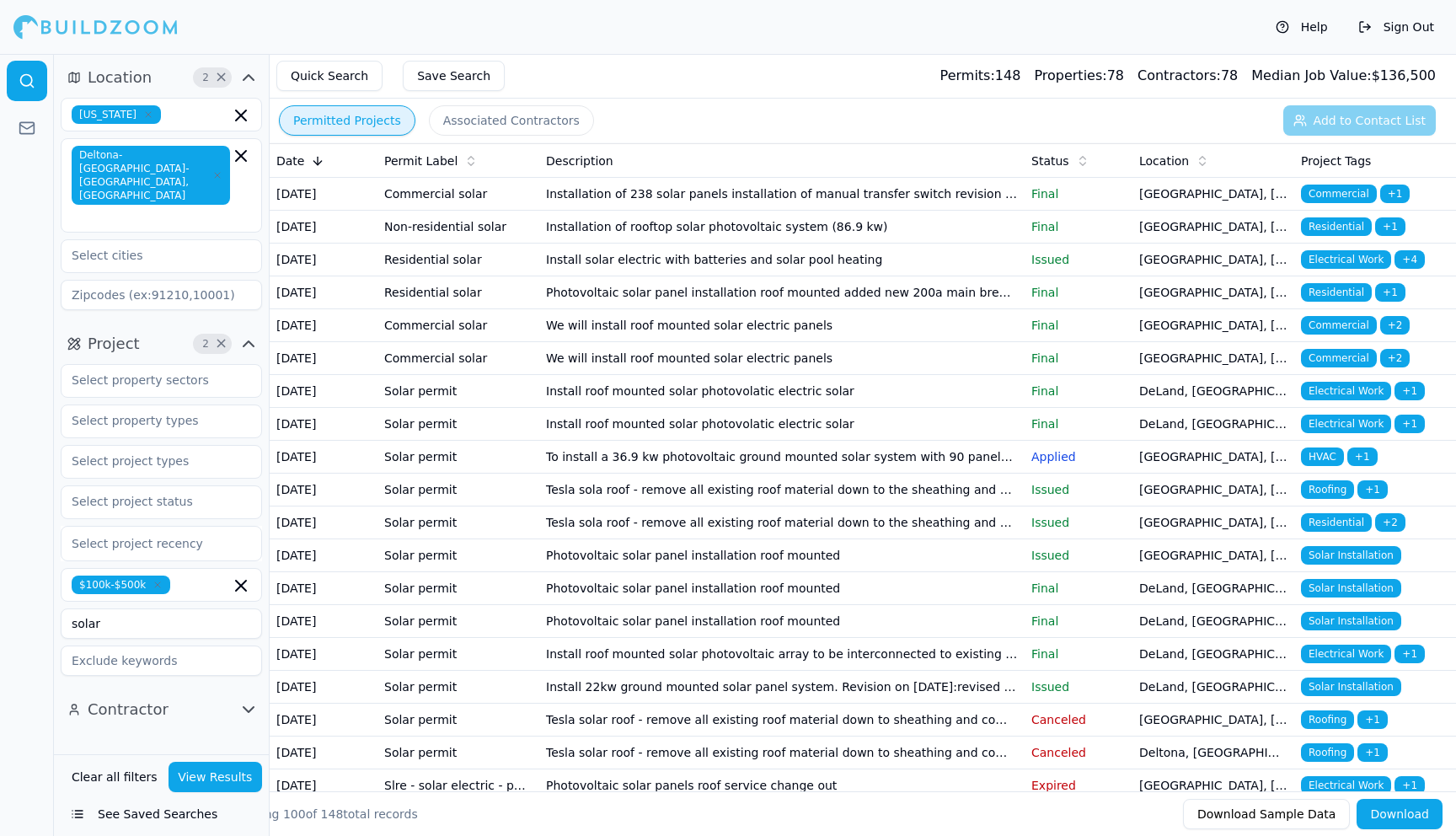
click at [1392, 819] on button "Download" at bounding box center [1399, 814] width 86 height 31
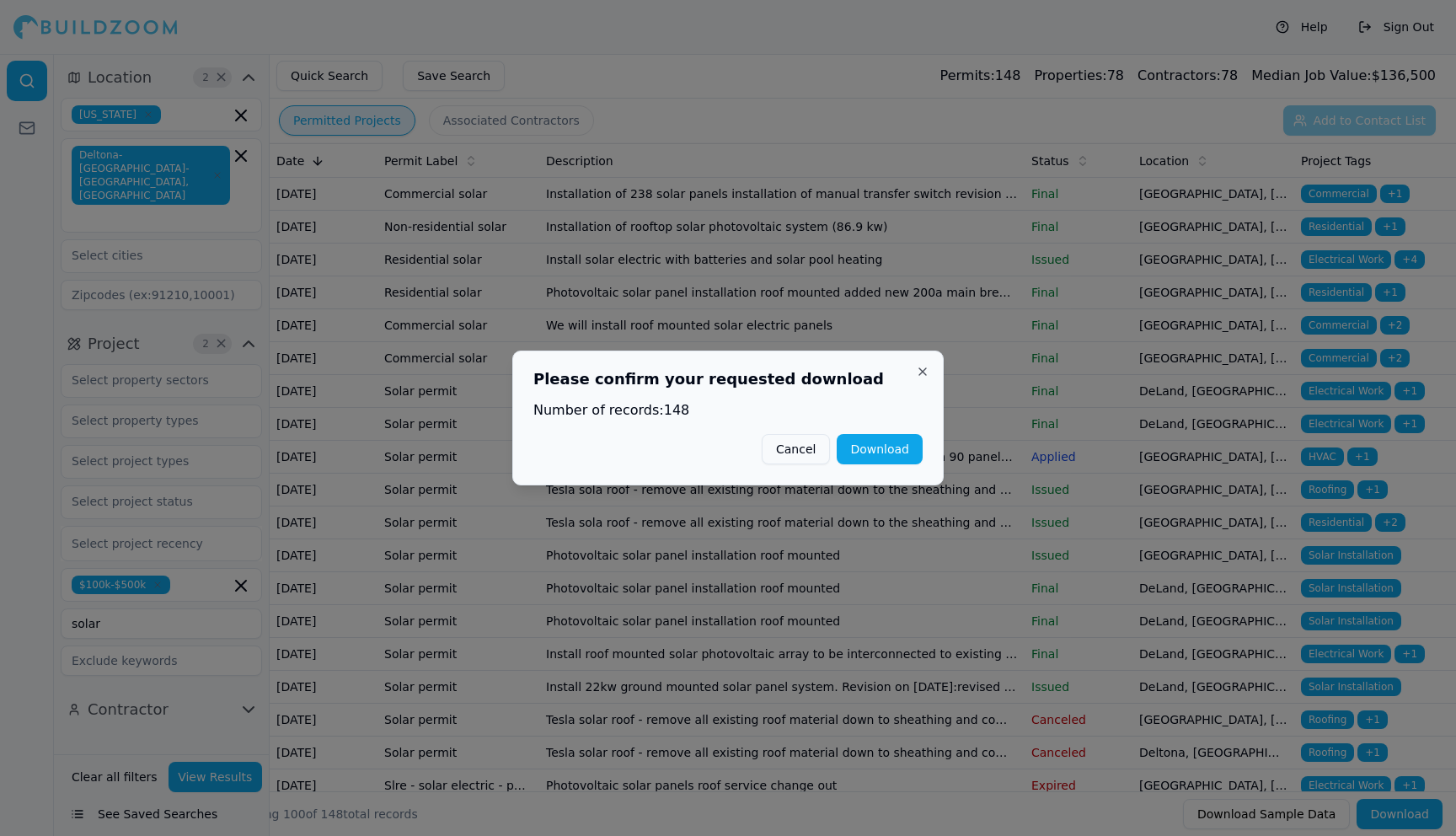
click at [887, 456] on button "Download" at bounding box center [880, 449] width 86 height 31
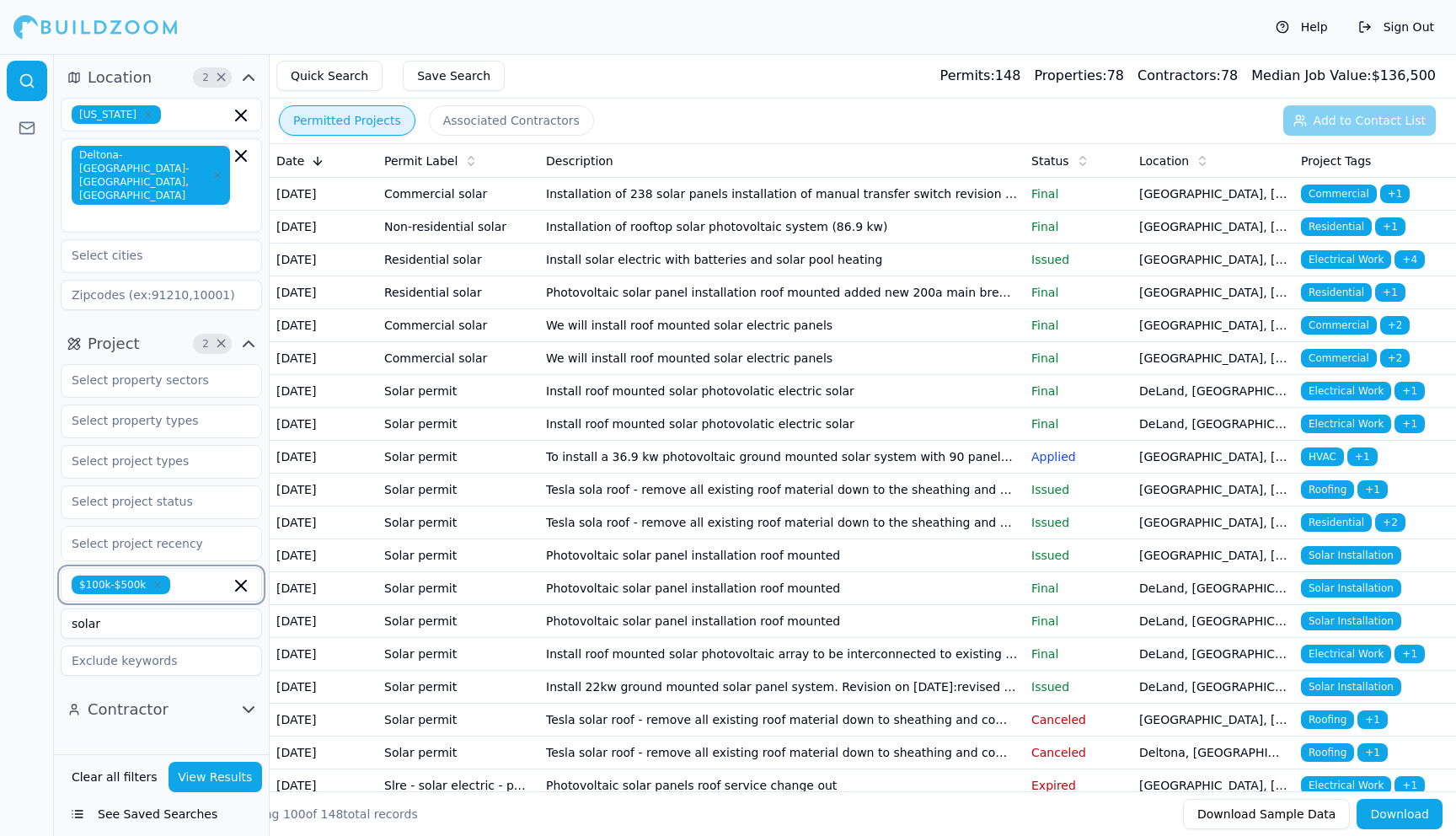
click at [241, 580] on icon "button" at bounding box center [241, 585] width 11 height 11
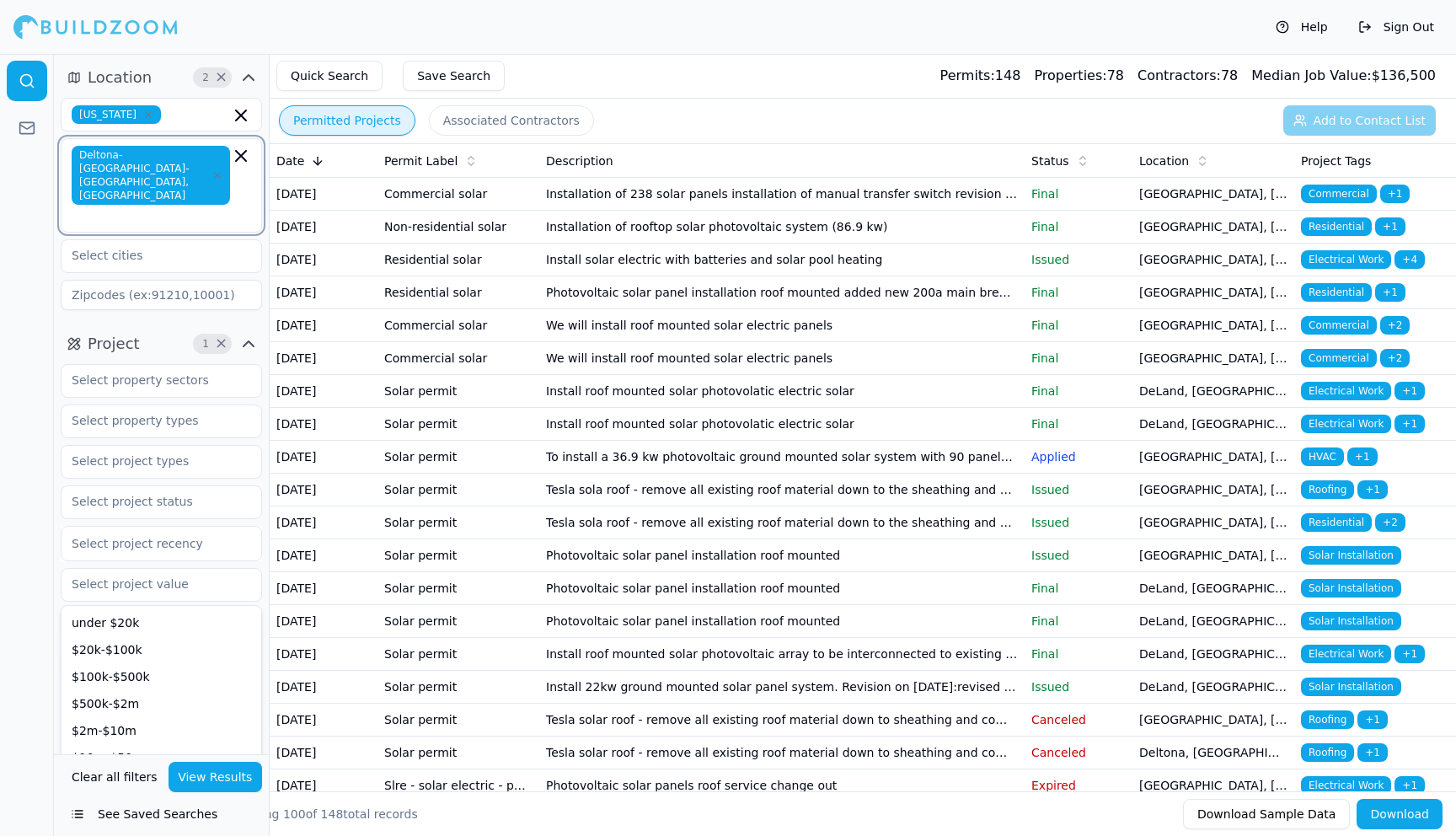
click at [243, 155] on icon "button" at bounding box center [241, 156] width 20 height 20
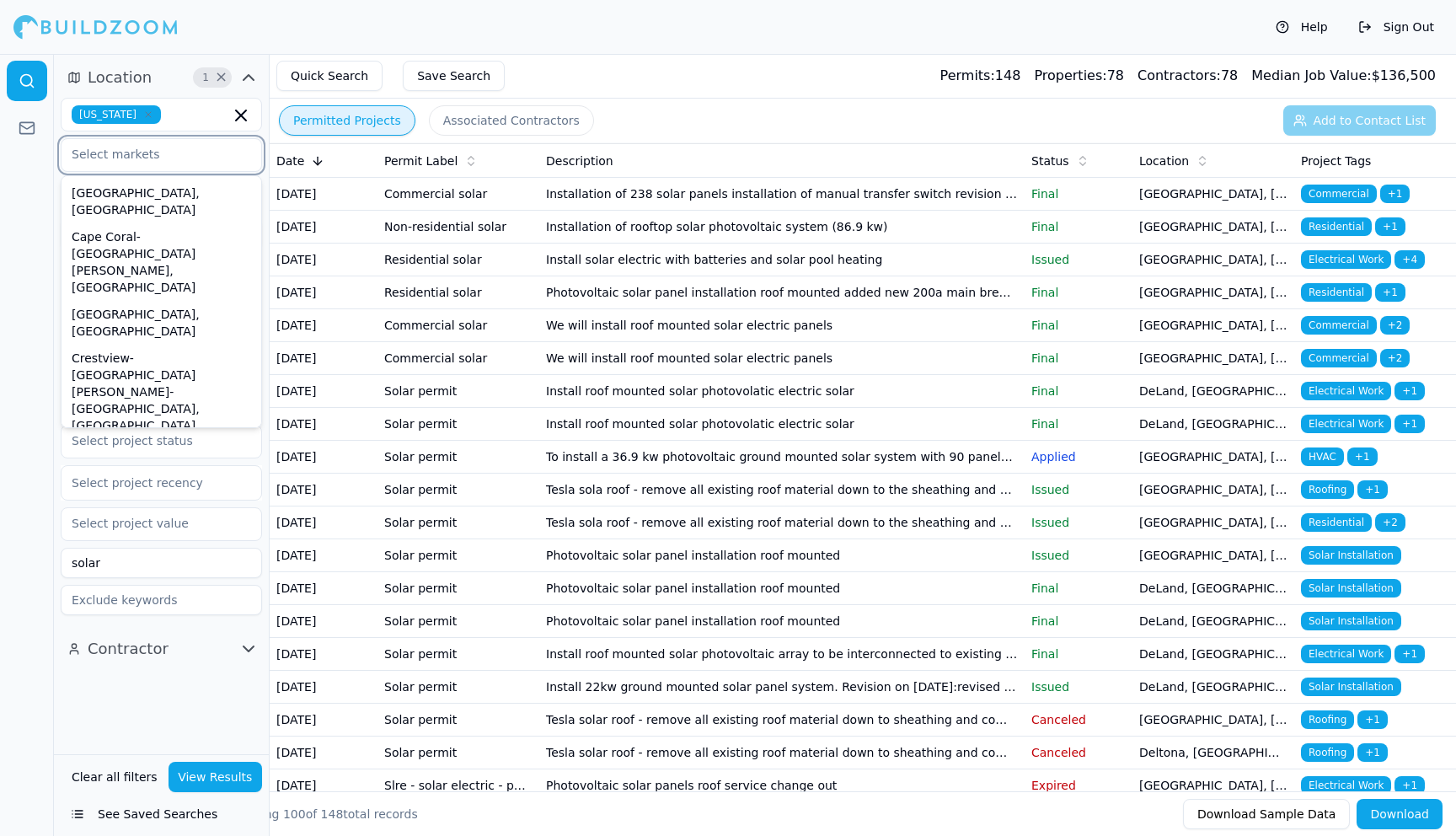
click at [139, 499] on div "[GEOGRAPHIC_DATA], [GEOGRAPHIC_DATA]" at bounding box center [161, 521] width 193 height 44
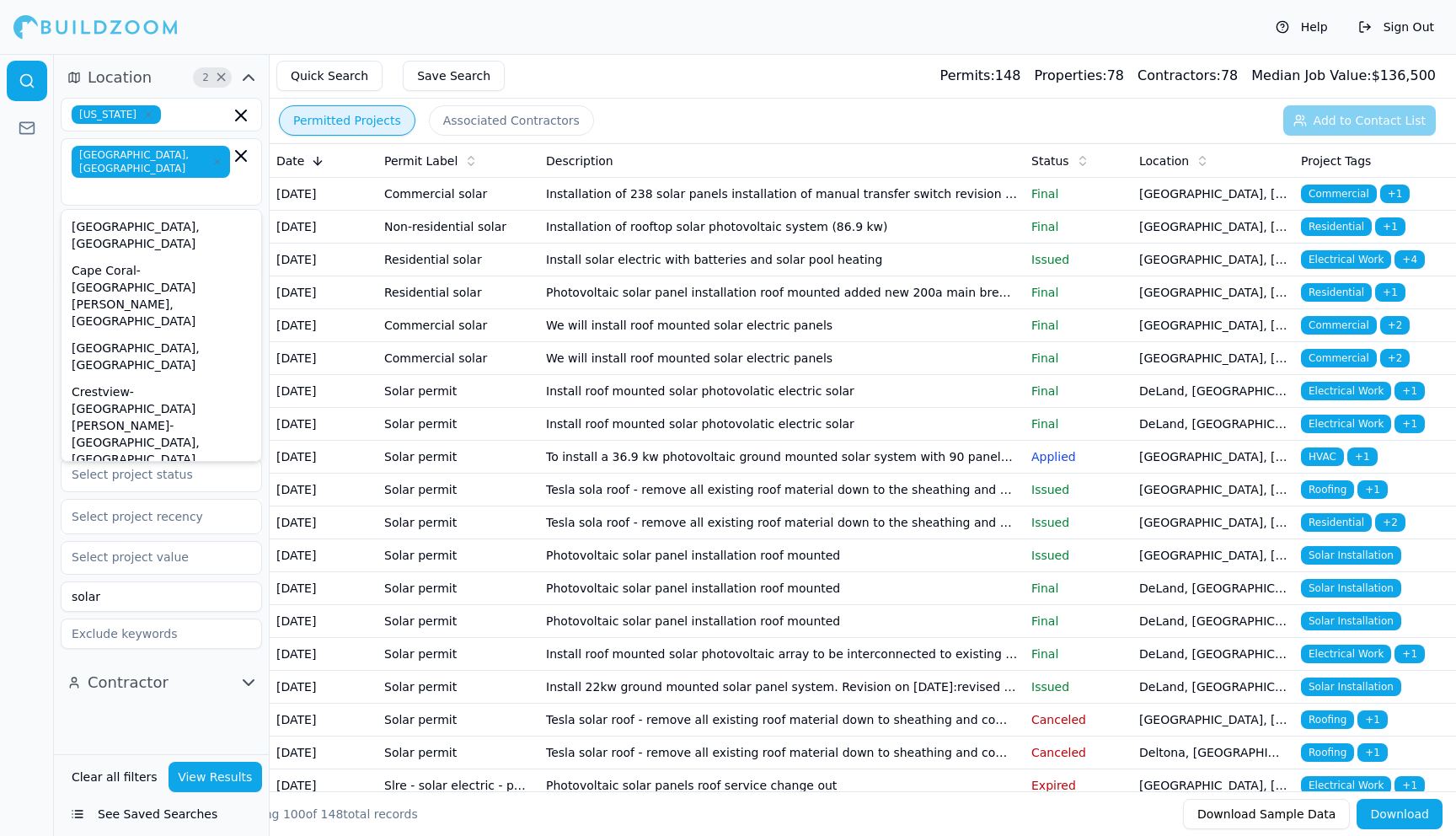
click at [237, 771] on button "View Results" at bounding box center [216, 777] width 94 height 31
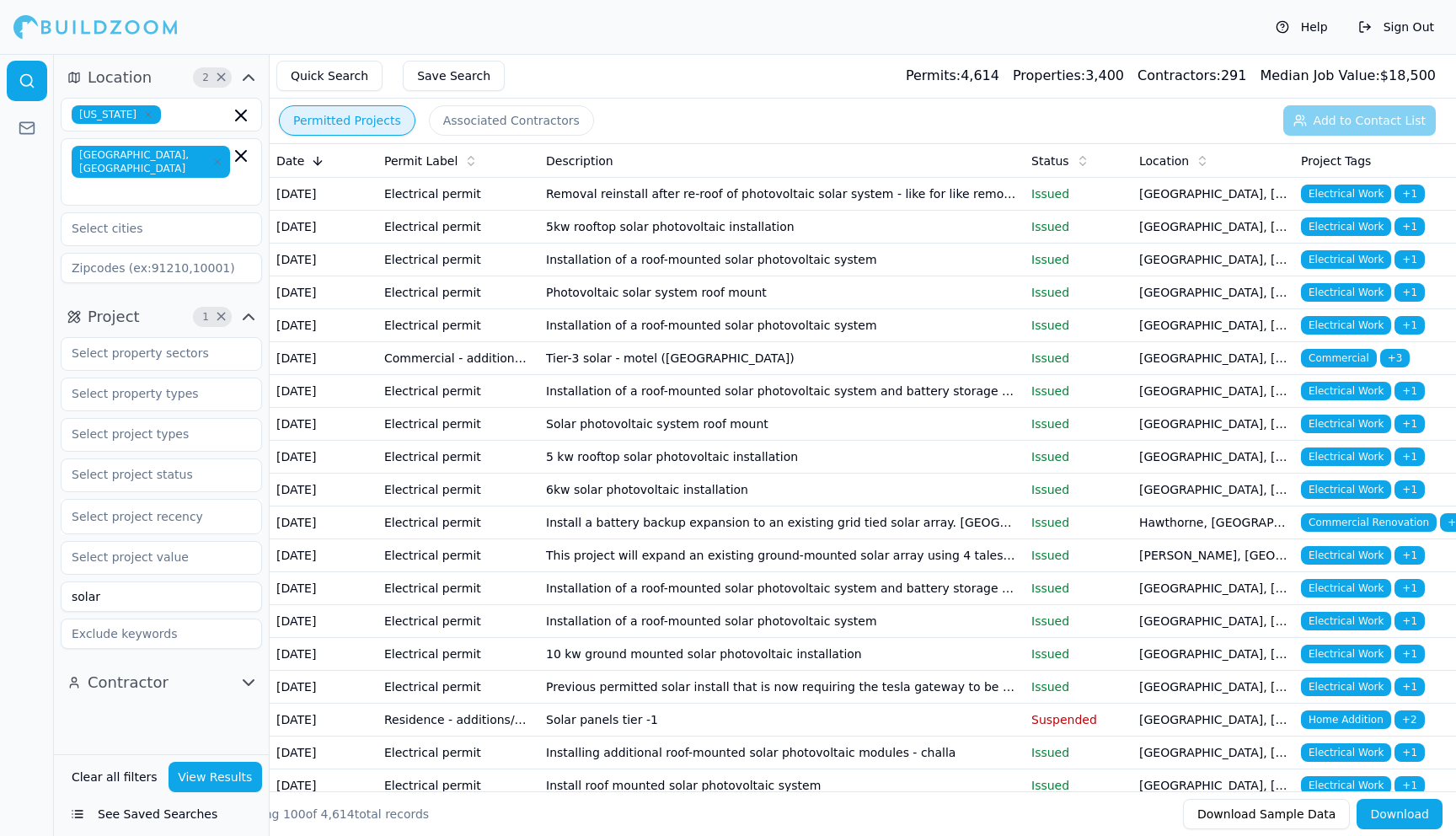
click at [729, 59] on div "Quick Search Save Search Permits: 4,614 Properties: 3,400 Contractors: 291 Medi…" at bounding box center [862, 76] width 1187 height 44
click at [739, 39] on div "Help Sign Out" at bounding box center [728, 27] width 1456 height 54
click at [1403, 814] on button "Download" at bounding box center [1399, 814] width 86 height 31
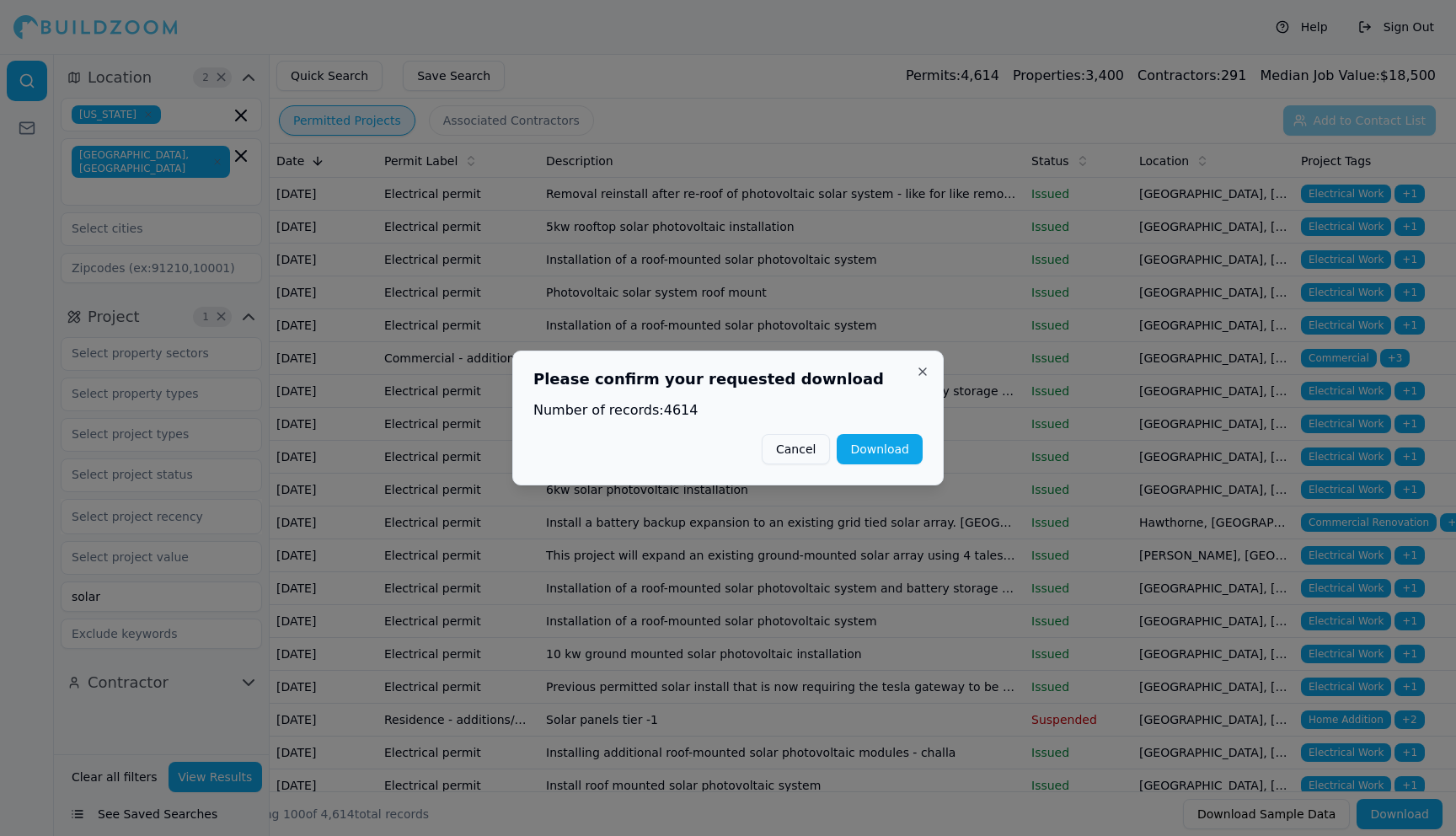
click at [903, 445] on button "Download" at bounding box center [880, 449] width 86 height 31
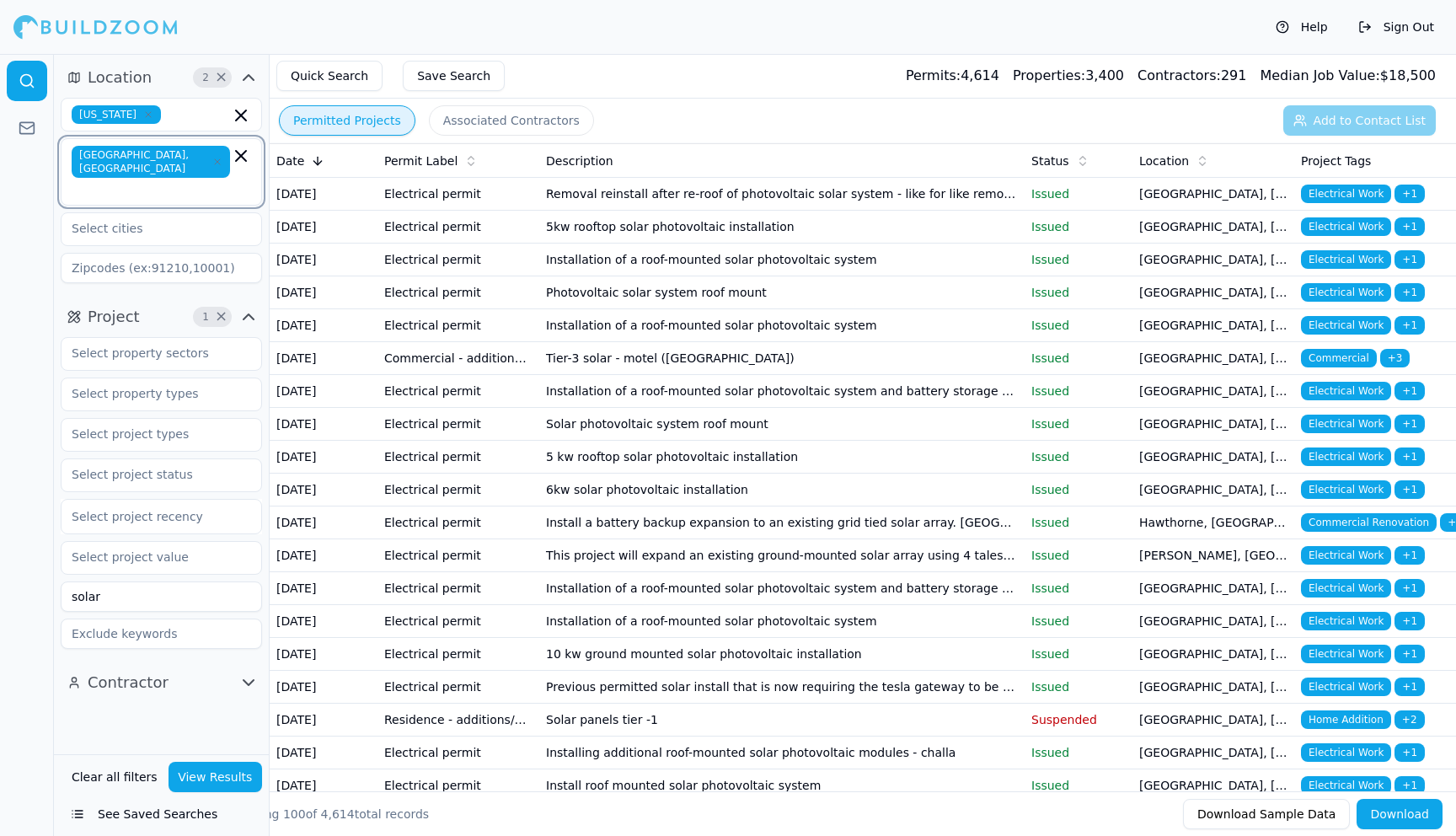
click at [244, 159] on icon "button" at bounding box center [241, 156] width 11 height 11
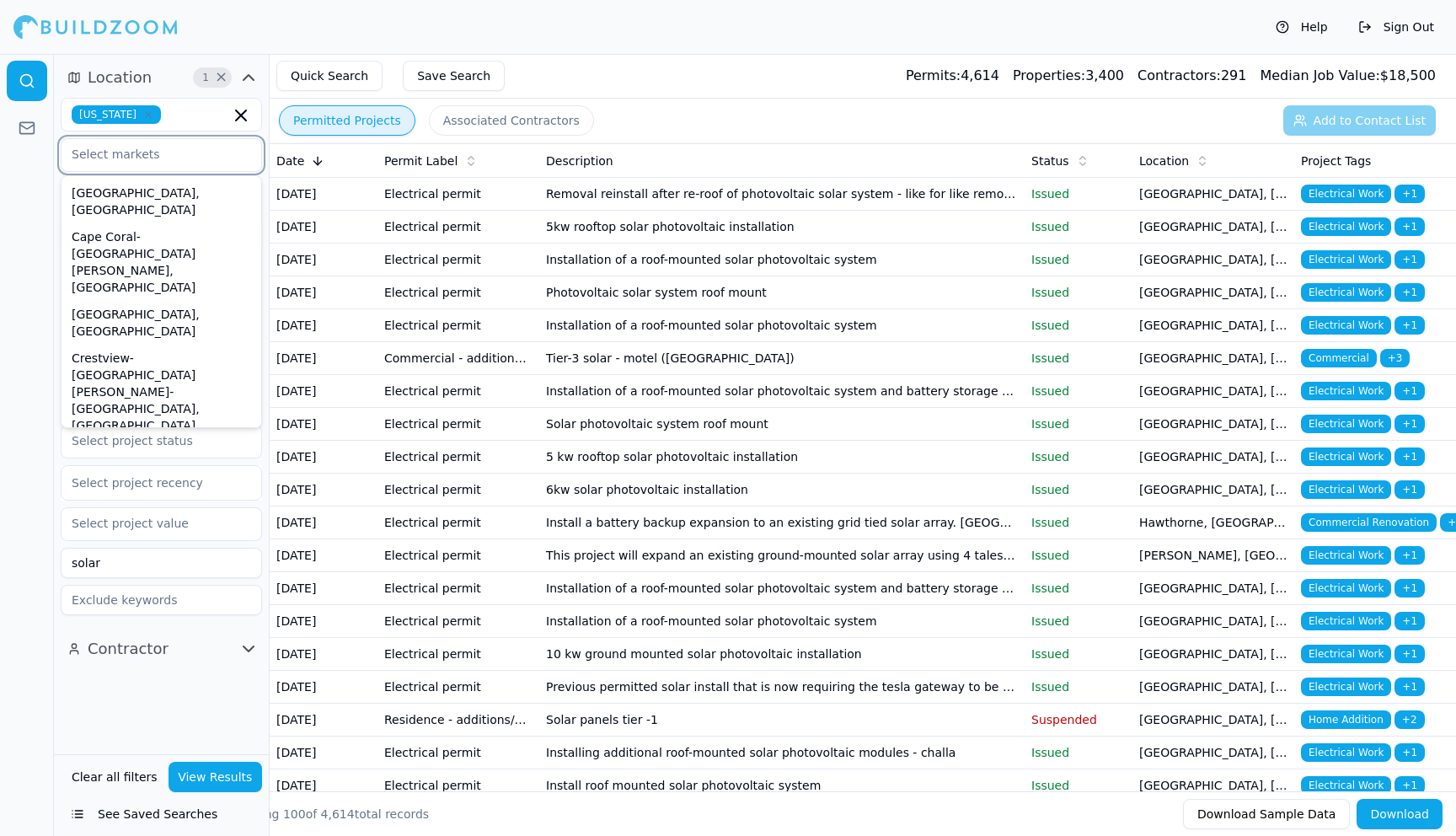
click at [146, 544] on div "[GEOGRAPHIC_DATA], [GEOGRAPHIC_DATA]" at bounding box center [161, 566] width 193 height 44
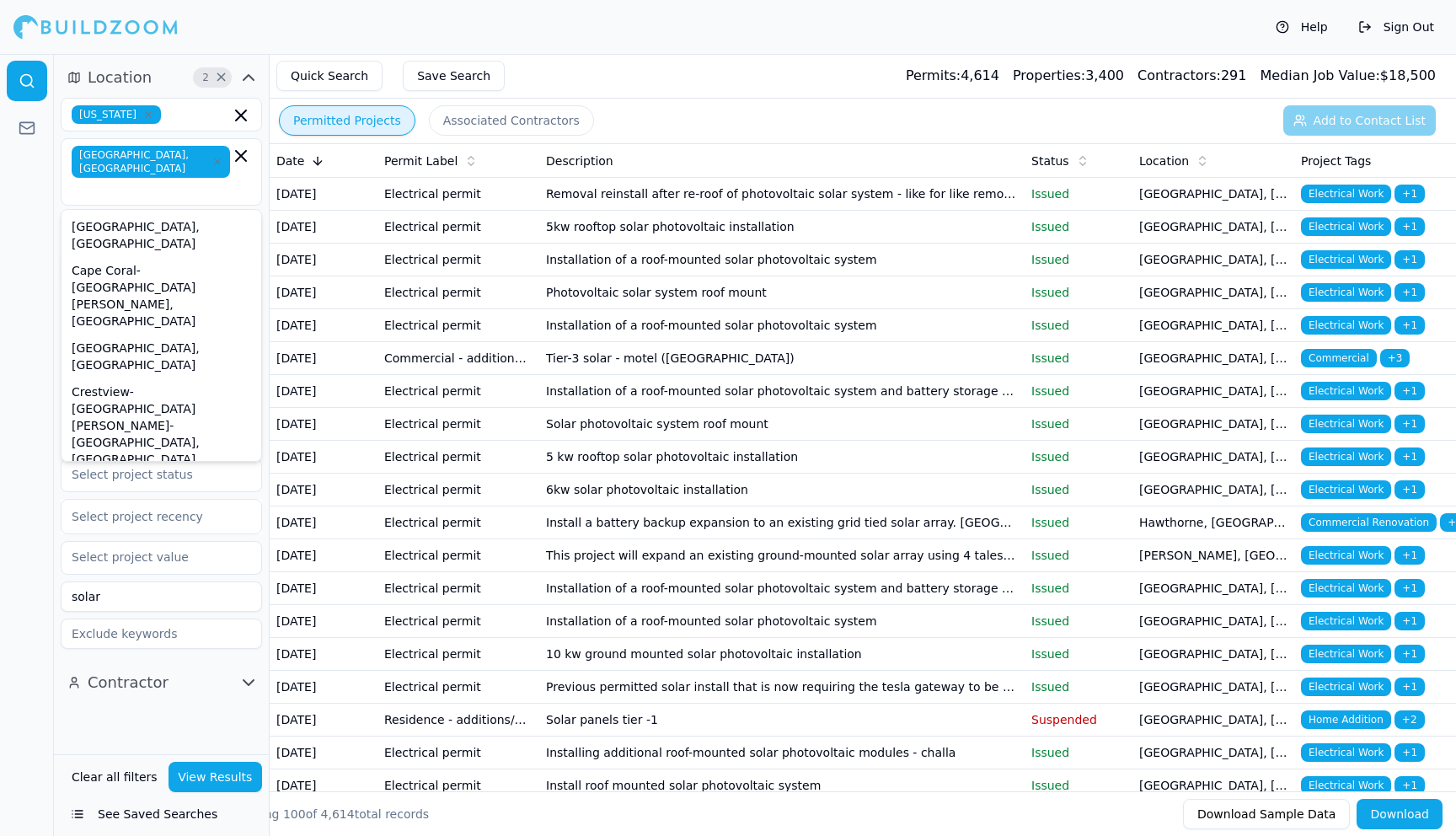
click at [221, 776] on button "View Results" at bounding box center [216, 777] width 94 height 31
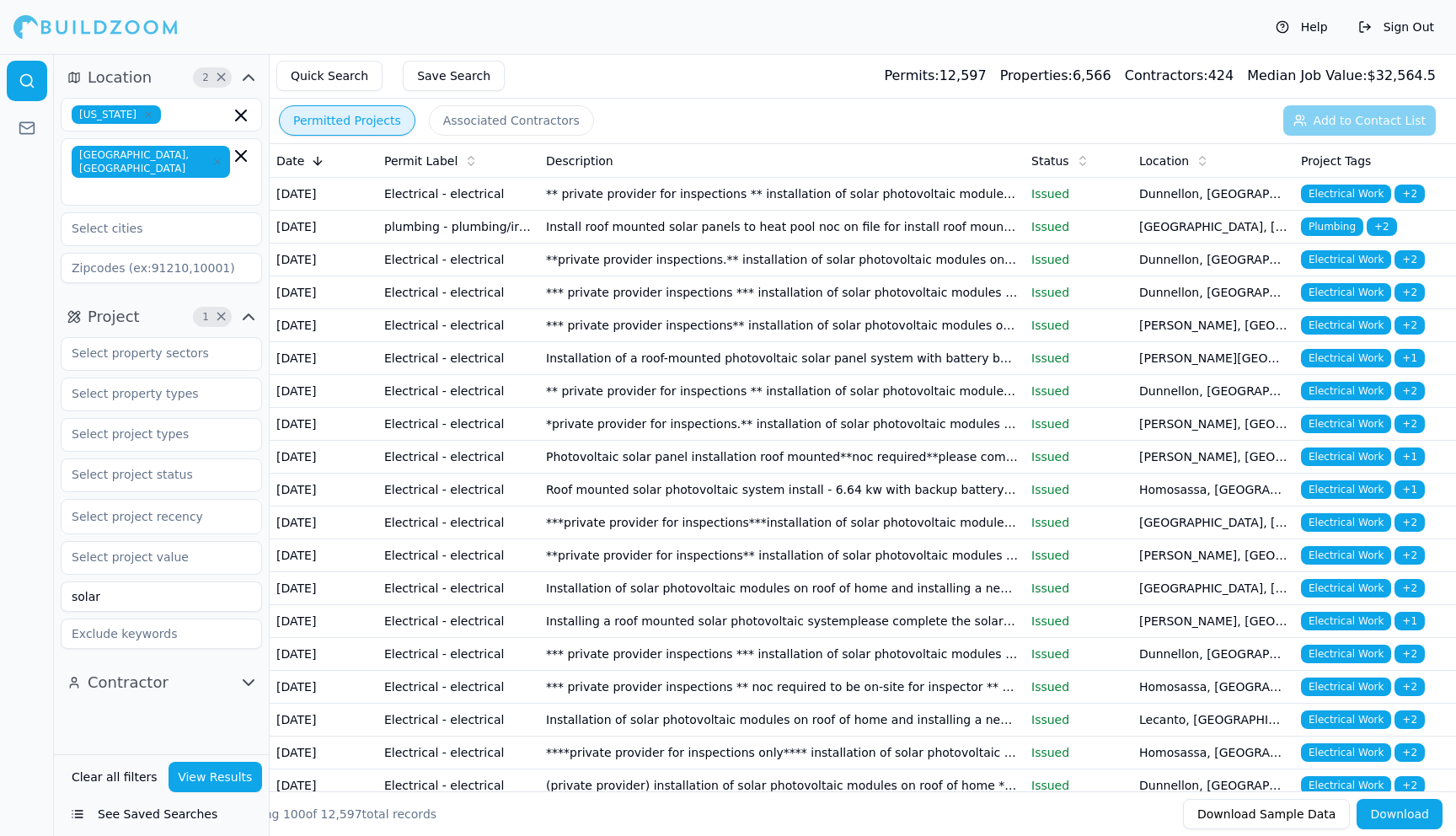
click at [720, 86] on div "Quick Search Save Search Permits: 12,597 Properties: 6,566 Contractors: 424 Med…" at bounding box center [862, 76] width 1187 height 44
click at [938, 30] on div "Help Sign Out" at bounding box center [728, 27] width 1456 height 54
click at [1413, 811] on button "Download" at bounding box center [1399, 814] width 86 height 31
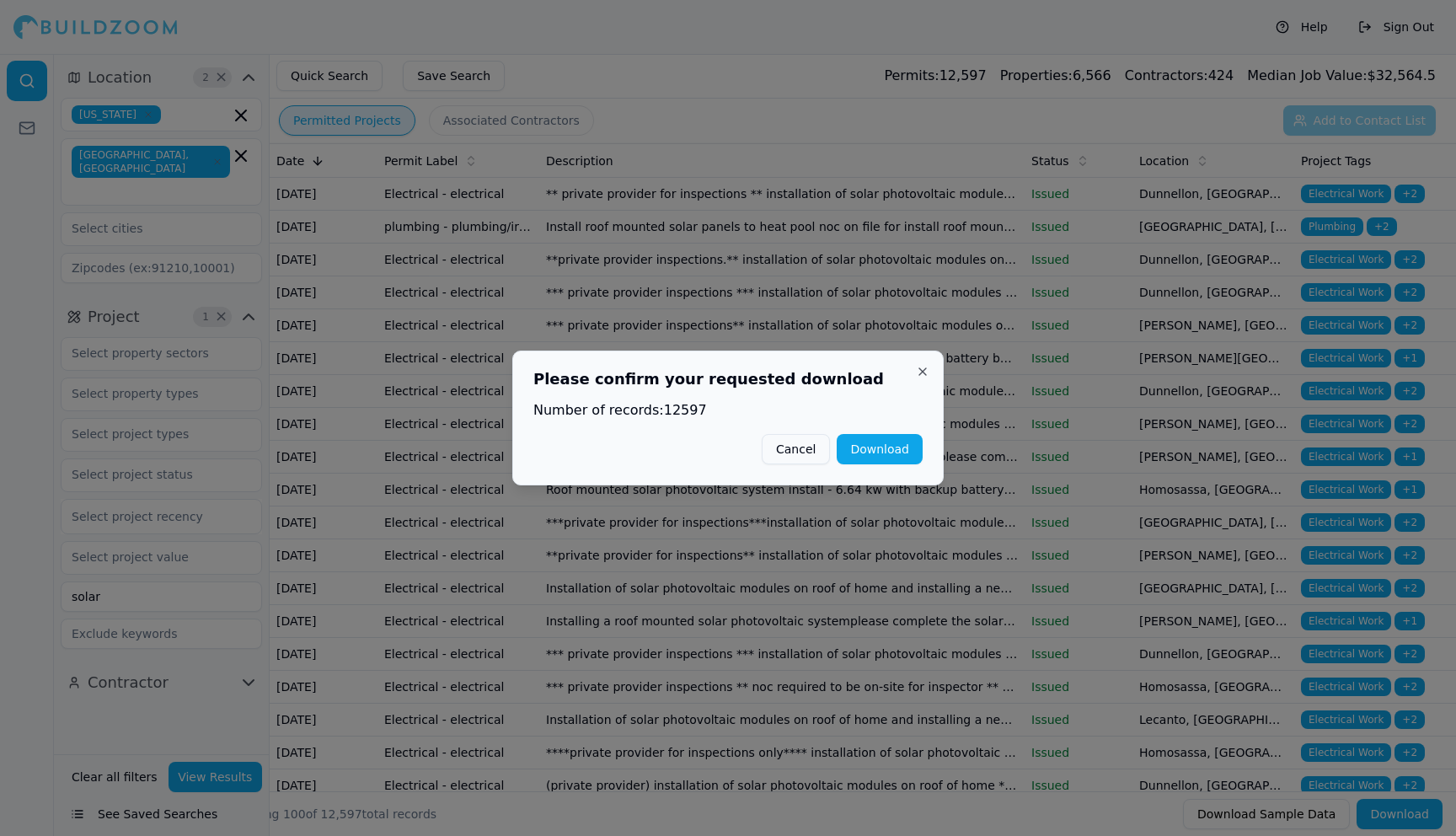
click at [882, 451] on button "Download" at bounding box center [880, 449] width 86 height 31
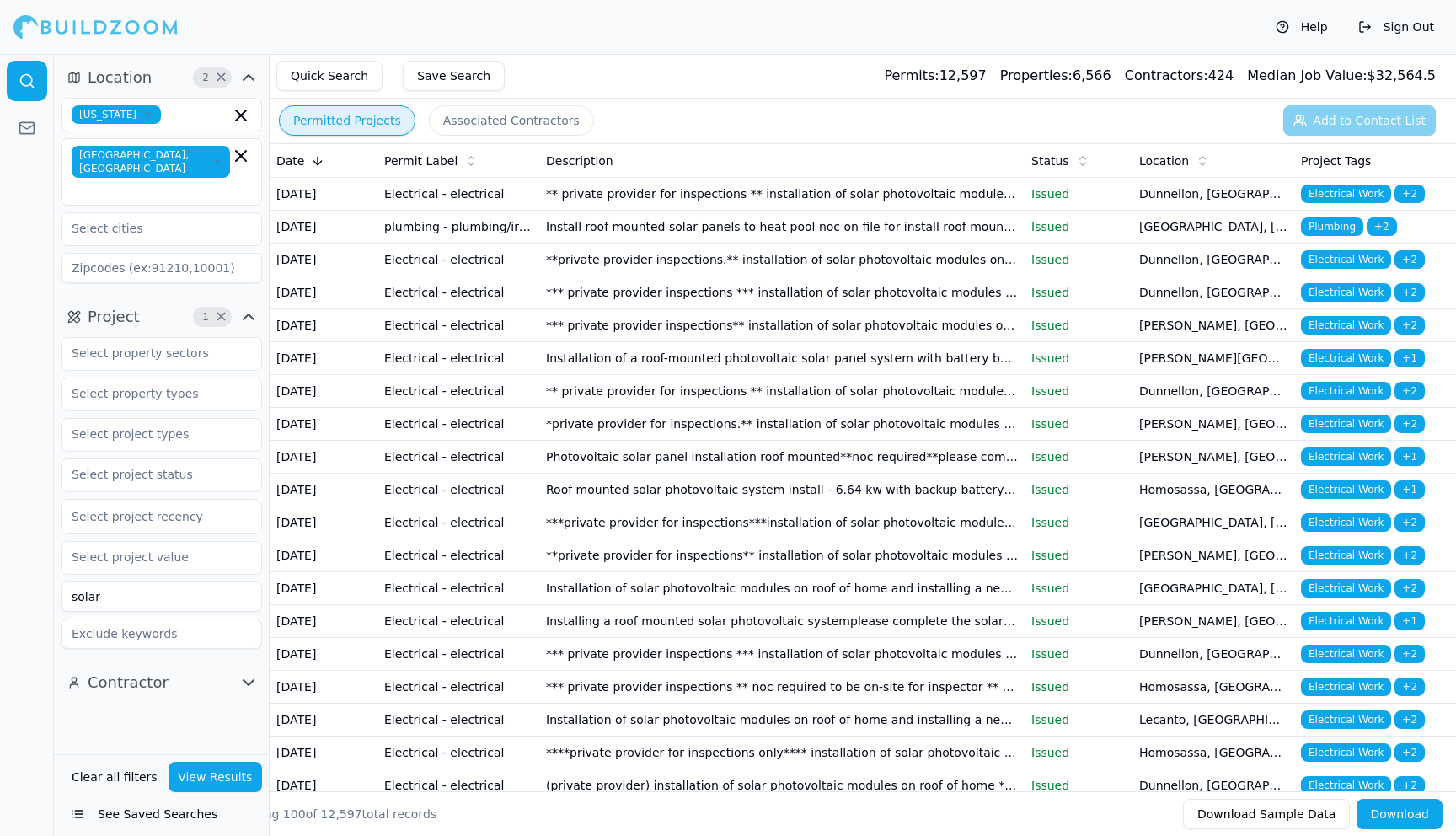
click at [868, 34] on div "Help Sign Out" at bounding box center [728, 27] width 1456 height 54
click at [240, 158] on icon "button" at bounding box center [241, 156] width 11 height 11
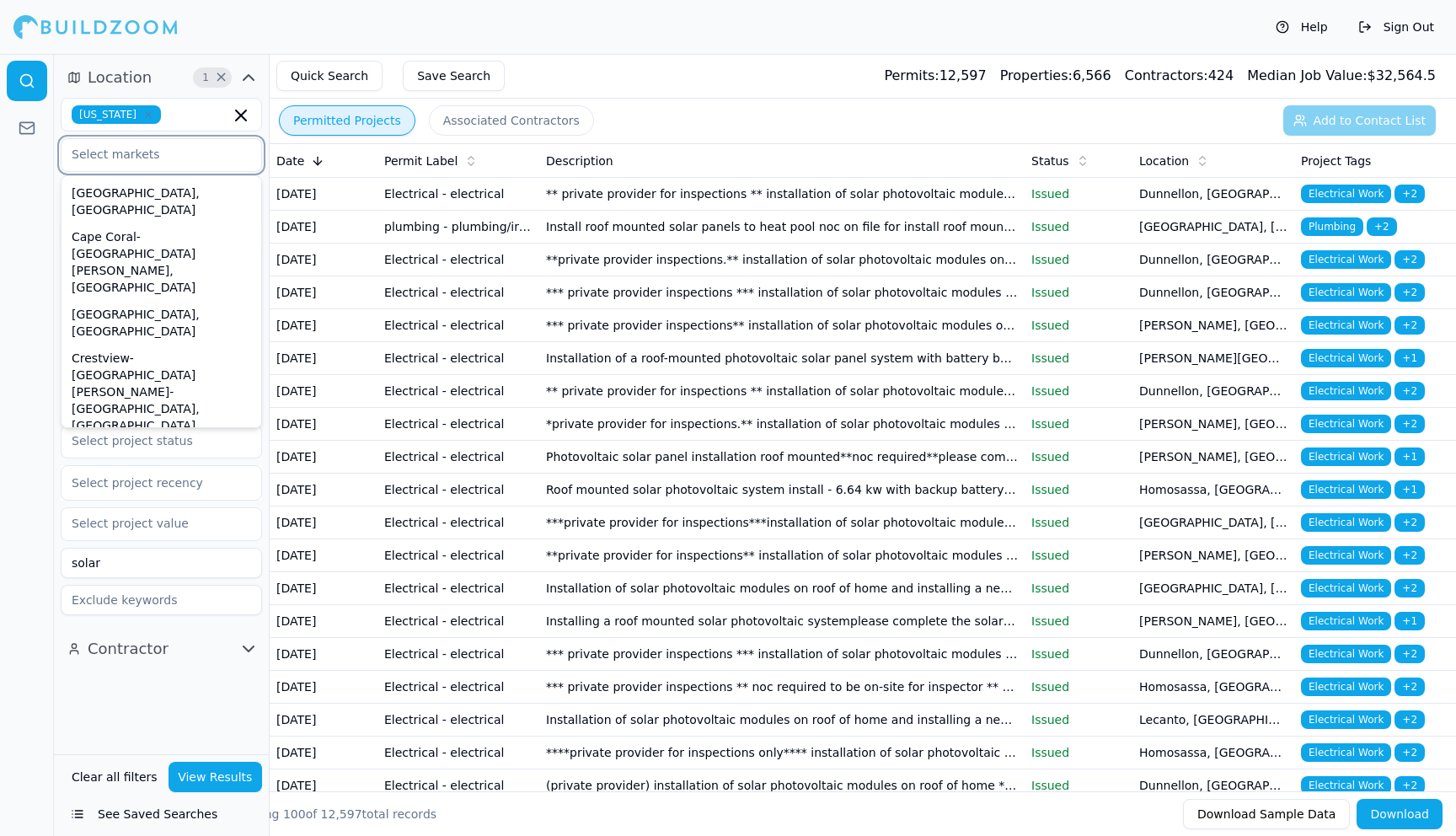
click at [121, 587] on div "[GEOGRAPHIC_DATA], [GEOGRAPHIC_DATA]" at bounding box center [161, 609] width 193 height 44
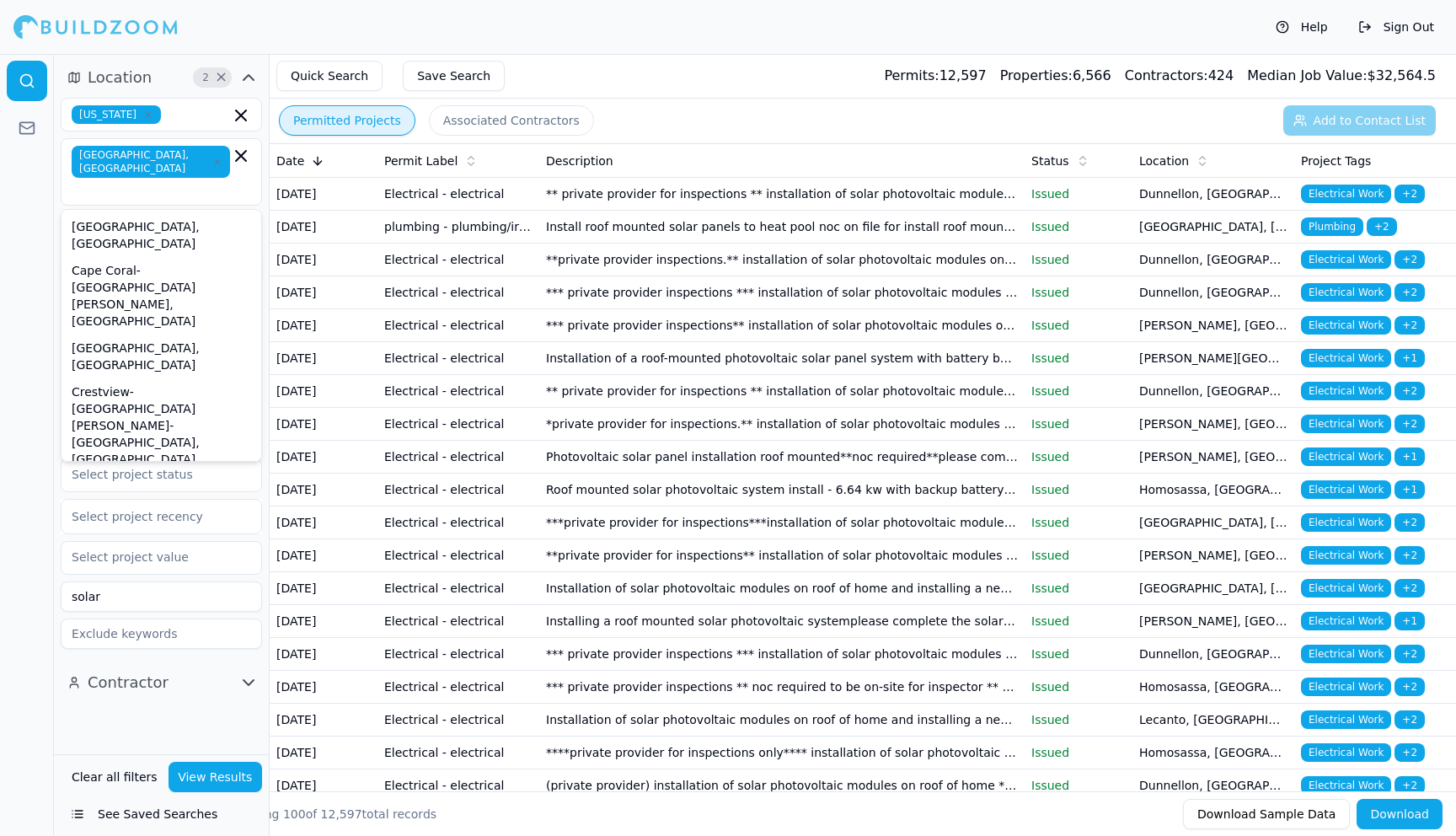
click at [213, 776] on button "View Results" at bounding box center [216, 777] width 94 height 31
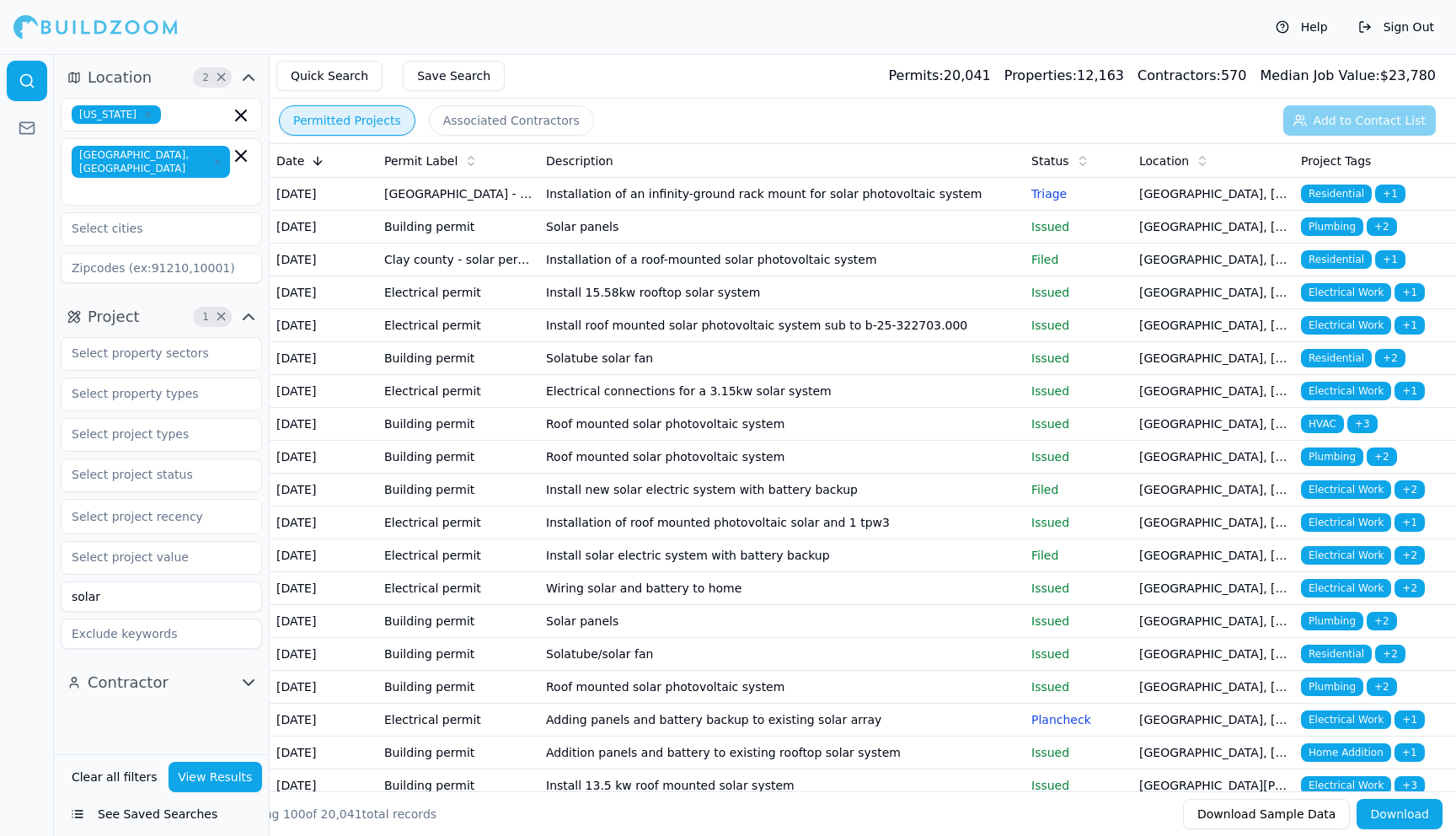
click at [1402, 811] on button "Download" at bounding box center [1399, 814] width 86 height 31
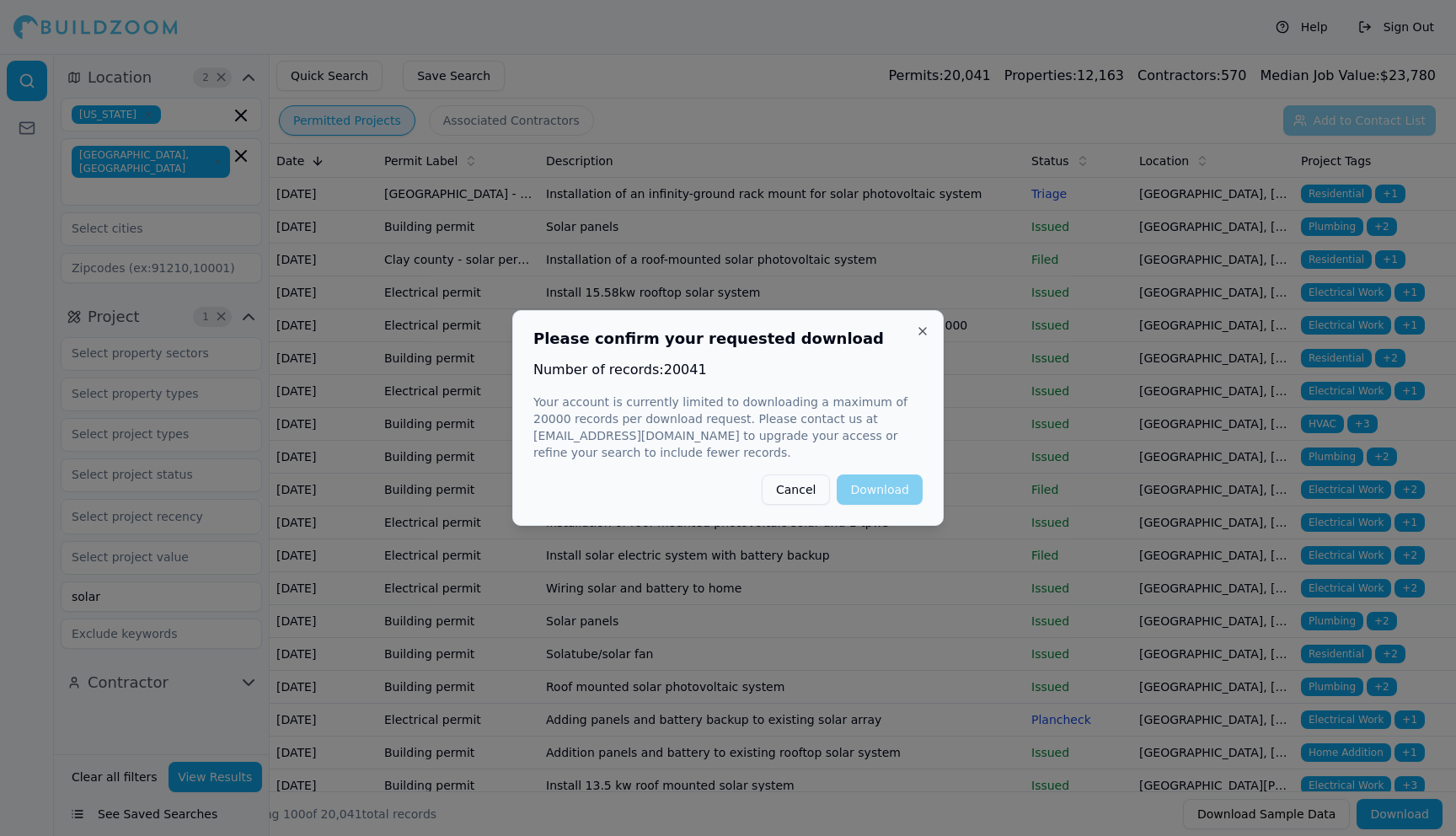
click at [798, 476] on button "Cancel" at bounding box center [796, 490] width 68 height 31
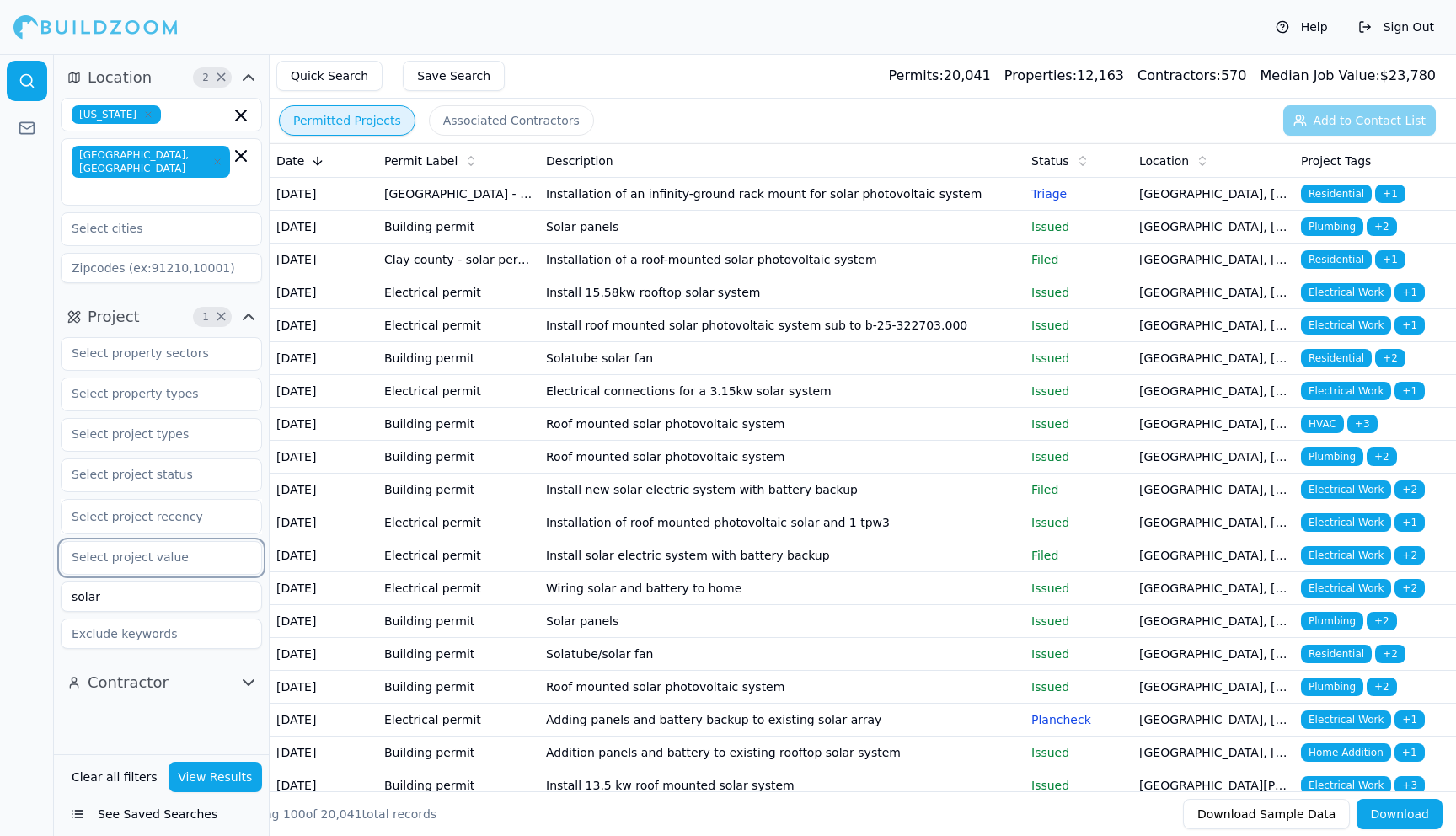
click at [169, 542] on input "text" at bounding box center [151, 557] width 179 height 31
click at [153, 542] on input "text" at bounding box center [151, 557] width 179 height 31
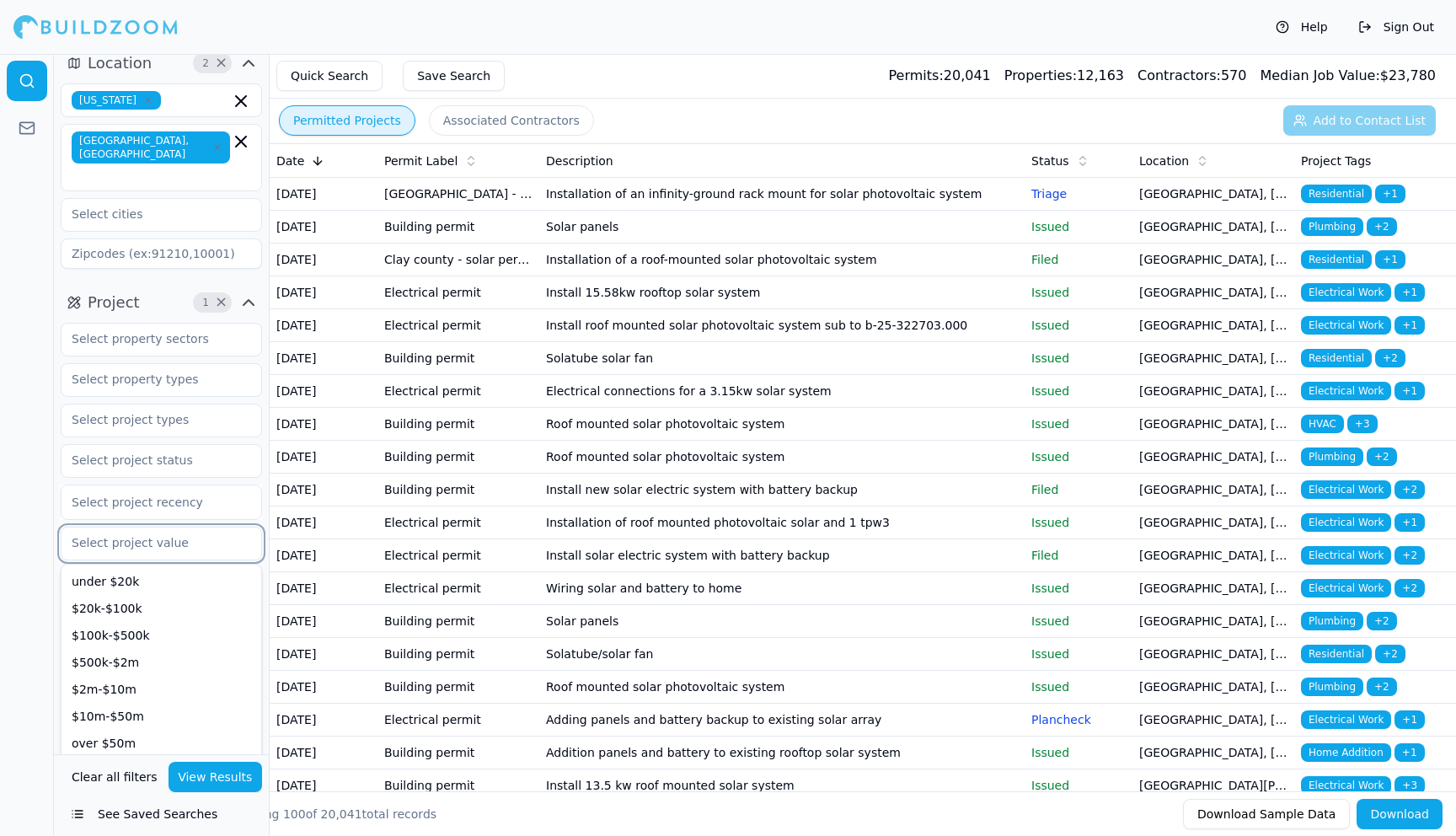
click at [108, 756] on div "unpriced" at bounding box center [161, 770] width 193 height 27
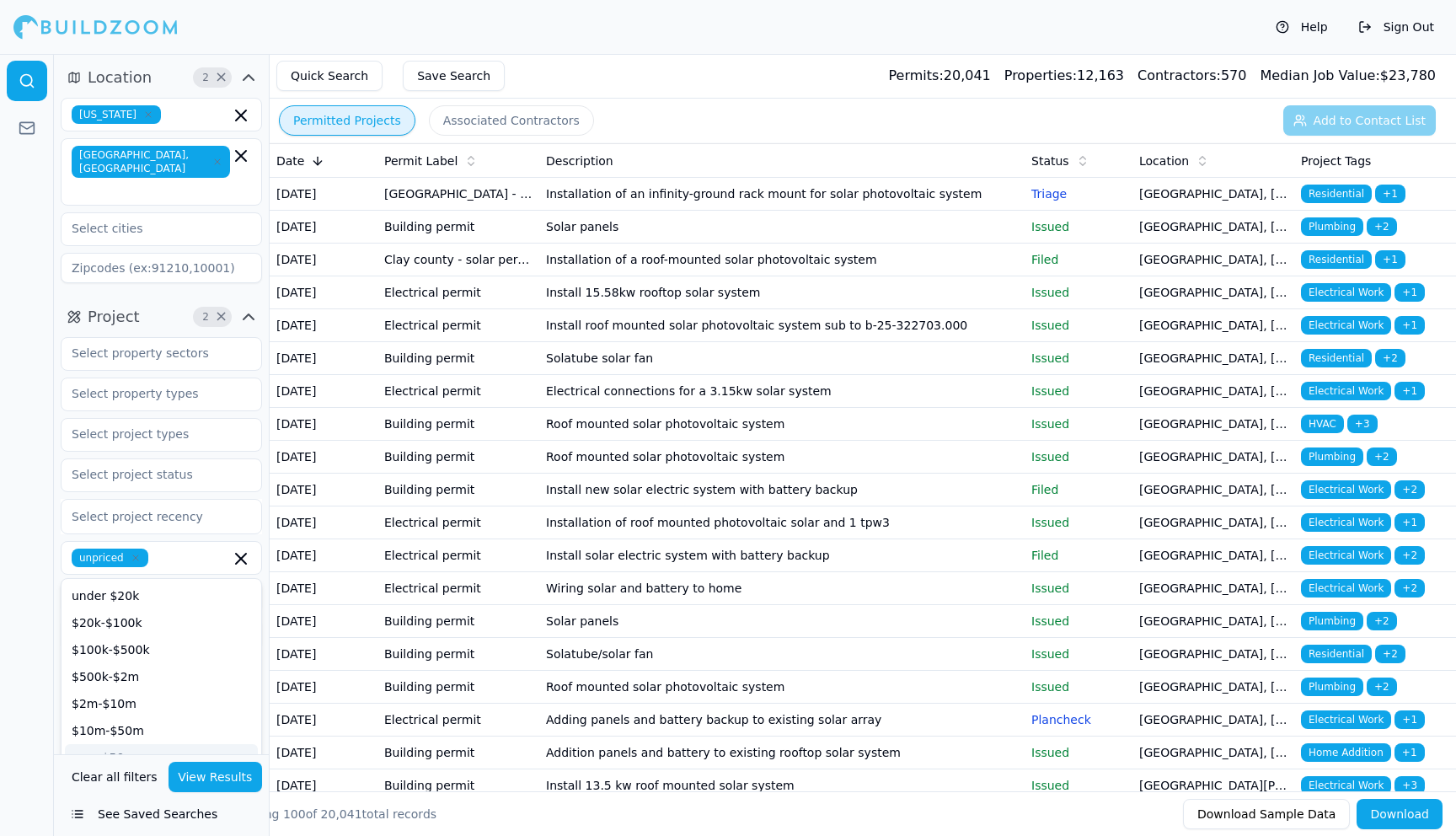
click at [218, 776] on button "View Results" at bounding box center [216, 777] width 94 height 31
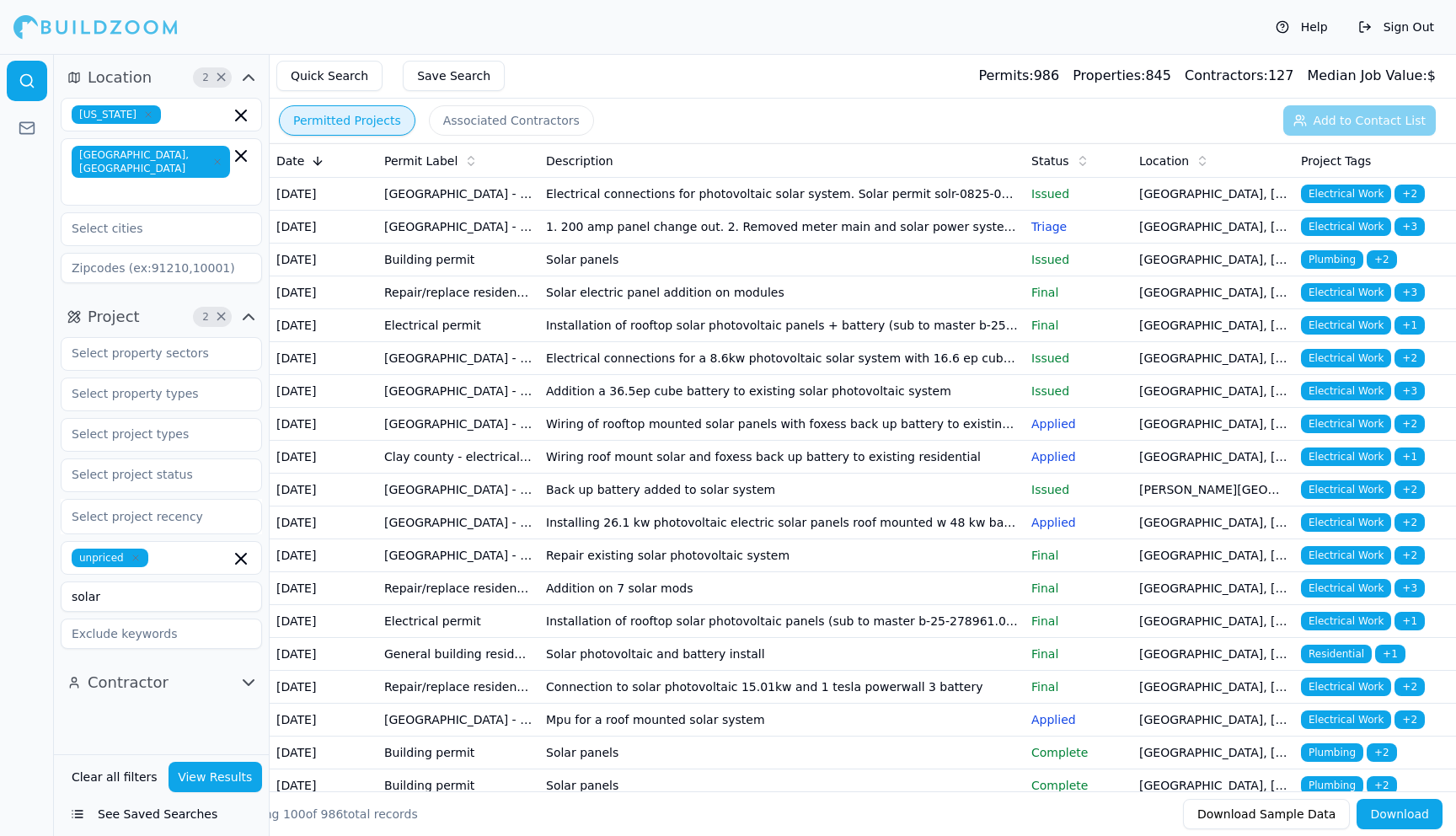
click at [1409, 817] on button "Download" at bounding box center [1399, 814] width 86 height 31
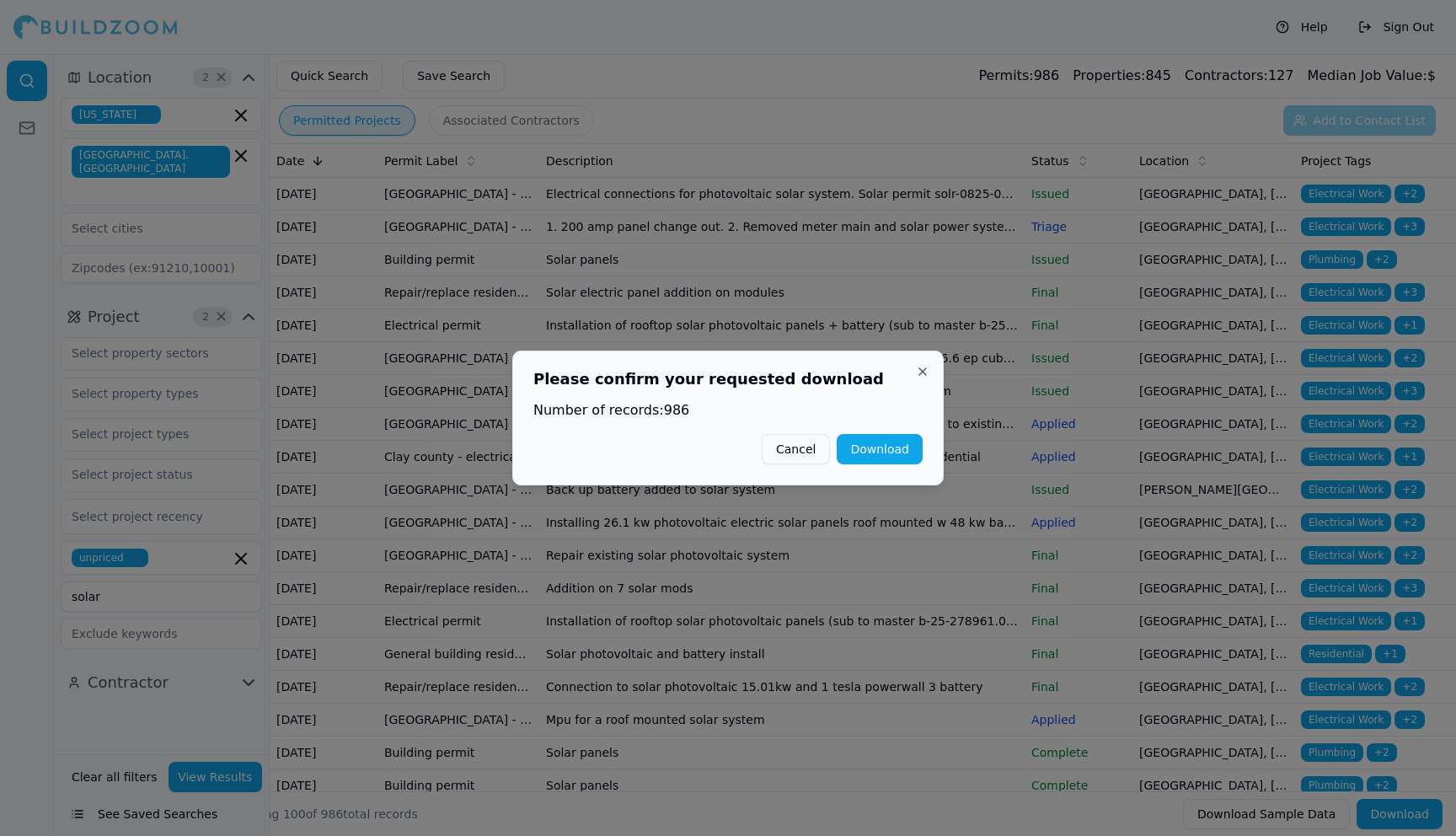
click at [893, 449] on button "Download" at bounding box center [880, 449] width 86 height 31
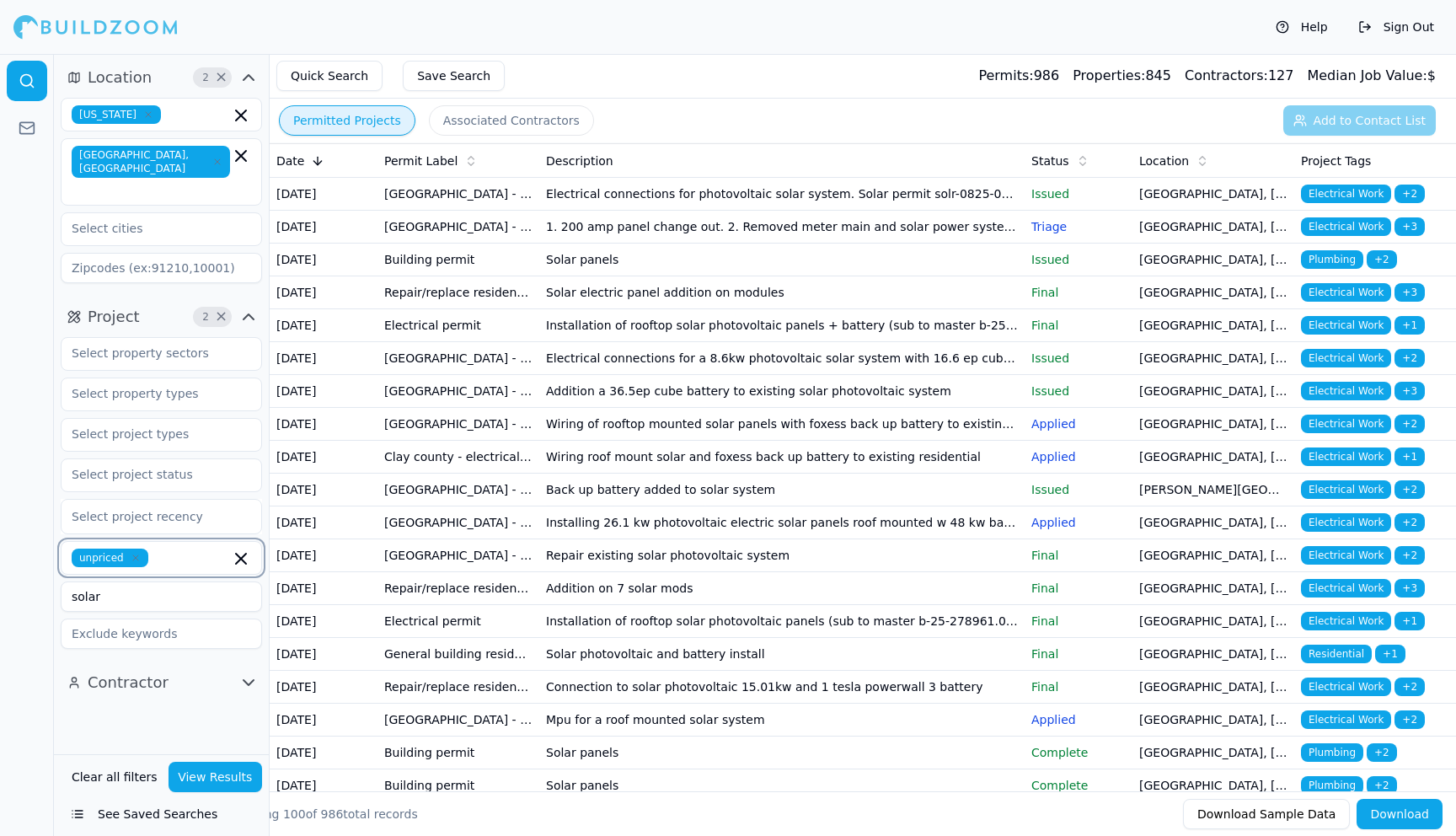
click at [242, 548] on icon "button" at bounding box center [241, 558] width 20 height 20
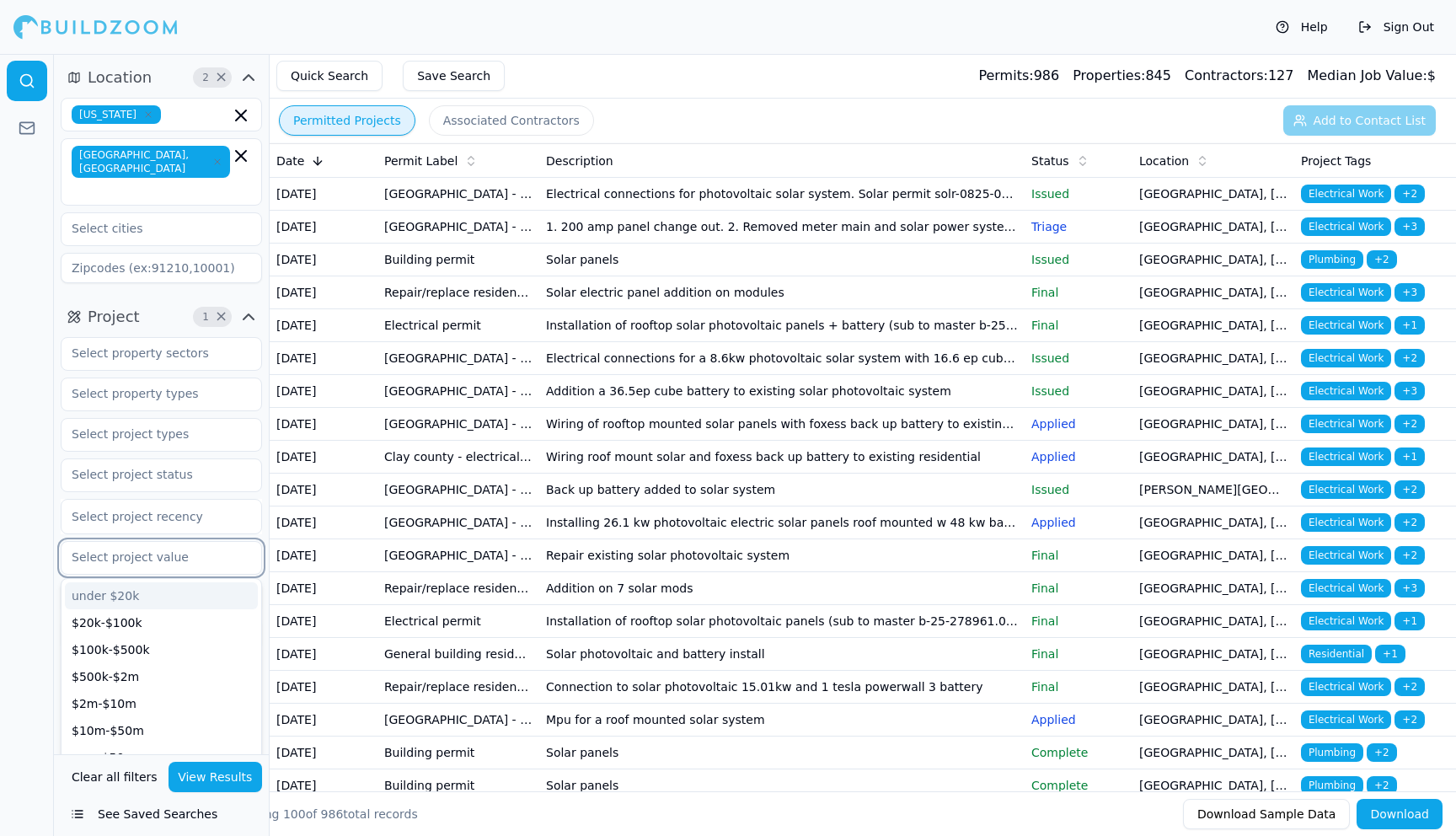
click at [154, 582] on div "under $20k" at bounding box center [161, 595] width 193 height 27
click at [219, 782] on button "View Results" at bounding box center [216, 777] width 94 height 31
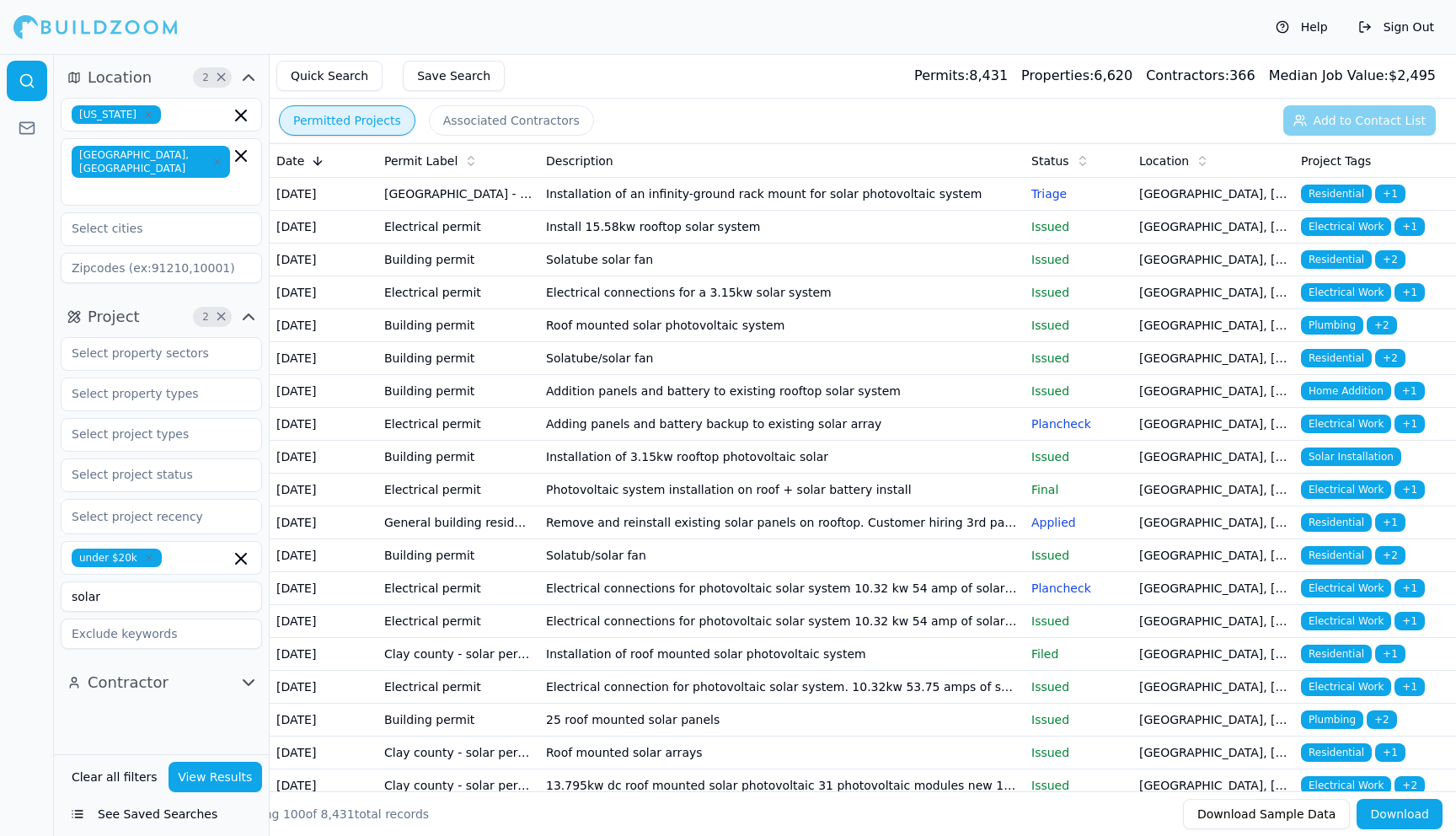
click at [1415, 820] on button "Download" at bounding box center [1399, 814] width 86 height 31
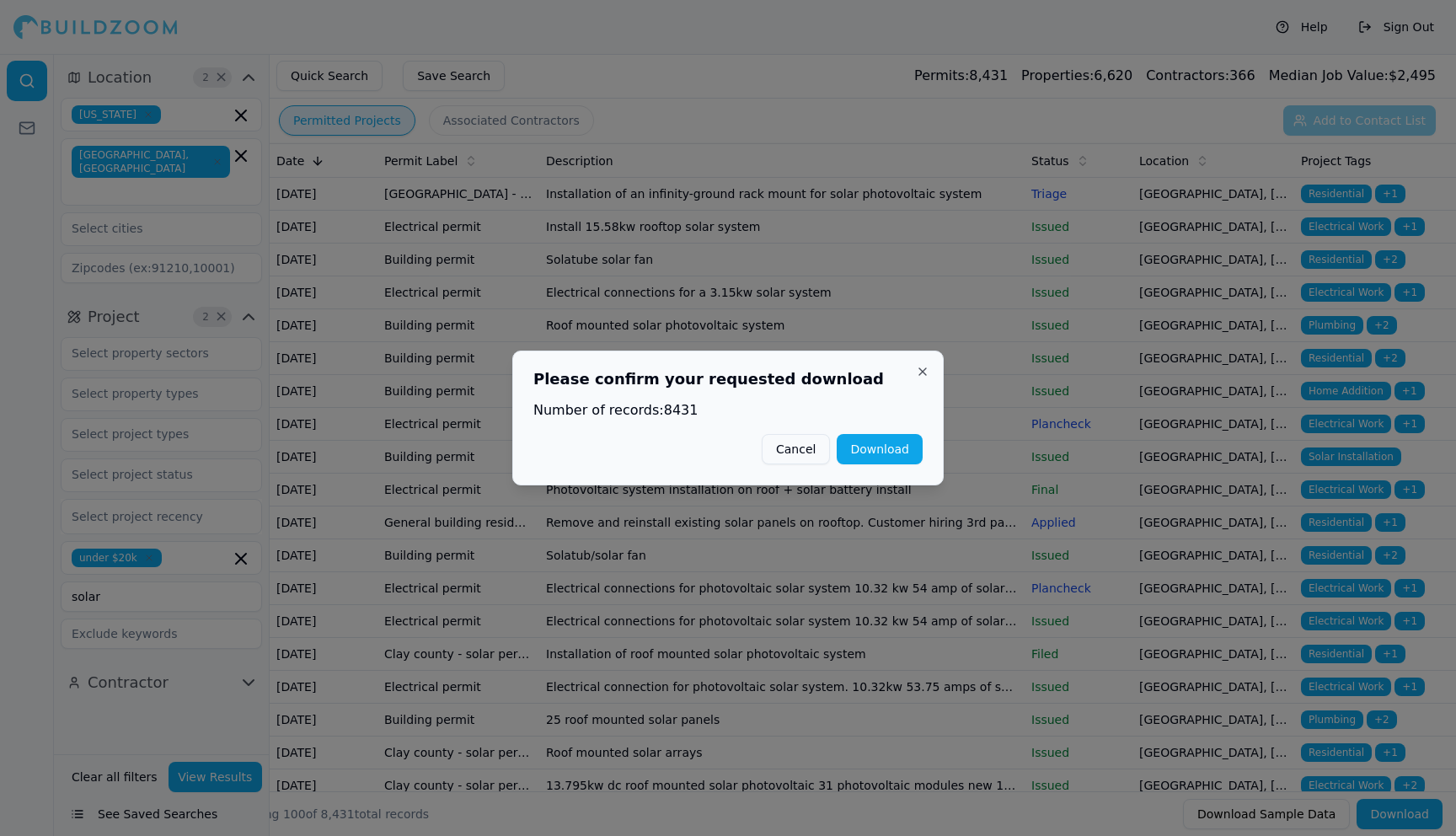
click at [899, 455] on button "Download" at bounding box center [880, 449] width 86 height 31
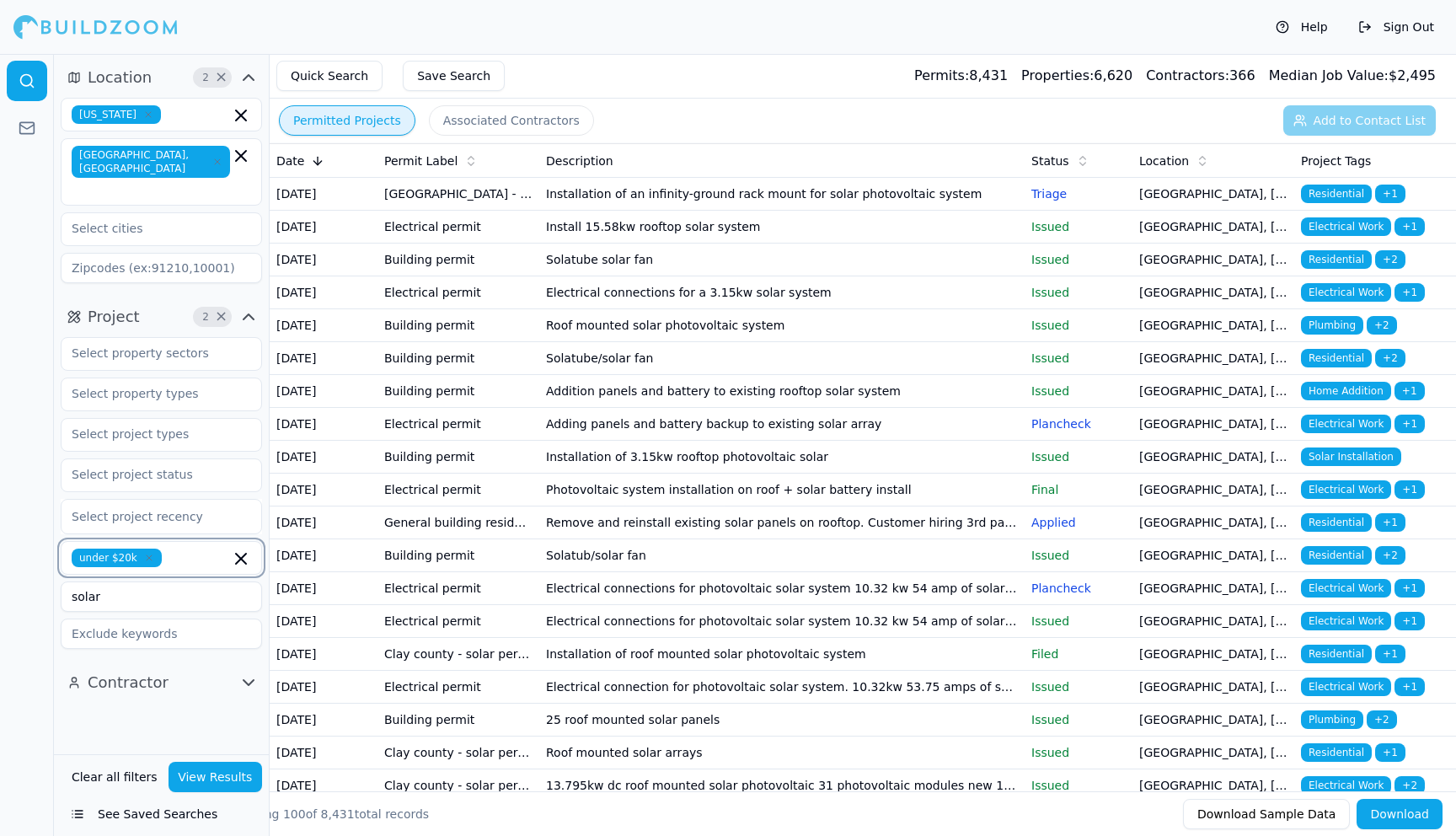
click at [243, 548] on icon "button" at bounding box center [241, 558] width 20 height 20
click at [180, 609] on div "$20k-$100k" at bounding box center [161, 622] width 193 height 27
click at [215, 778] on button "View Results" at bounding box center [216, 777] width 94 height 31
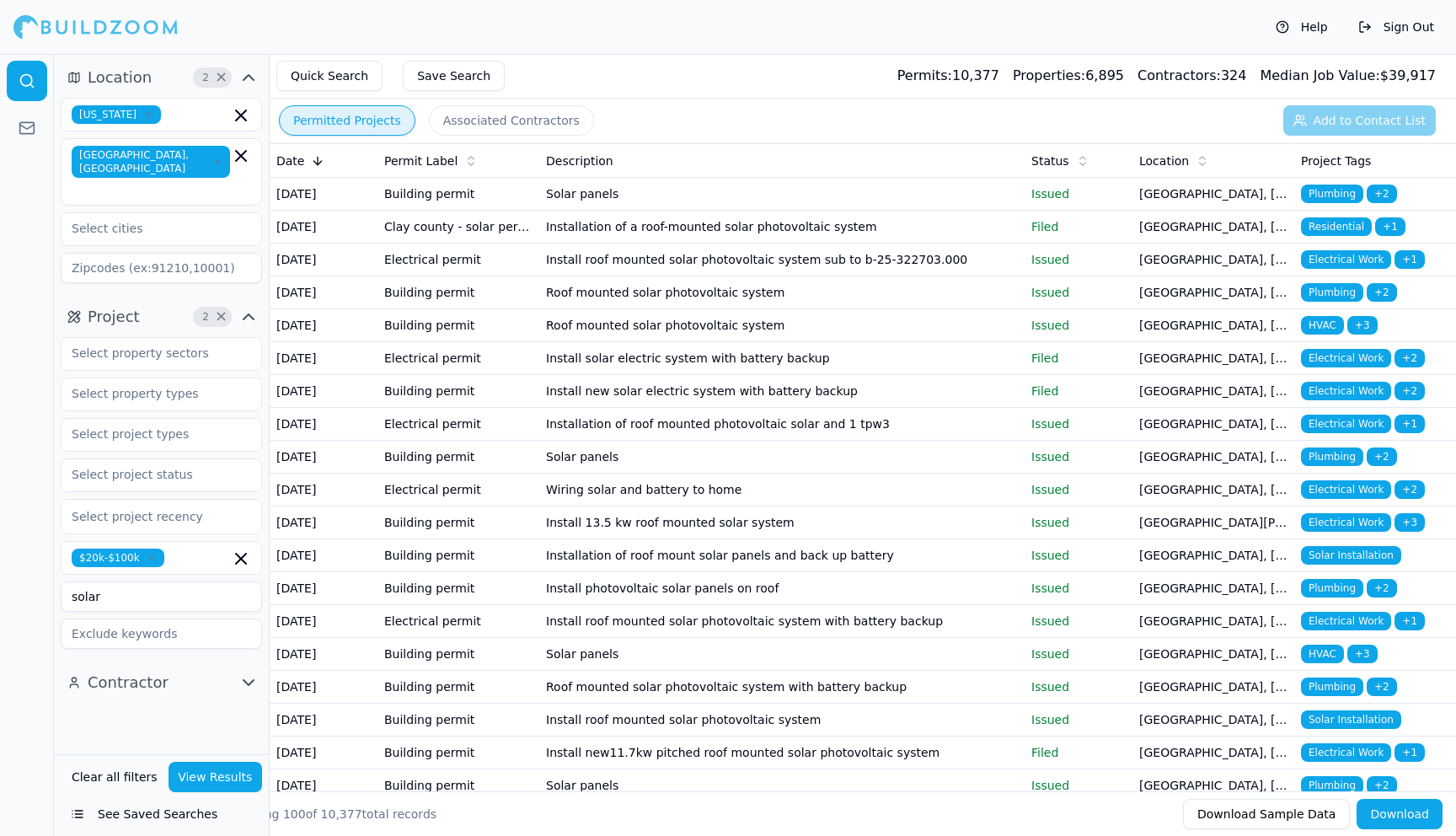
click at [1395, 812] on button "Download" at bounding box center [1399, 814] width 86 height 31
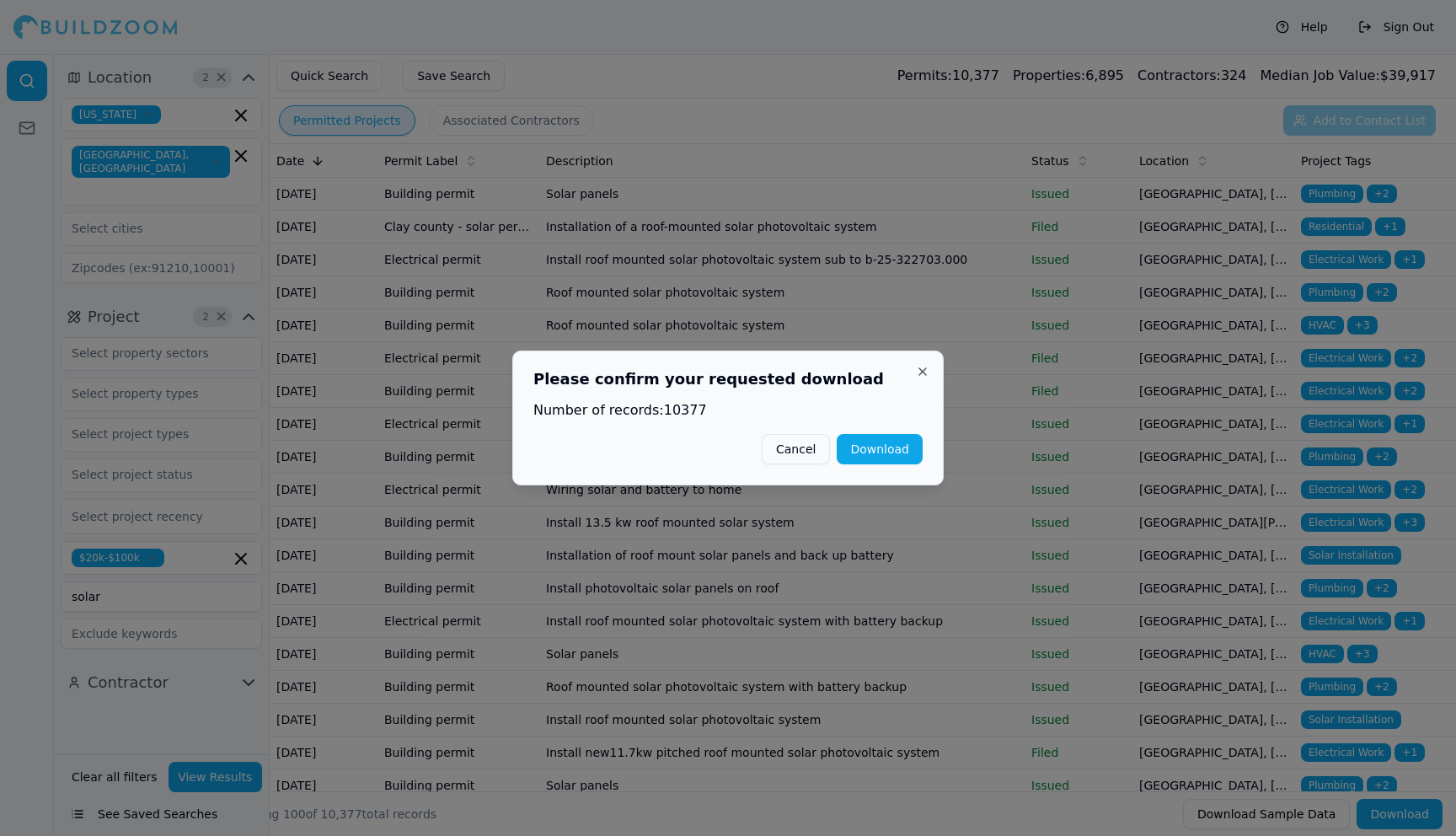
click at [895, 447] on button "Download" at bounding box center [880, 449] width 86 height 31
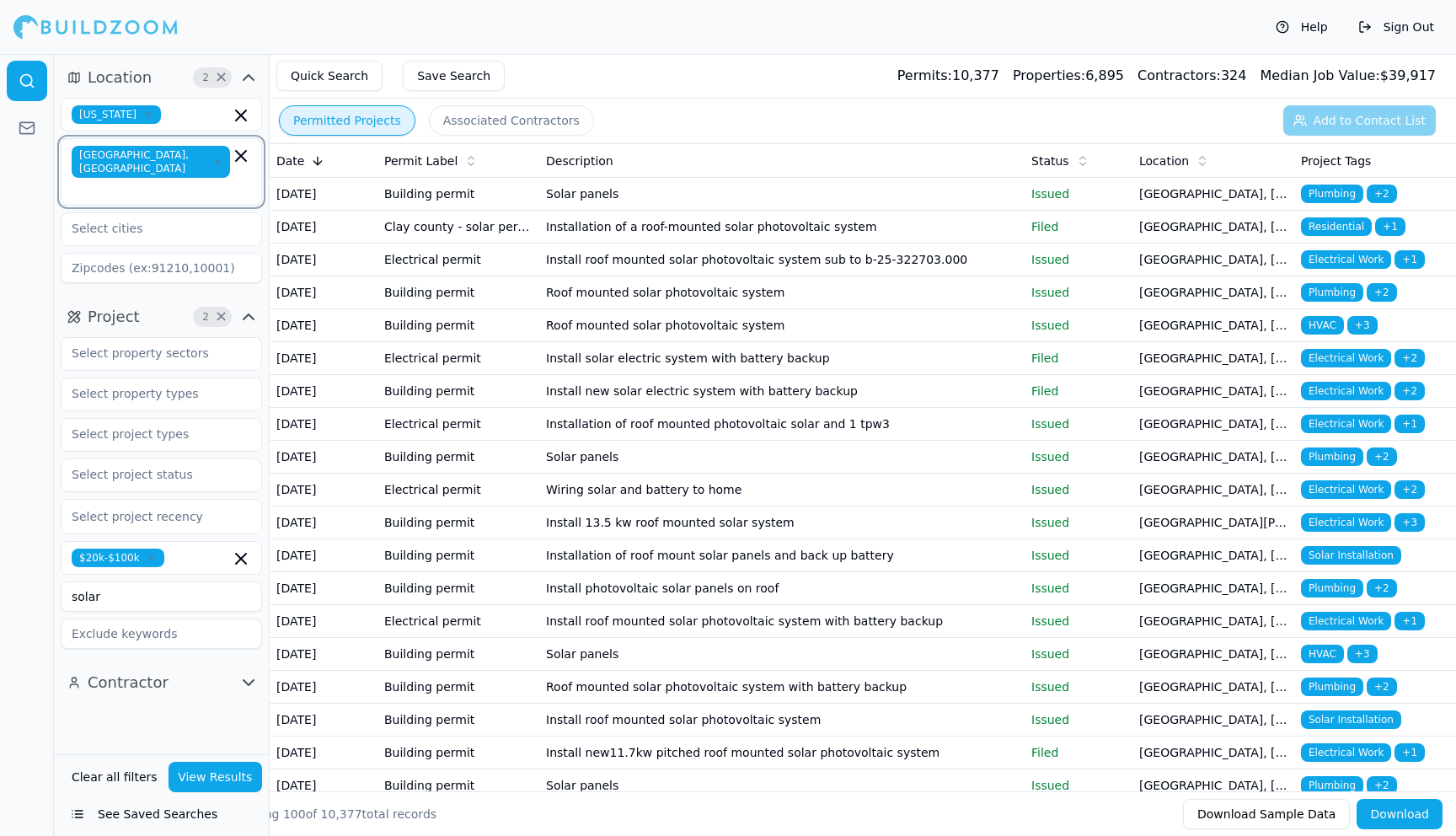
click at [243, 155] on icon "button" at bounding box center [241, 156] width 20 height 20
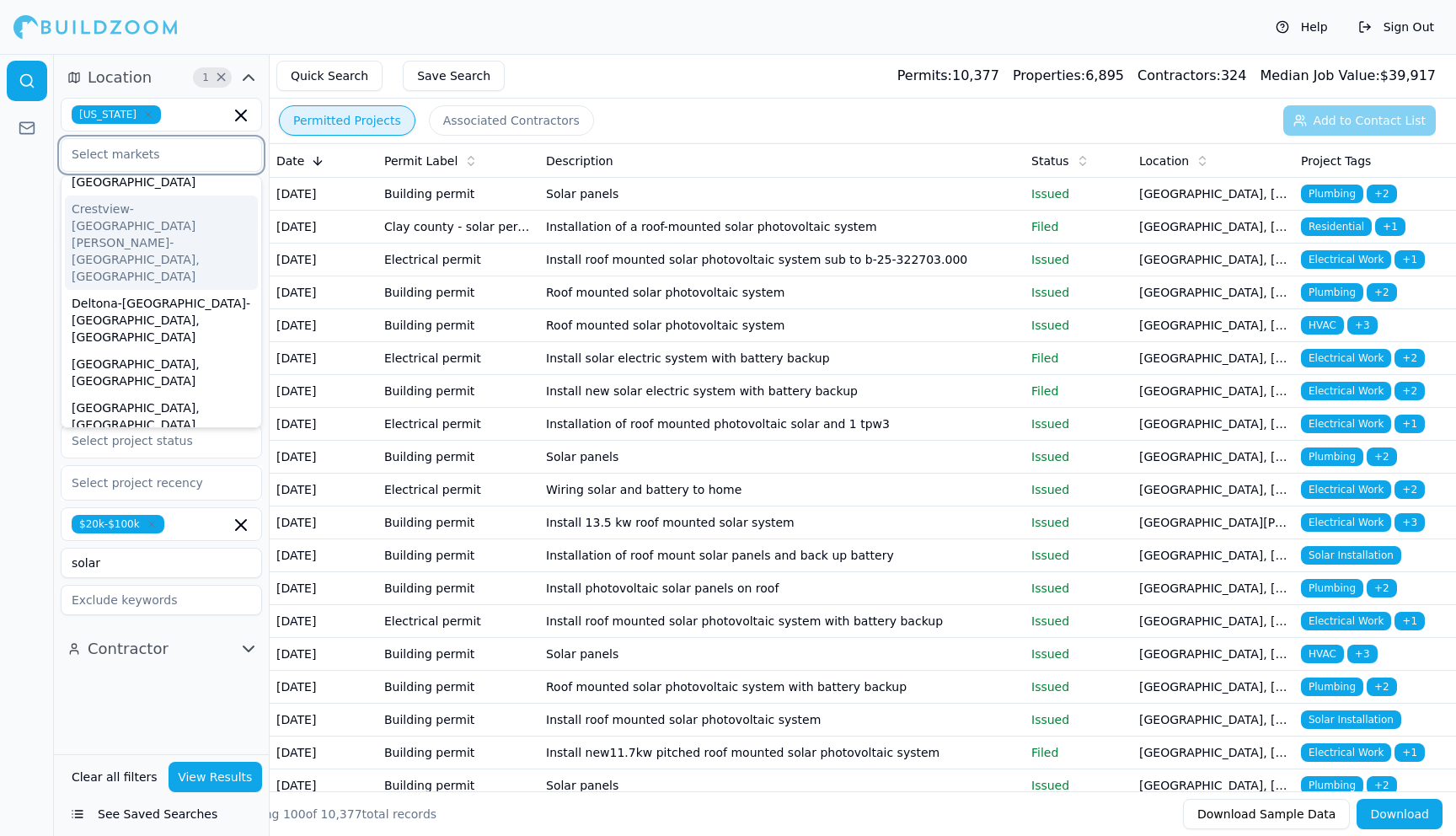
scroll to position [155, 0]
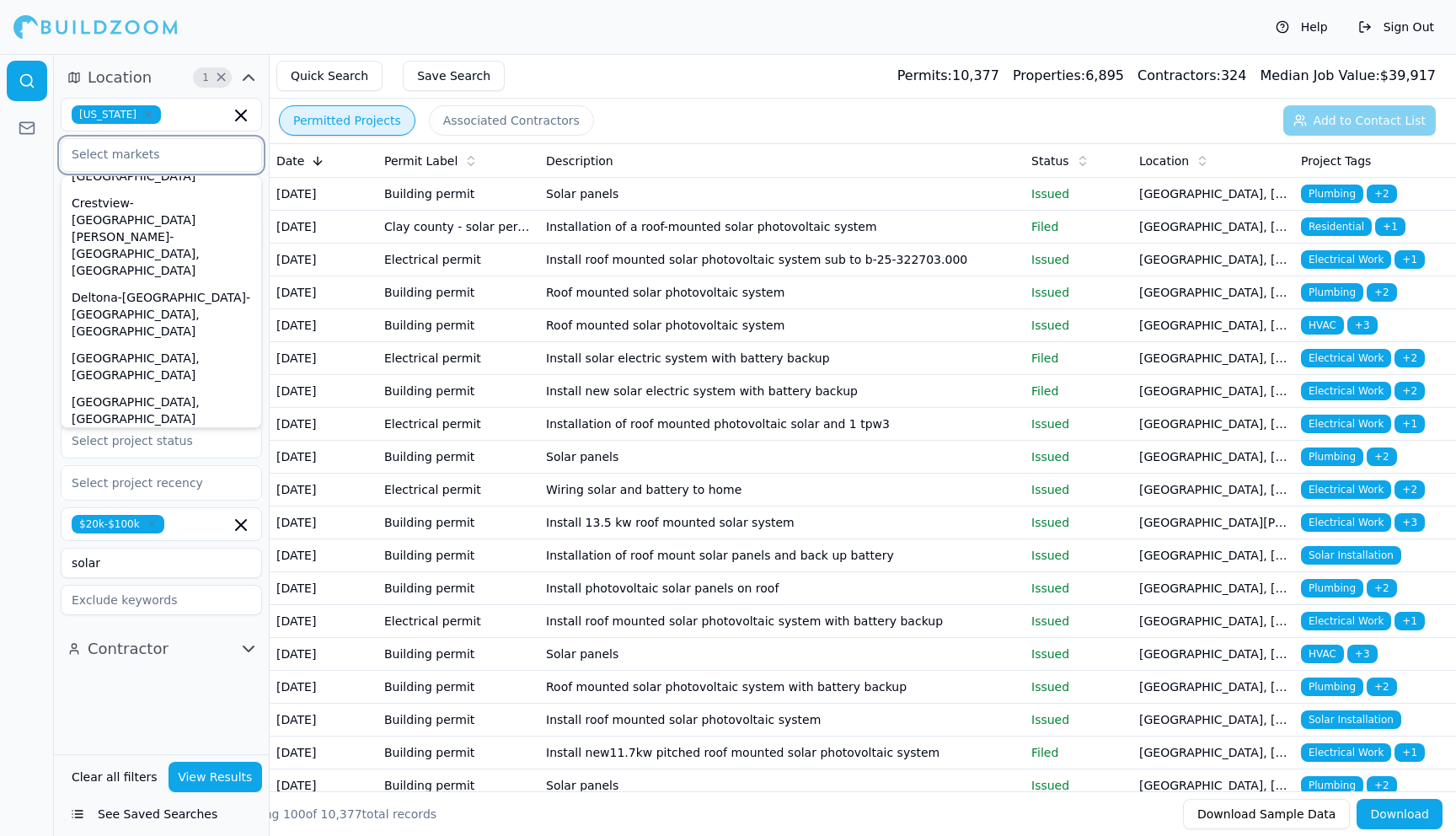
click at [99, 476] on div "[GEOGRAPHIC_DATA], [GEOGRAPHIC_DATA]" at bounding box center [161, 498] width 193 height 44
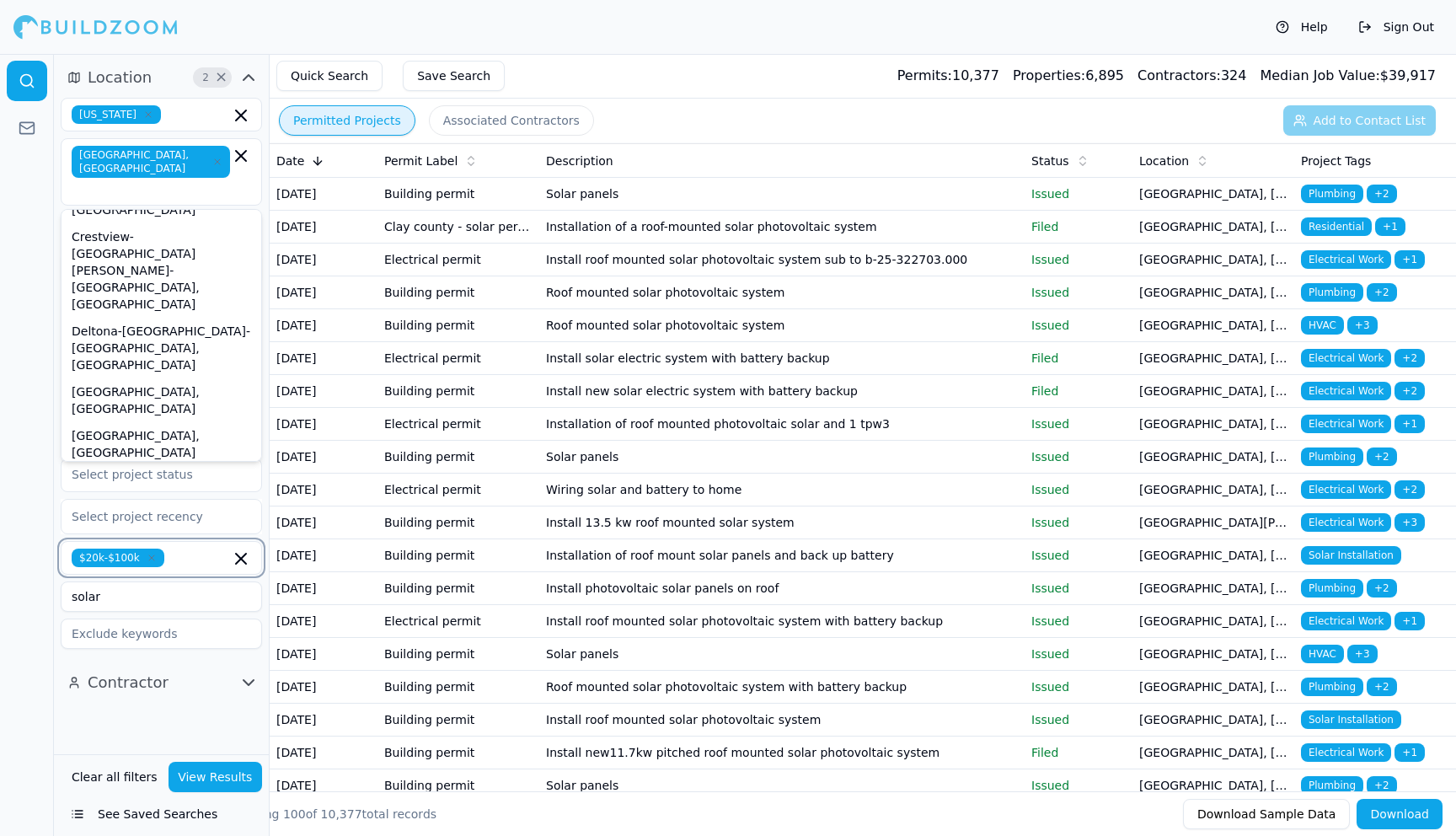
click at [241, 553] on icon "button" at bounding box center [241, 558] width 11 height 11
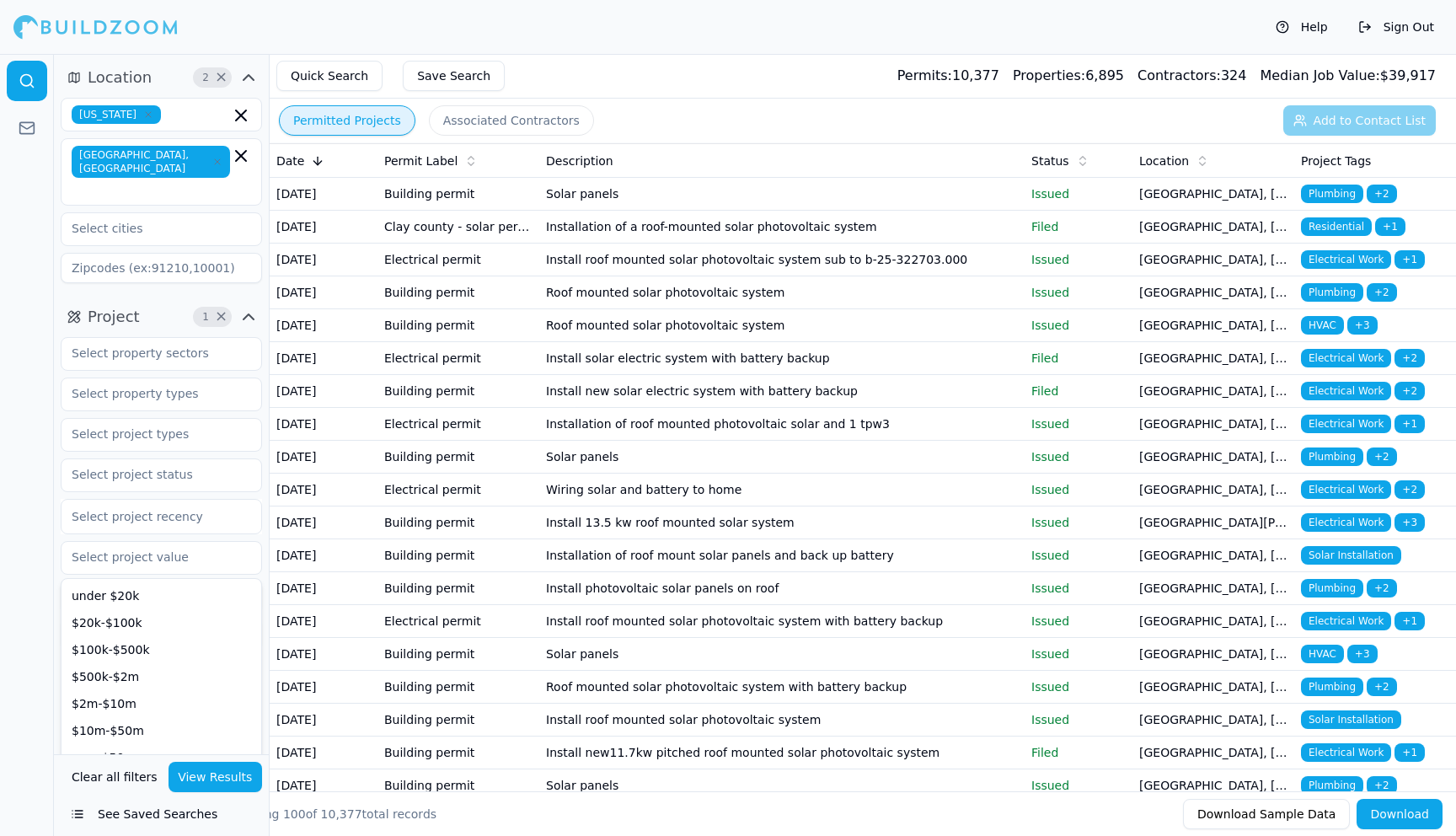
click at [41, 482] on div at bounding box center [27, 444] width 54 height 782
click at [207, 770] on button "View Results" at bounding box center [216, 777] width 94 height 31
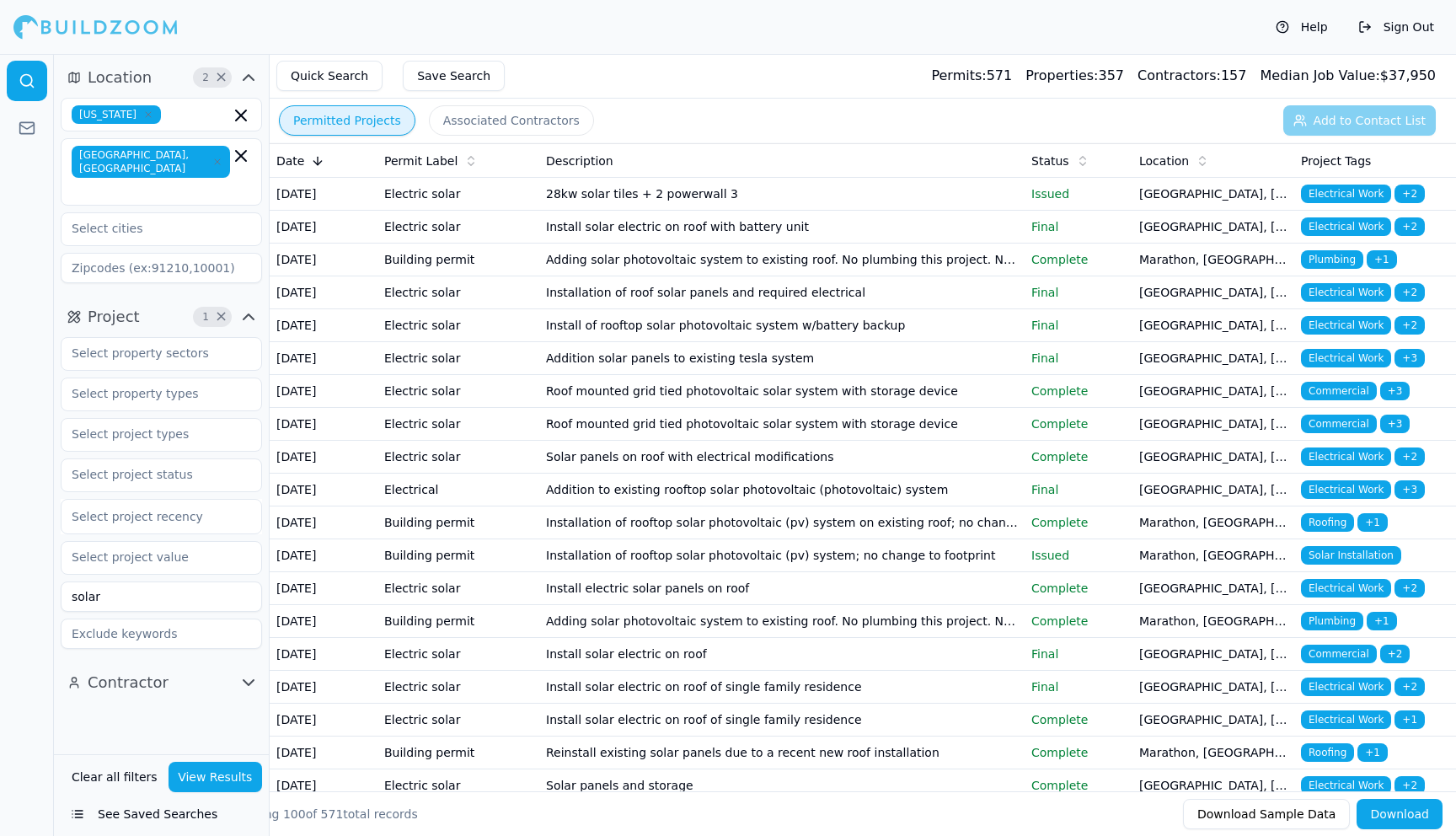
click at [1404, 819] on button "Download" at bounding box center [1399, 814] width 86 height 31
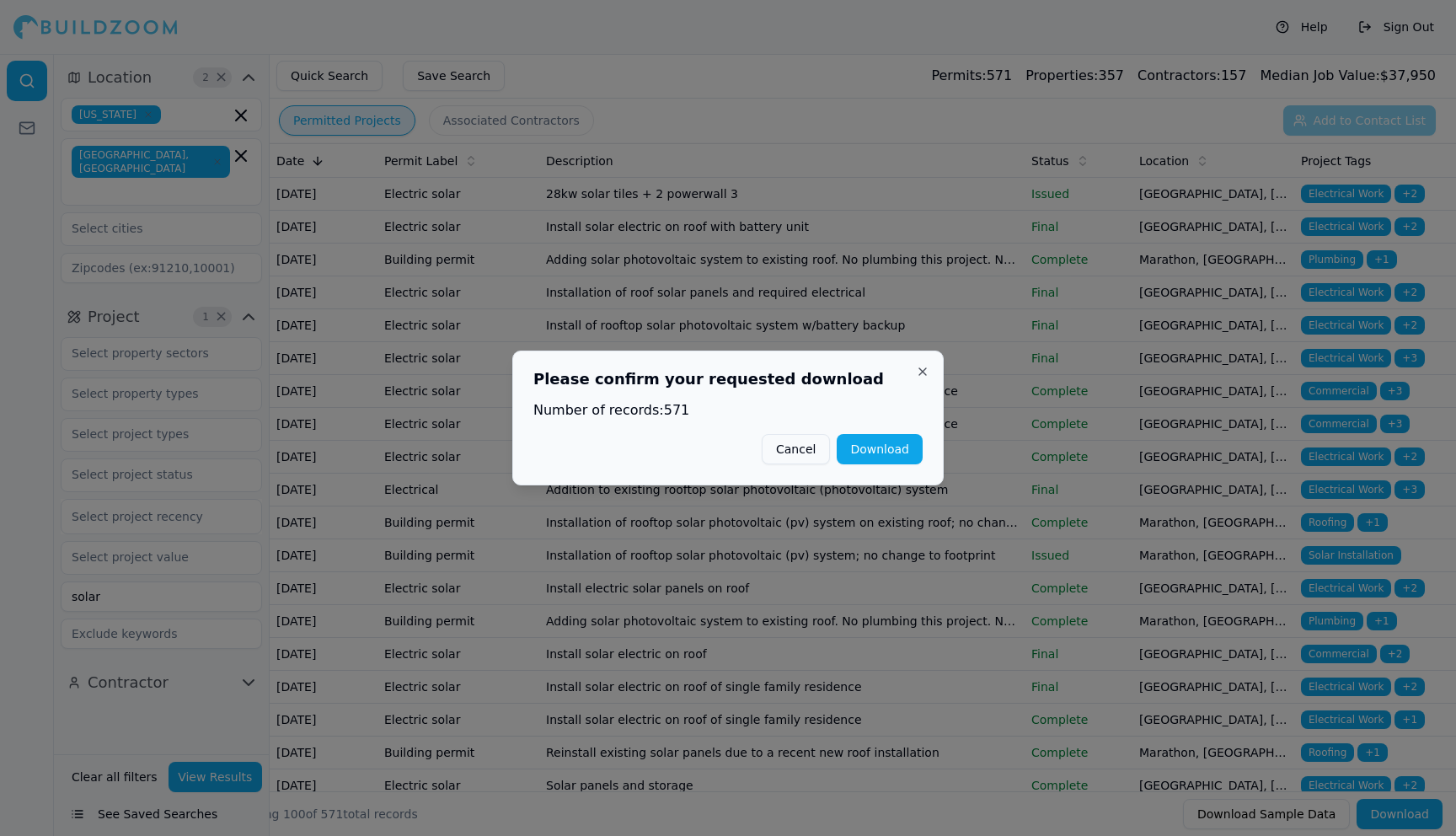
click at [885, 454] on button "Download" at bounding box center [880, 449] width 86 height 31
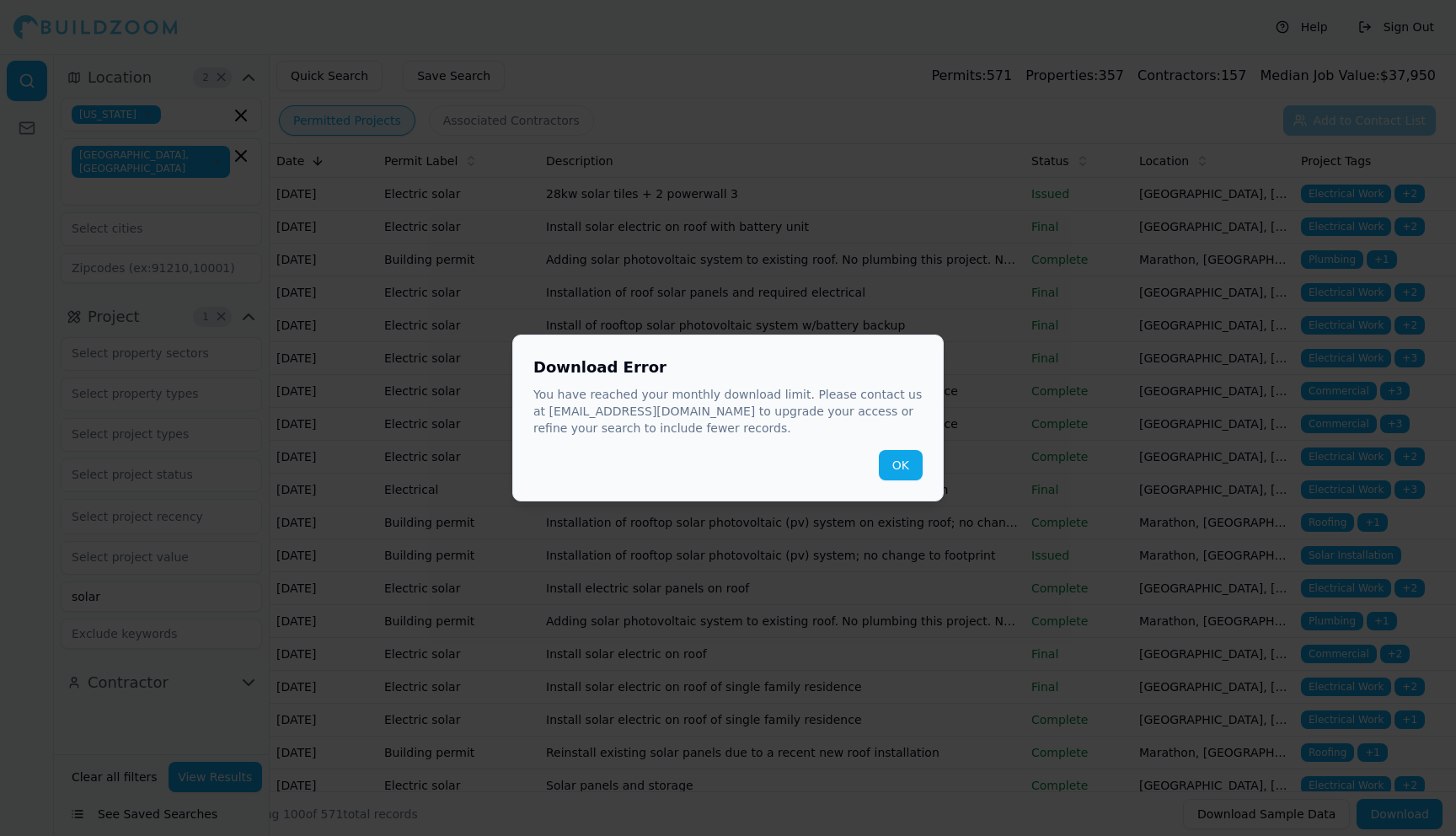
click at [907, 465] on button "OK" at bounding box center [901, 466] width 44 height 31
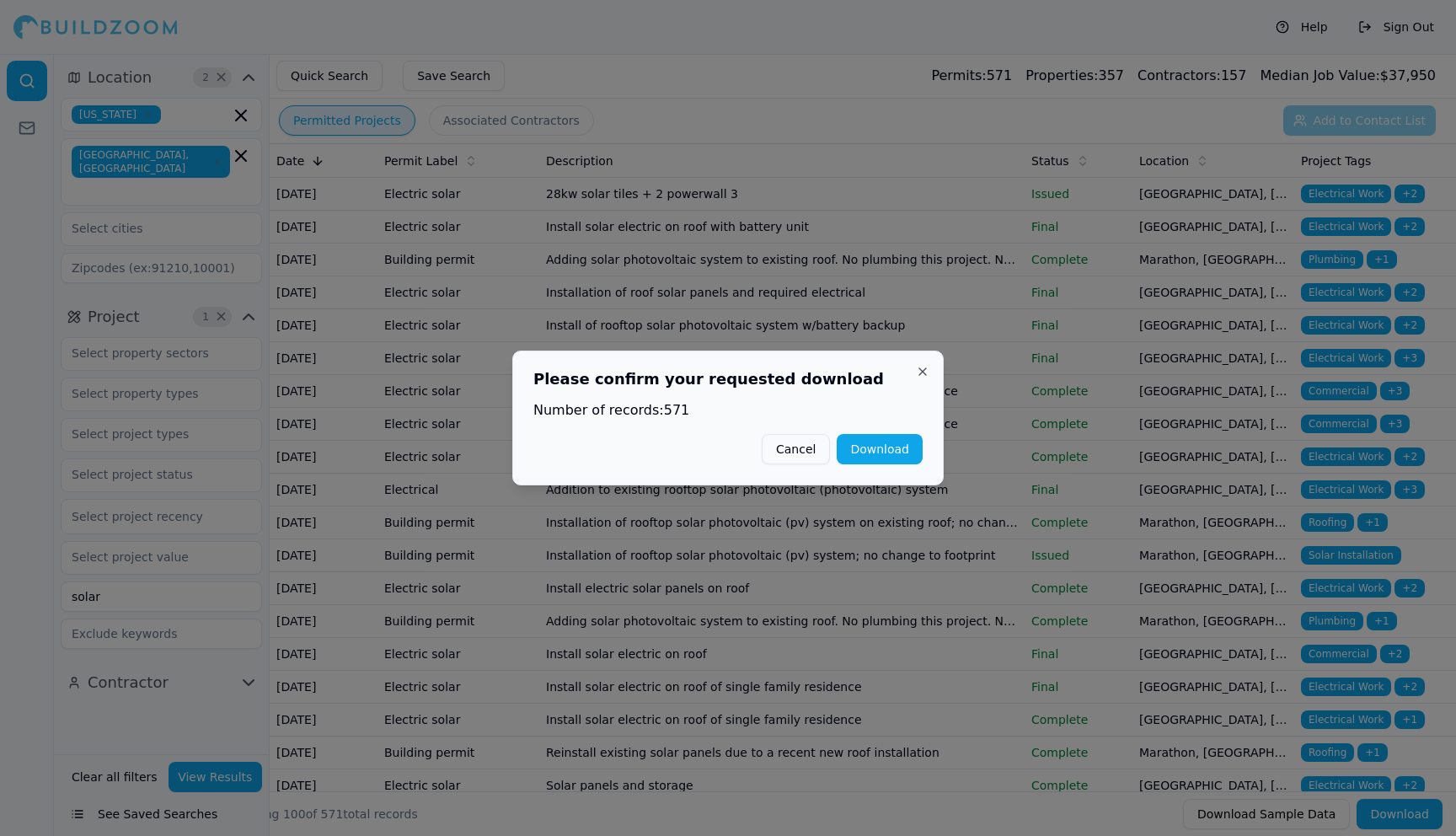
click at [921, 373] on button "Close" at bounding box center [923, 371] width 13 height 13
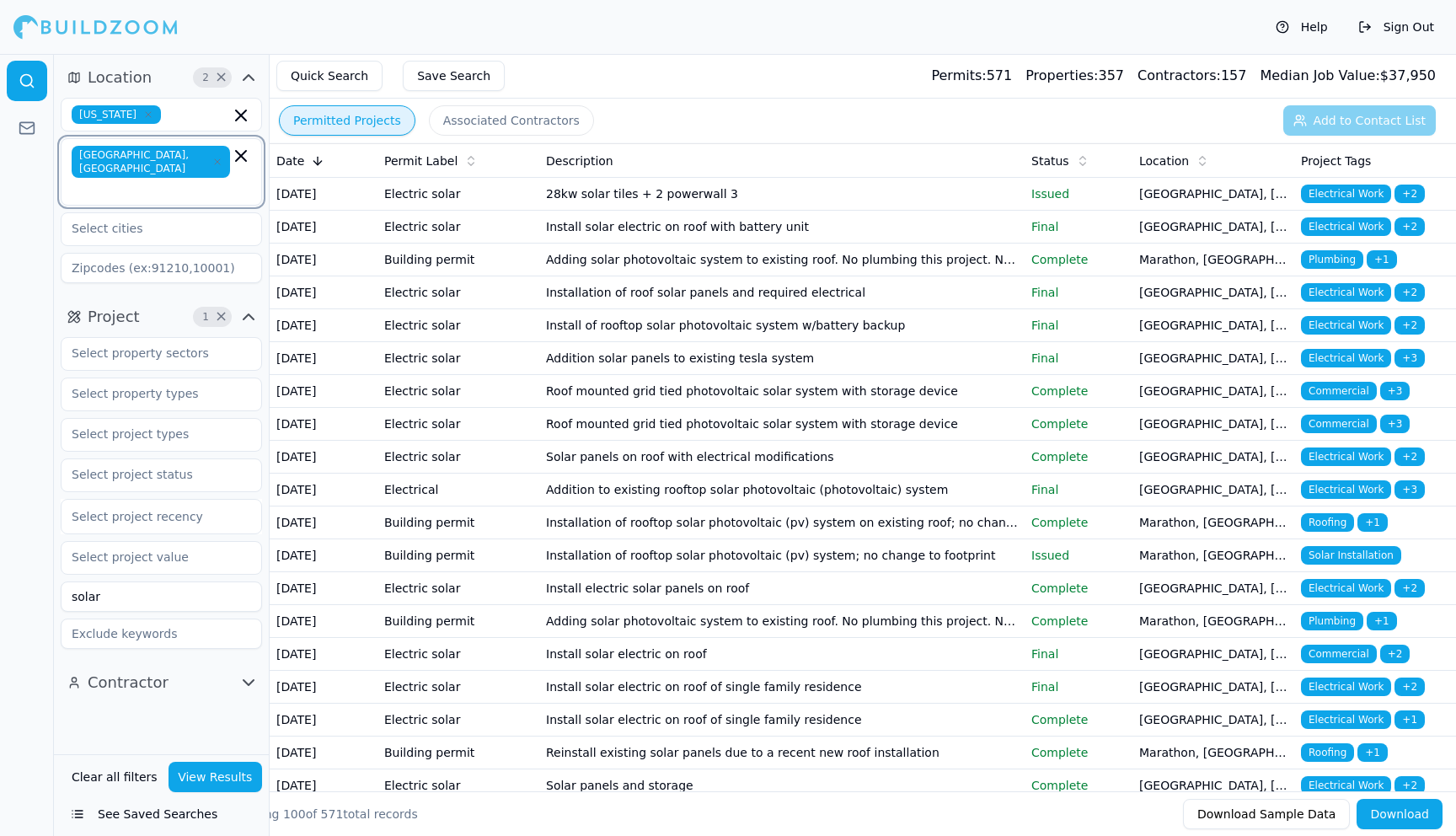
click at [236, 154] on icon "button" at bounding box center [241, 156] width 20 height 20
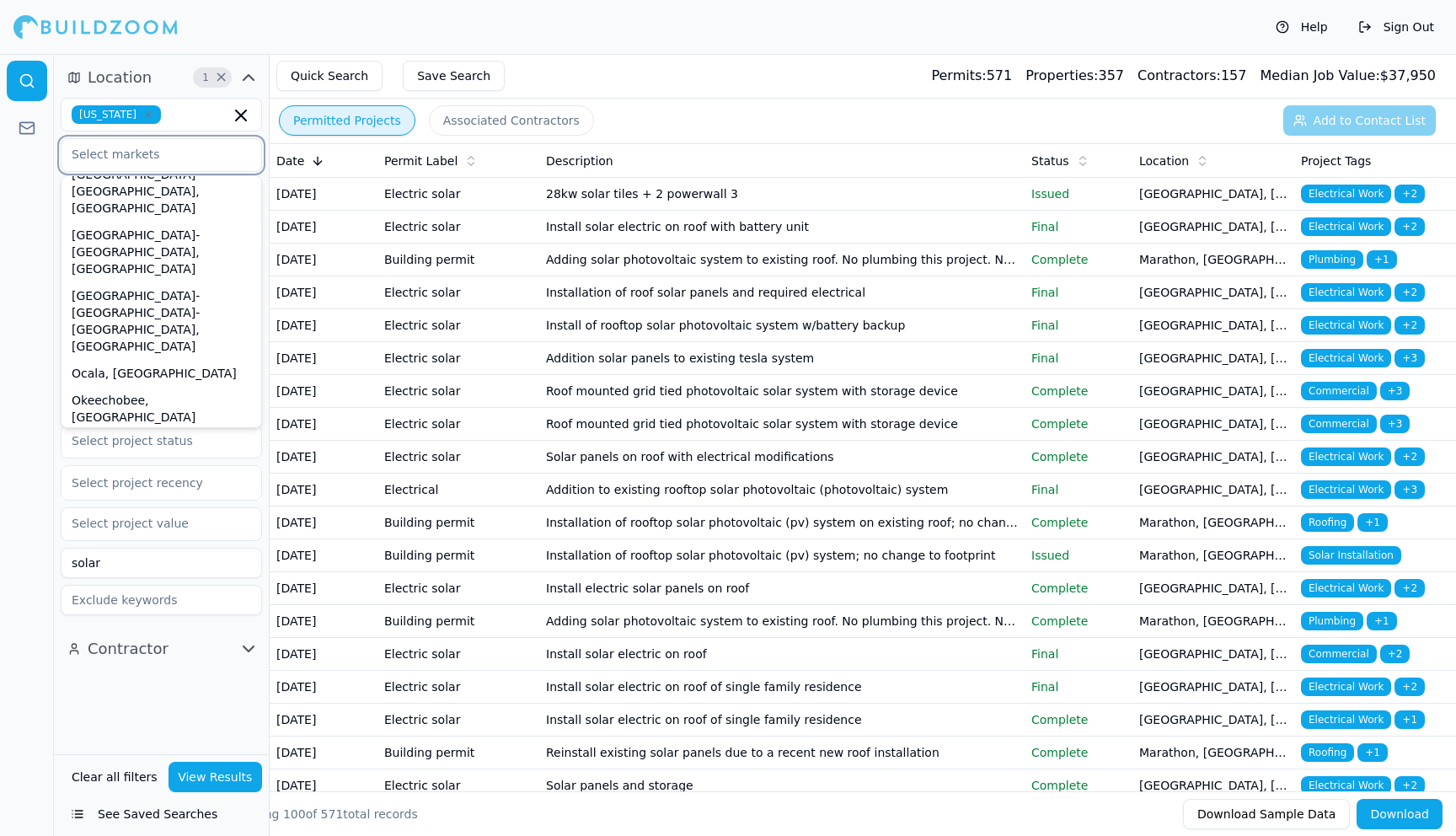
scroll to position [639, 0]
click at [25, 255] on div at bounding box center [27, 444] width 54 height 782
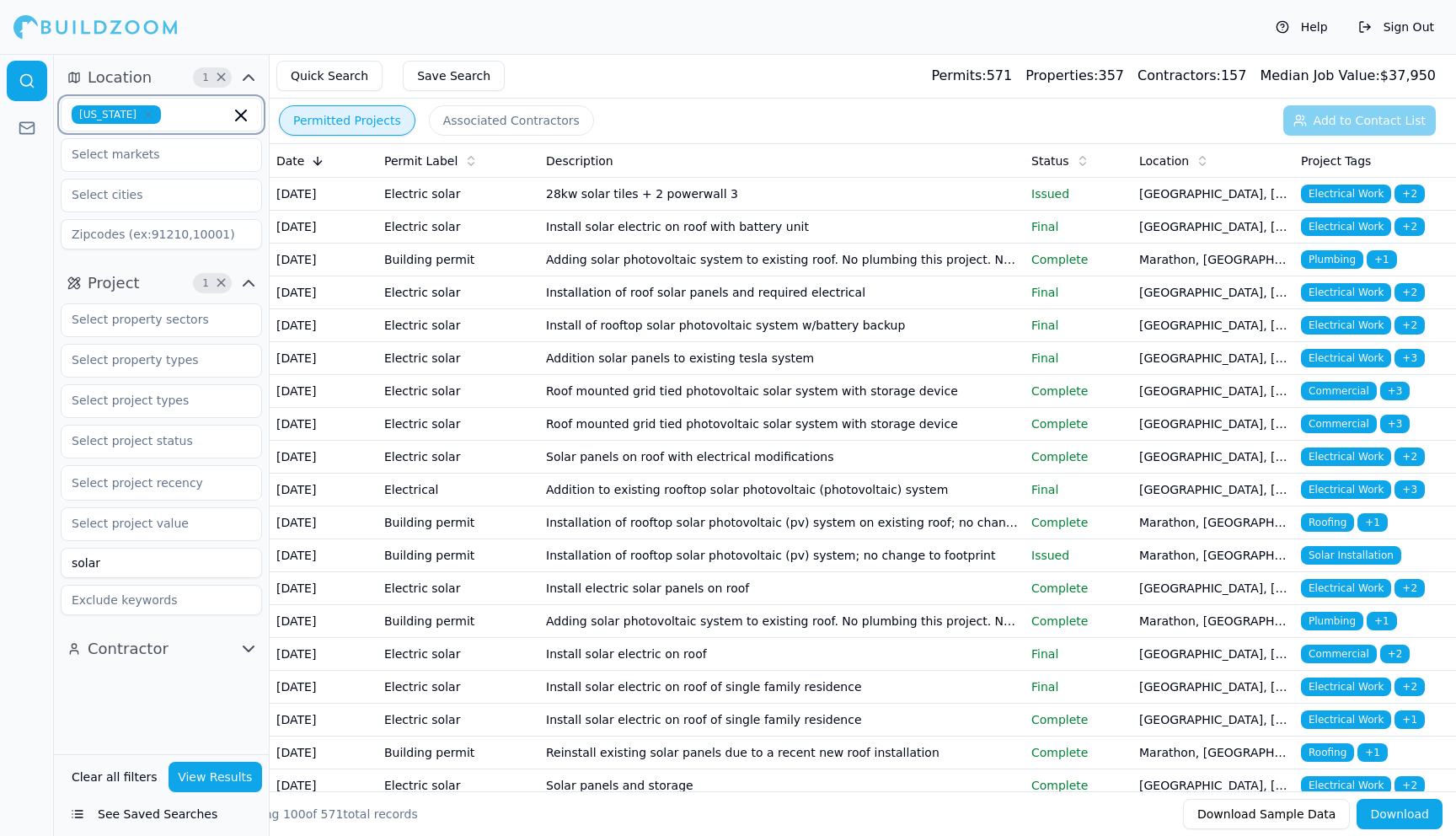
click at [241, 117] on icon "button" at bounding box center [241, 114] width 20 height 20
click at [24, 199] on div at bounding box center [27, 444] width 54 height 782
click at [167, 110] on input "text" at bounding box center [151, 114] width 179 height 31
click at [116, 152] on div "[US_STATE]" at bounding box center [161, 153] width 193 height 27
click at [155, 164] on input "text" at bounding box center [151, 155] width 179 height 31
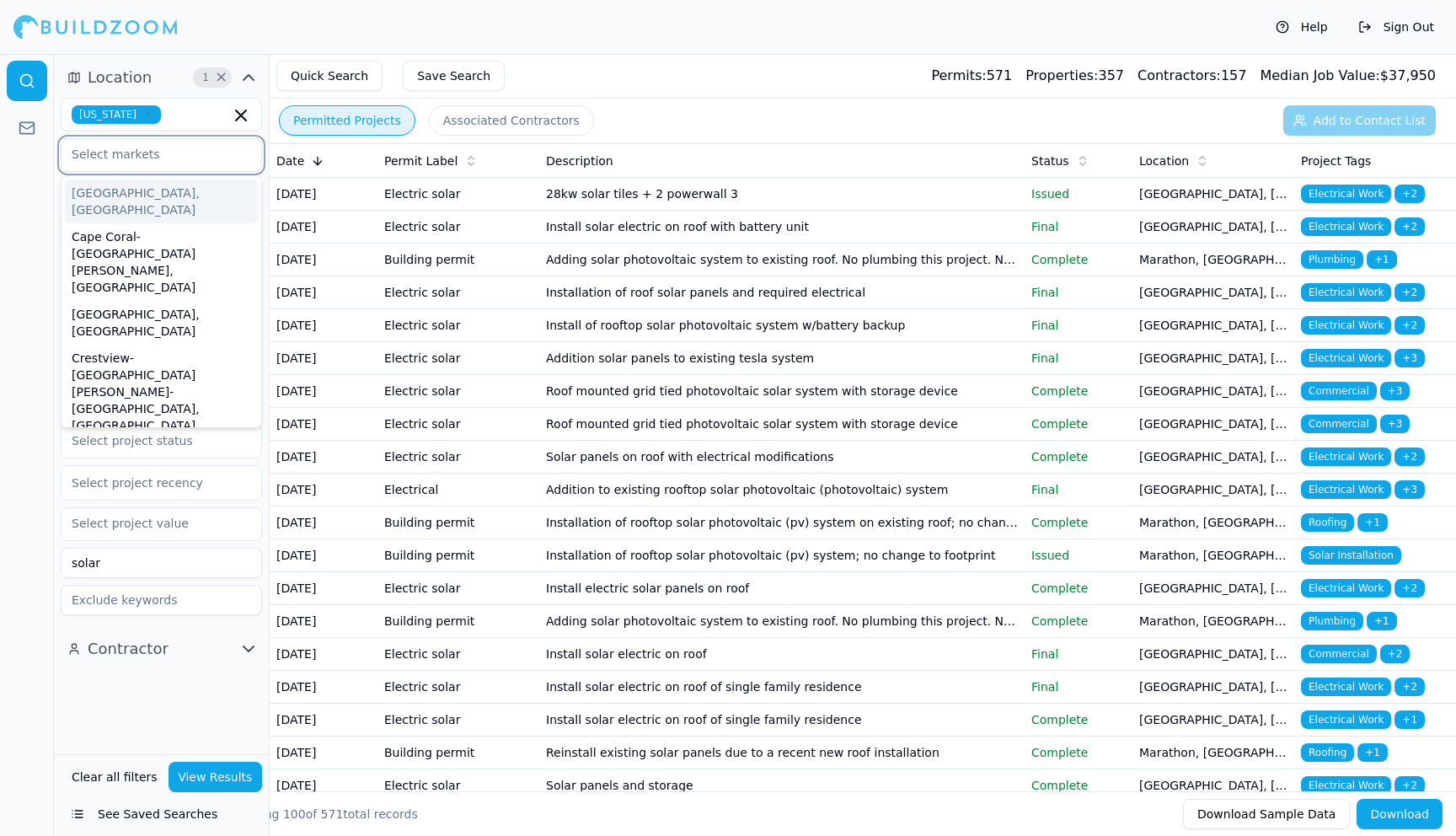
click at [117, 193] on div "[GEOGRAPHIC_DATA], [GEOGRAPHIC_DATA]" at bounding box center [161, 202] width 193 height 44
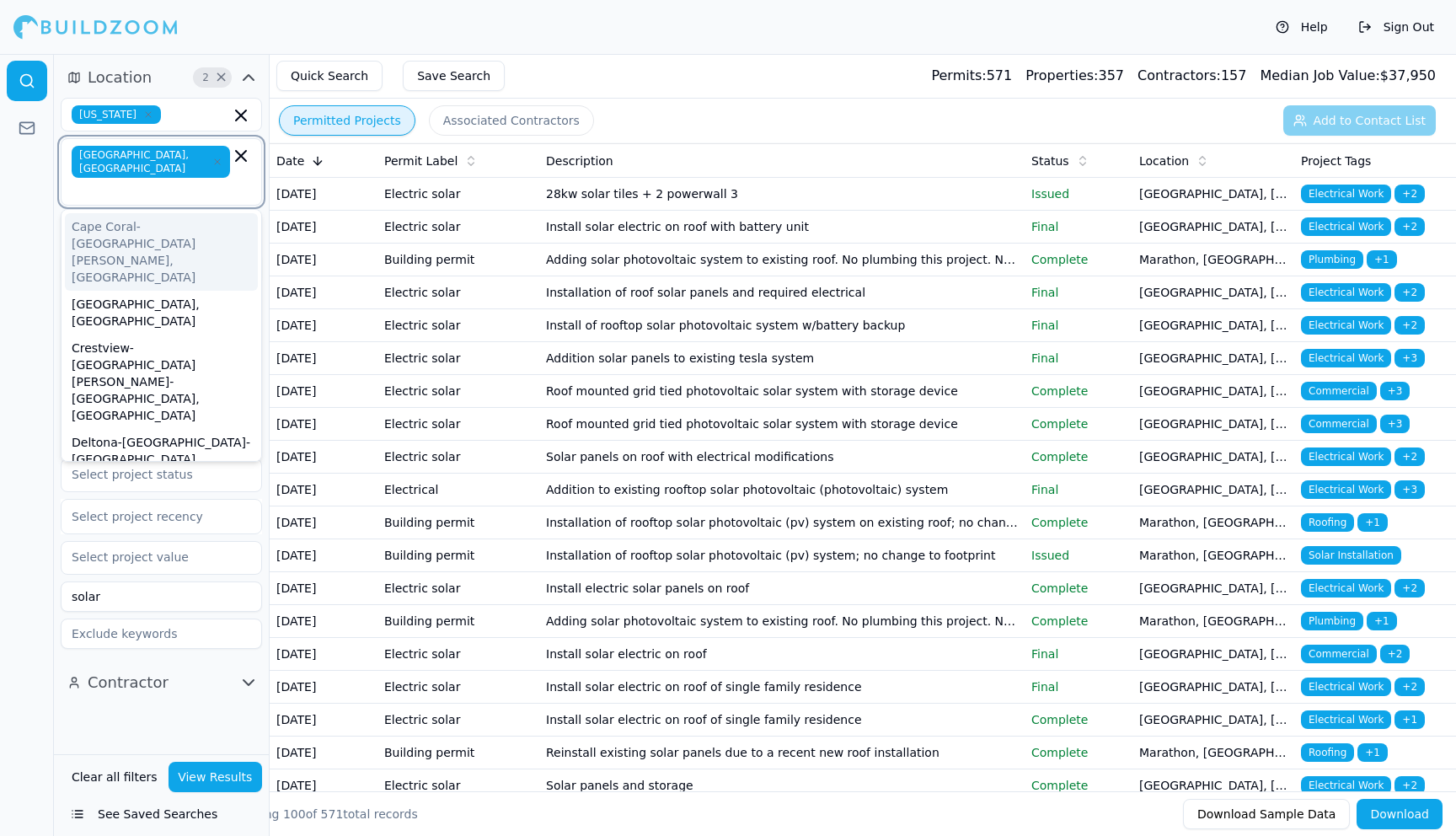
click at [121, 214] on div "Cape Coral-[GEOGRAPHIC_DATA][PERSON_NAME], [GEOGRAPHIC_DATA]" at bounding box center [161, 252] width 193 height 78
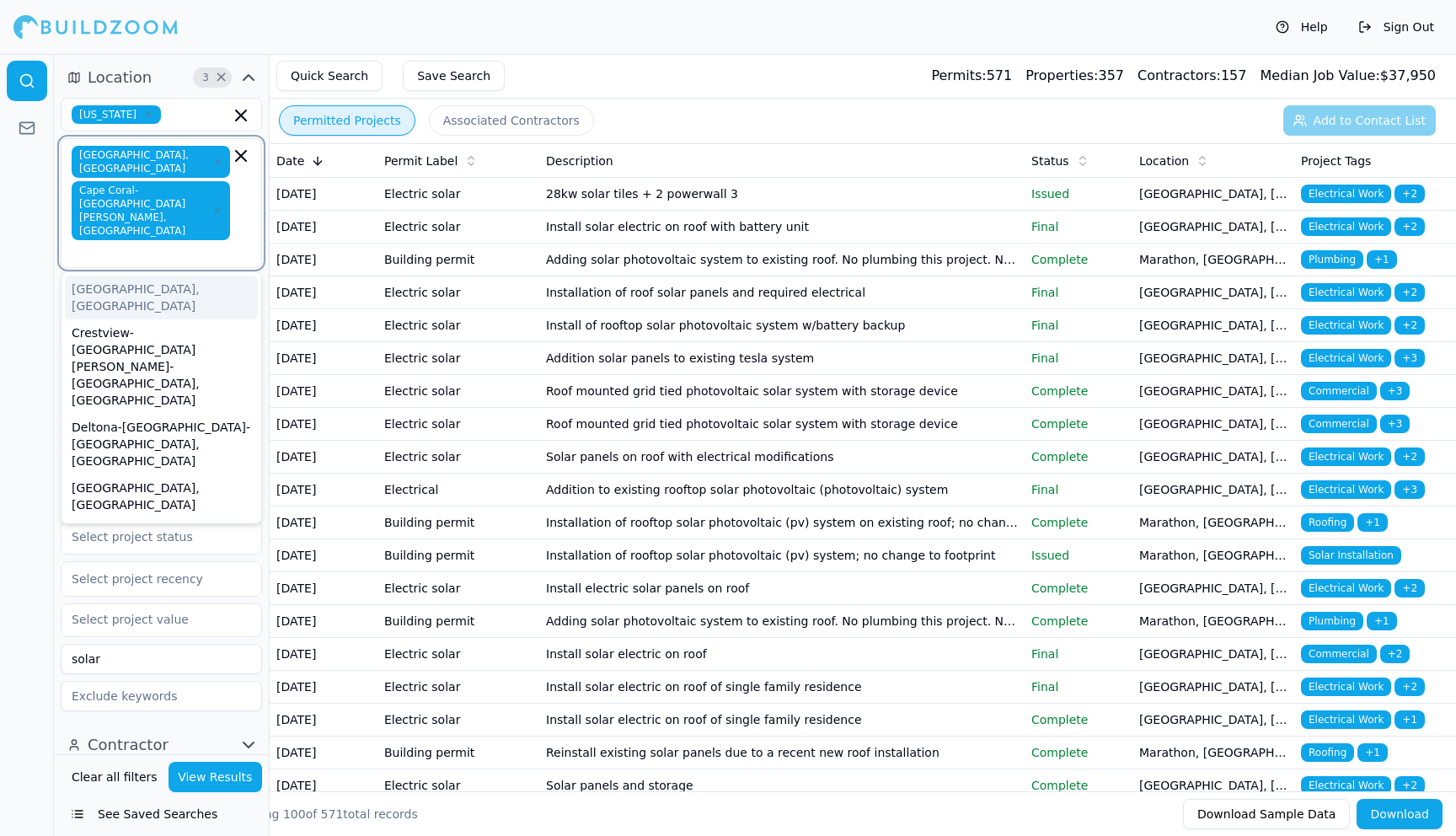
click at [167, 243] on input "text" at bounding box center [152, 252] width 155 height 17
click at [140, 275] on div "[GEOGRAPHIC_DATA], [GEOGRAPHIC_DATA]" at bounding box center [161, 297] width 193 height 44
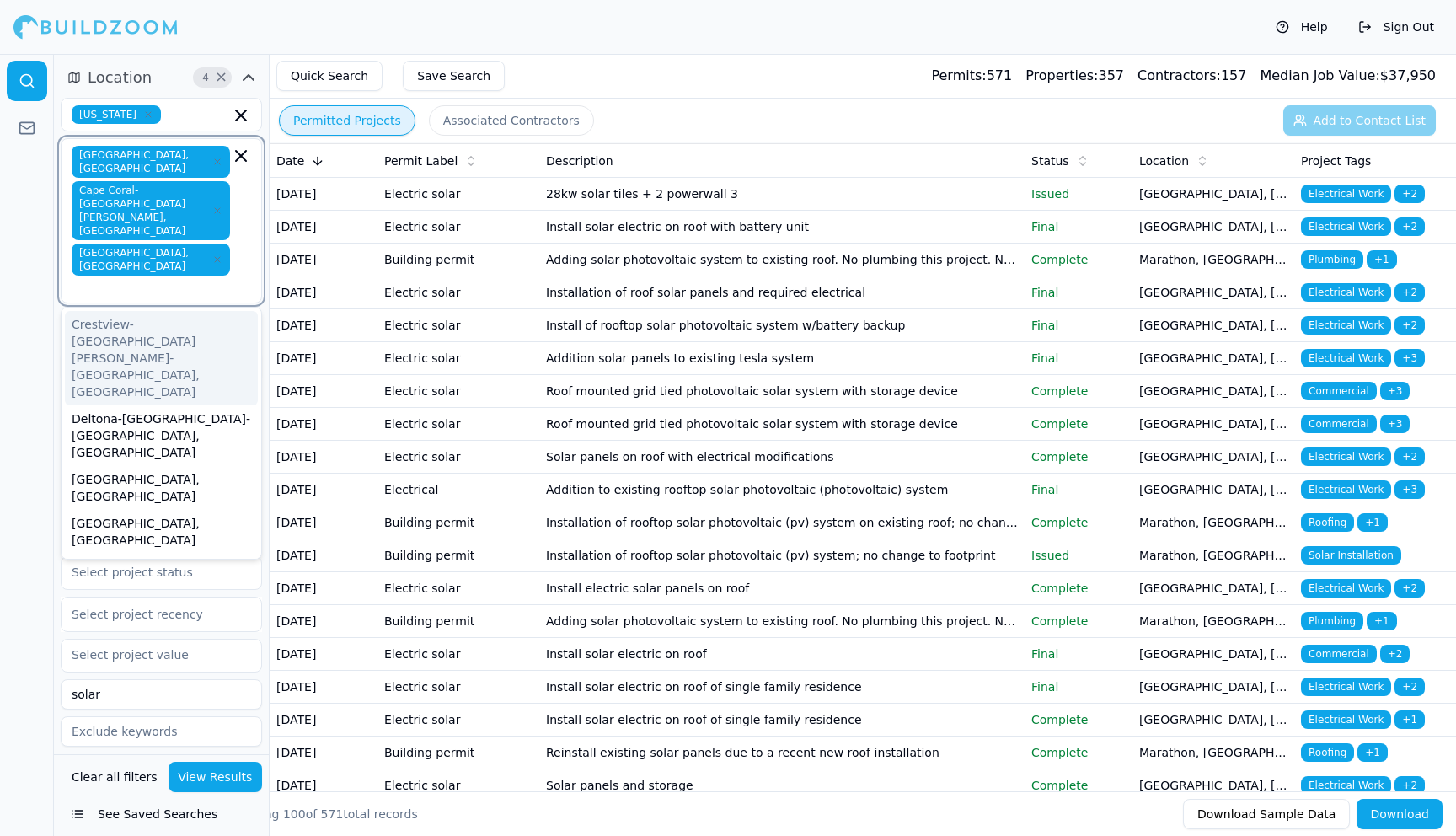
click at [140, 311] on div "Crestview-[GEOGRAPHIC_DATA][PERSON_NAME]-[GEOGRAPHIC_DATA], [GEOGRAPHIC_DATA]" at bounding box center [161, 358] width 193 height 94
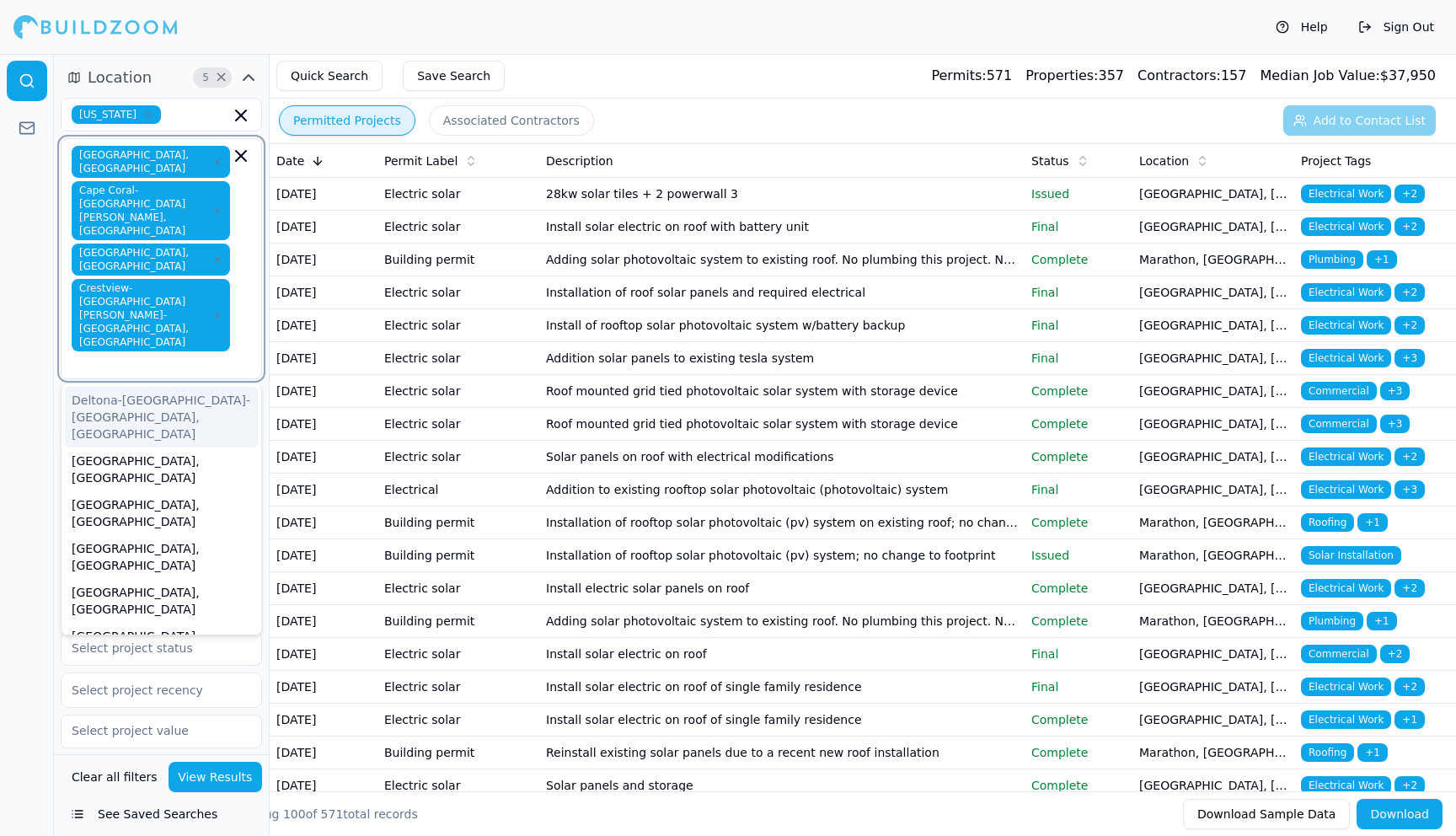
click at [121, 387] on div "Deltona-[GEOGRAPHIC_DATA]-[GEOGRAPHIC_DATA], [GEOGRAPHIC_DATA]" at bounding box center [161, 417] width 193 height 61
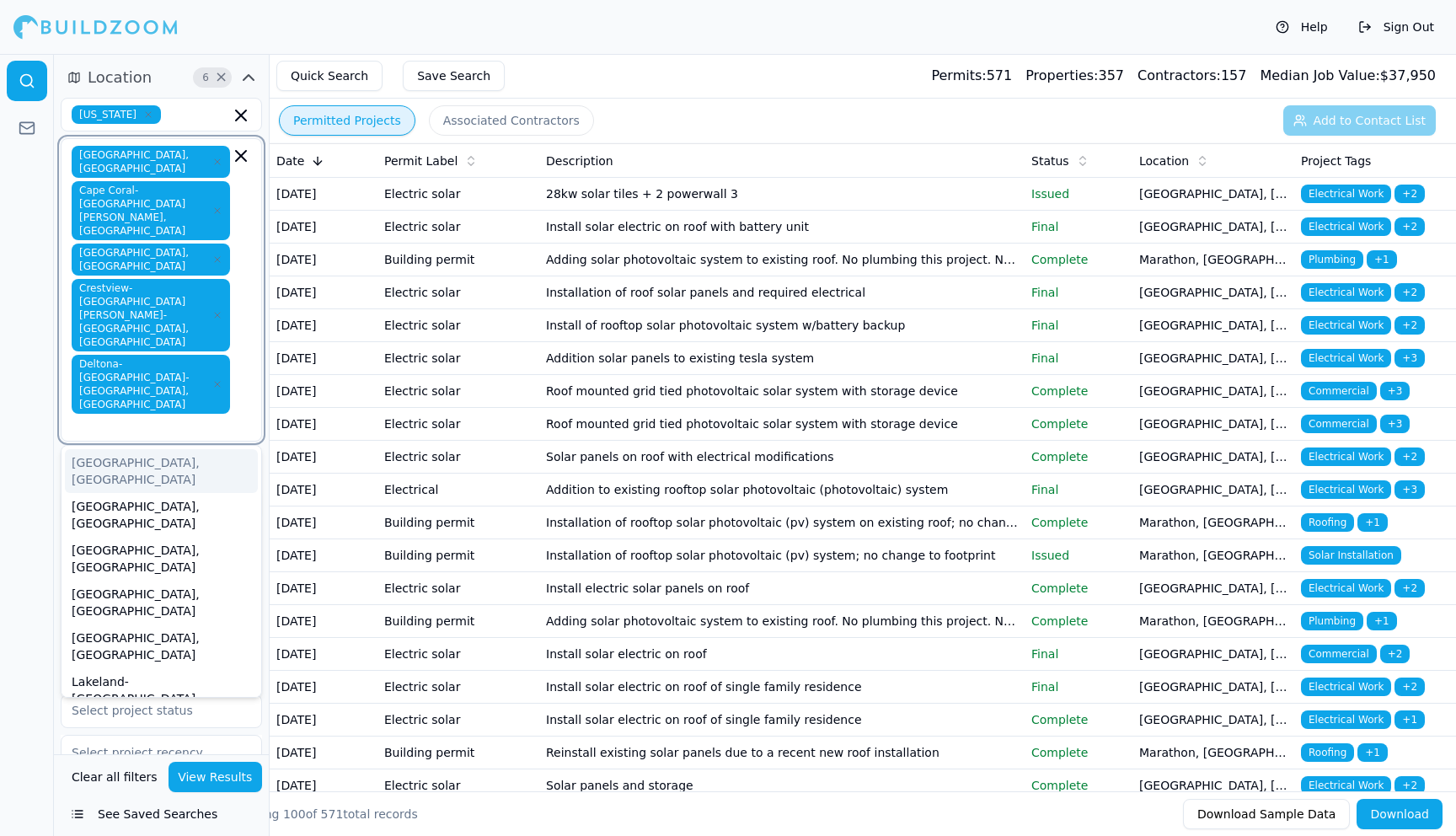
click at [122, 449] on div "[GEOGRAPHIC_DATA], [GEOGRAPHIC_DATA]" at bounding box center [161, 471] width 193 height 44
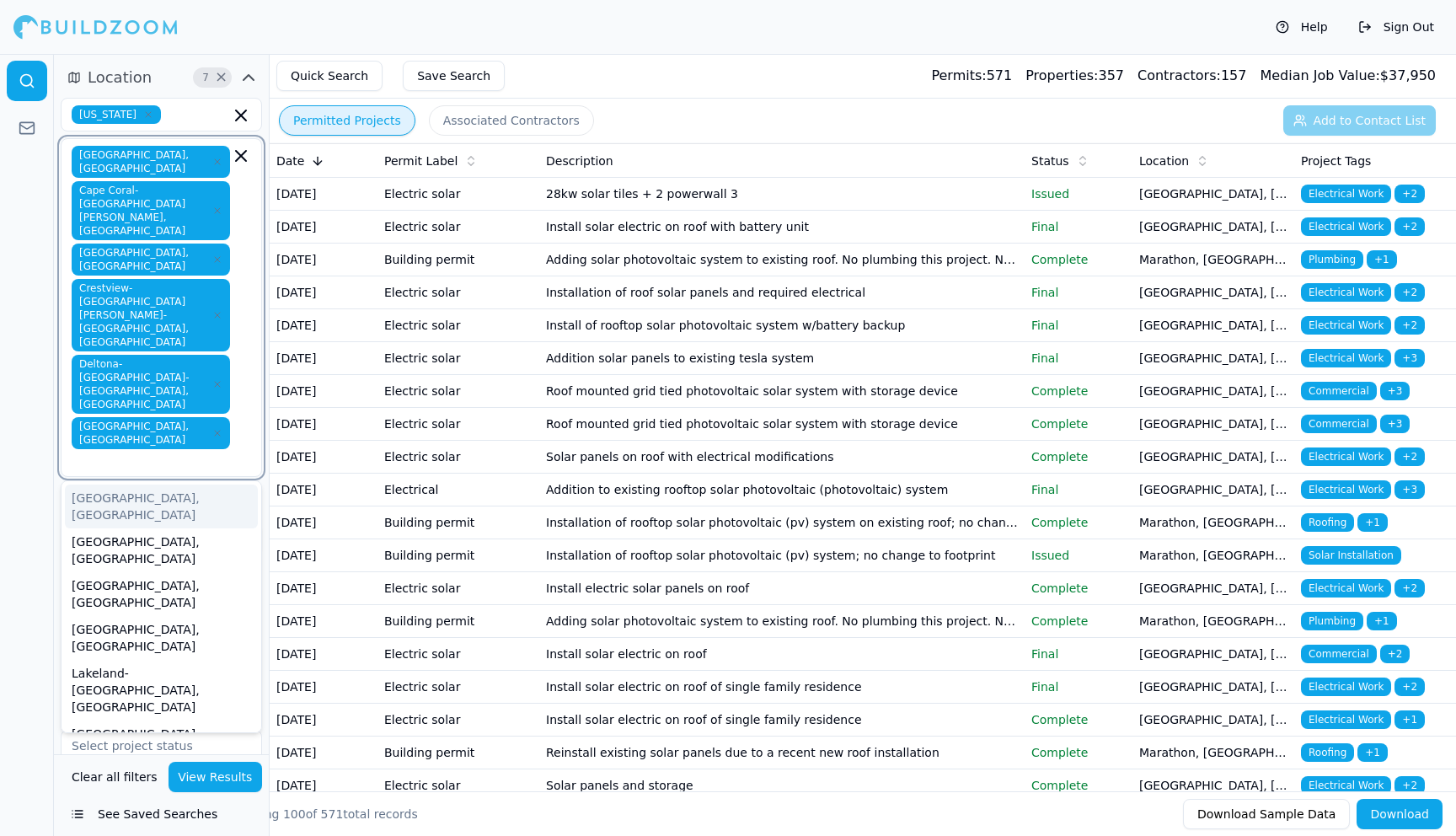
click at [127, 485] on div "[GEOGRAPHIC_DATA], [GEOGRAPHIC_DATA]" at bounding box center [161, 507] width 193 height 44
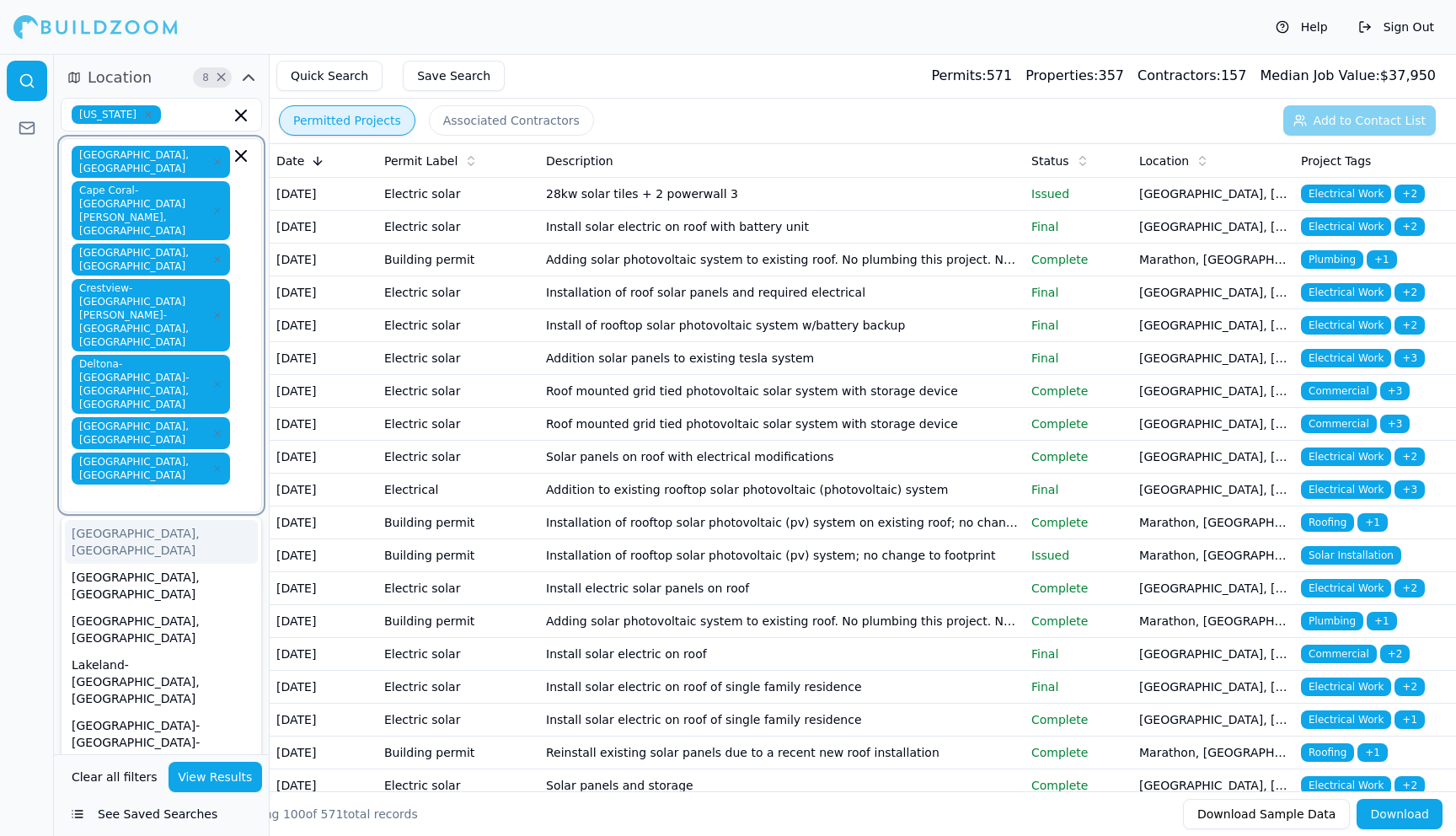
click at [121, 519] on div "[GEOGRAPHIC_DATA], [GEOGRAPHIC_DATA]" at bounding box center [161, 542] width 193 height 44
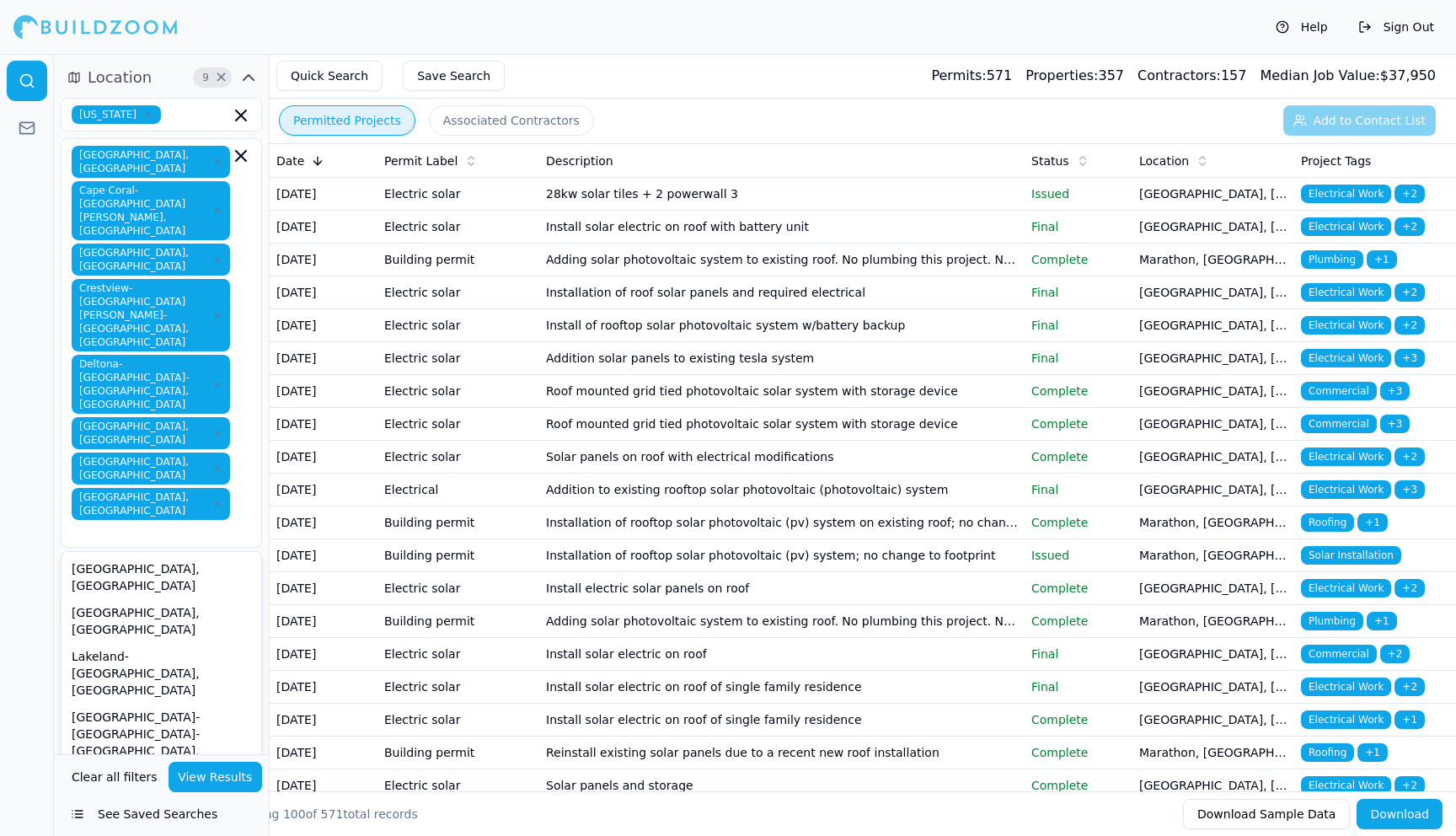
click at [217, 772] on button "View Results" at bounding box center [216, 777] width 94 height 31
